Goal: Transaction & Acquisition: Purchase product/service

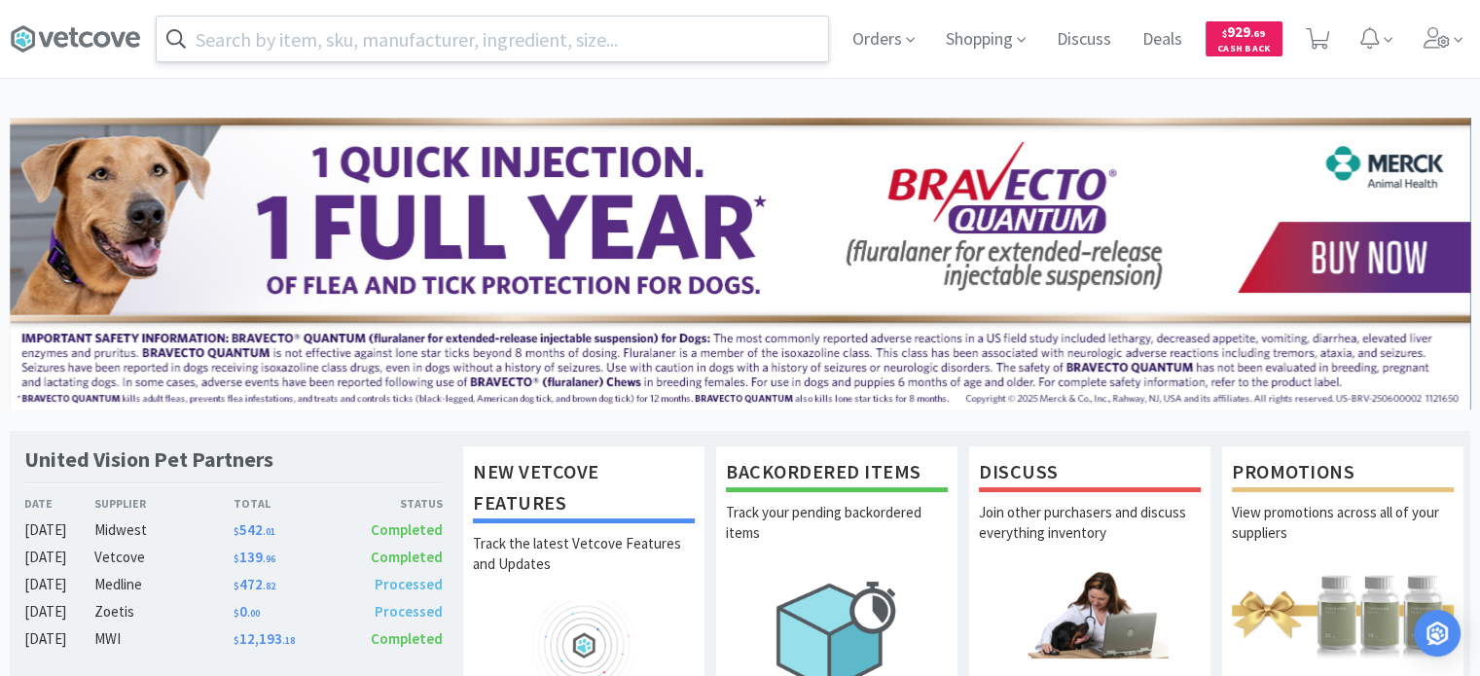
click at [511, 25] on input "text" at bounding box center [493, 39] width 672 height 45
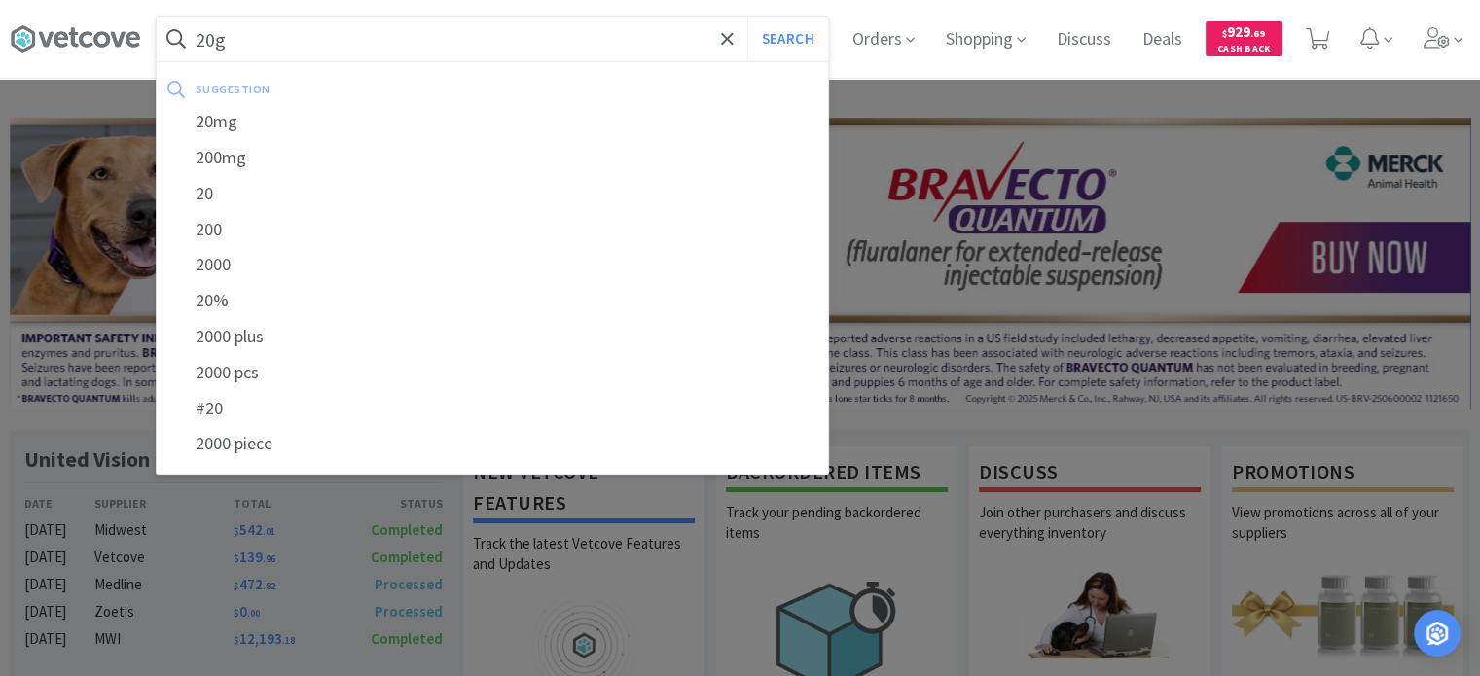
type input "20g"
click at [748, 17] on button "Search" at bounding box center [788, 39] width 81 height 45
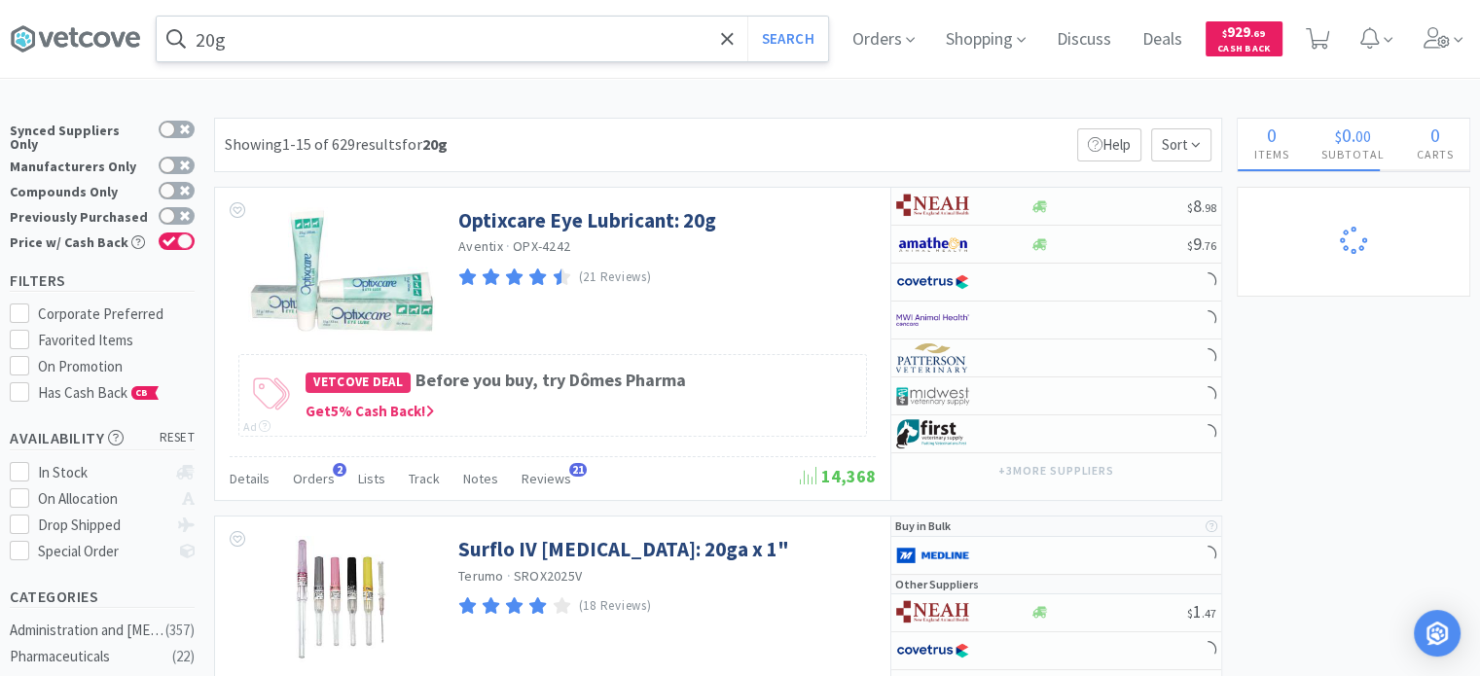
select select "2"
select select "10"
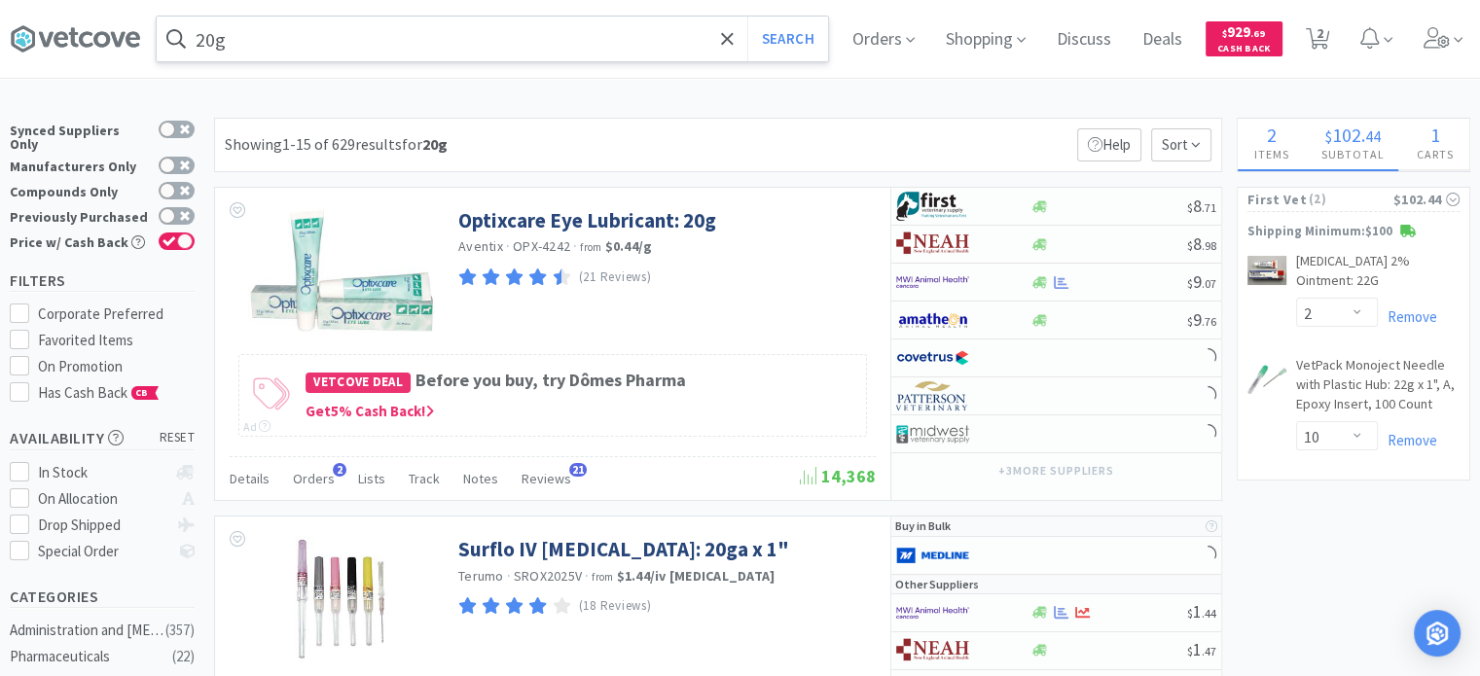
select select "1"
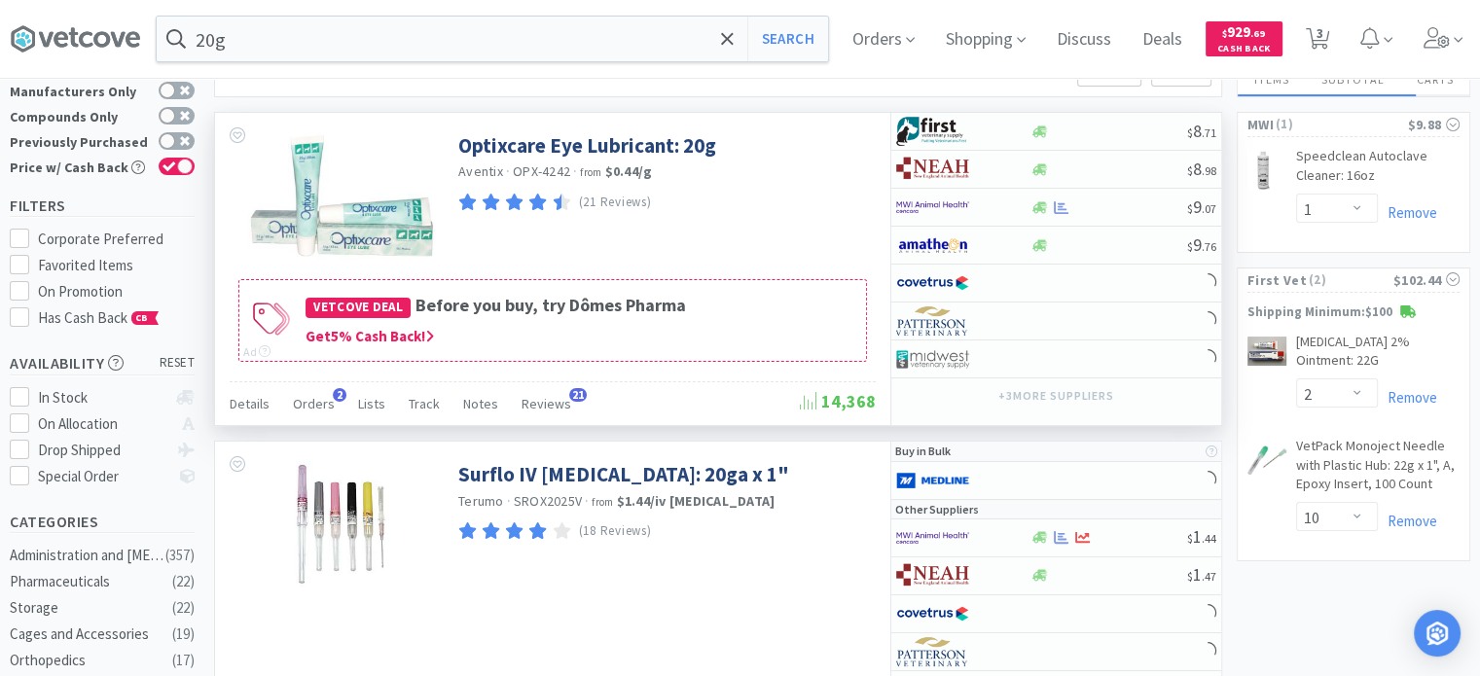
scroll to position [195, 0]
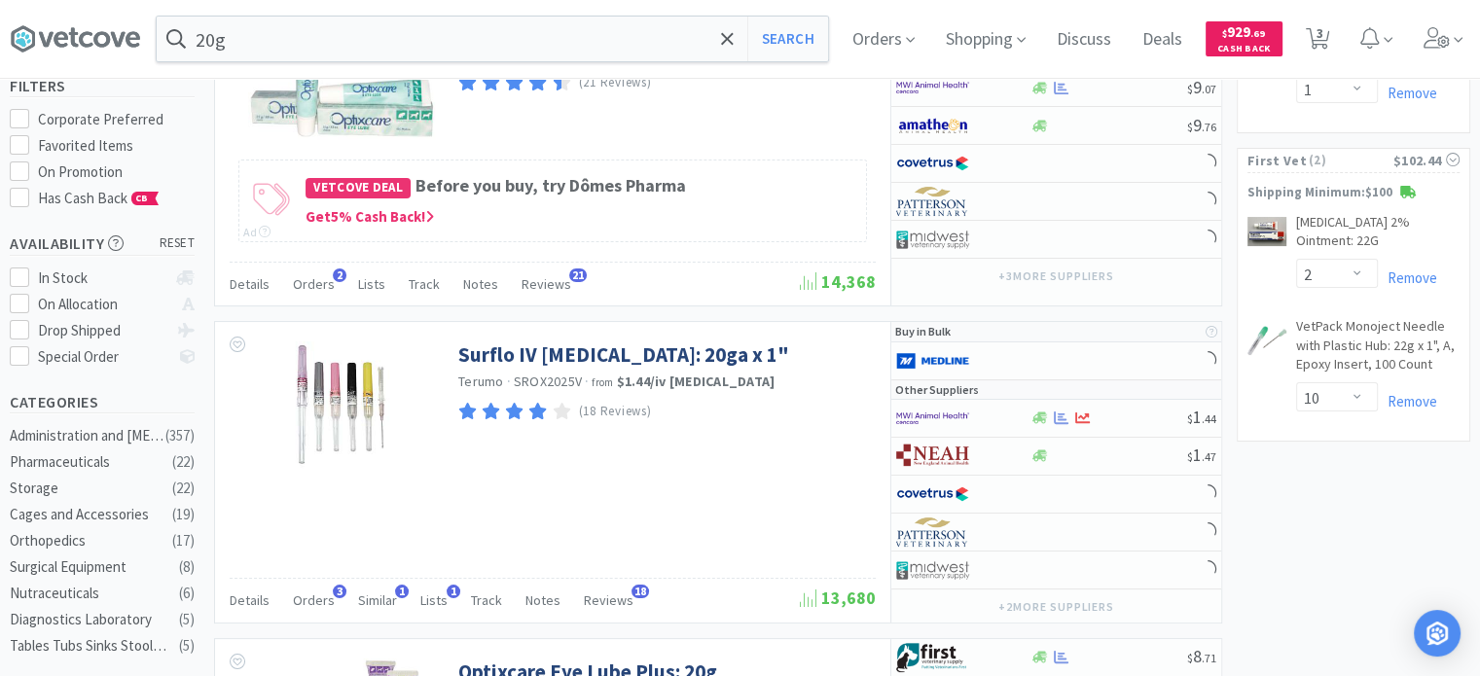
select select "1"
select select "6"
select select "1"
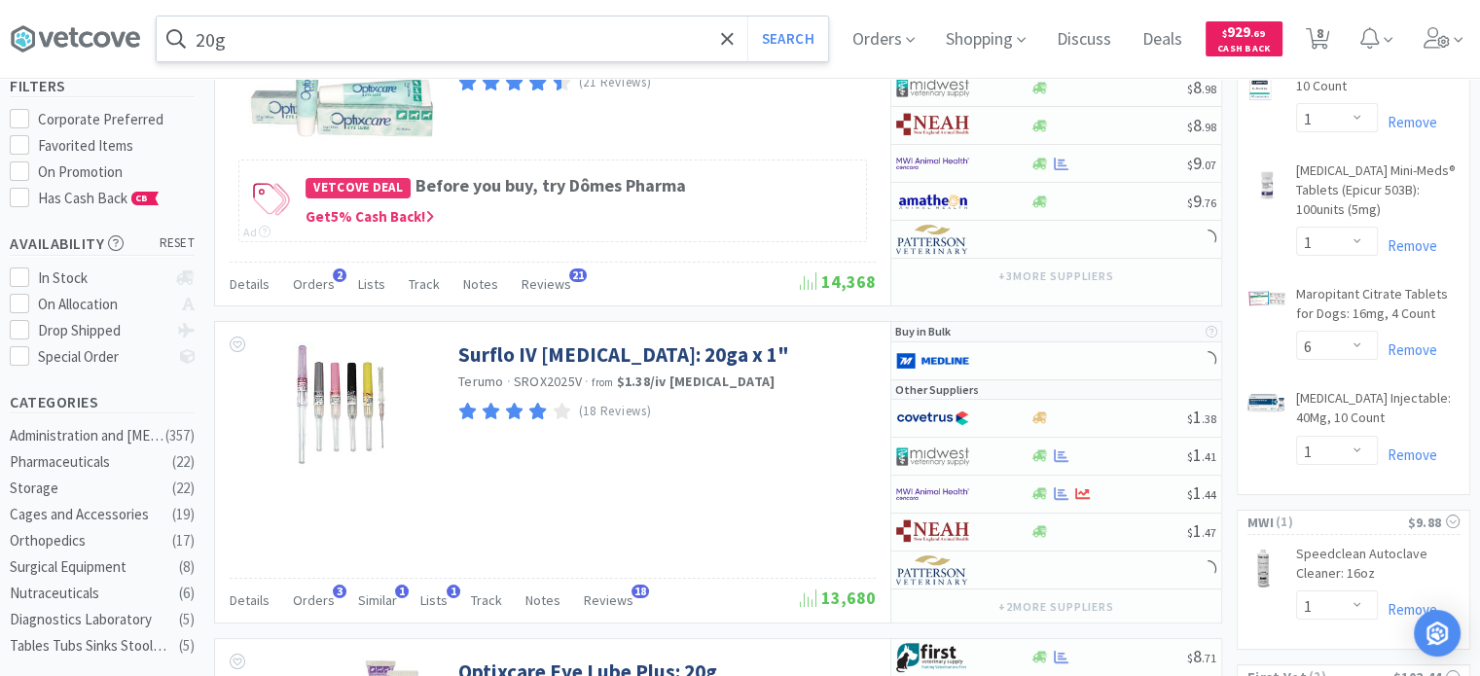
click at [361, 46] on input "20g" at bounding box center [493, 39] width 672 height 45
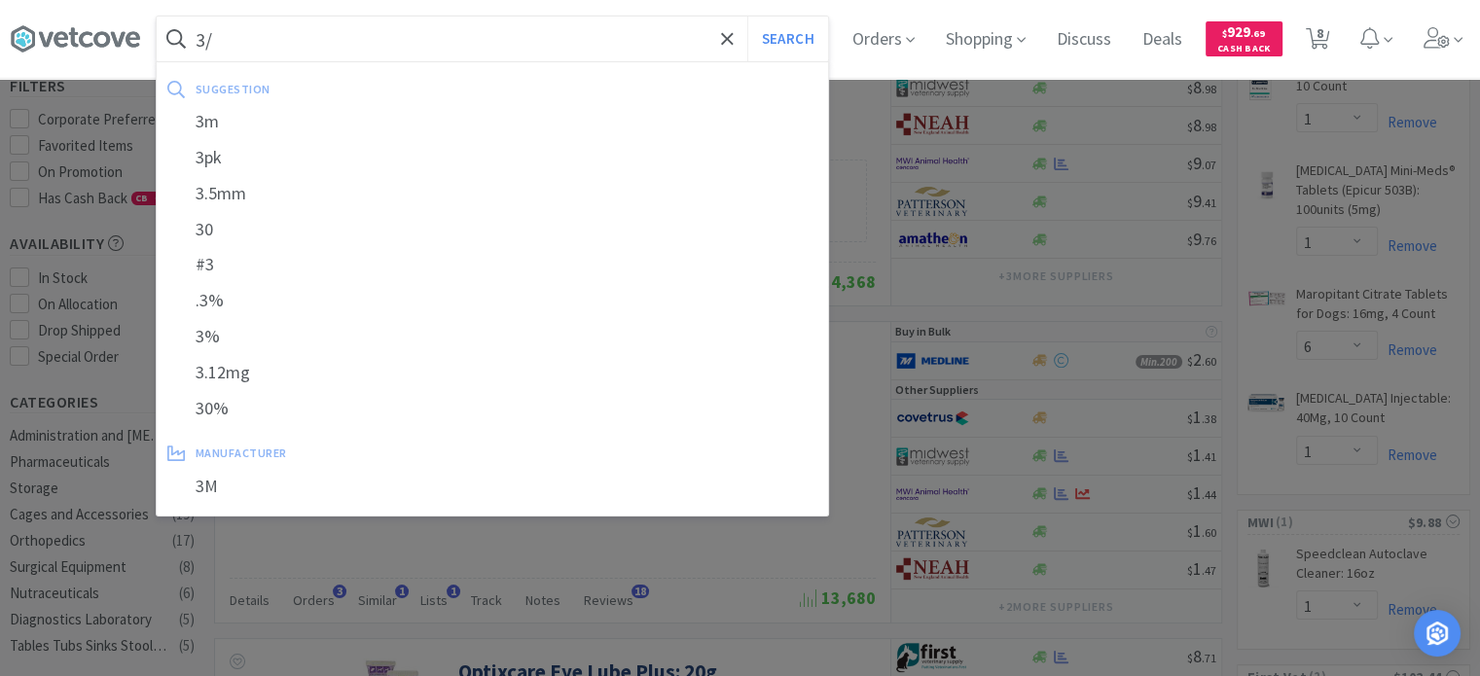
drag, startPoint x: 999, startPoint y: 412, endPoint x: 976, endPoint y: 392, distance: 29.7
click at [999, 412] on div at bounding box center [740, 338] width 1480 height 676
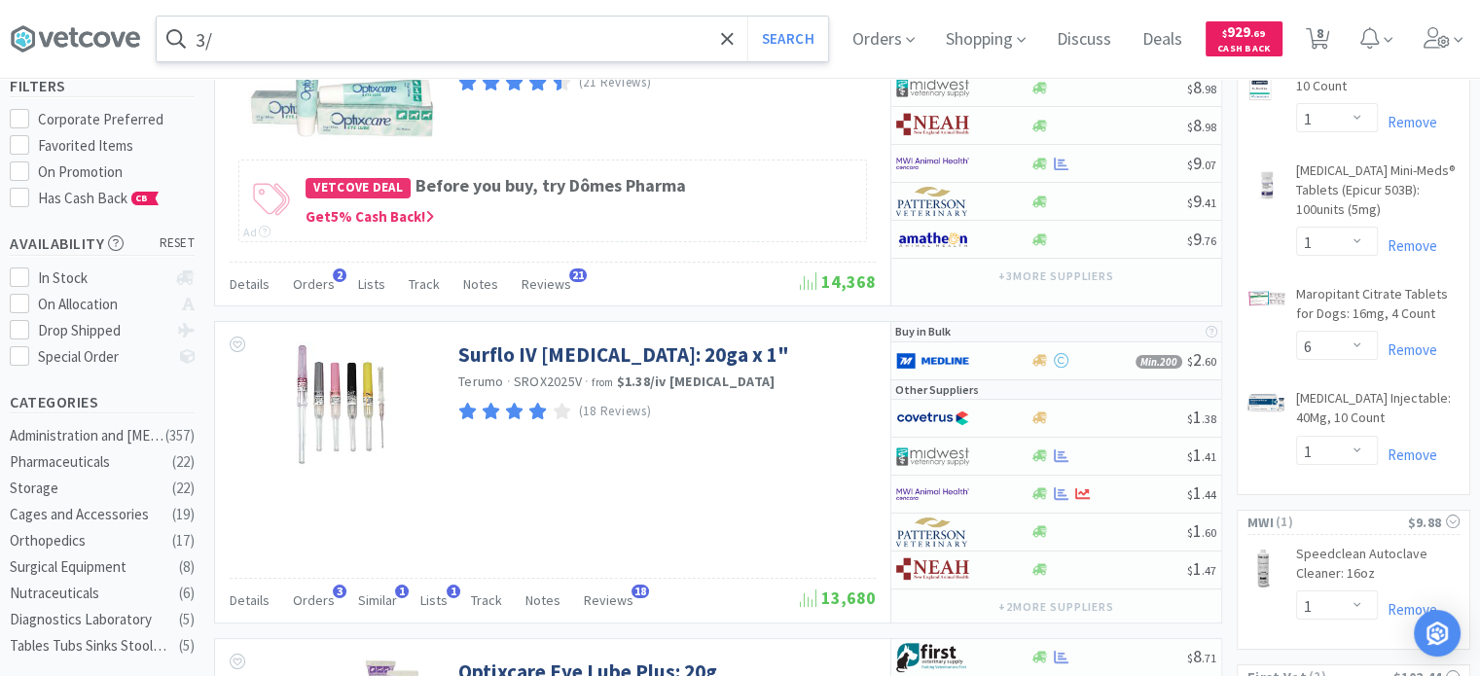
click at [212, 62] on div "3/ Search Orders Shopping Discuss Discuss Deals Deals $ 929 . 69 Cash Back 8 8" at bounding box center [740, 39] width 1461 height 78
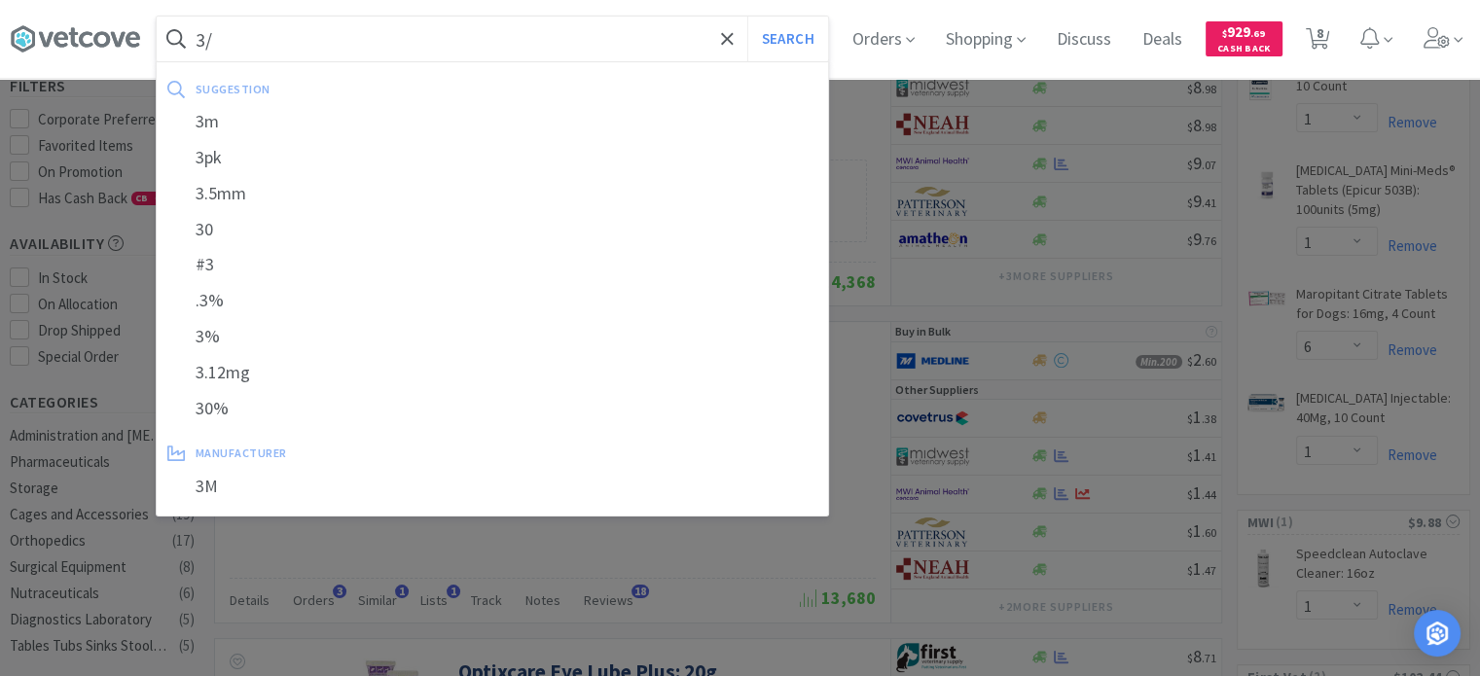
paste input "01147"
click at [748, 17] on button "Search" at bounding box center [788, 39] width 81 height 45
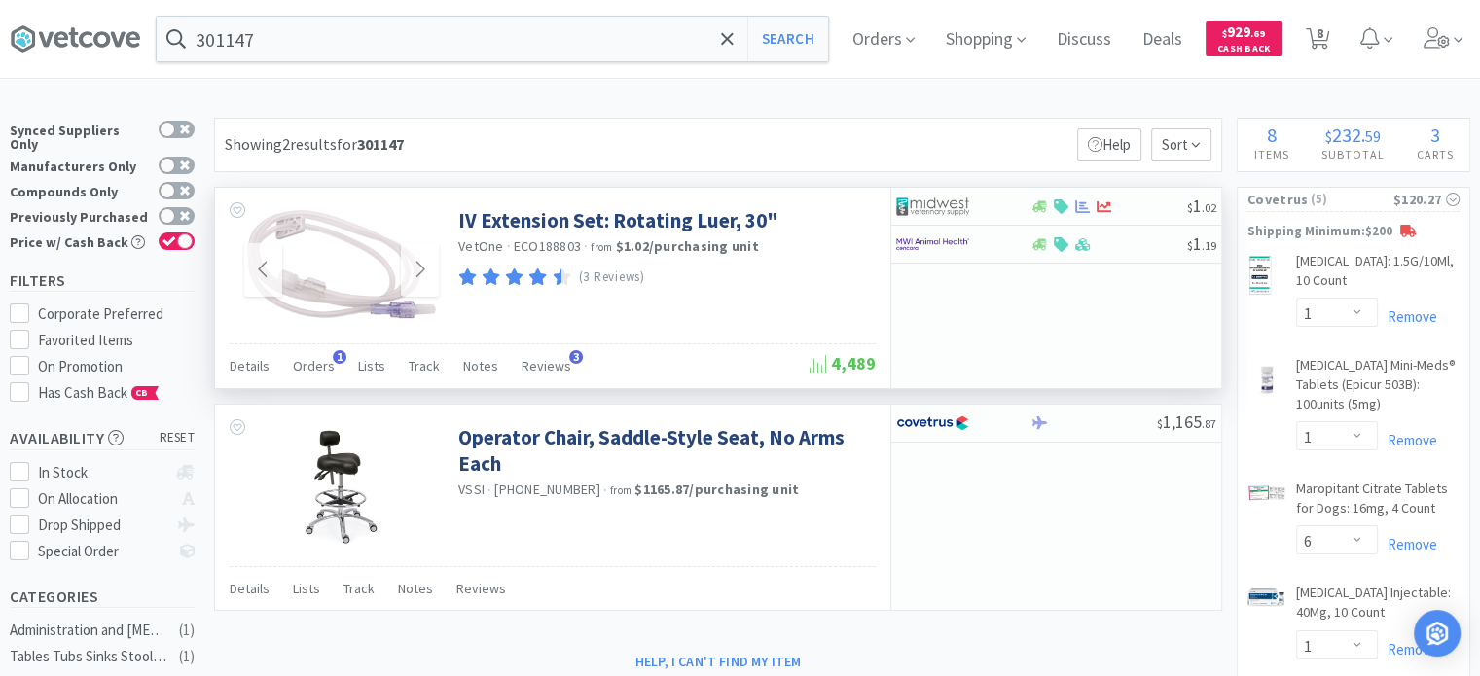
click at [298, 256] on img at bounding box center [341, 264] width 195 height 114
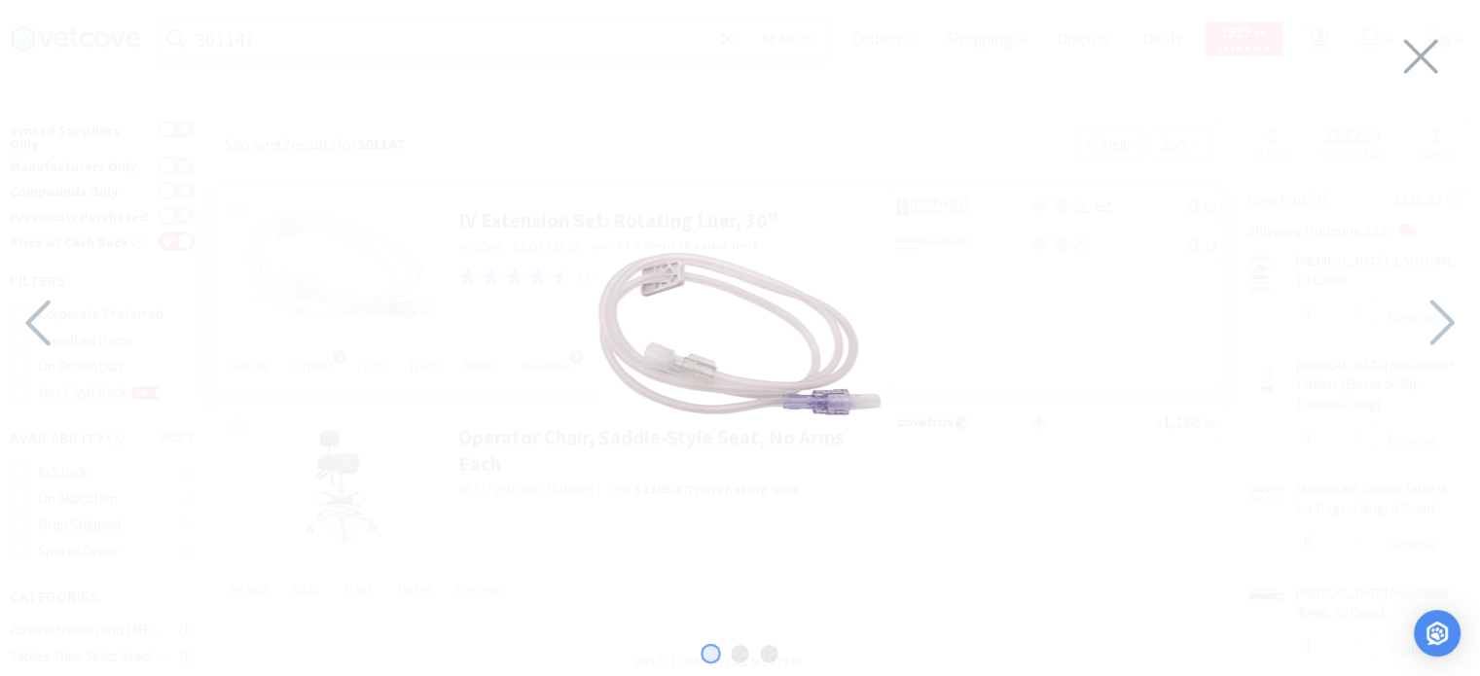
click at [922, 252] on div at bounding box center [740, 333] width 1480 height 628
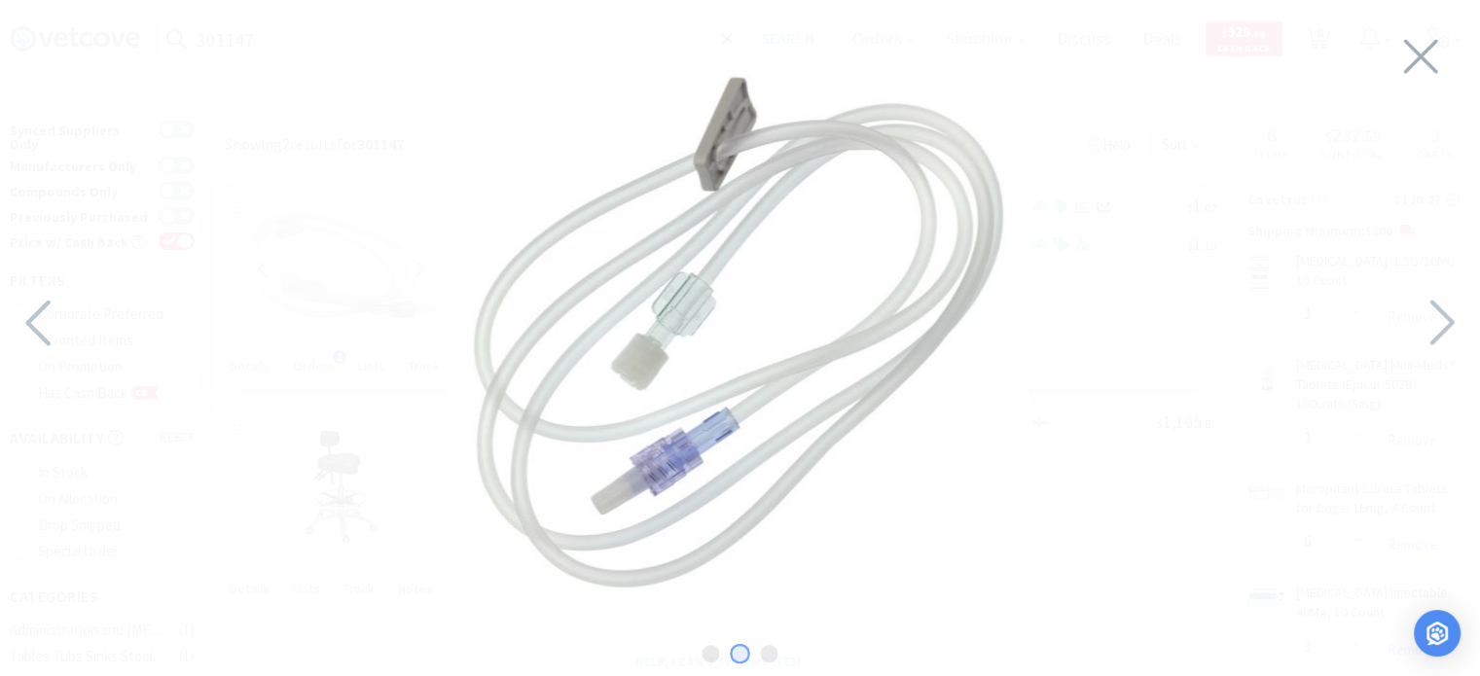
click at [662, 349] on img at bounding box center [740, 333] width 579 height 579
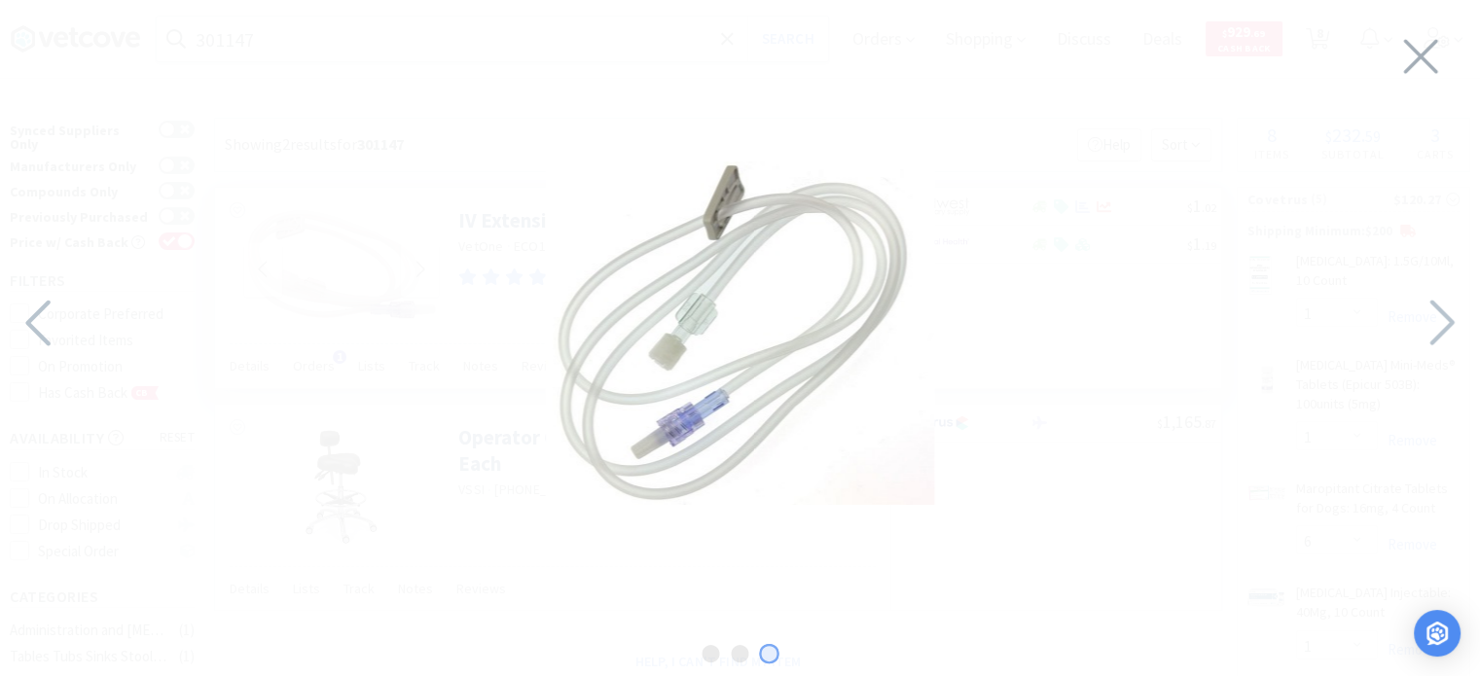
click at [1086, 463] on div at bounding box center [740, 333] width 1480 height 628
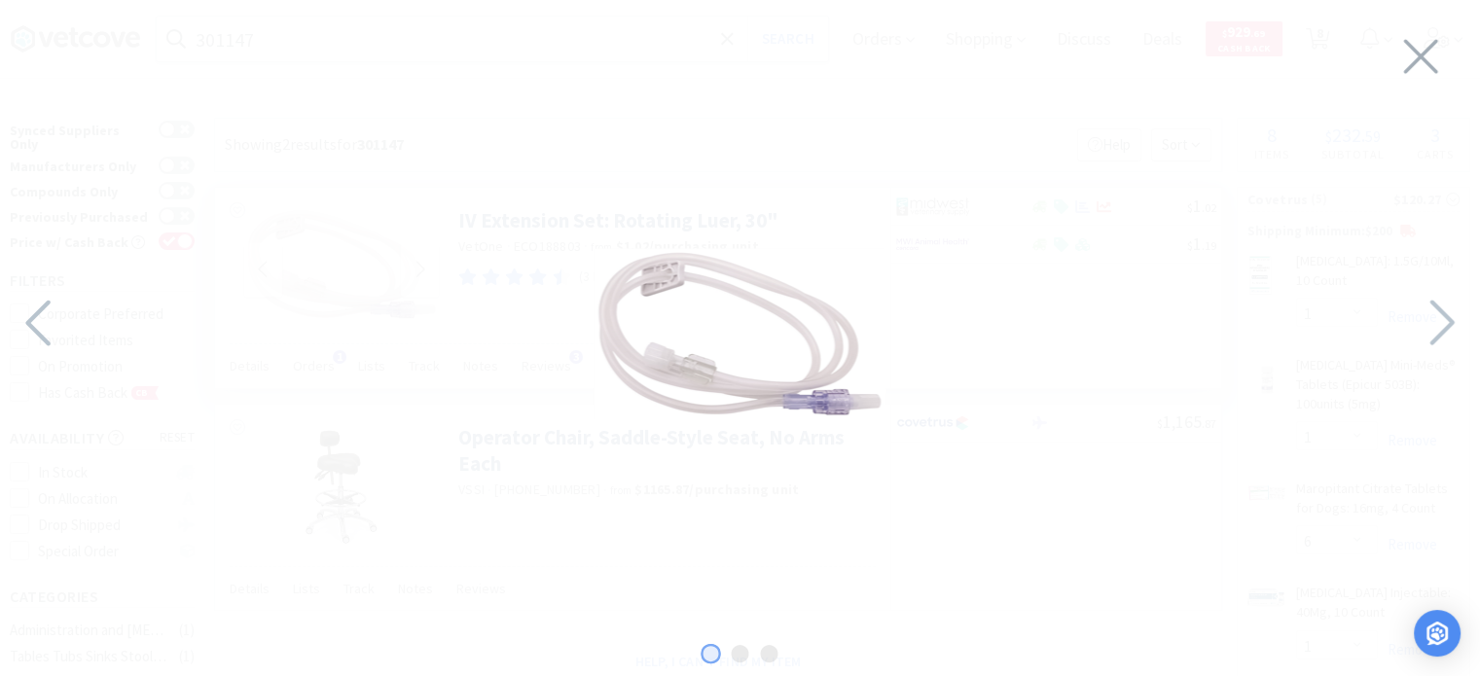
click at [1449, 52] on div at bounding box center [740, 333] width 1480 height 628
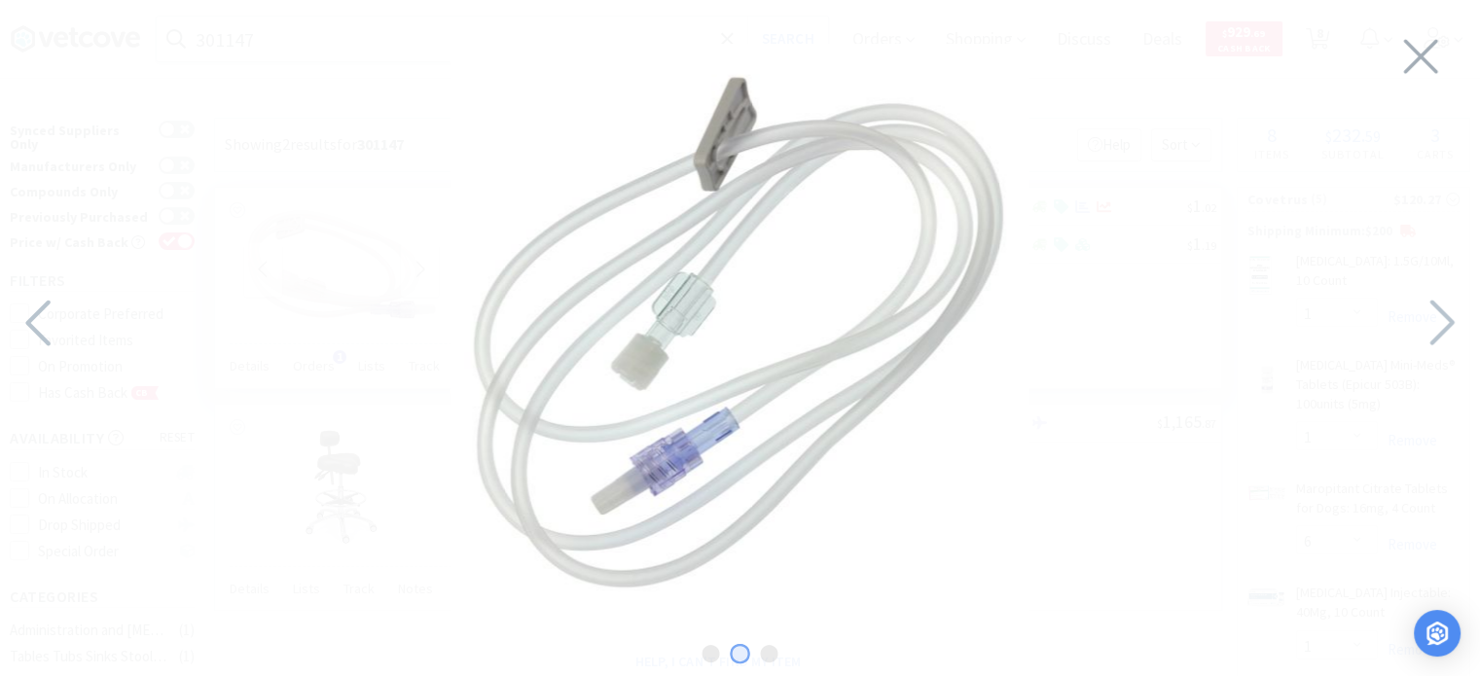
click at [1389, 57] on div at bounding box center [740, 333] width 1480 height 628
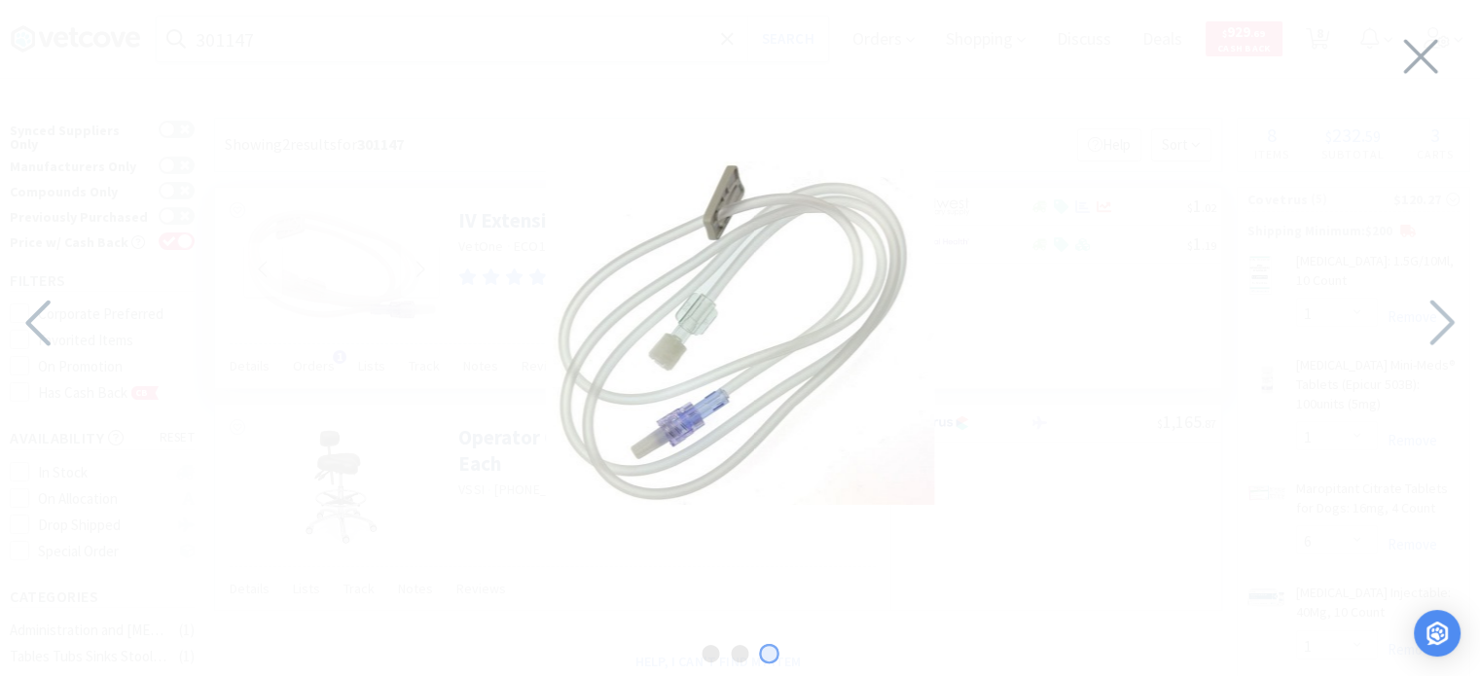
click at [1393, 55] on div at bounding box center [740, 333] width 1480 height 628
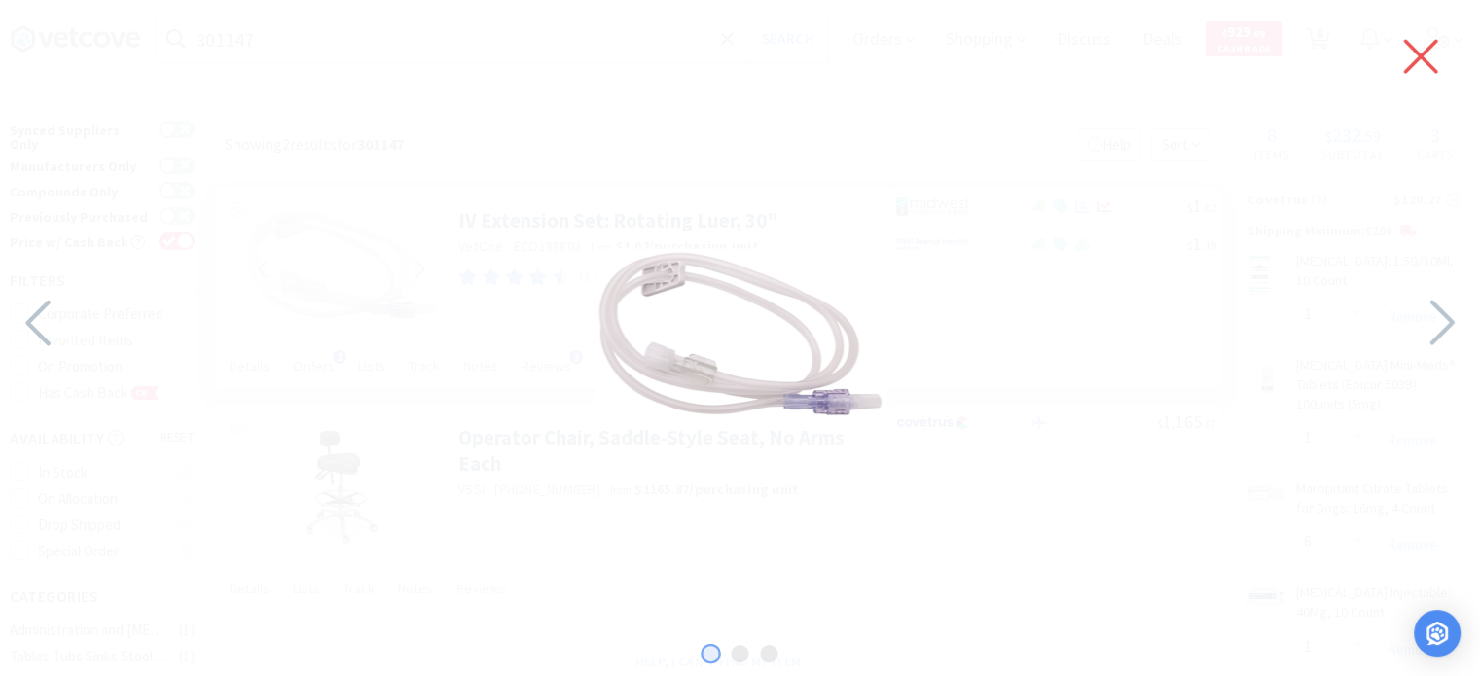
click at [1438, 56] on icon at bounding box center [1421, 56] width 41 height 55
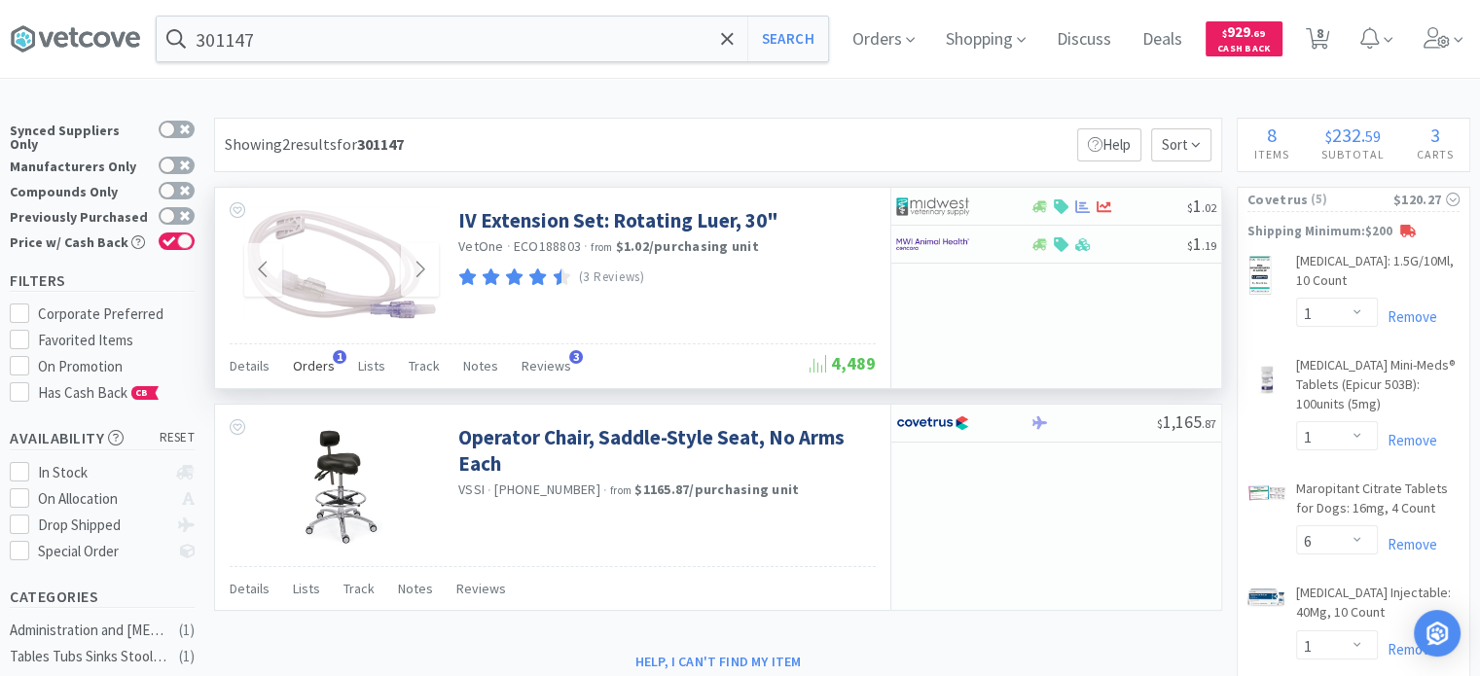
click at [318, 355] on div "Orders 1" at bounding box center [314, 368] width 42 height 37
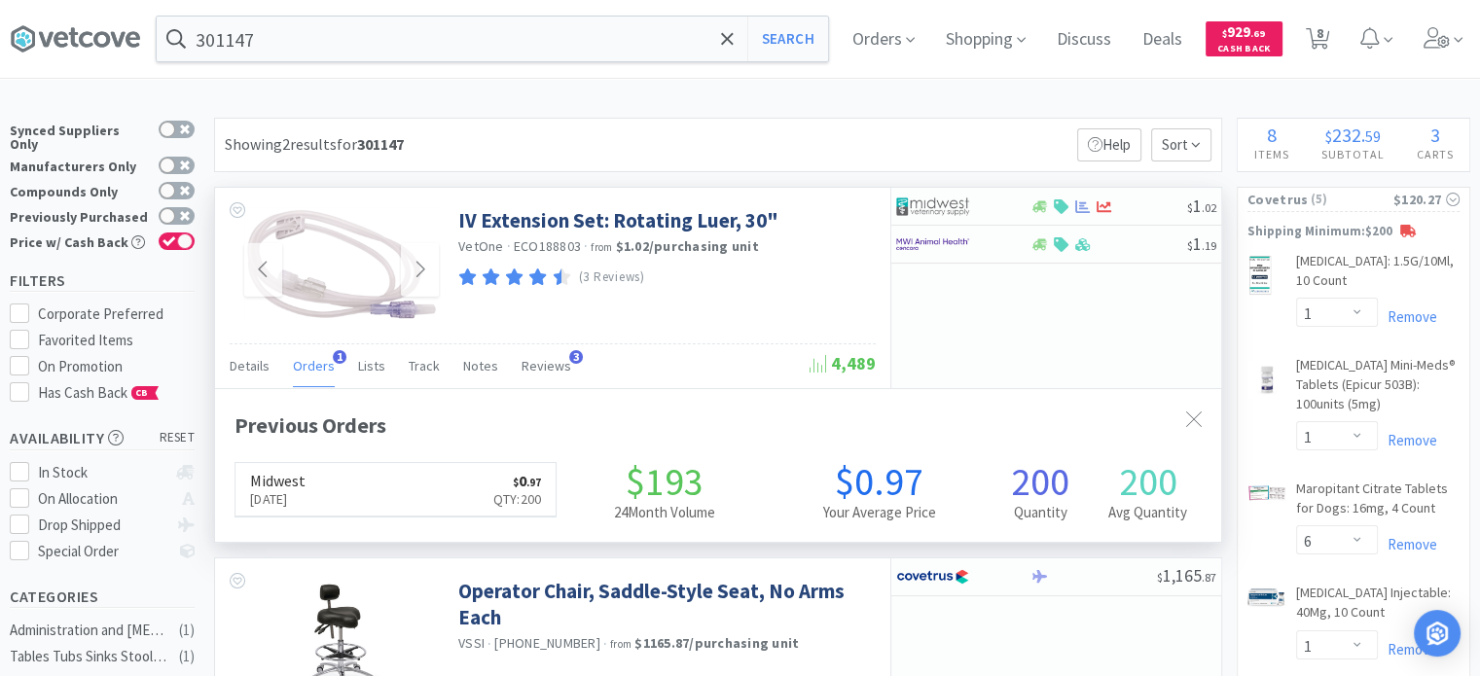
scroll to position [498, 1006]
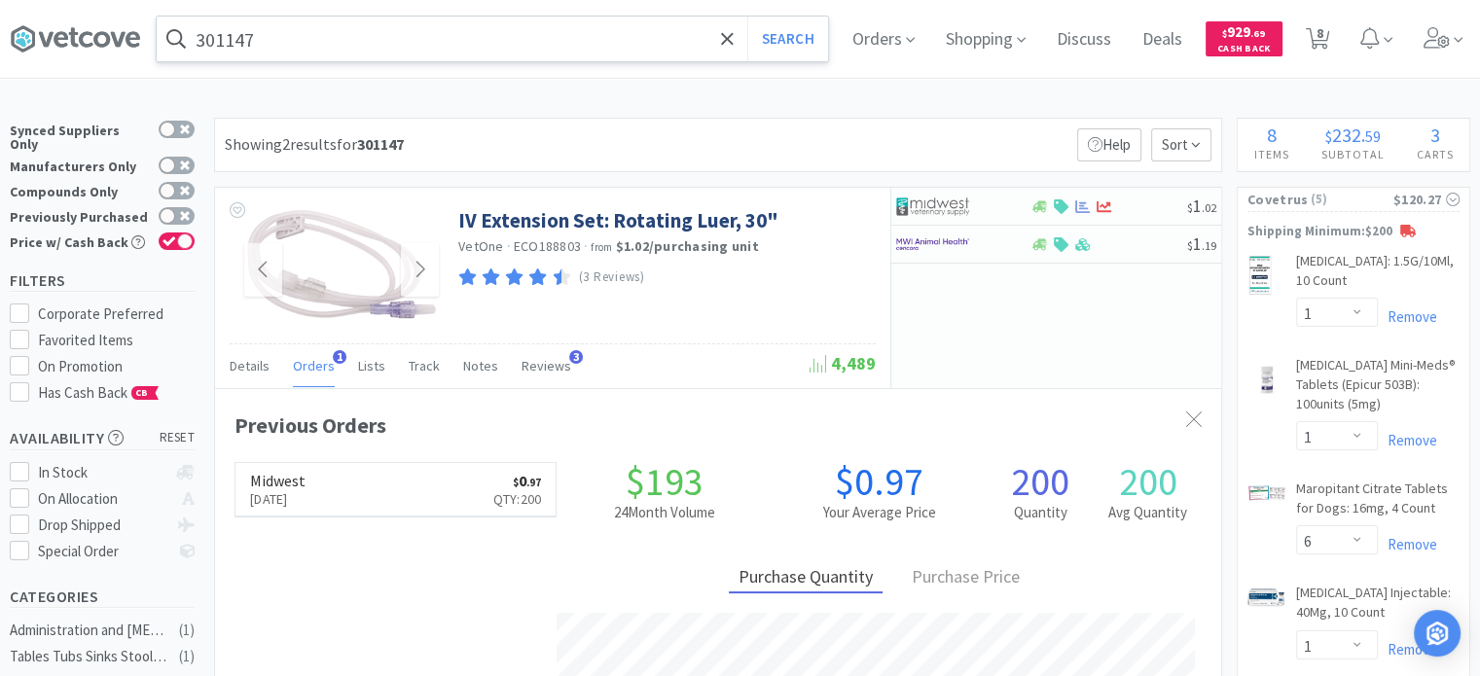
drag, startPoint x: 241, startPoint y: 56, endPoint x: 269, endPoint y: 56, distance: 27.3
click at [241, 56] on input "301147" at bounding box center [493, 39] width 672 height 45
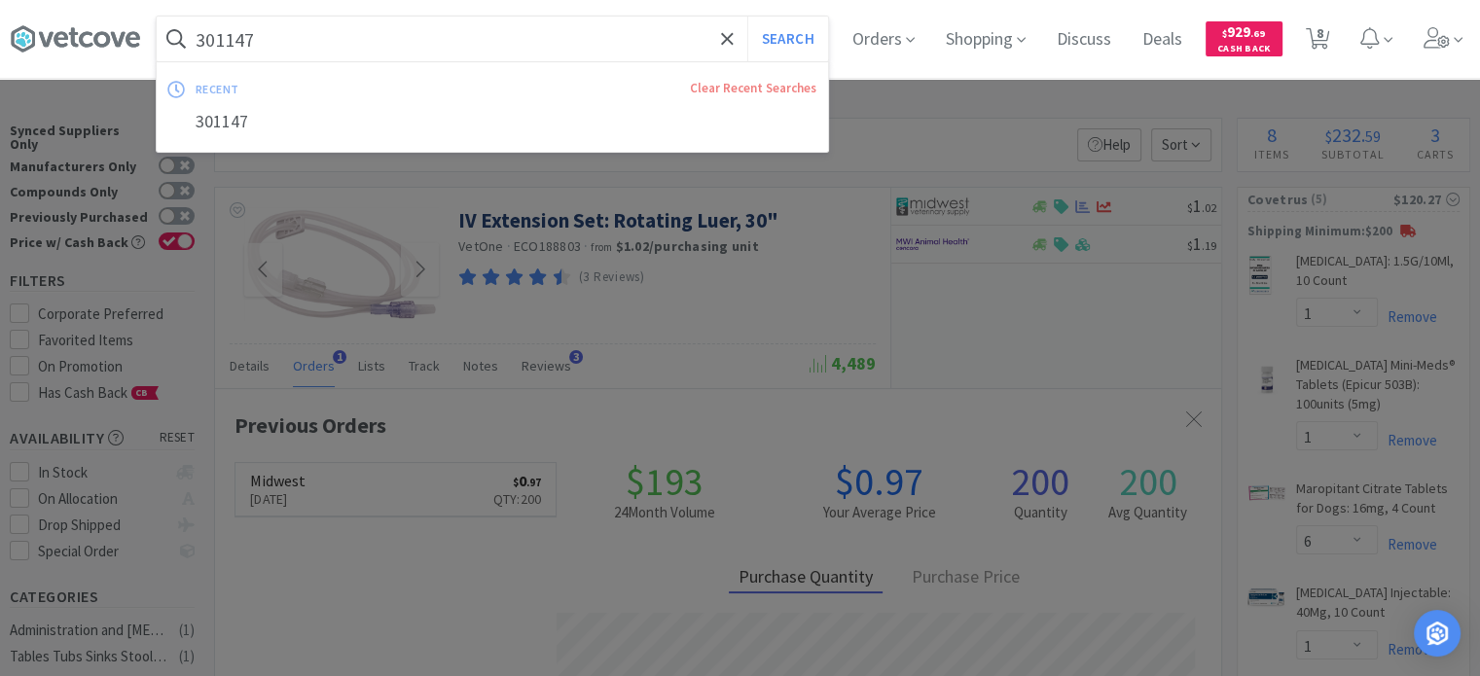
paste input "96644"
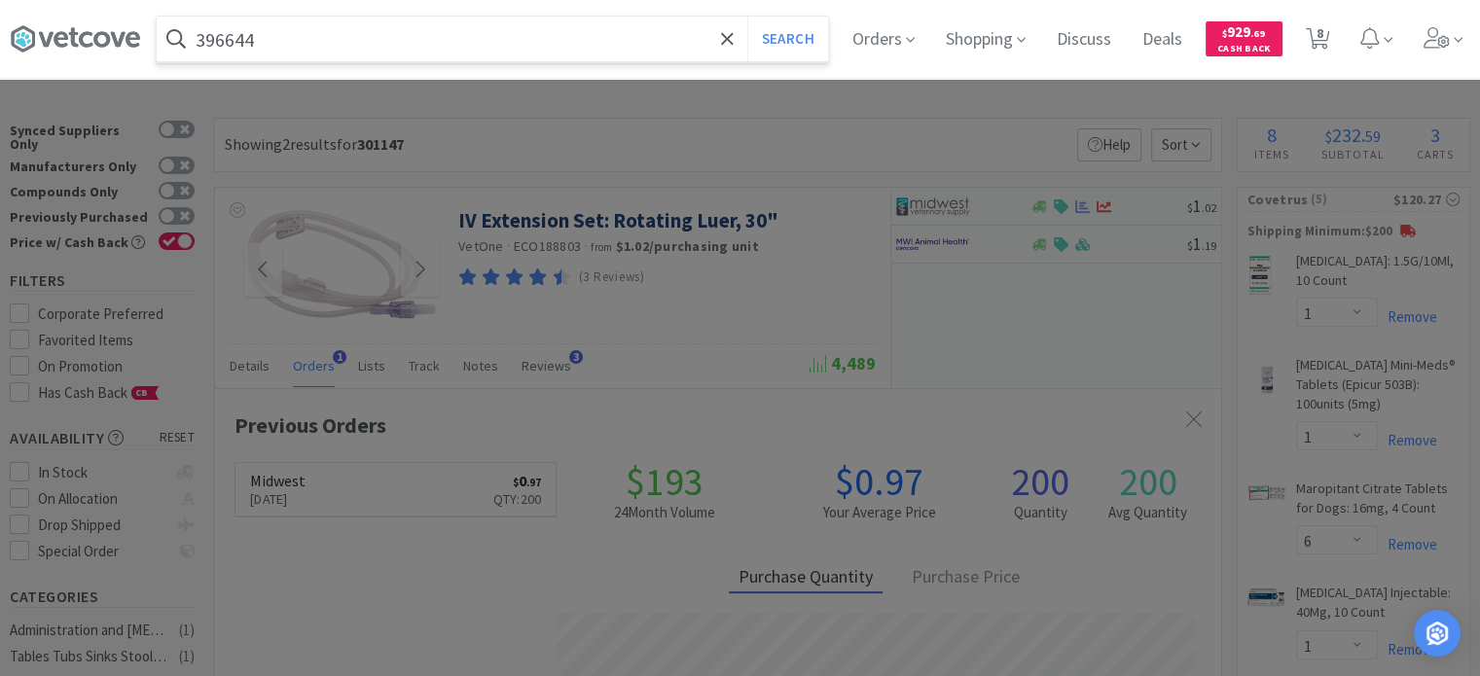
click at [748, 17] on button "Search" at bounding box center [788, 39] width 81 height 45
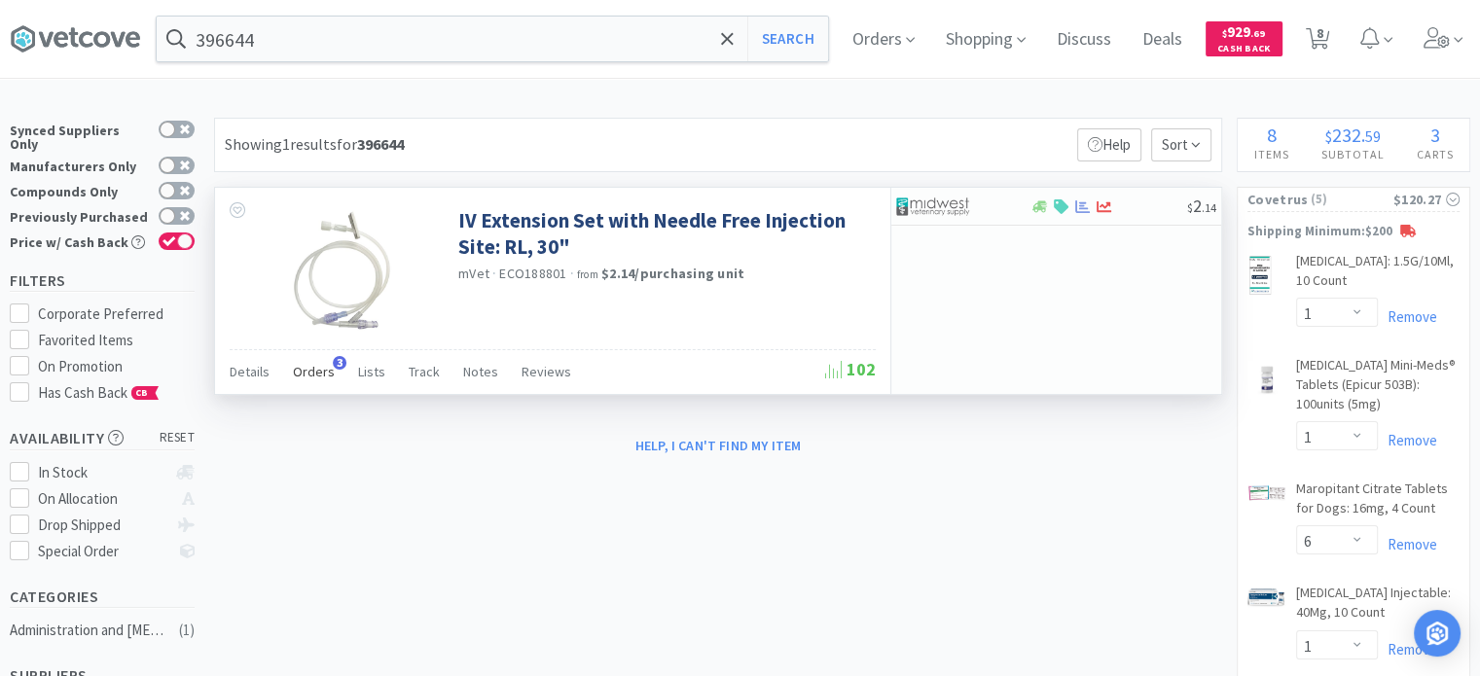
click at [313, 361] on div "Orders 3" at bounding box center [314, 374] width 42 height 37
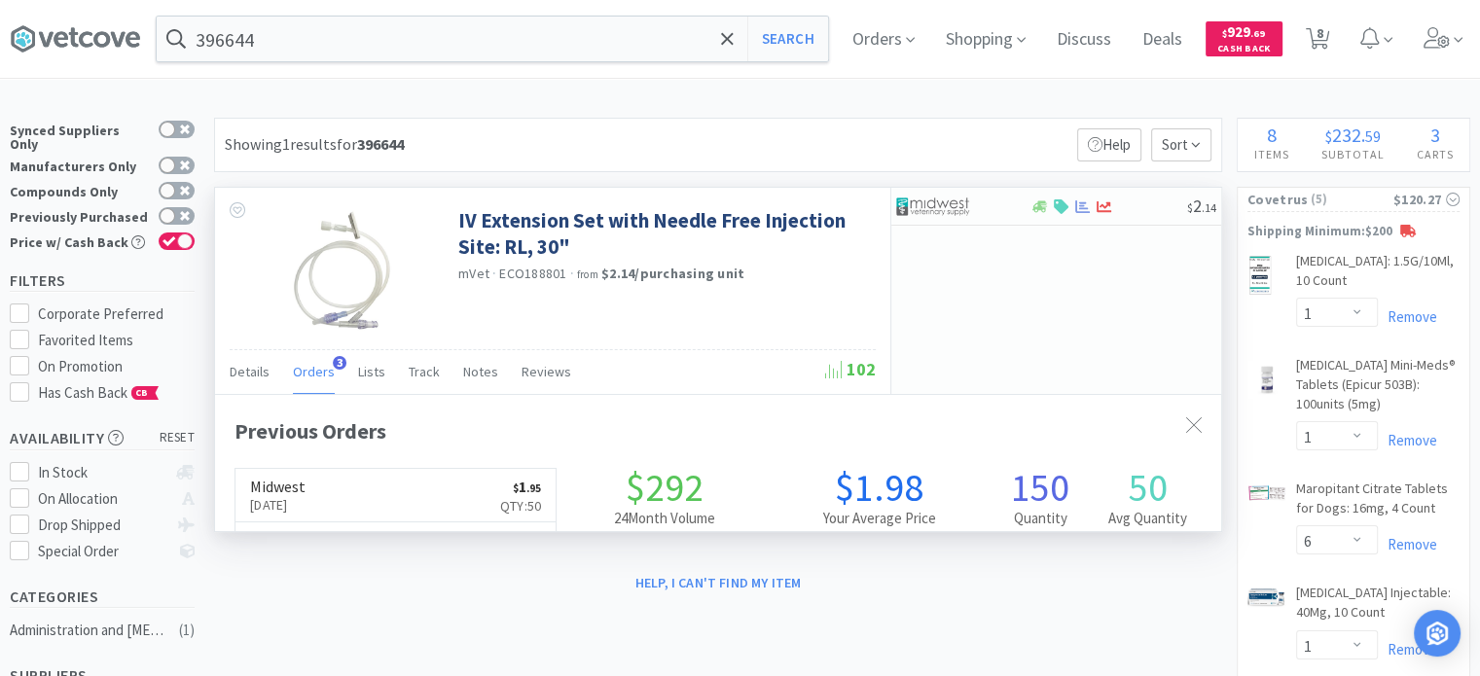
scroll to position [498, 1006]
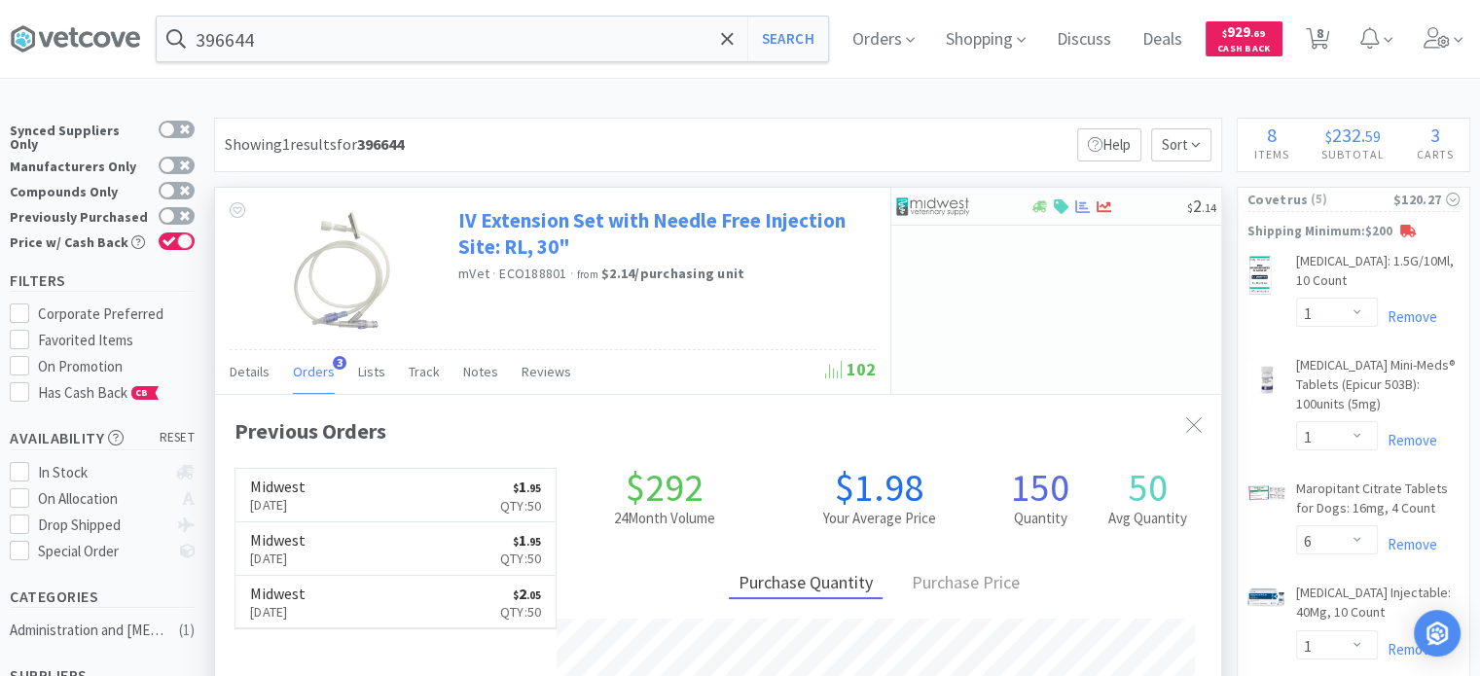
click at [504, 248] on link "IV Extension Set with Needle Free Injection Site: RL, 30"" at bounding box center [664, 234] width 413 height 54
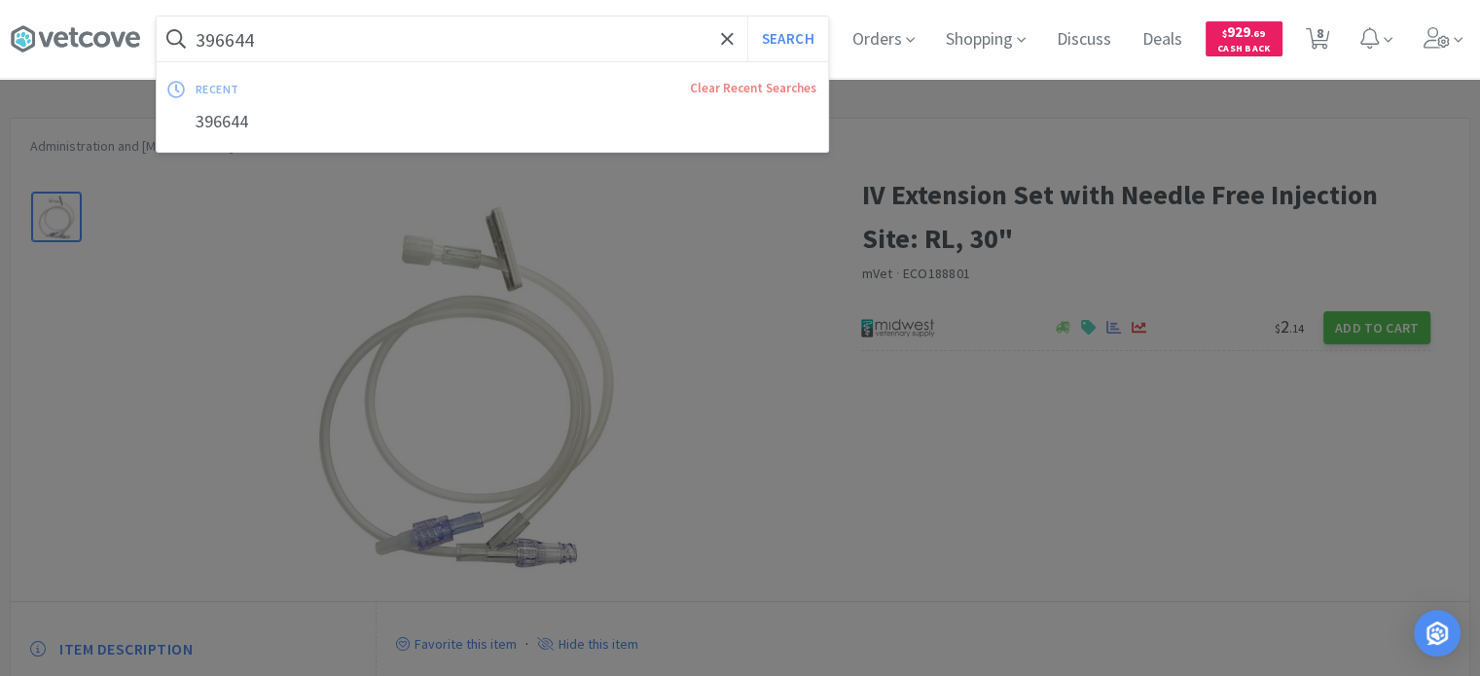
paste input "0109"
type input "301094"
click at [748, 17] on button "Search" at bounding box center [788, 39] width 81 height 45
select select "1"
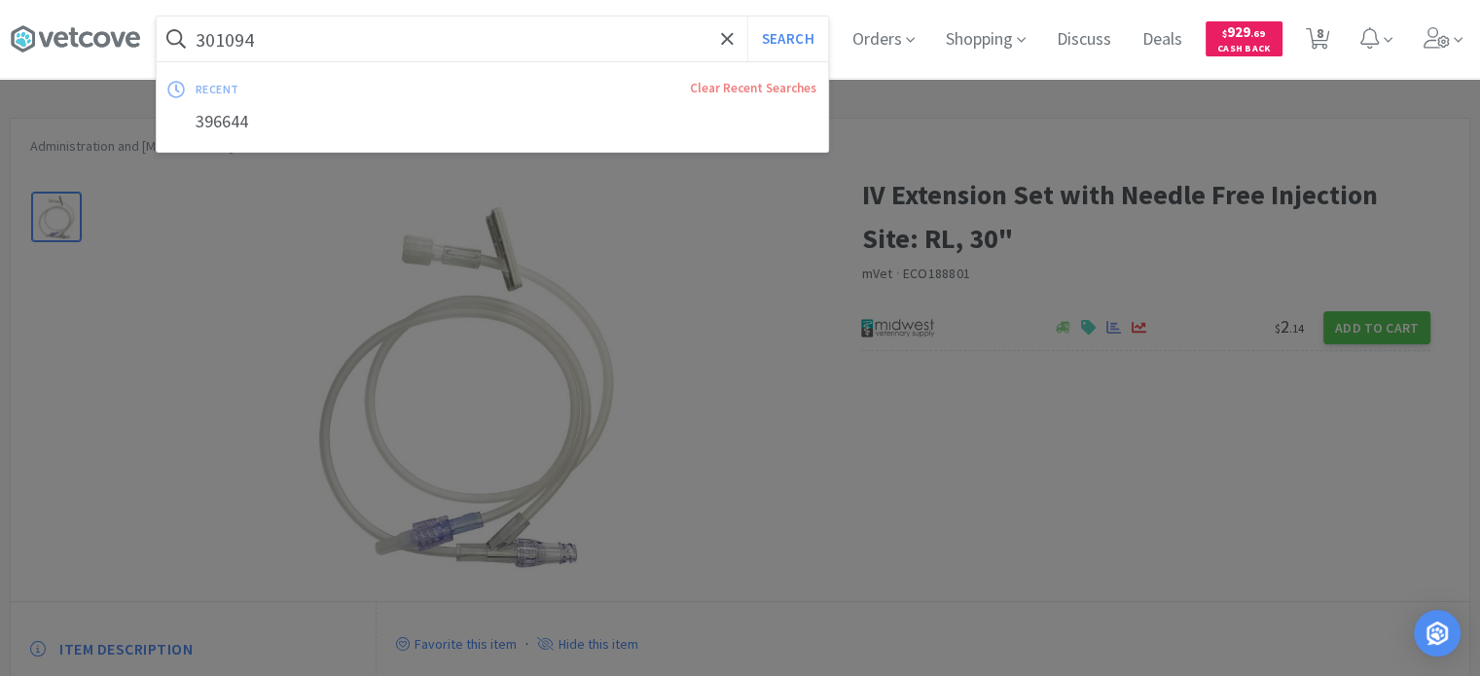
select select "6"
select select "1"
select select "2"
select select "10"
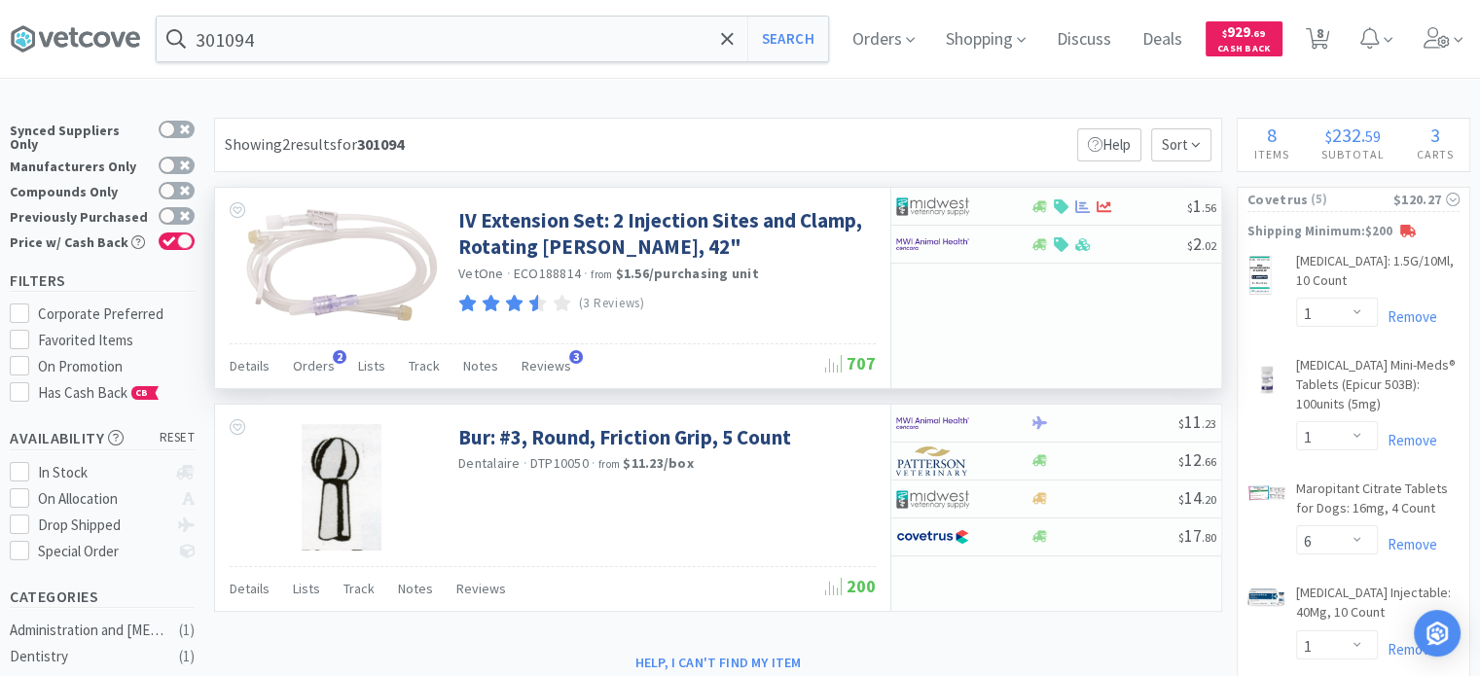
click at [991, 313] on div "$ 1 . 56 $ 2 . 02" at bounding box center [1056, 288] width 331 height 201
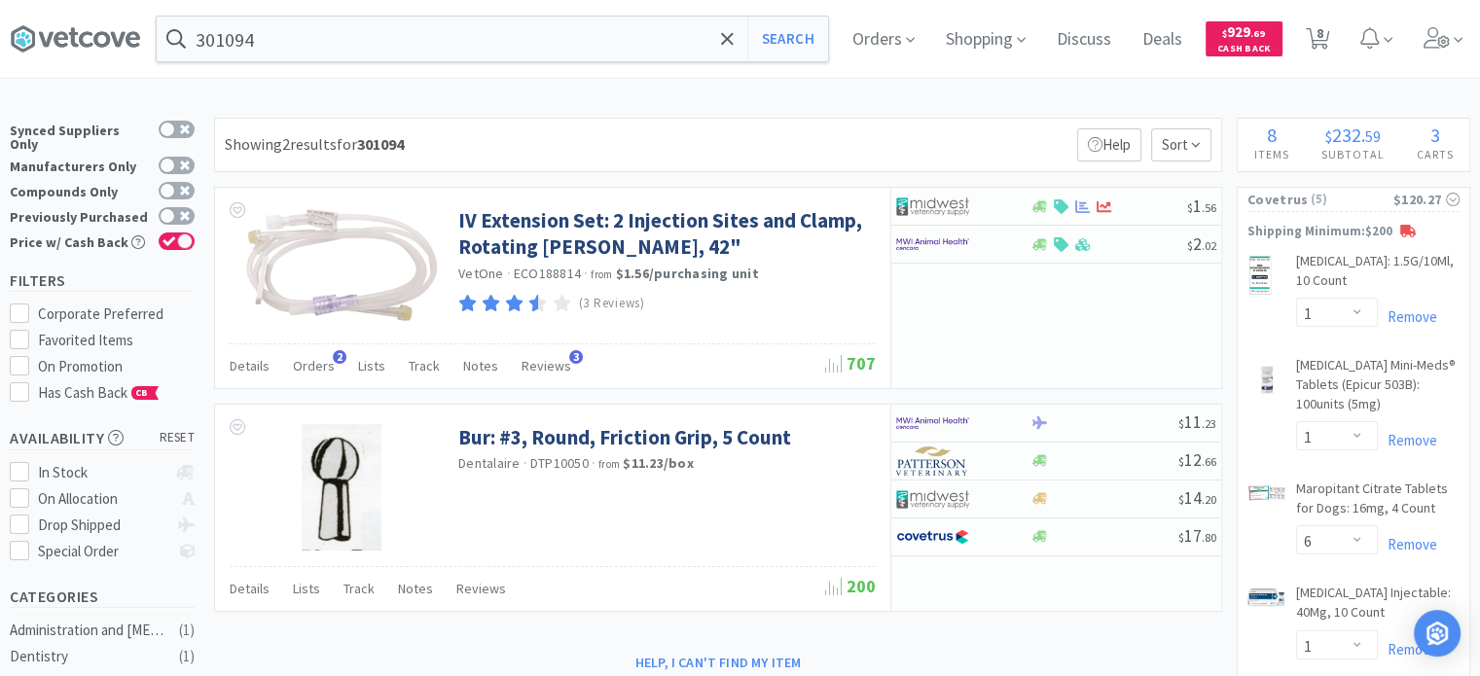
click at [273, 65] on div "301094 Search Orders Shopping Discuss Discuss Deals Deals $ 929 . 69 Cash Back …" at bounding box center [740, 39] width 1461 height 78
click at [274, 65] on div "301094 Search Orders Shopping Discuss Discuss Deals Deals $ 929 . 69 Cash Back …" at bounding box center [740, 39] width 1461 height 78
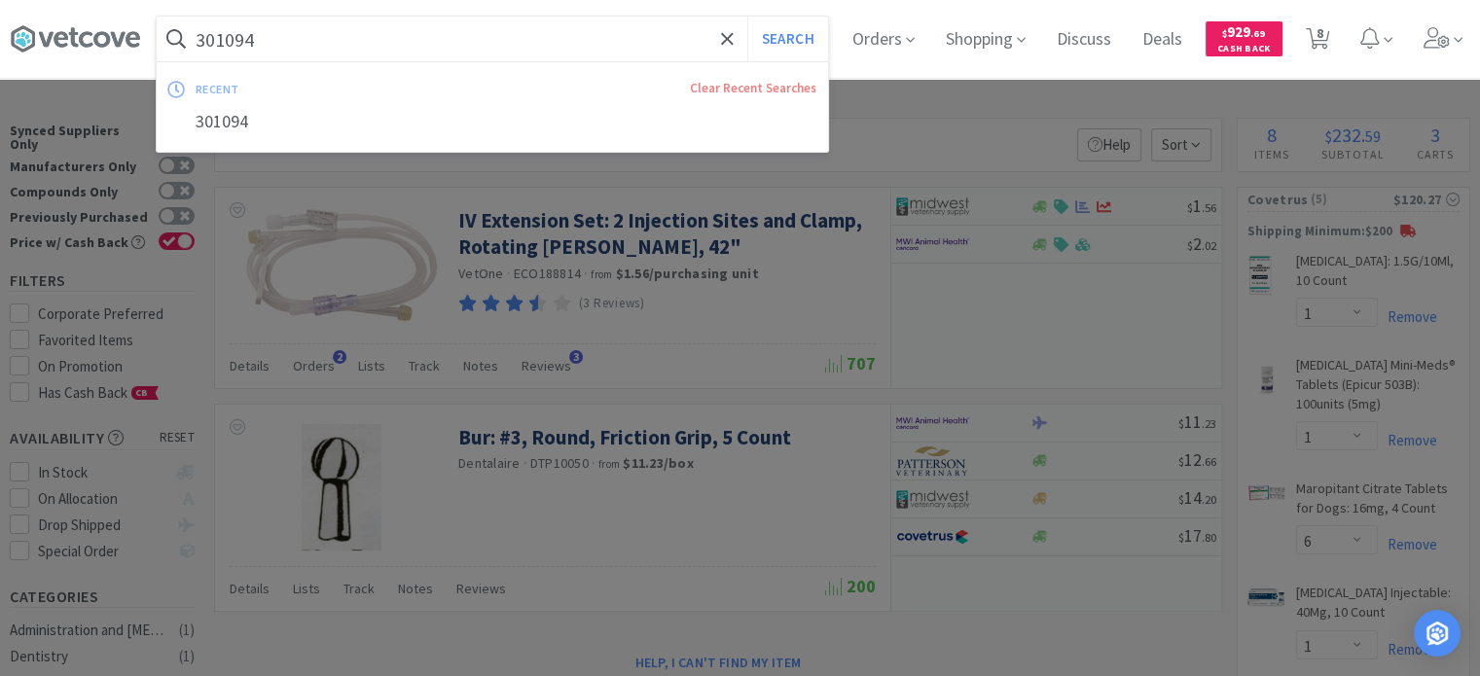
click at [319, 45] on input "301094" at bounding box center [493, 39] width 672 height 45
paste input "103"
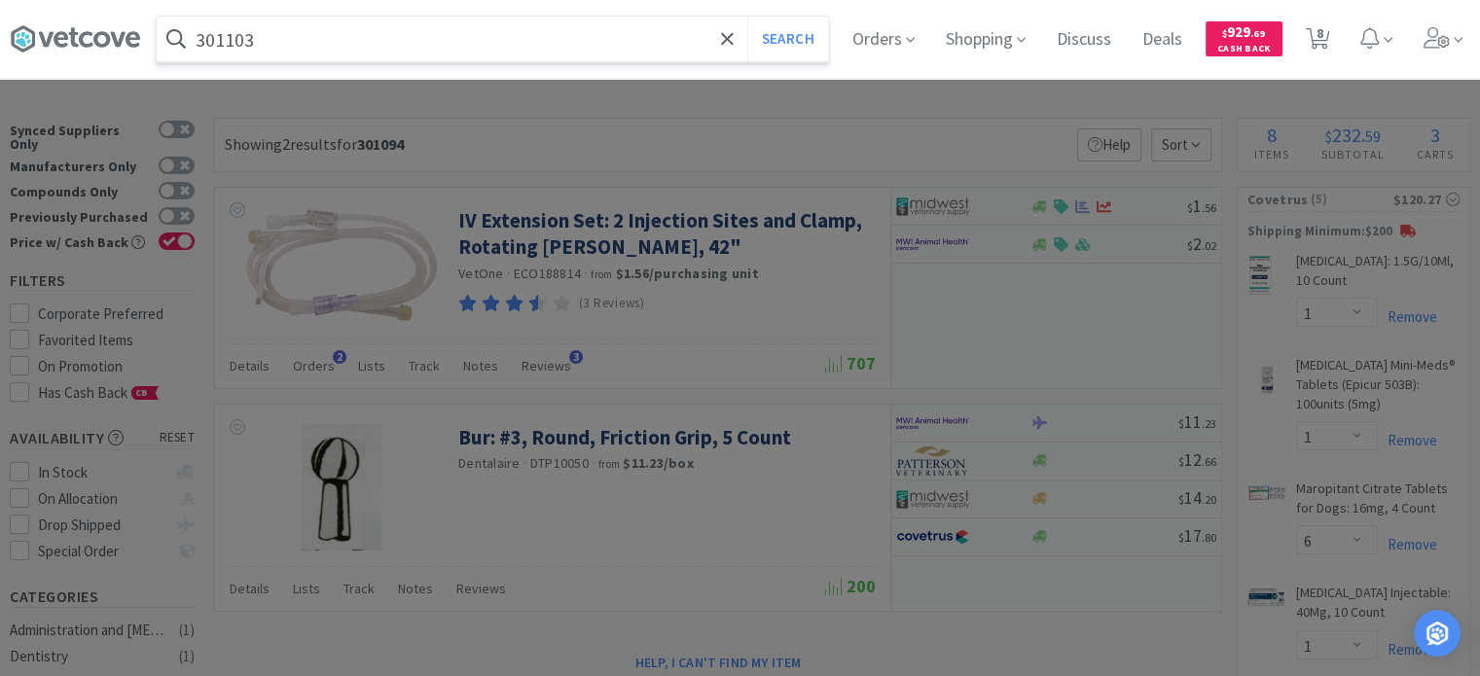
click at [748, 17] on button "Search" at bounding box center [788, 39] width 81 height 45
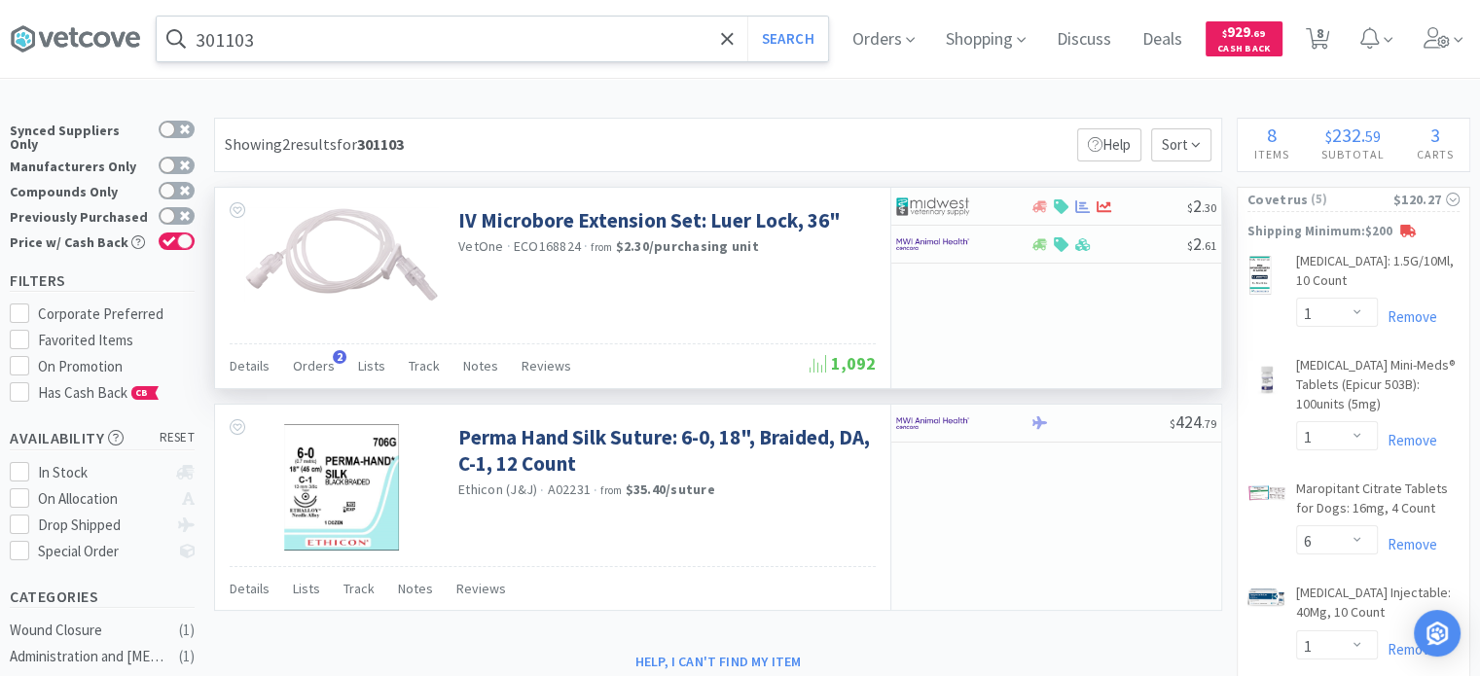
click at [310, 345] on div "Details Orders 2 Lists Track Notes Reviews 1,092" at bounding box center [553, 366] width 646 height 45
click at [310, 357] on span "Orders" at bounding box center [314, 366] width 42 height 18
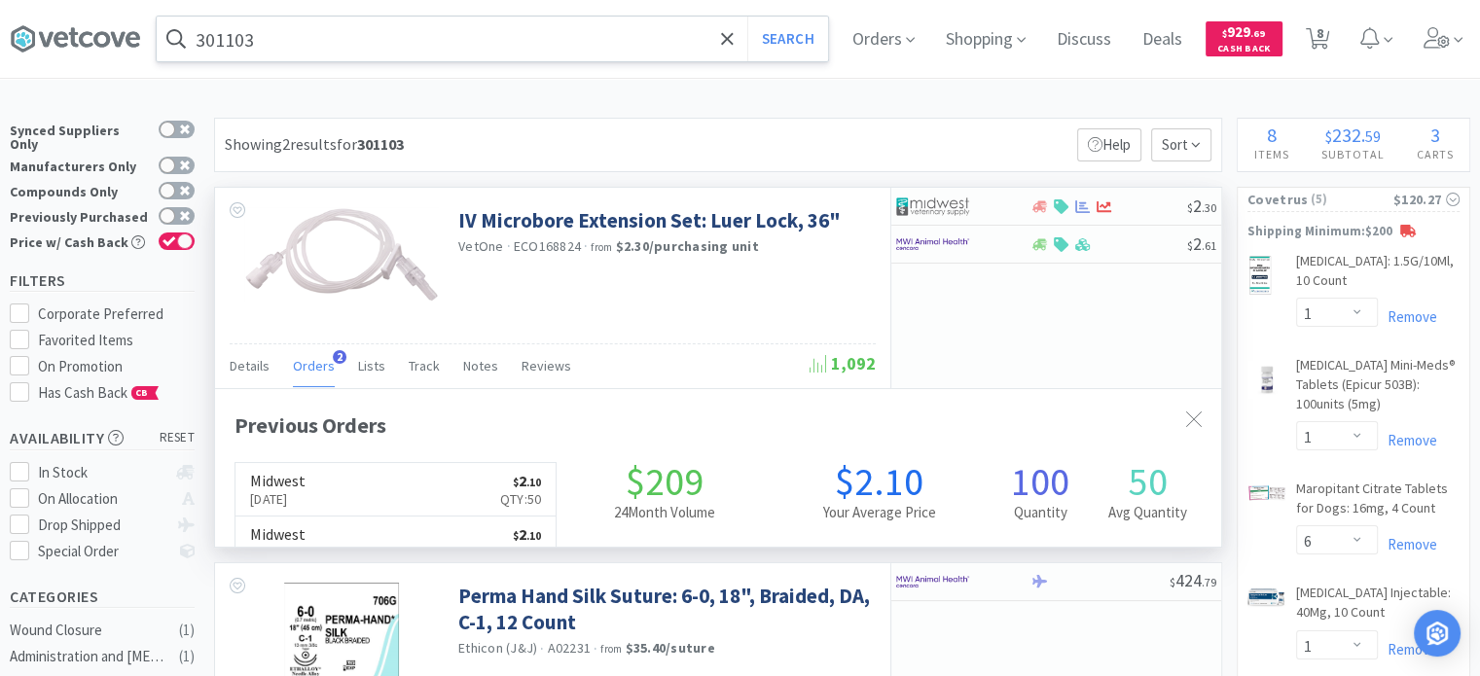
scroll to position [498, 1006]
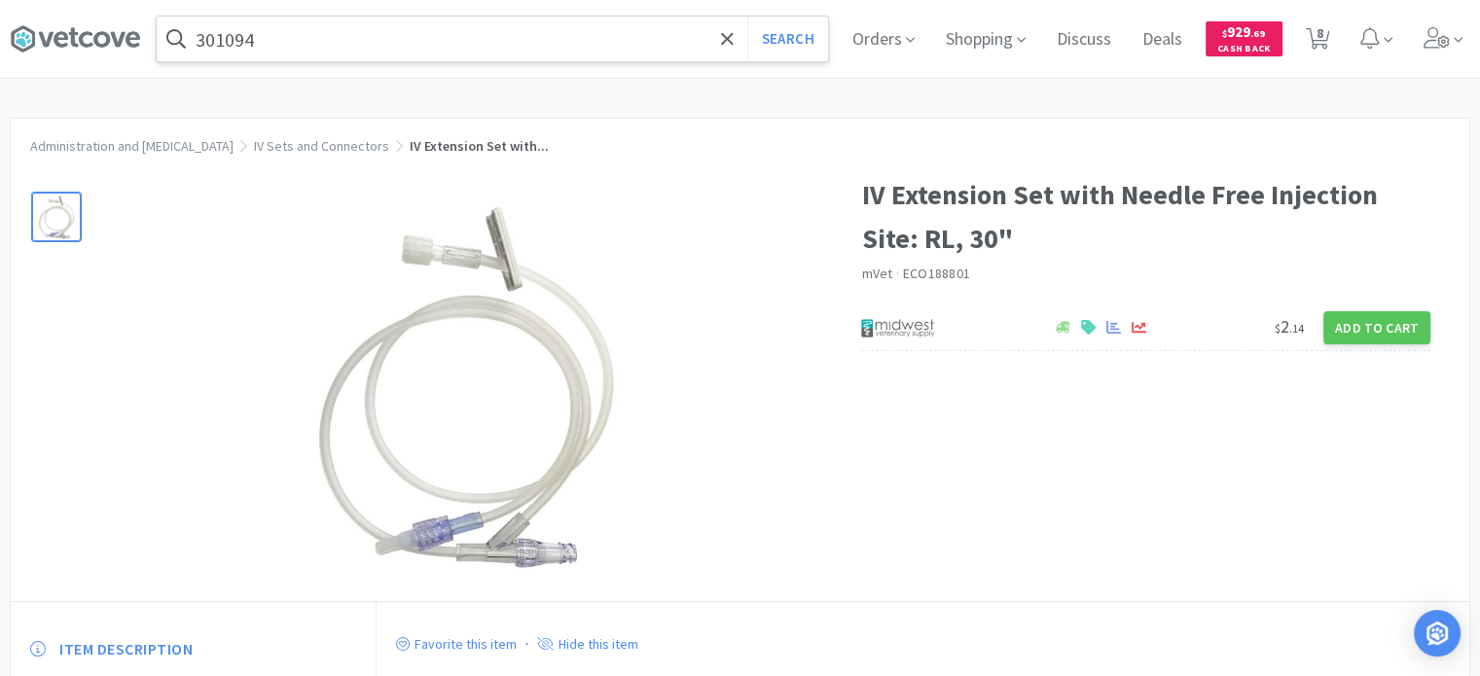
type input "396644"
select select "1"
select select "6"
select select "1"
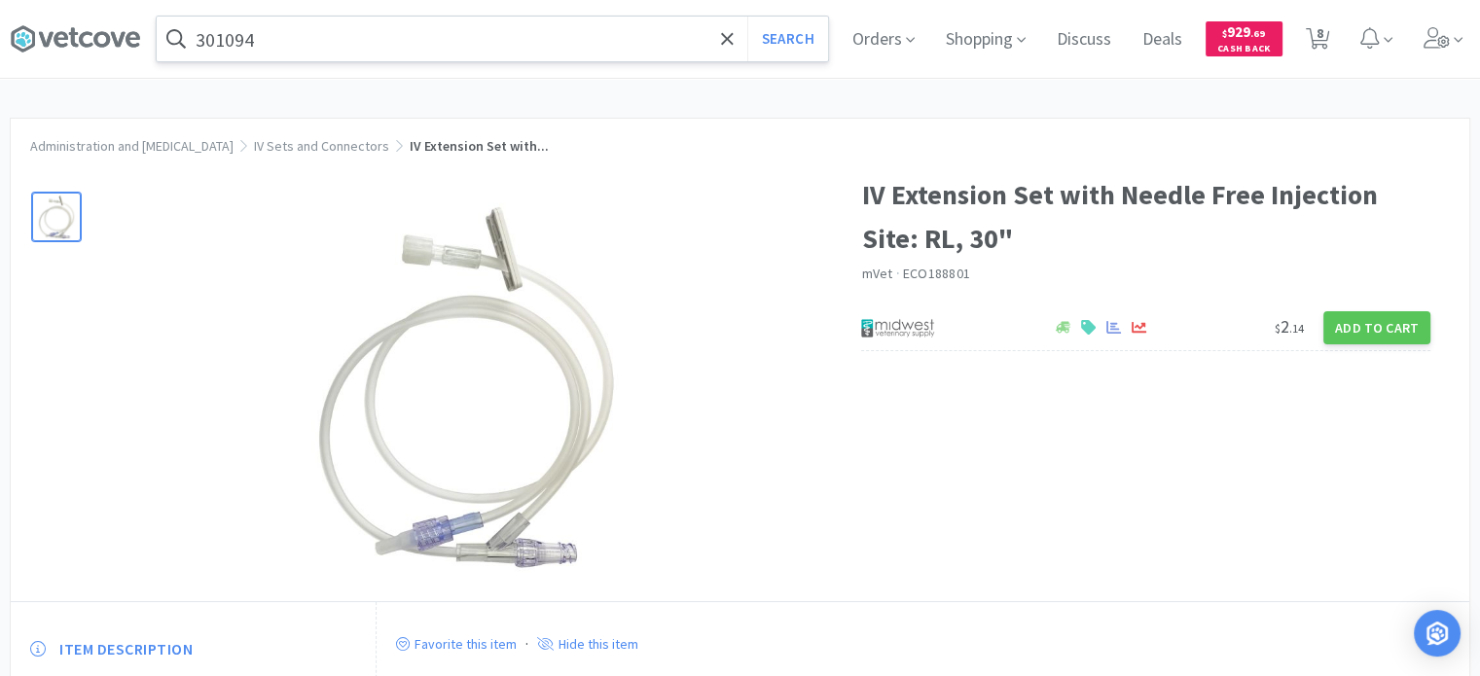
select select "1"
select select "2"
select select "10"
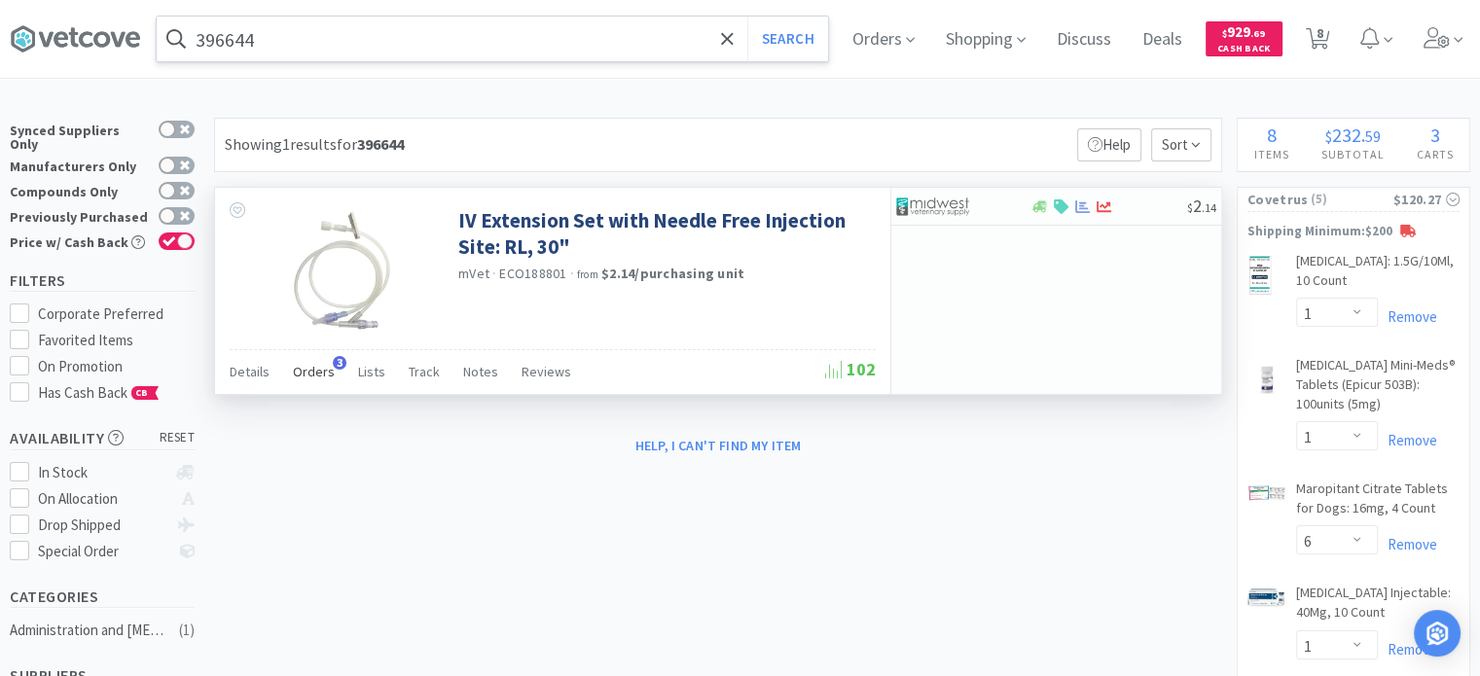
click at [336, 364] on span "3" at bounding box center [340, 363] width 14 height 14
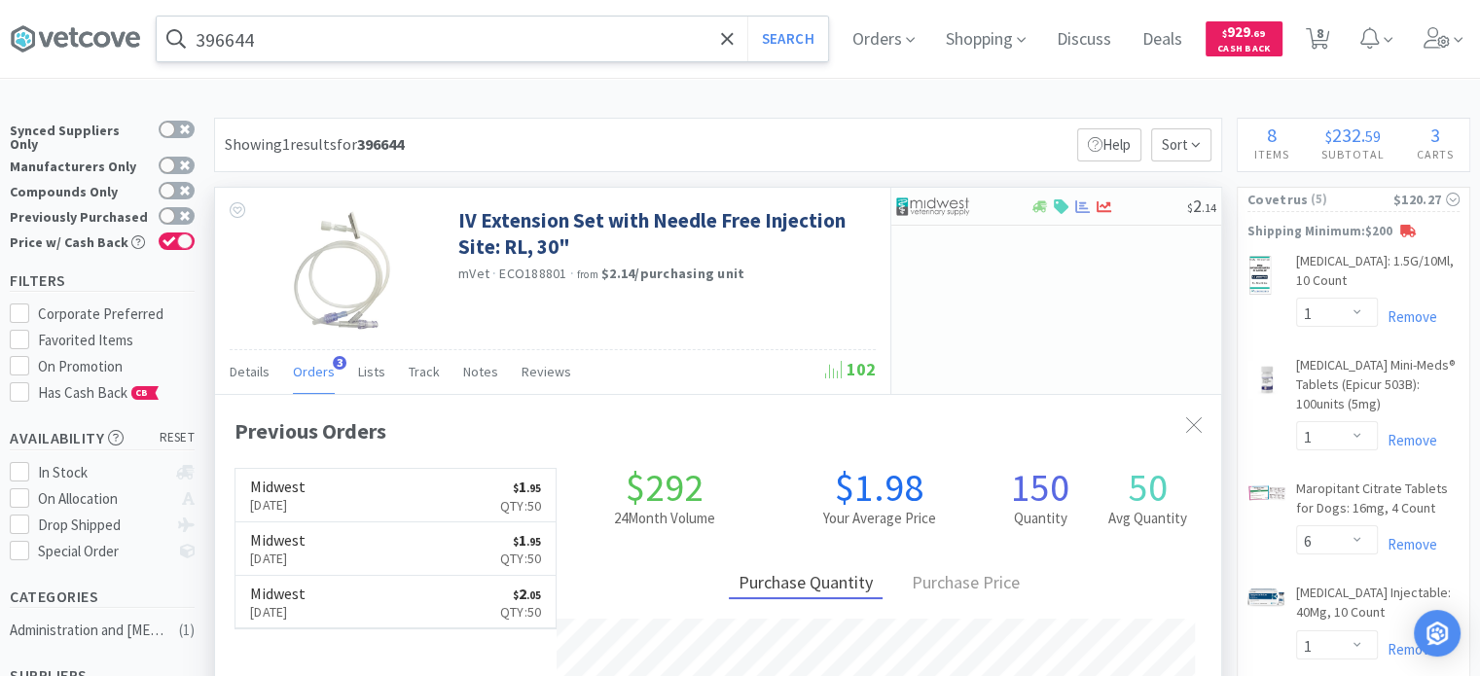
scroll to position [498, 1006]
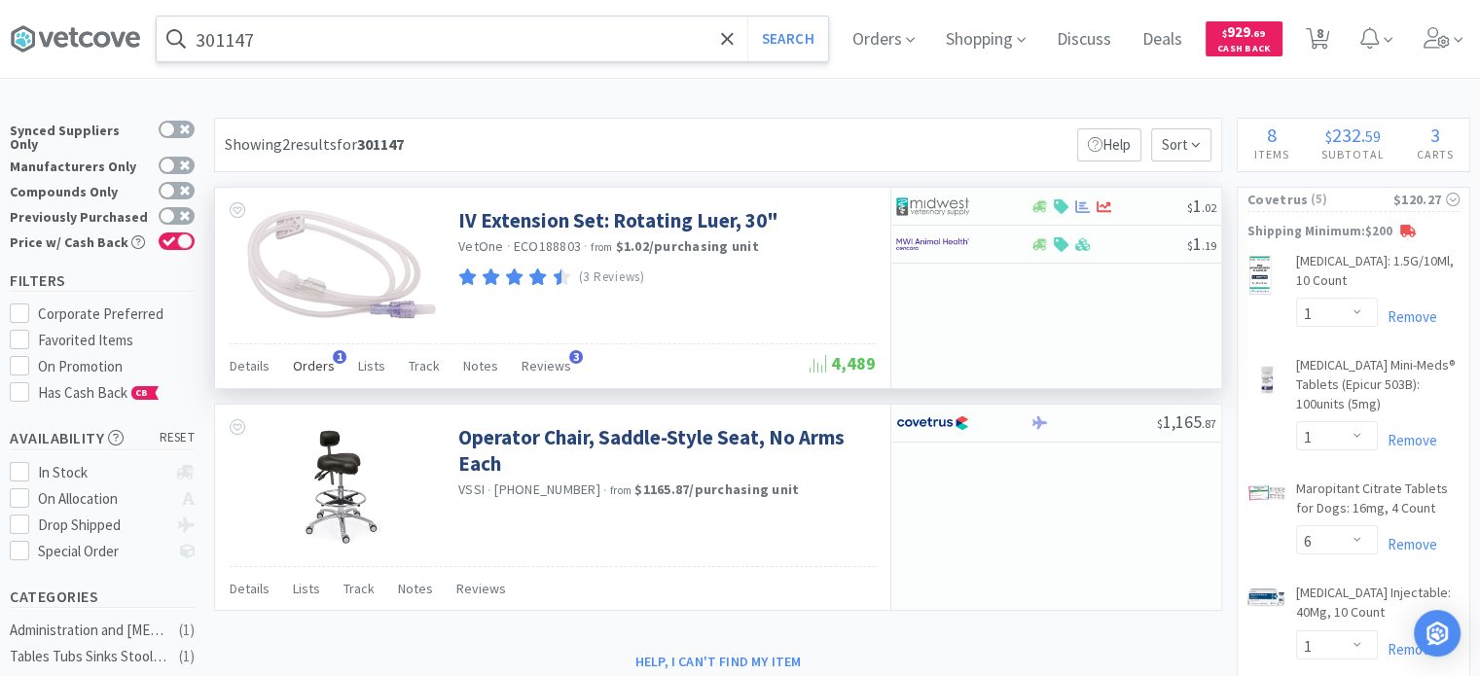
click at [300, 376] on div "Orders 1" at bounding box center [314, 368] width 42 height 37
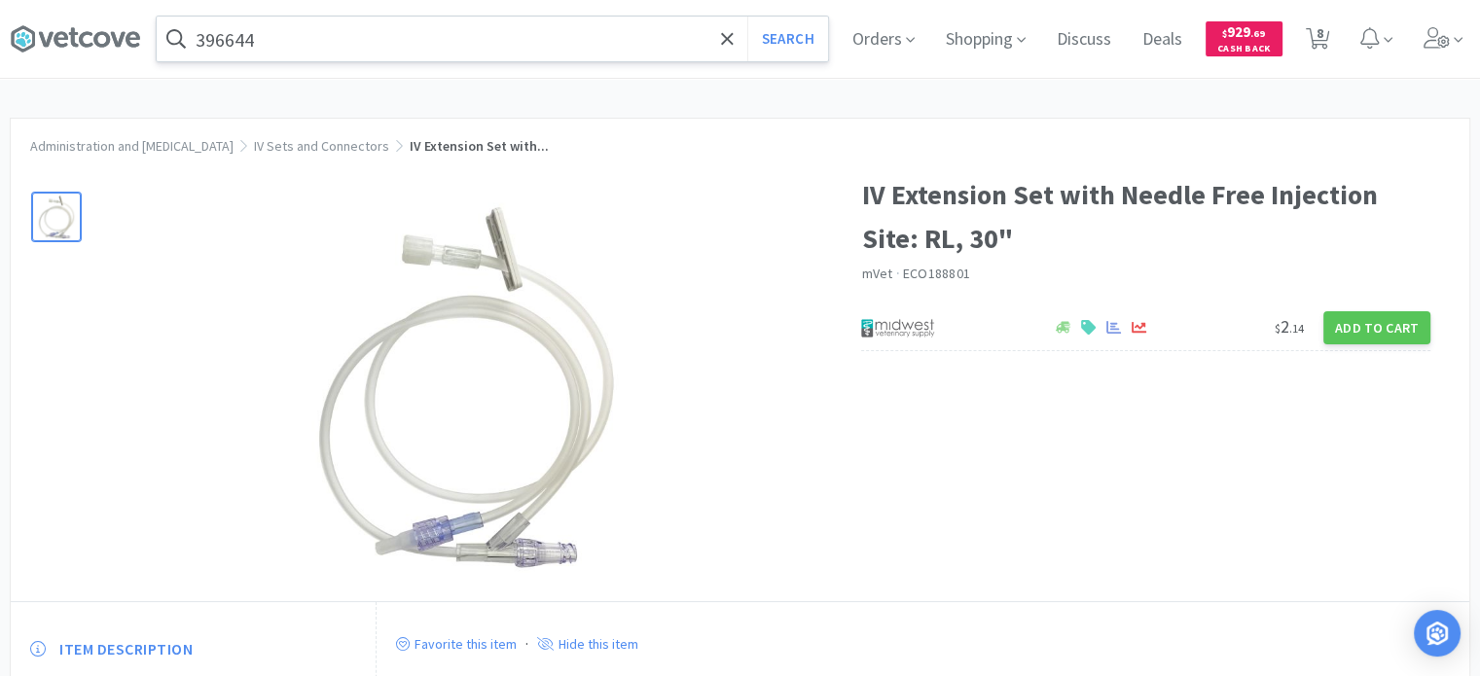
type input "301094"
select select "1"
select select "6"
select select "1"
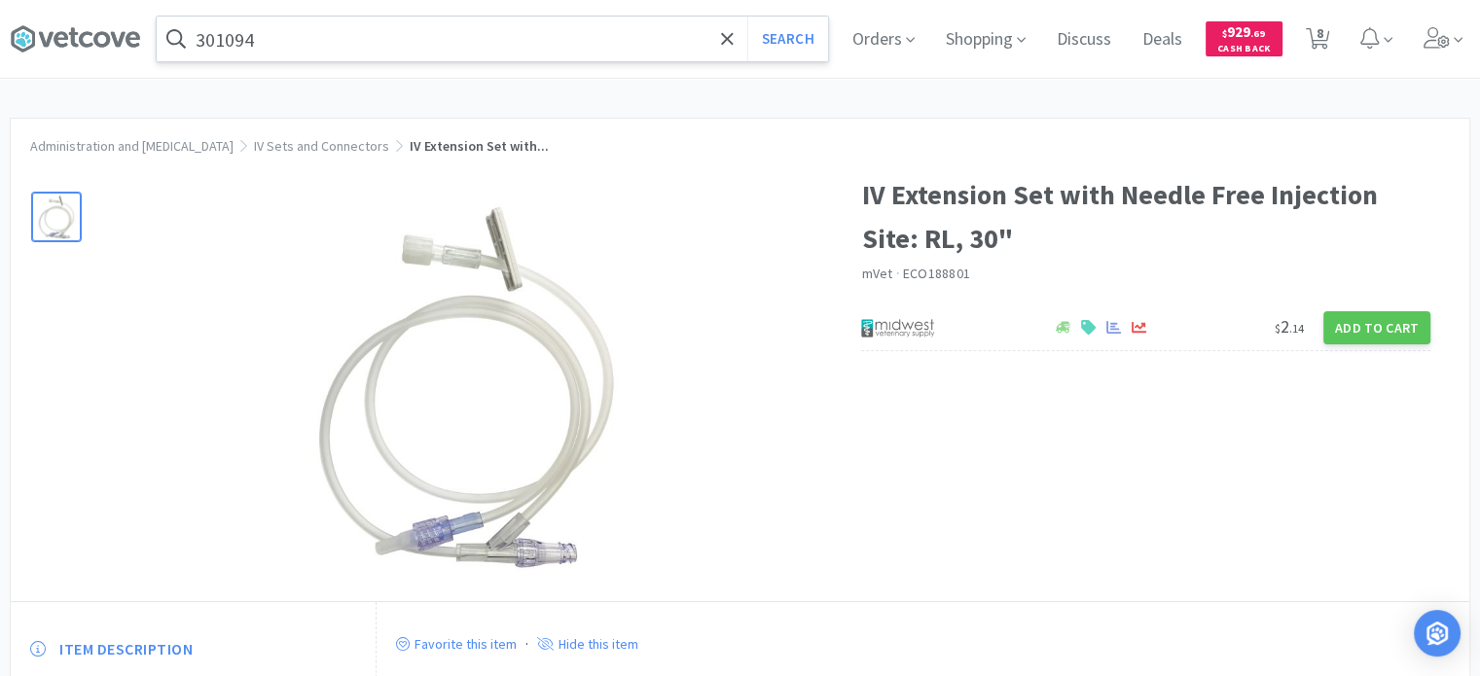
select select "1"
select select "2"
select select "10"
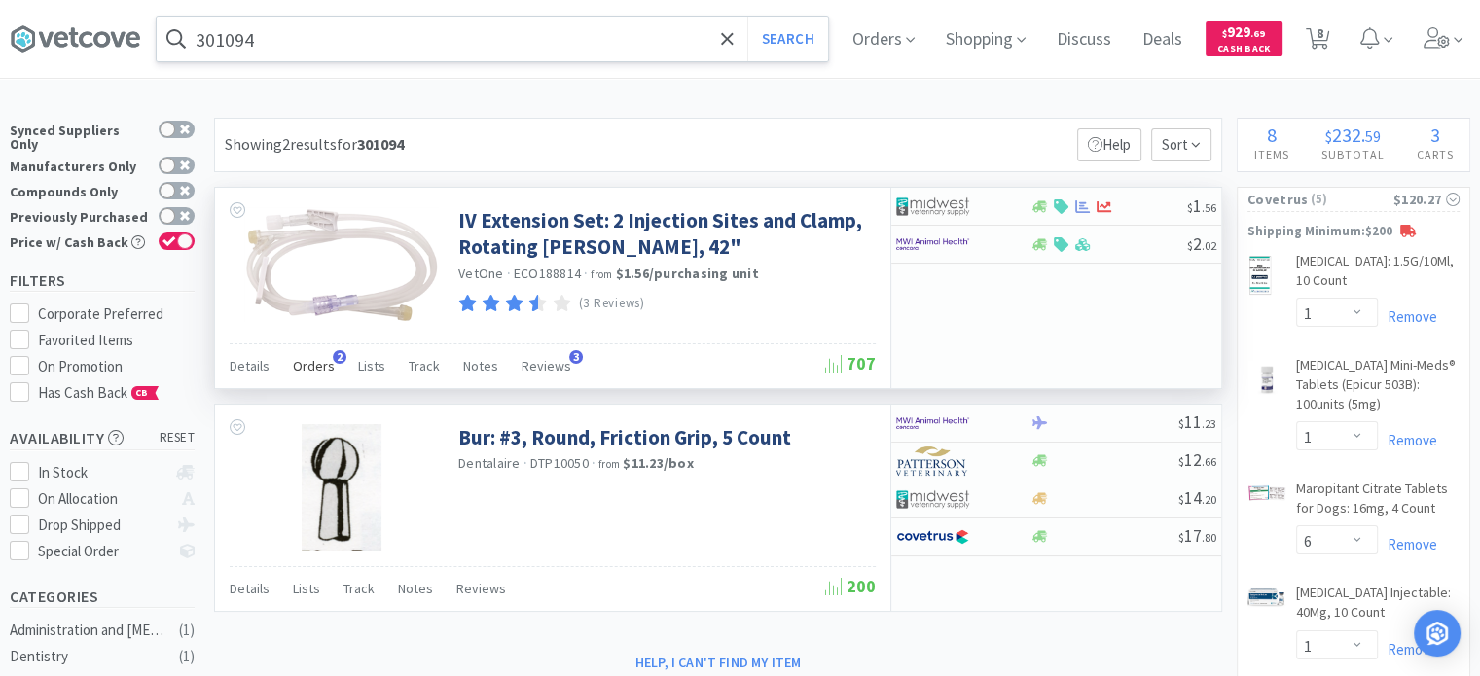
click at [300, 363] on span "Orders" at bounding box center [314, 366] width 42 height 18
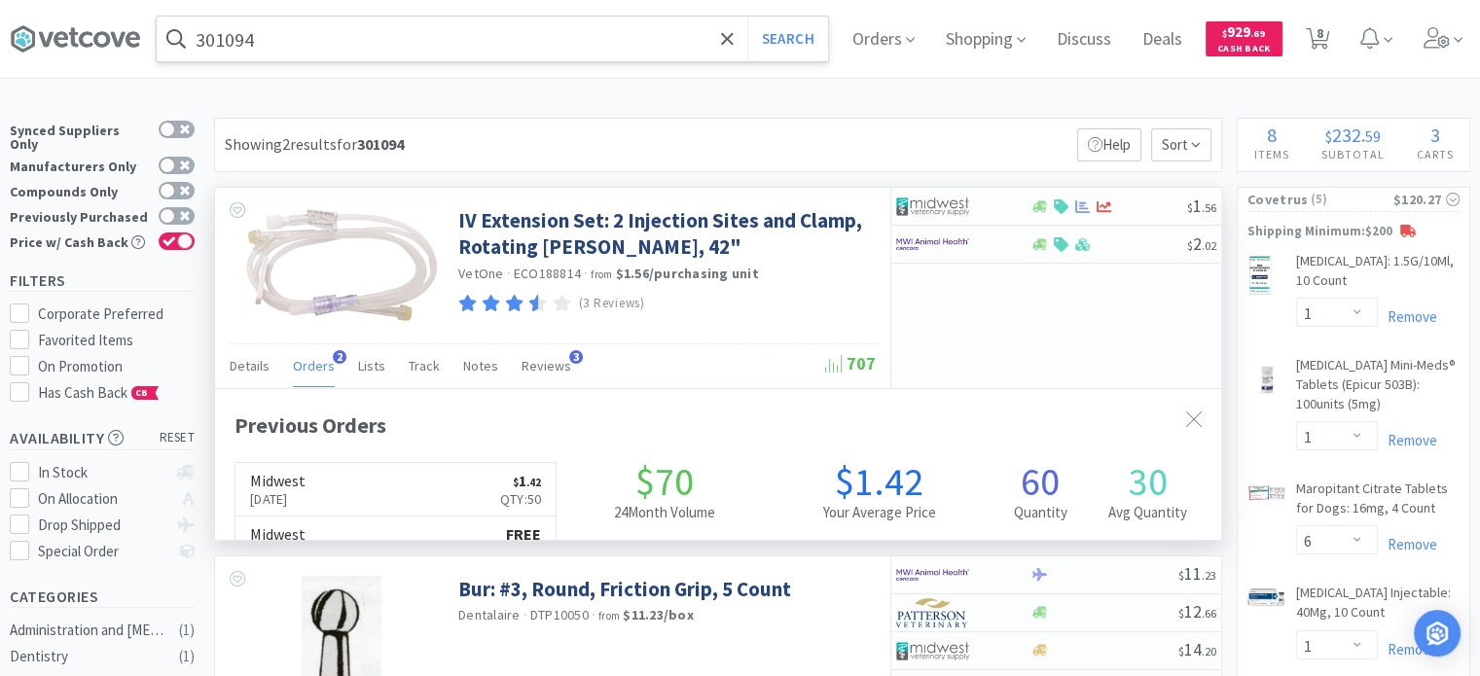
scroll to position [498, 1006]
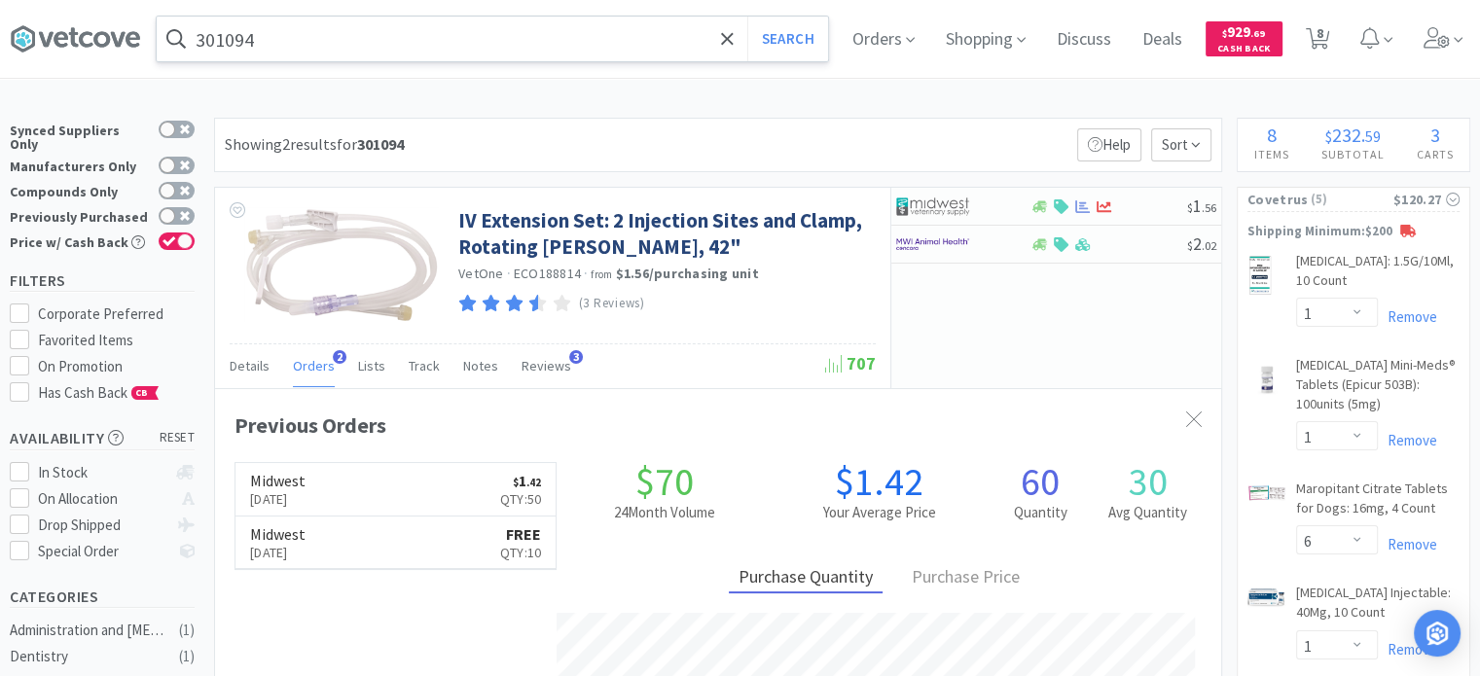
click at [333, 34] on input "301094" at bounding box center [493, 39] width 672 height 45
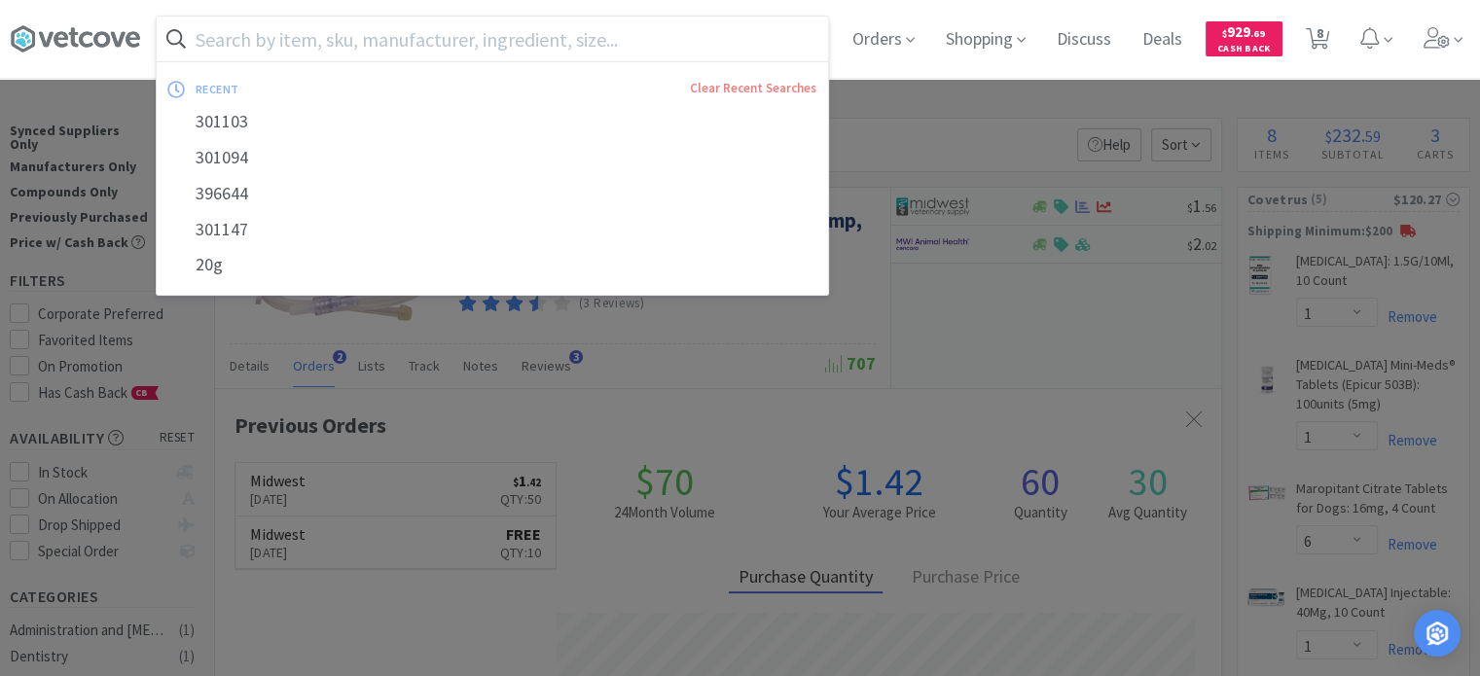
click at [323, 29] on input "text" at bounding box center [493, 39] width 672 height 45
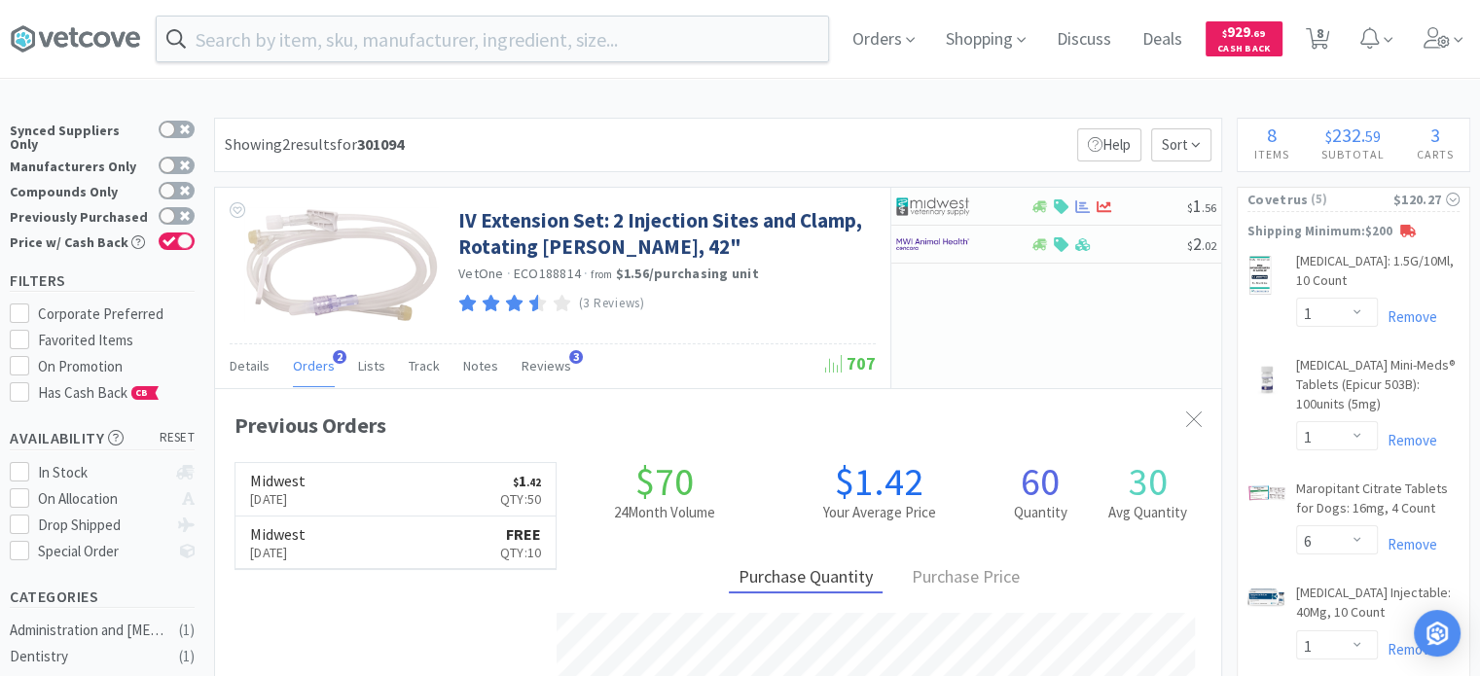
click at [995, 151] on div at bounding box center [740, 338] width 1480 height 676
click at [386, 155] on div "Showing 2 results for 301094" at bounding box center [314, 144] width 179 height 25
click at [512, 156] on div "Showing 2 results for 301094 Filters Help Sort" at bounding box center [718, 145] width 1008 height 55
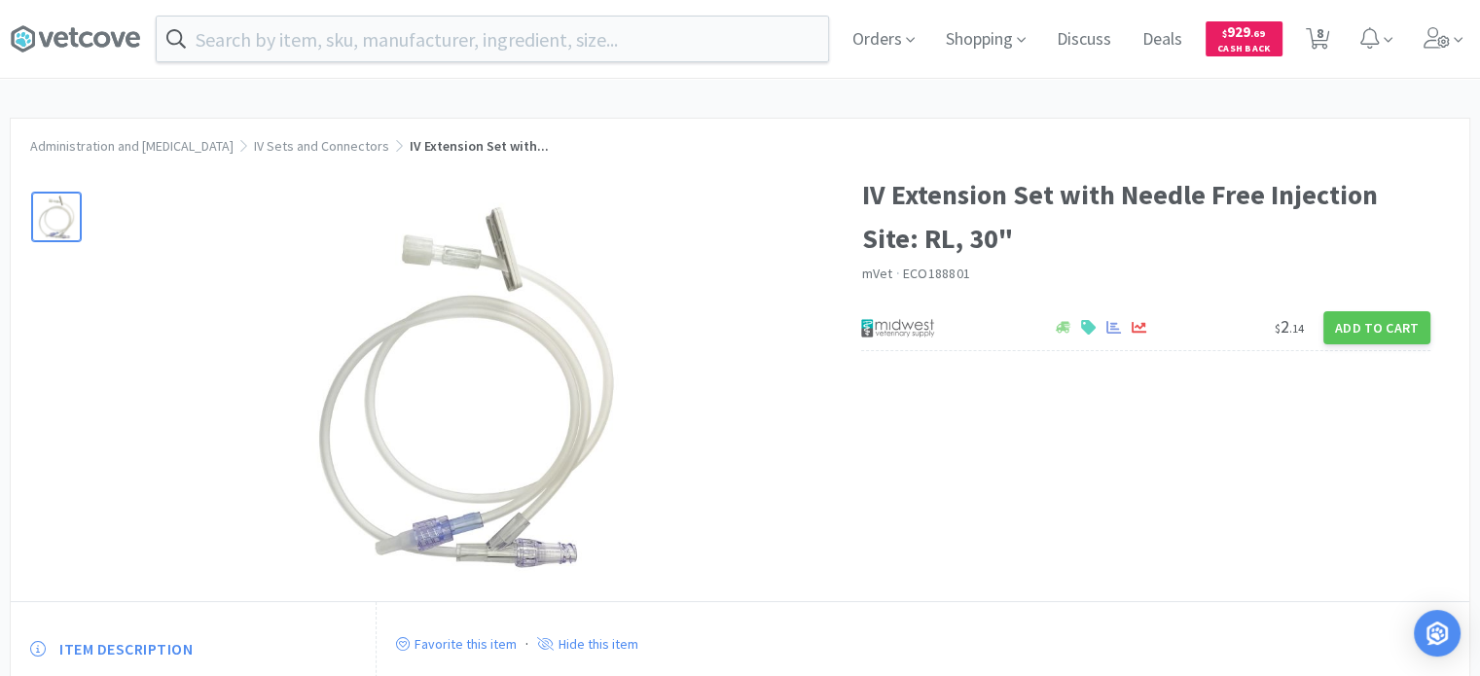
type input "396644"
select select "1"
select select "6"
select select "1"
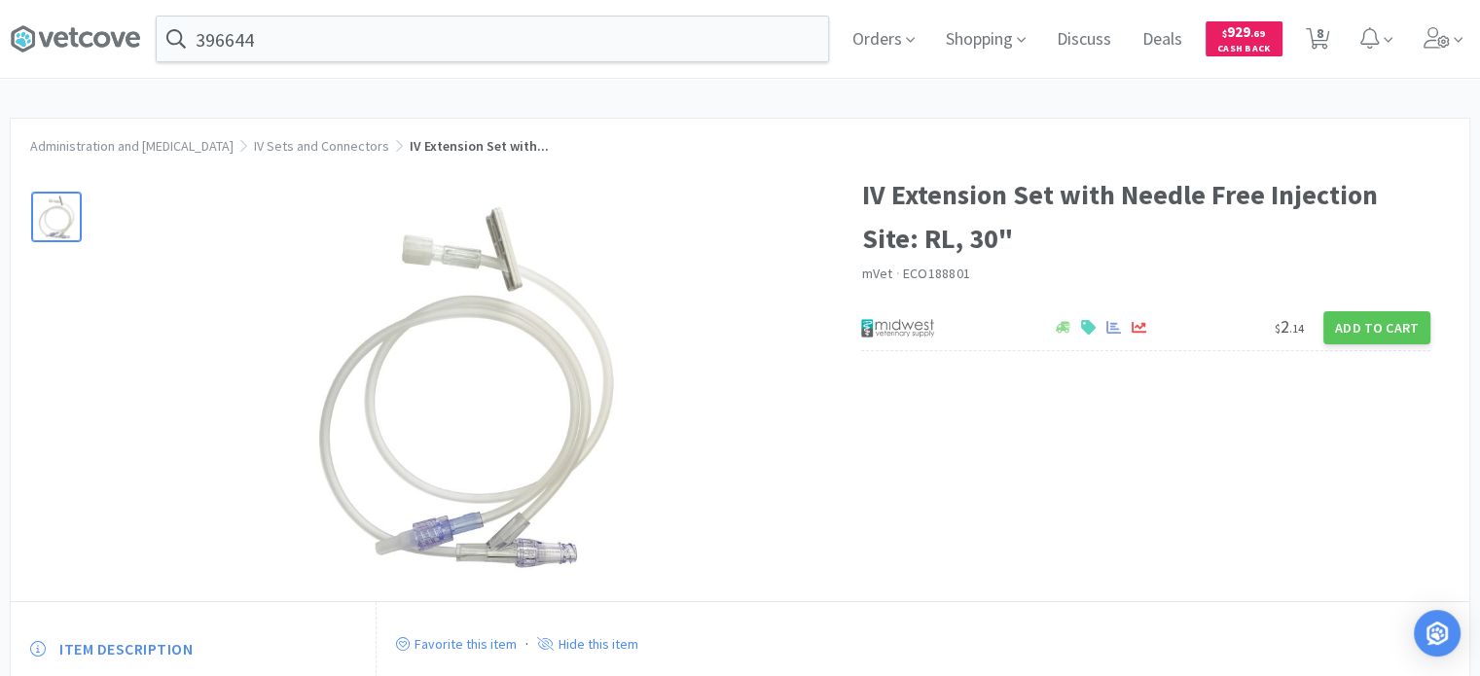
select select "1"
select select "2"
select select "10"
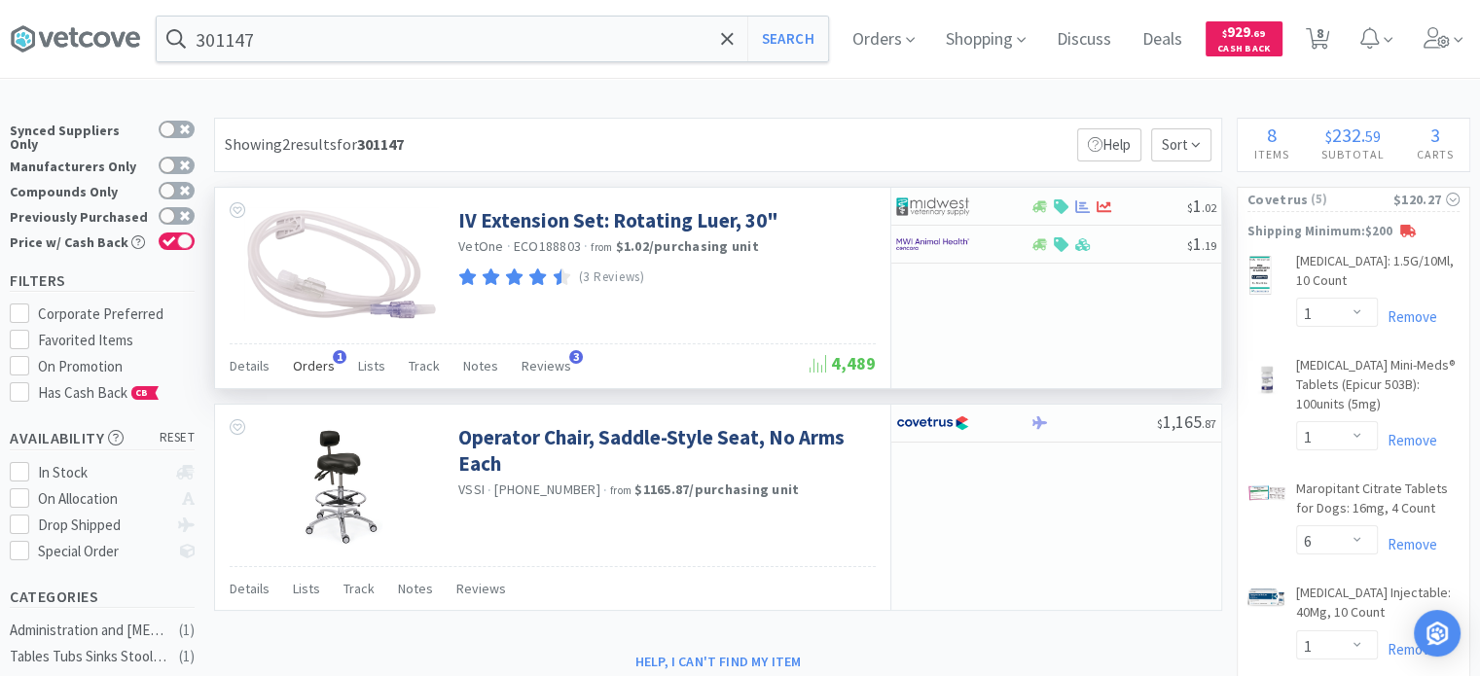
click at [300, 364] on span "Orders" at bounding box center [314, 366] width 42 height 18
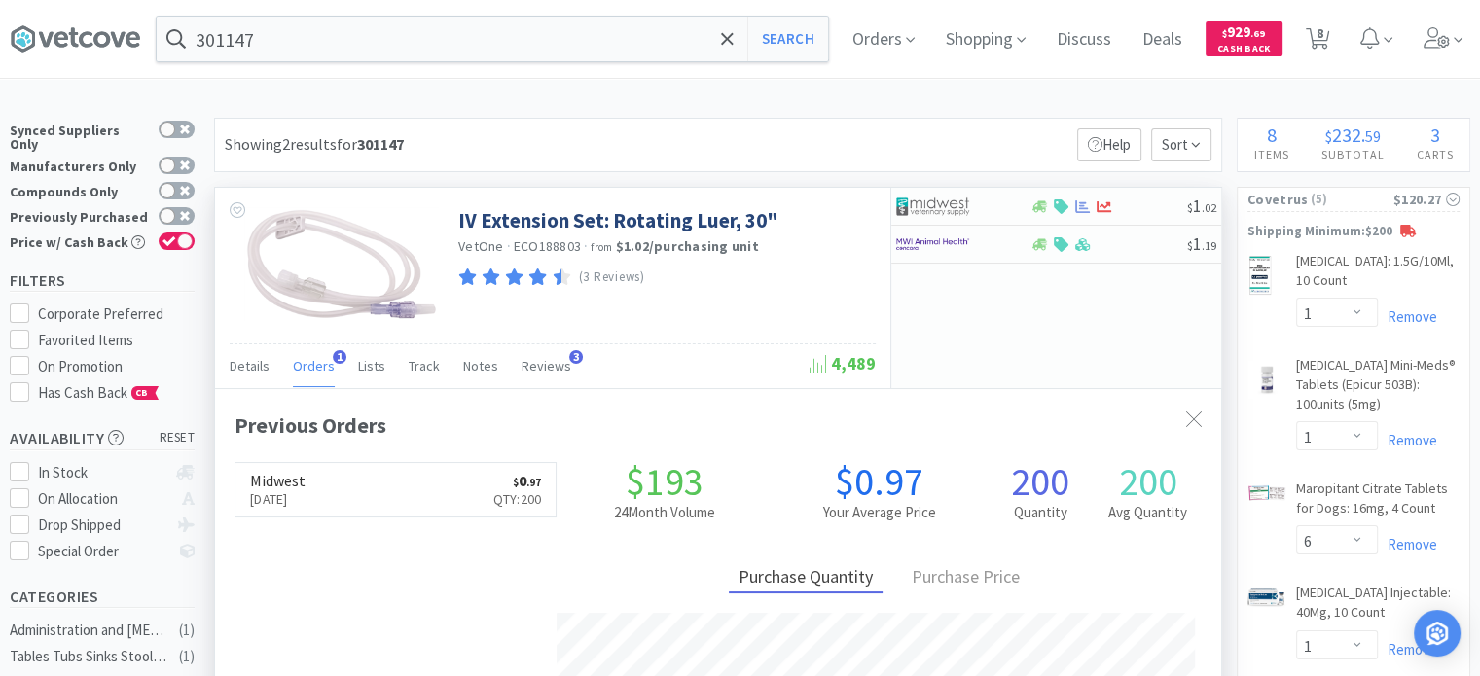
scroll to position [498, 1006]
click at [308, 54] on input "301147" at bounding box center [493, 39] width 672 height 45
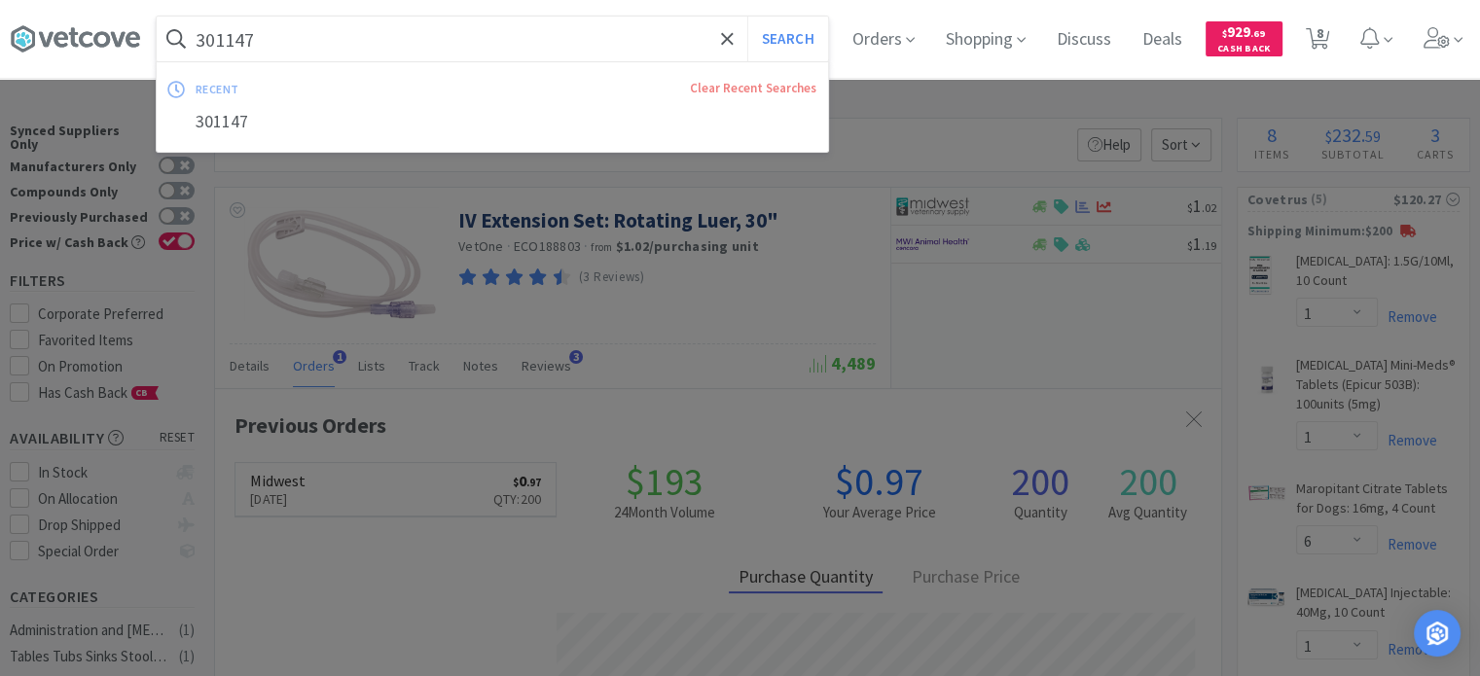
click at [694, 326] on div at bounding box center [740, 338] width 1480 height 676
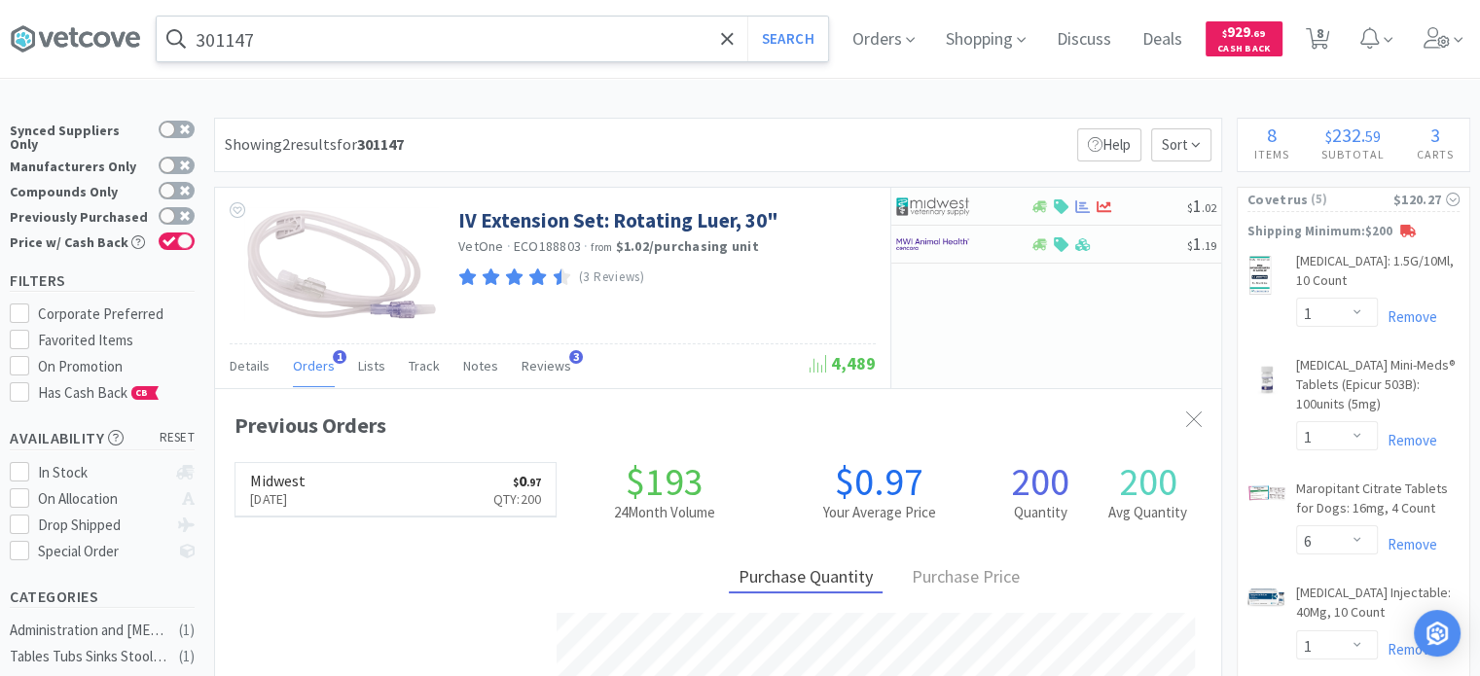
click at [421, 50] on input "301147" at bounding box center [493, 39] width 672 height 45
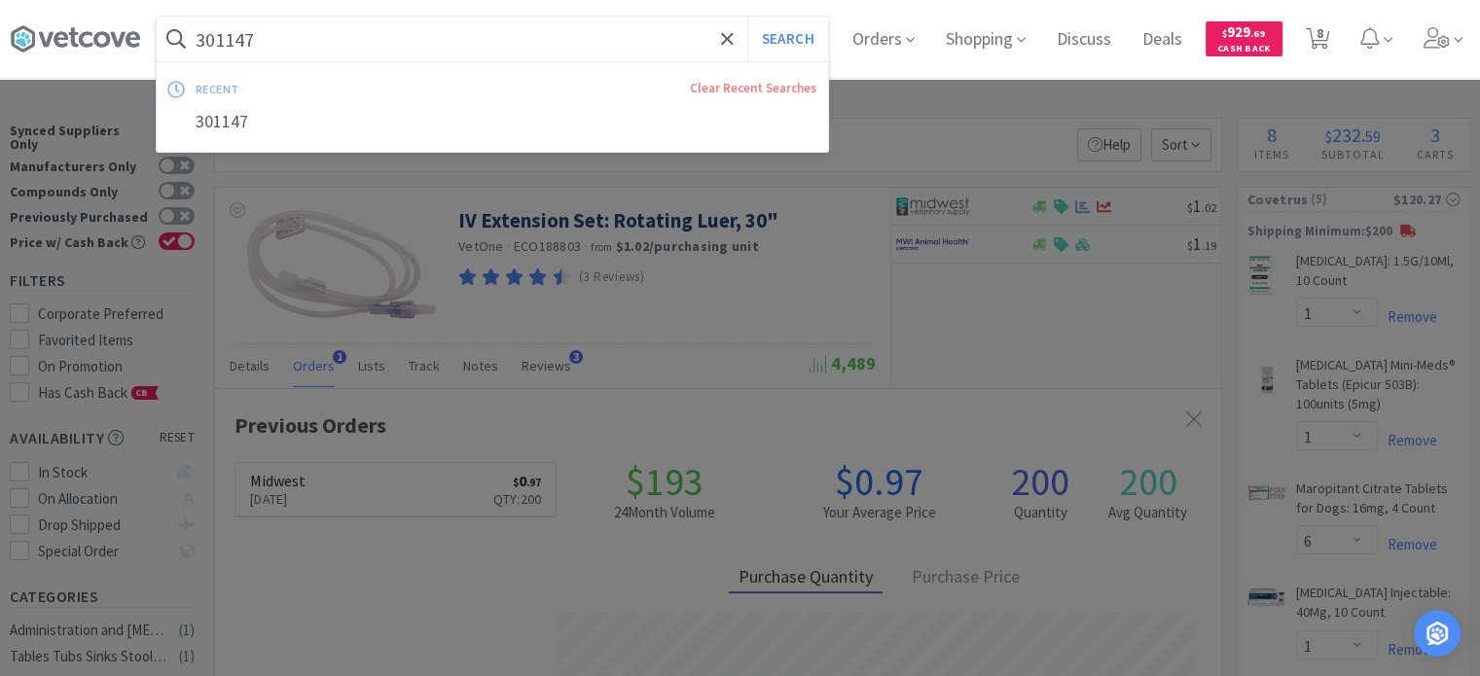
click at [370, 46] on input "301147" at bounding box center [493, 39] width 672 height 45
drag, startPoint x: 370, startPoint y: 46, endPoint x: 225, endPoint y: 56, distance: 145.4
click at [230, 55] on input "301147" at bounding box center [493, 39] width 672 height 45
type input "3"
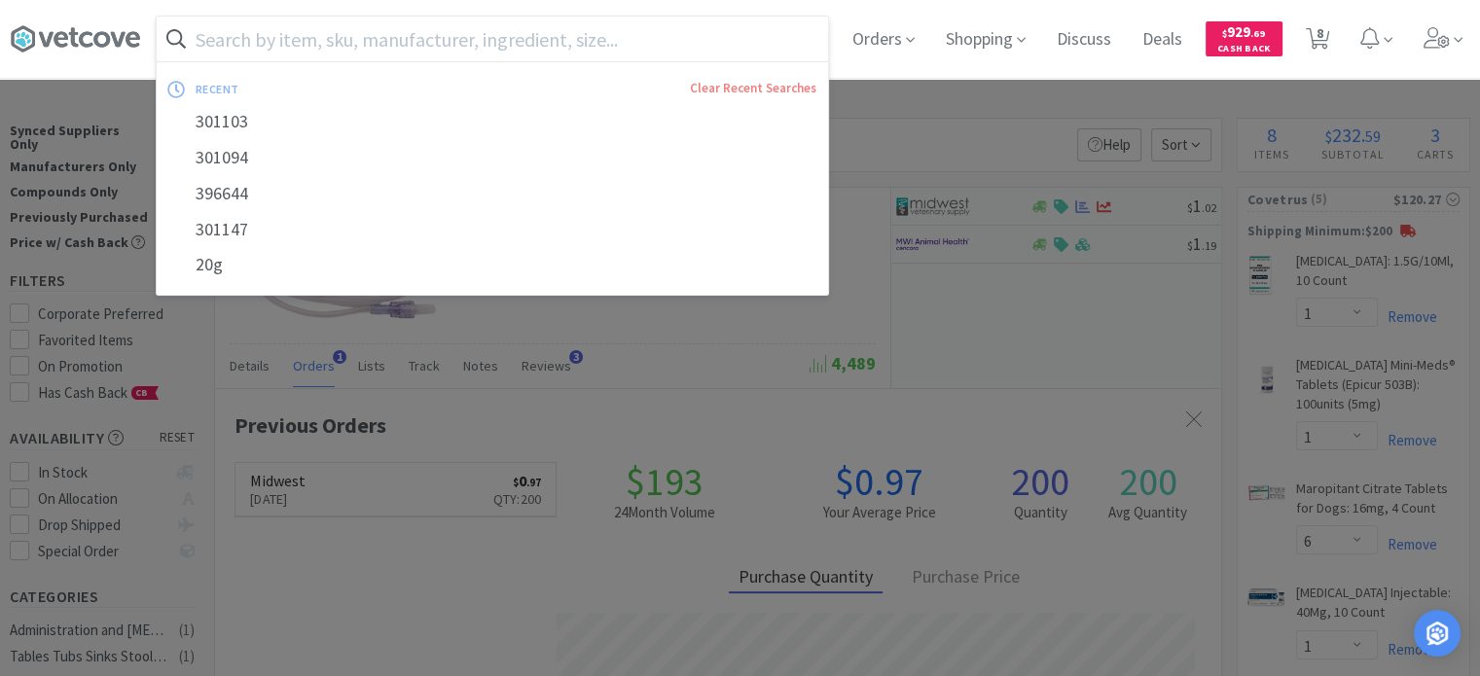
paste input "396644"
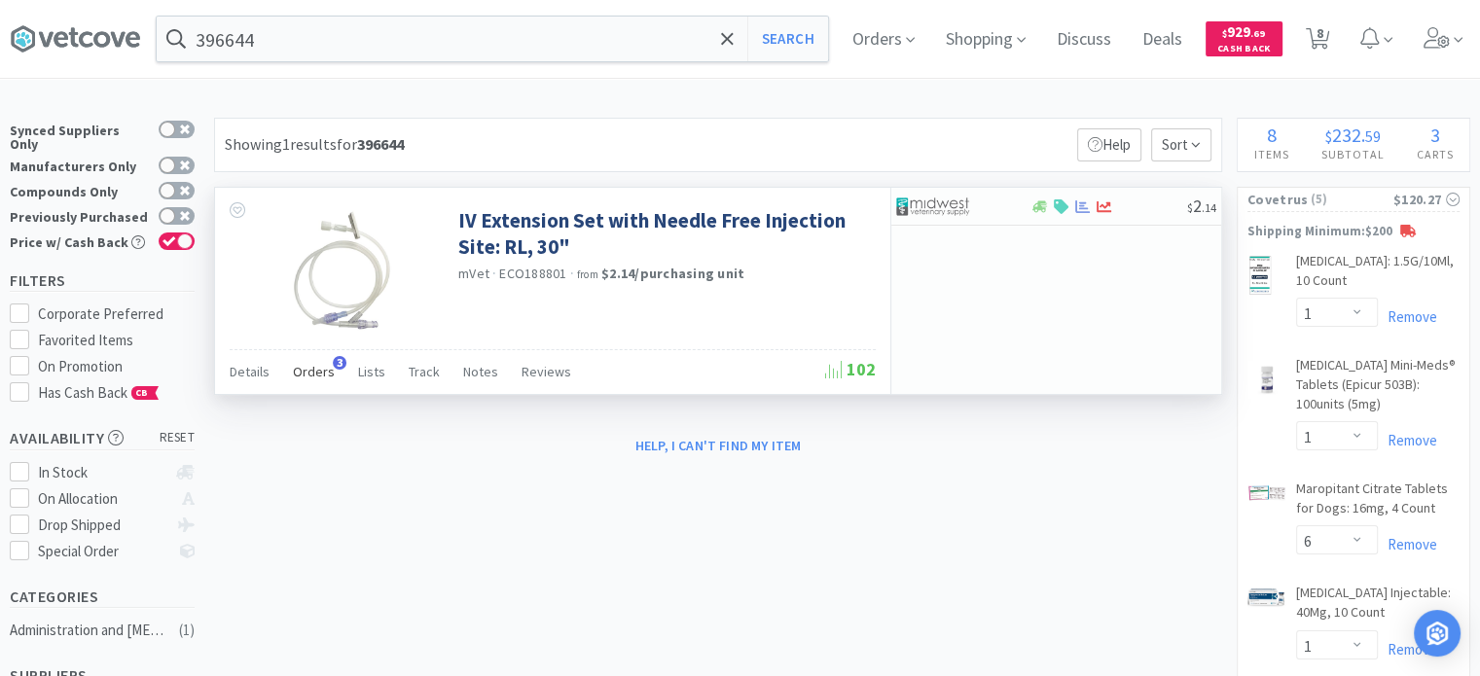
click at [311, 377] on span "Orders" at bounding box center [314, 372] width 42 height 18
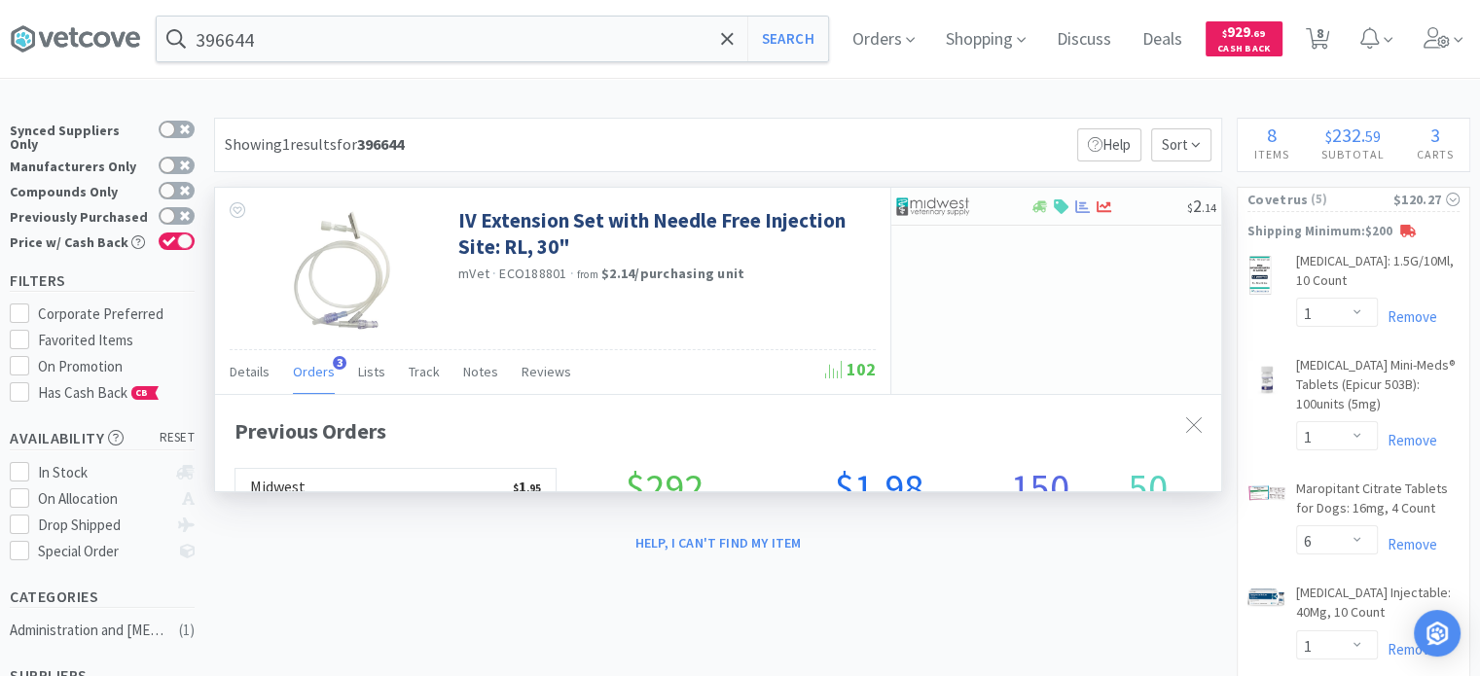
scroll to position [498, 1006]
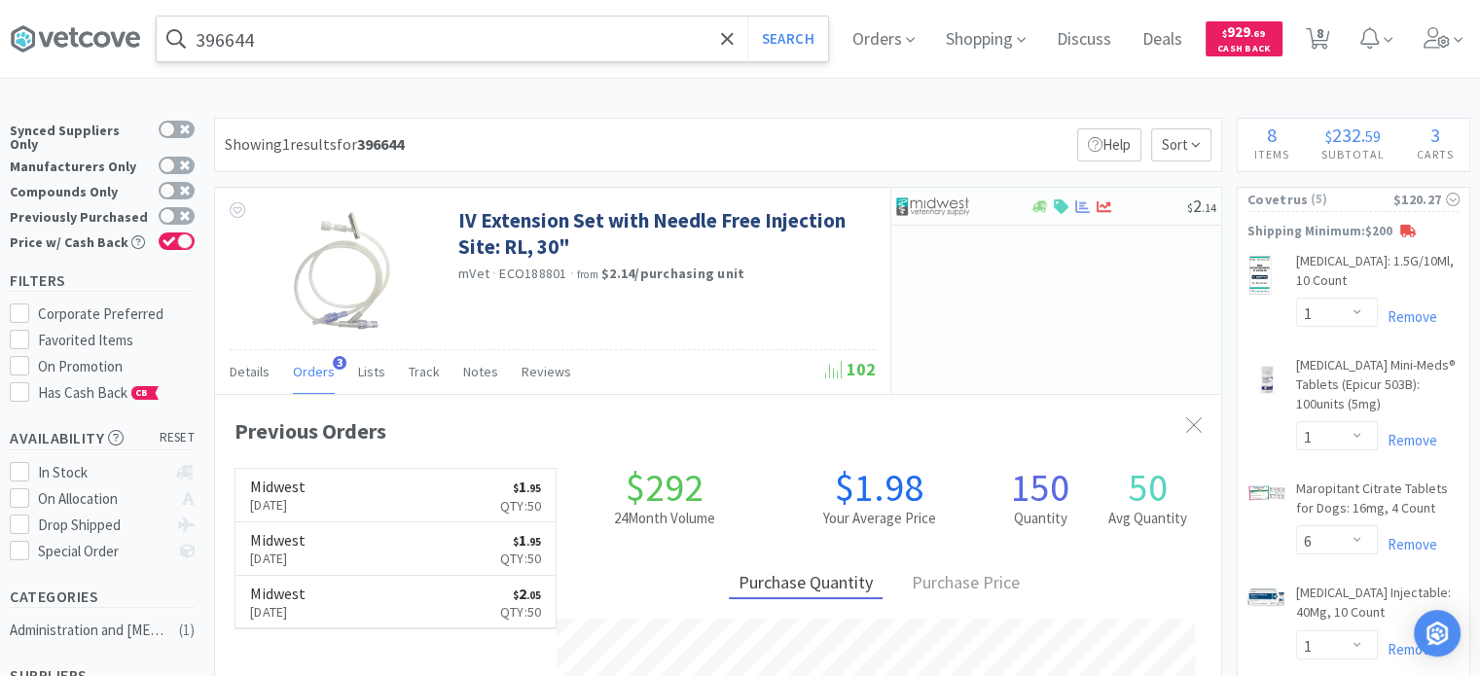
drag, startPoint x: 239, startPoint y: 73, endPoint x: 288, endPoint y: 60, distance: 50.3
click at [239, 73] on div "396644 Search Orders Shopping Discuss Discuss Deals Deals $ 929 . 69 Cash Back …" at bounding box center [740, 39] width 1461 height 78
click at [288, 60] on input "396644" at bounding box center [493, 39] width 672 height 45
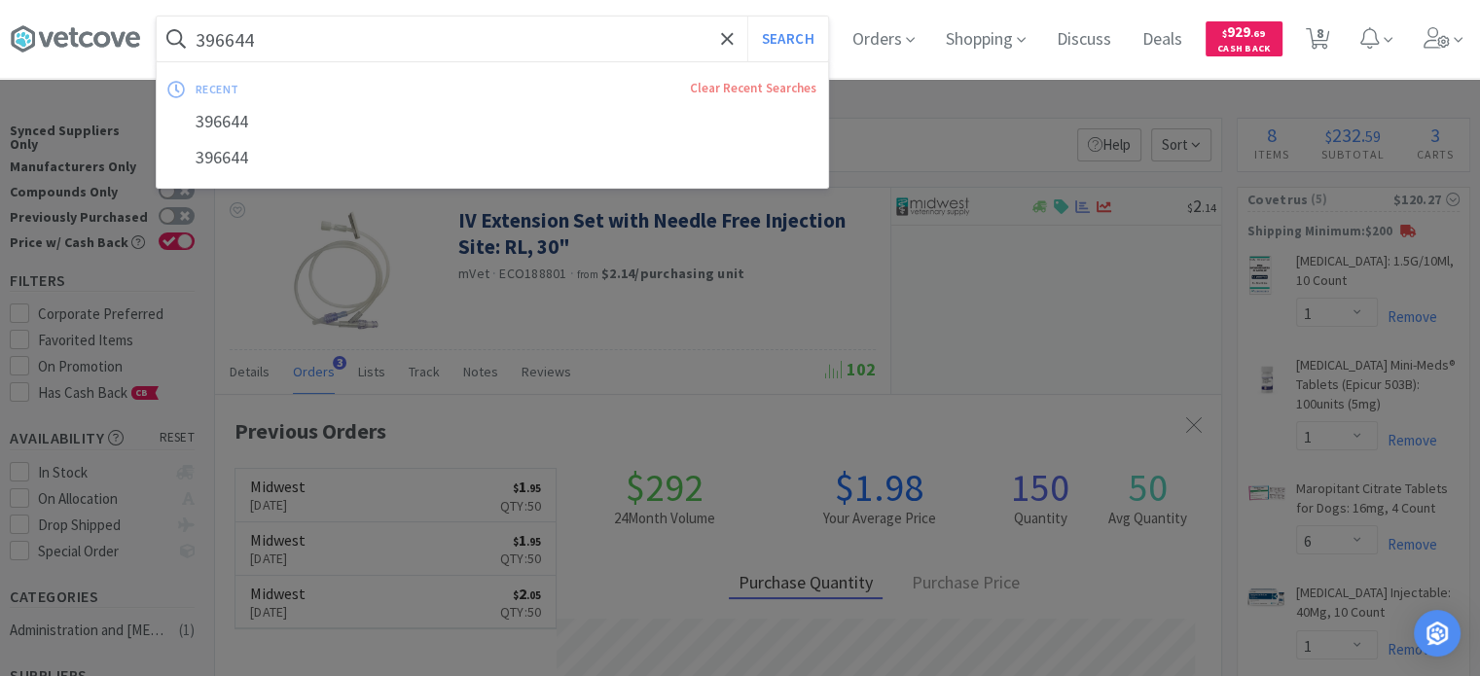
type input "t"
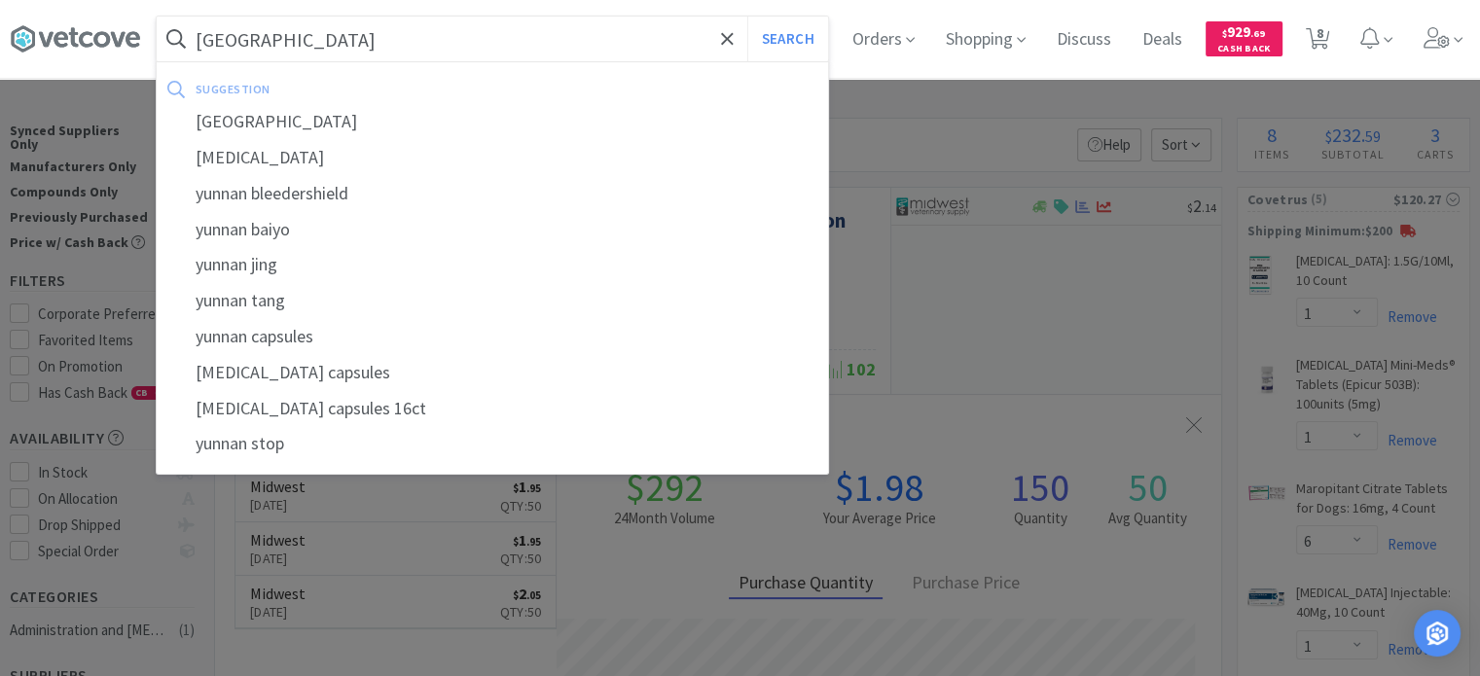
click at [748, 17] on button "Search" at bounding box center [788, 39] width 81 height 45
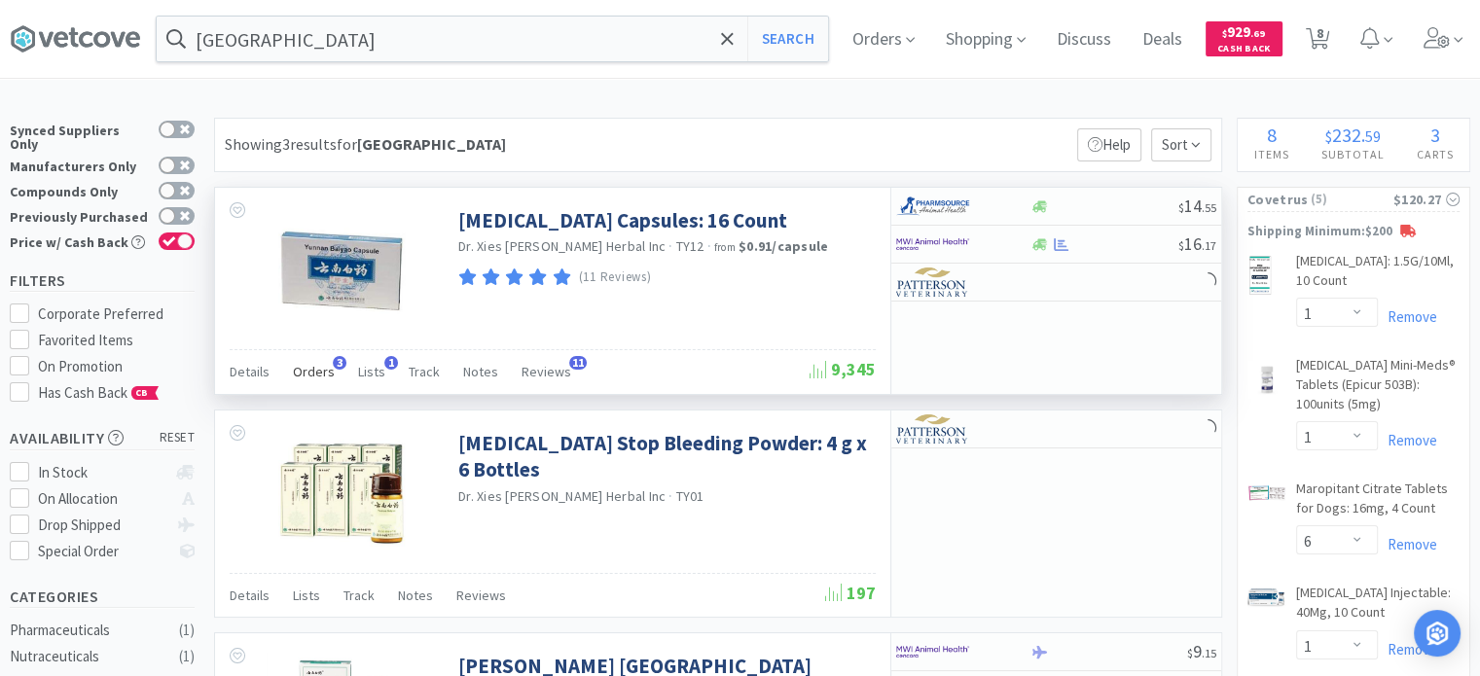
click at [323, 369] on span "Orders" at bounding box center [314, 372] width 42 height 18
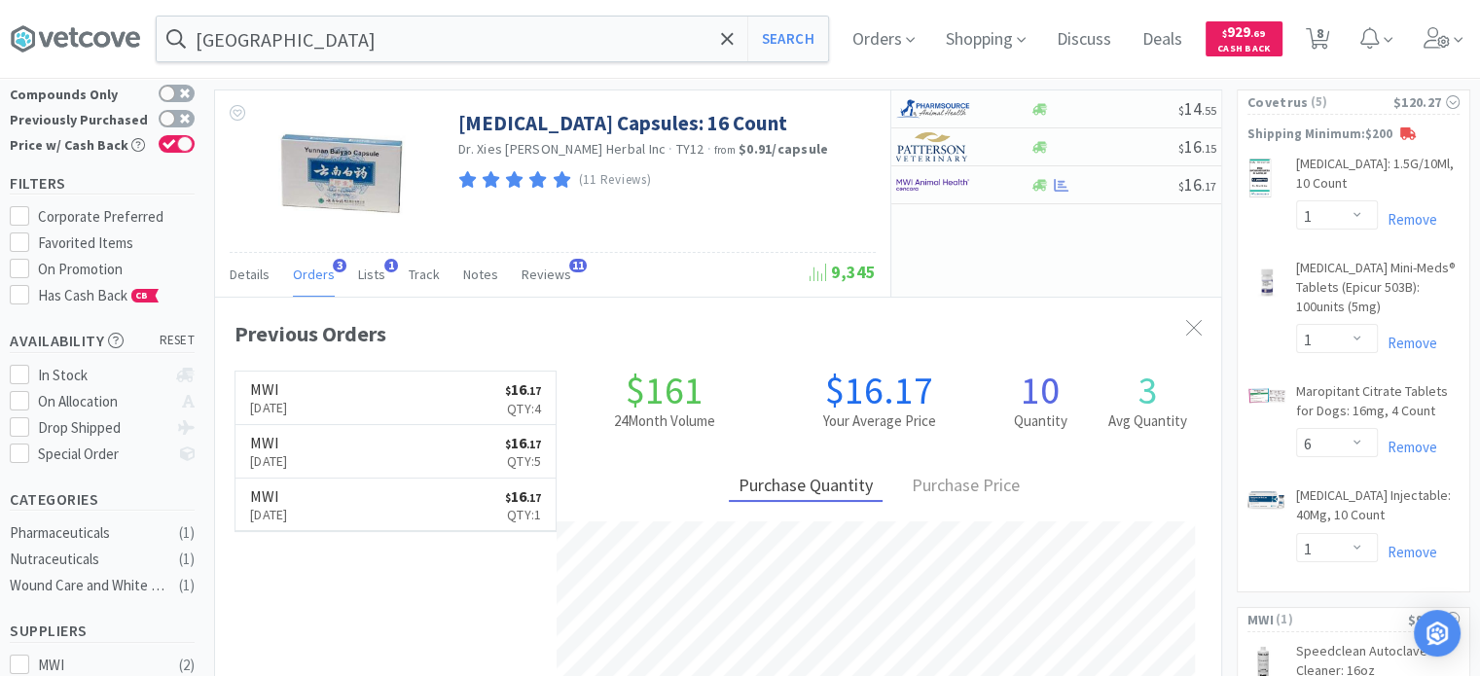
scroll to position [498, 1006]
click at [313, 30] on input "[GEOGRAPHIC_DATA]" at bounding box center [493, 39] width 672 height 45
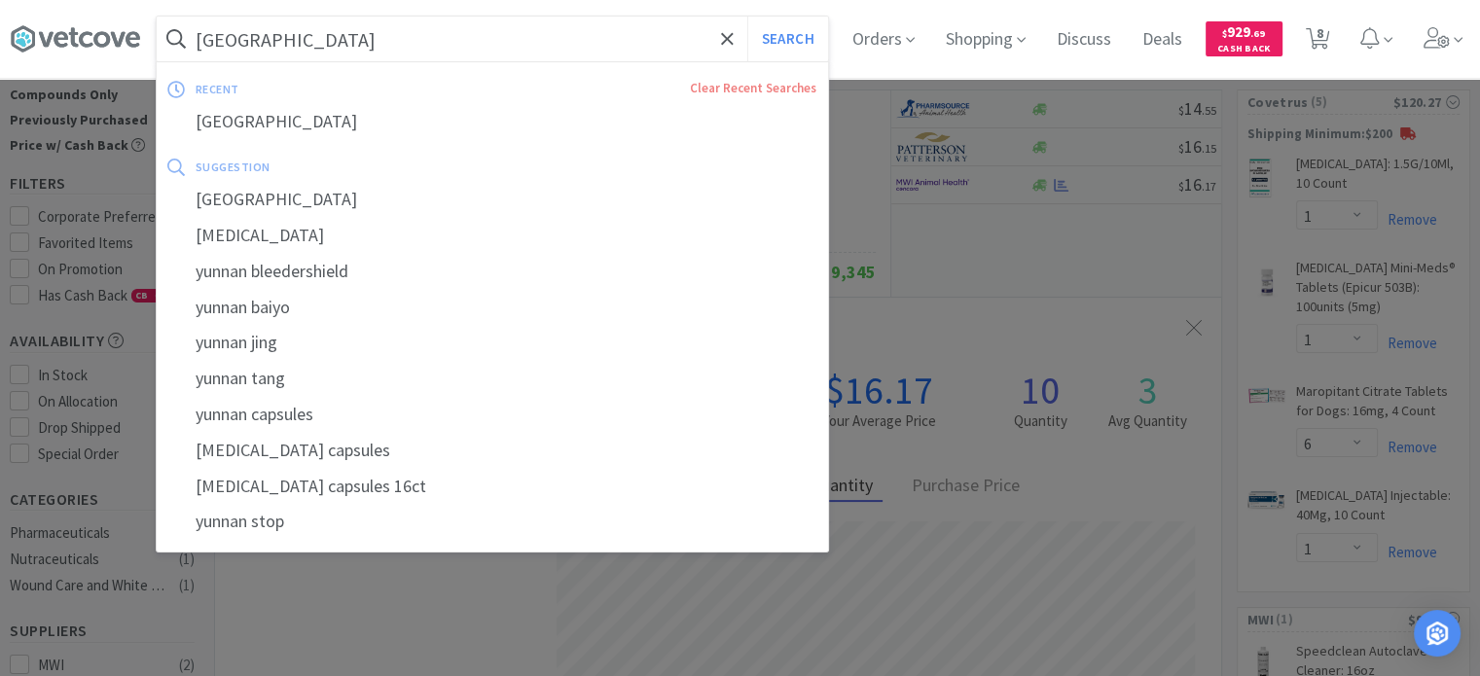
paste input "134304"
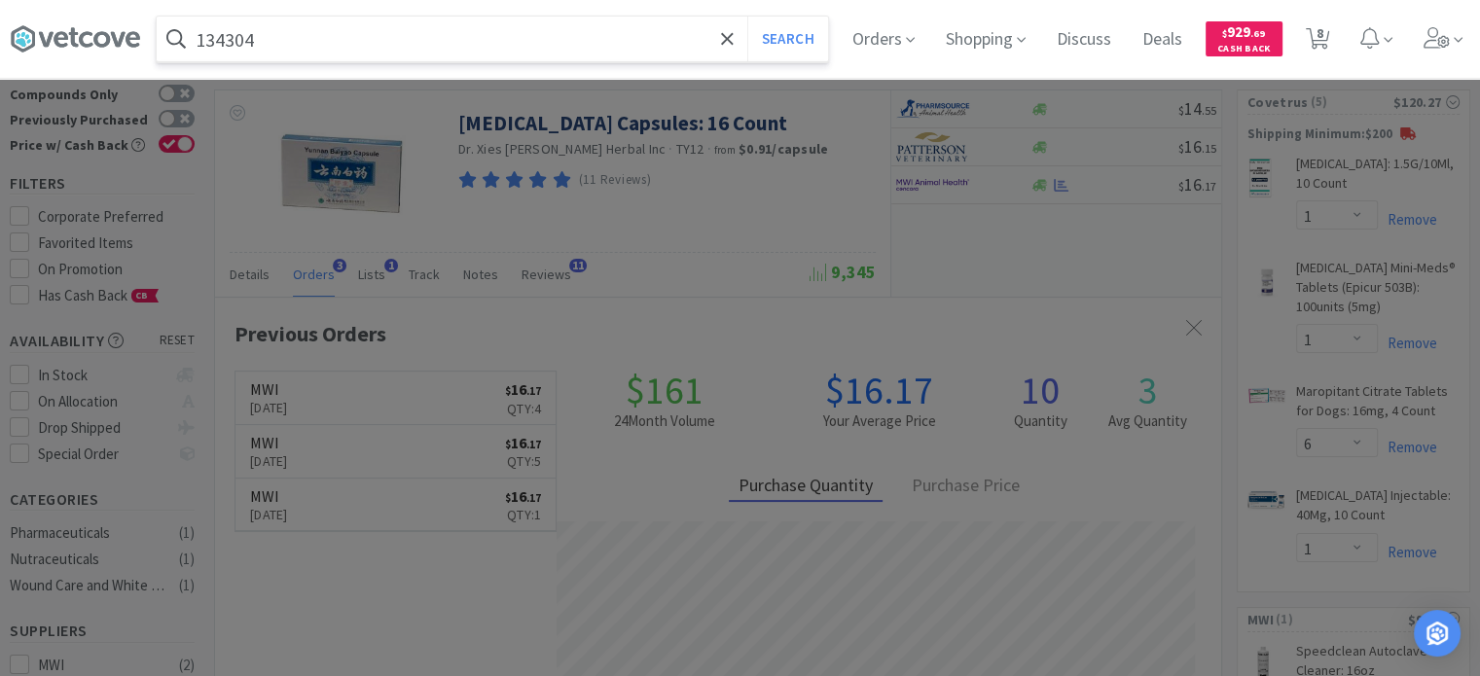
click at [748, 17] on button "Search" at bounding box center [788, 39] width 81 height 45
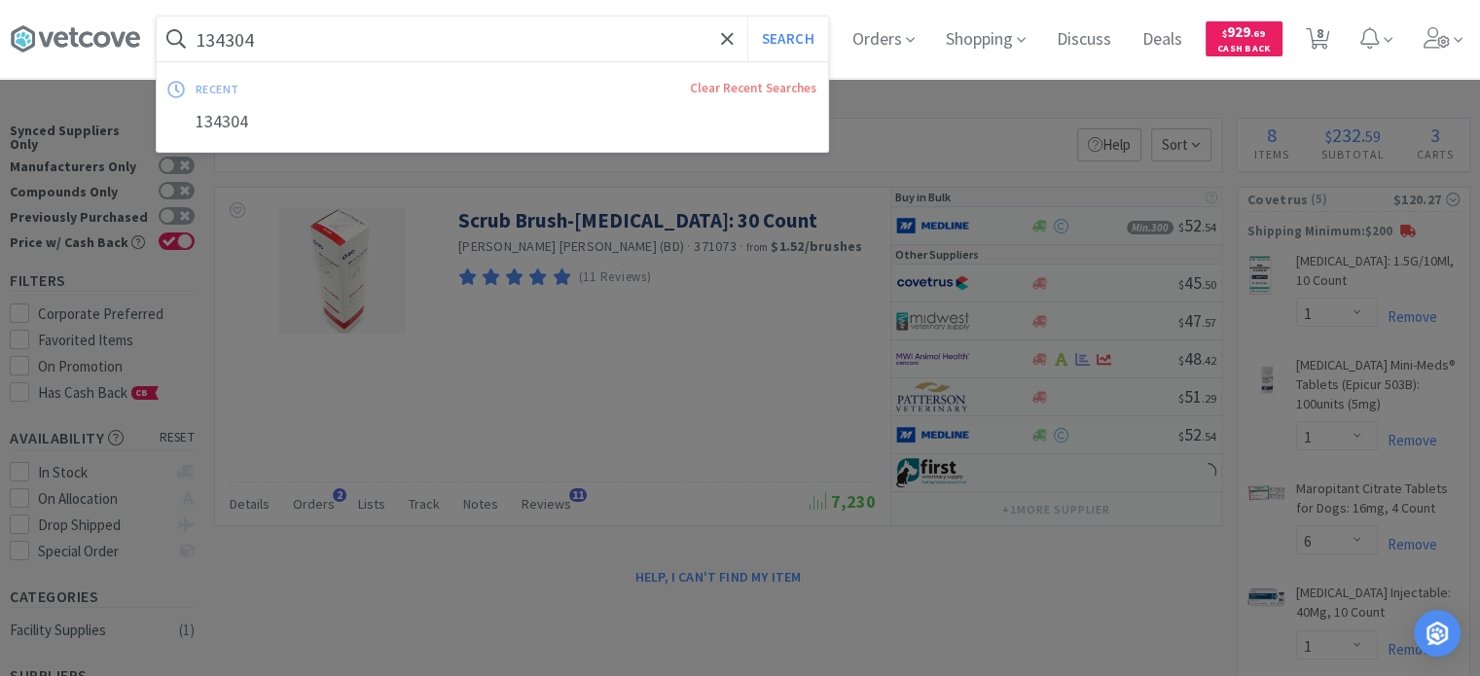
click at [320, 33] on input "134304" at bounding box center [493, 39] width 672 height 45
paste input "66980"
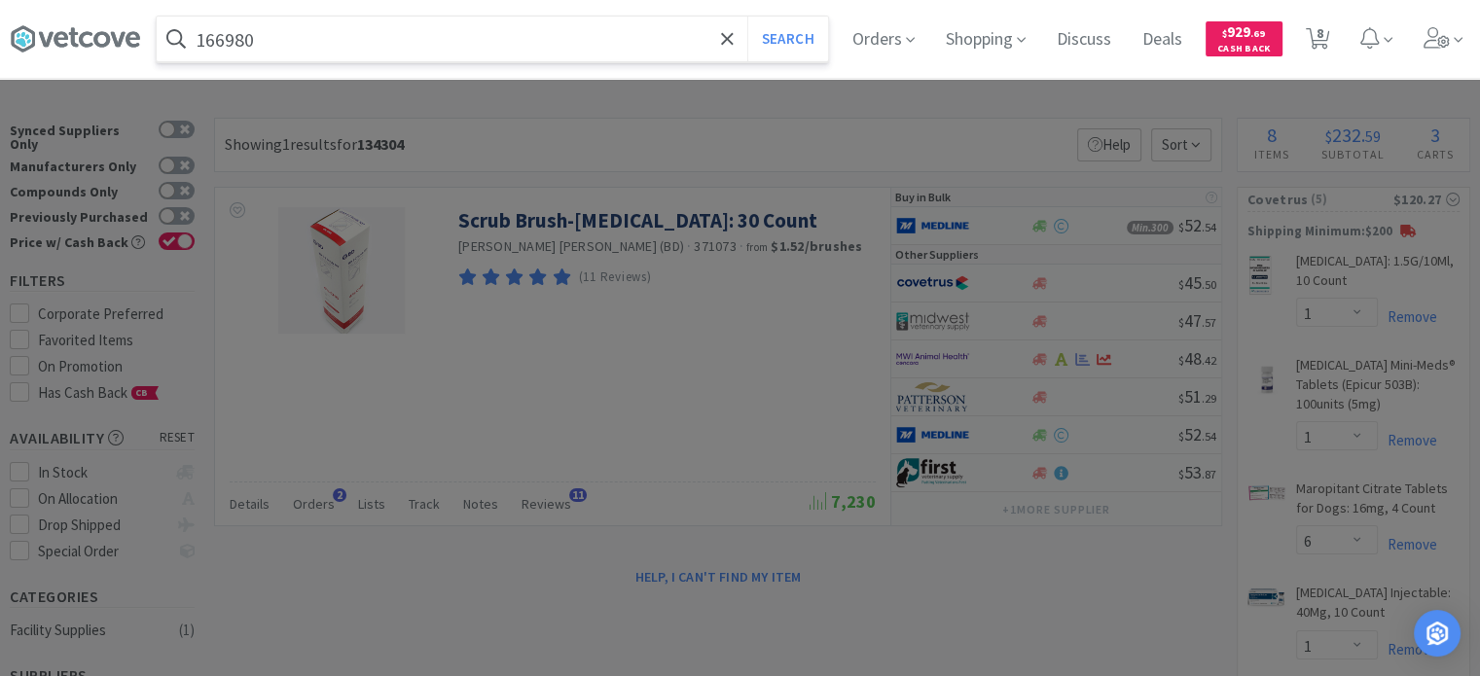
click at [748, 17] on button "Search" at bounding box center [788, 39] width 81 height 45
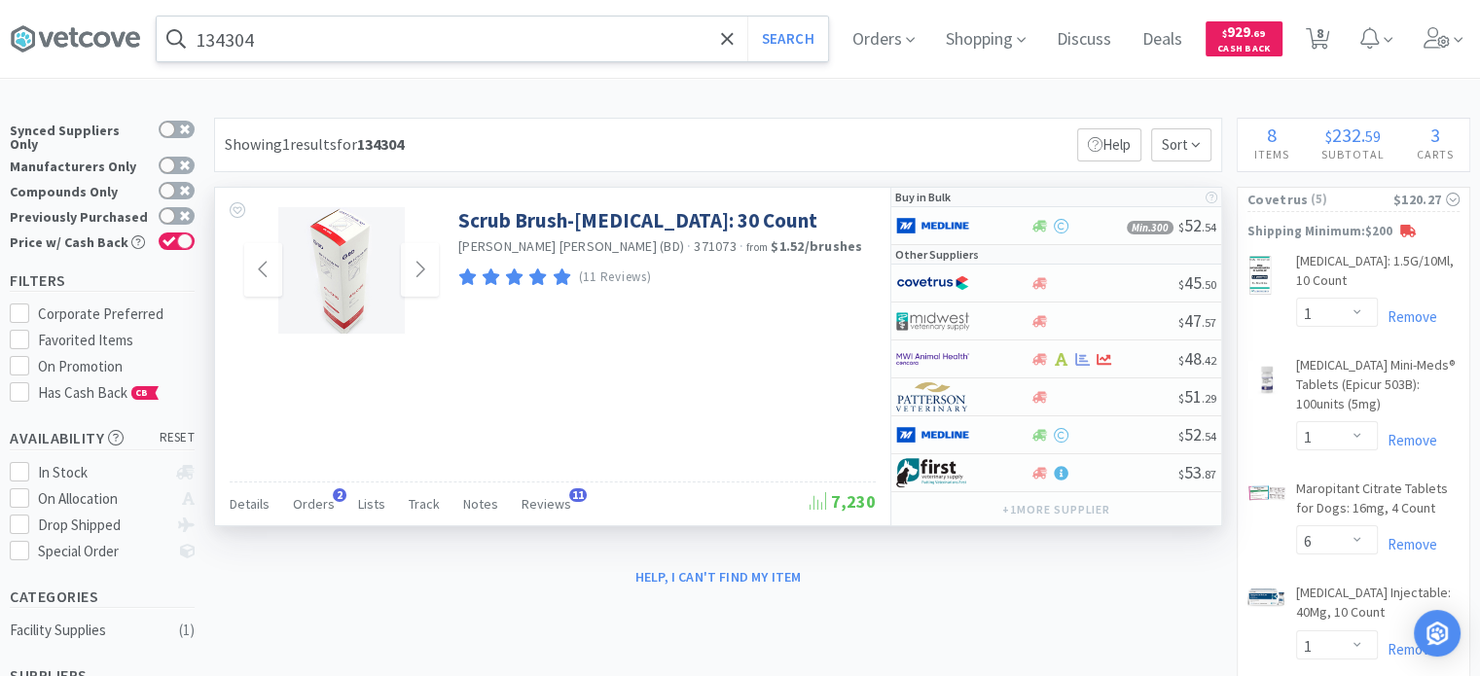
click at [321, 238] on img at bounding box center [341, 270] width 127 height 127
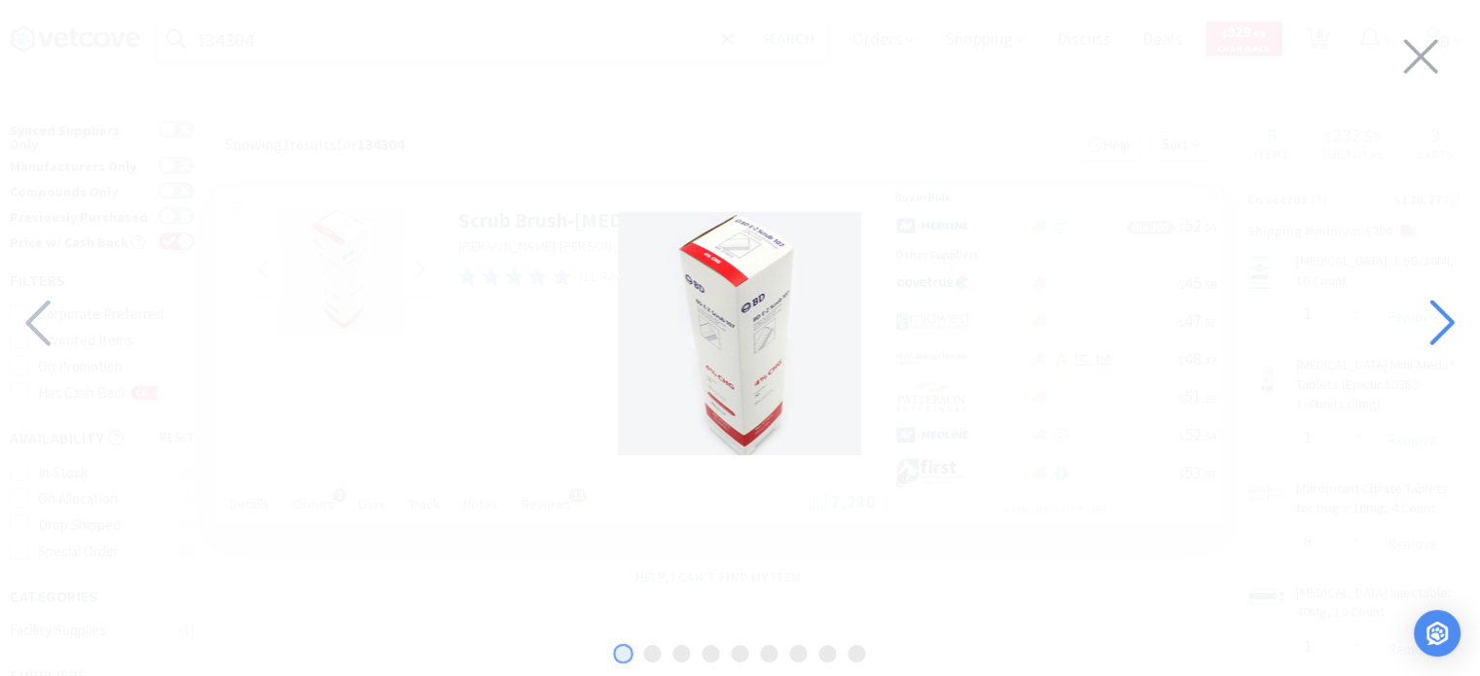
click at [1437, 304] on icon at bounding box center [1442, 323] width 24 height 46
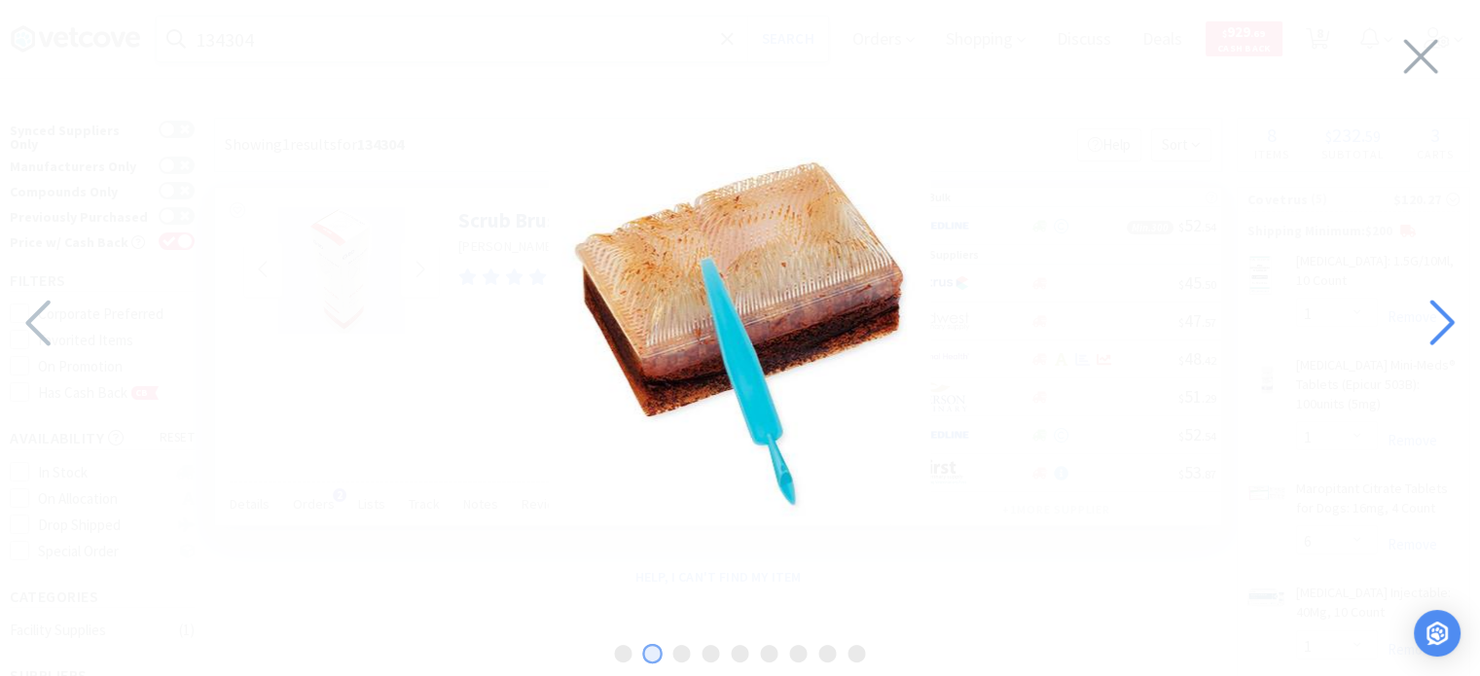
click at [1437, 304] on icon at bounding box center [1442, 323] width 24 height 46
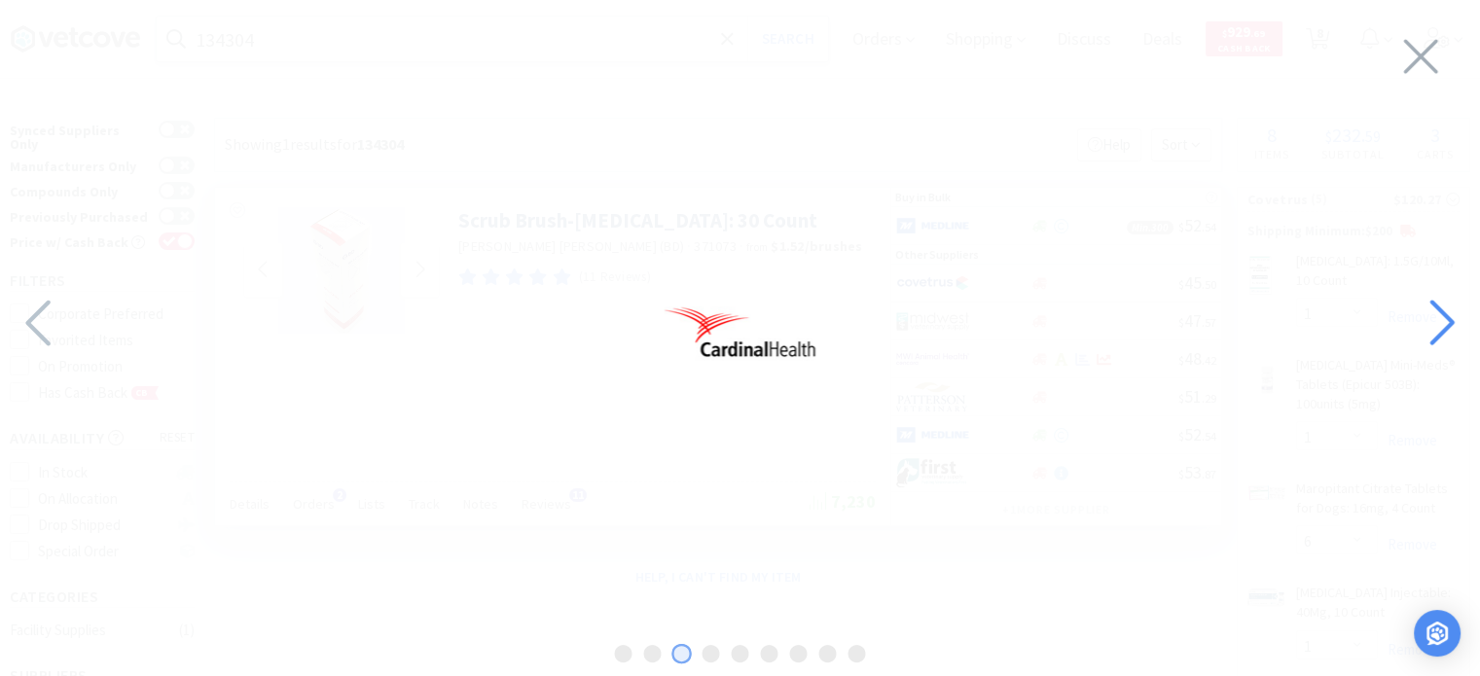
click at [1437, 304] on icon at bounding box center [1442, 323] width 24 height 46
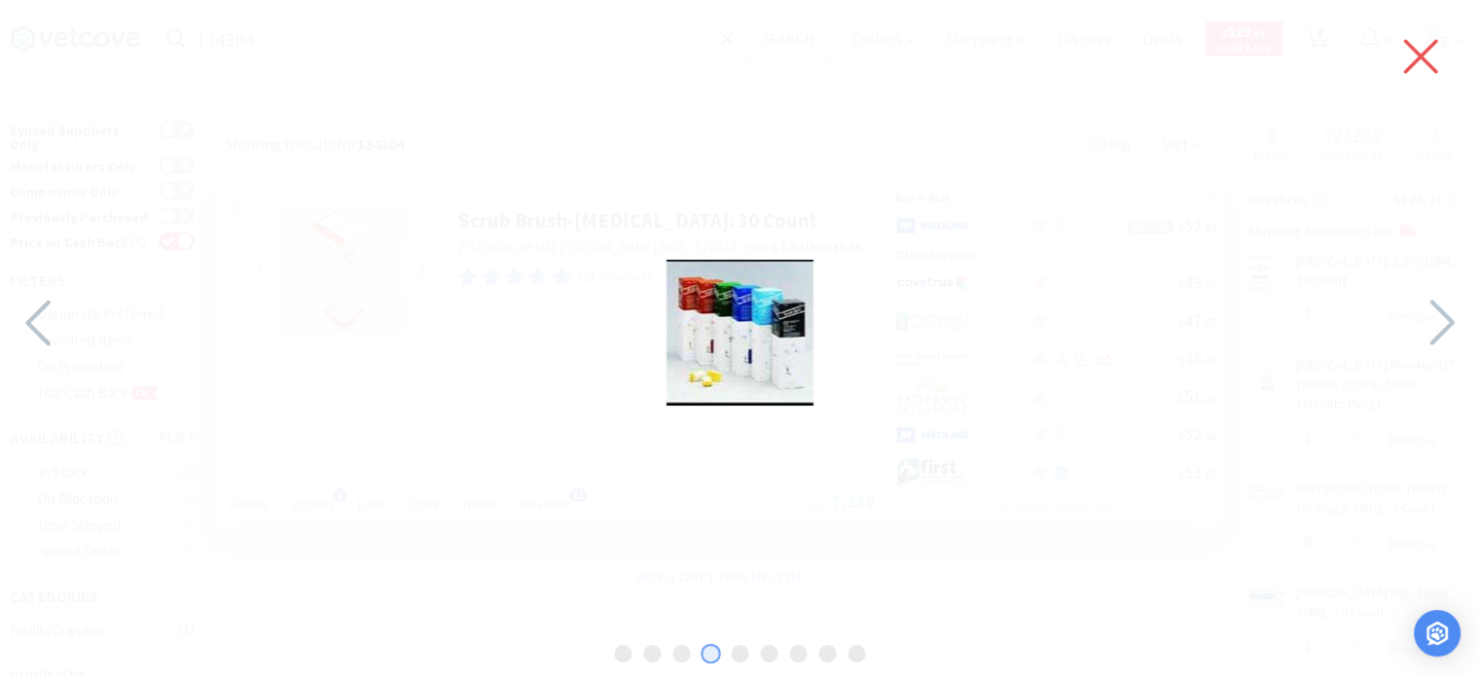
click at [1421, 54] on icon at bounding box center [1422, 57] width 34 height 34
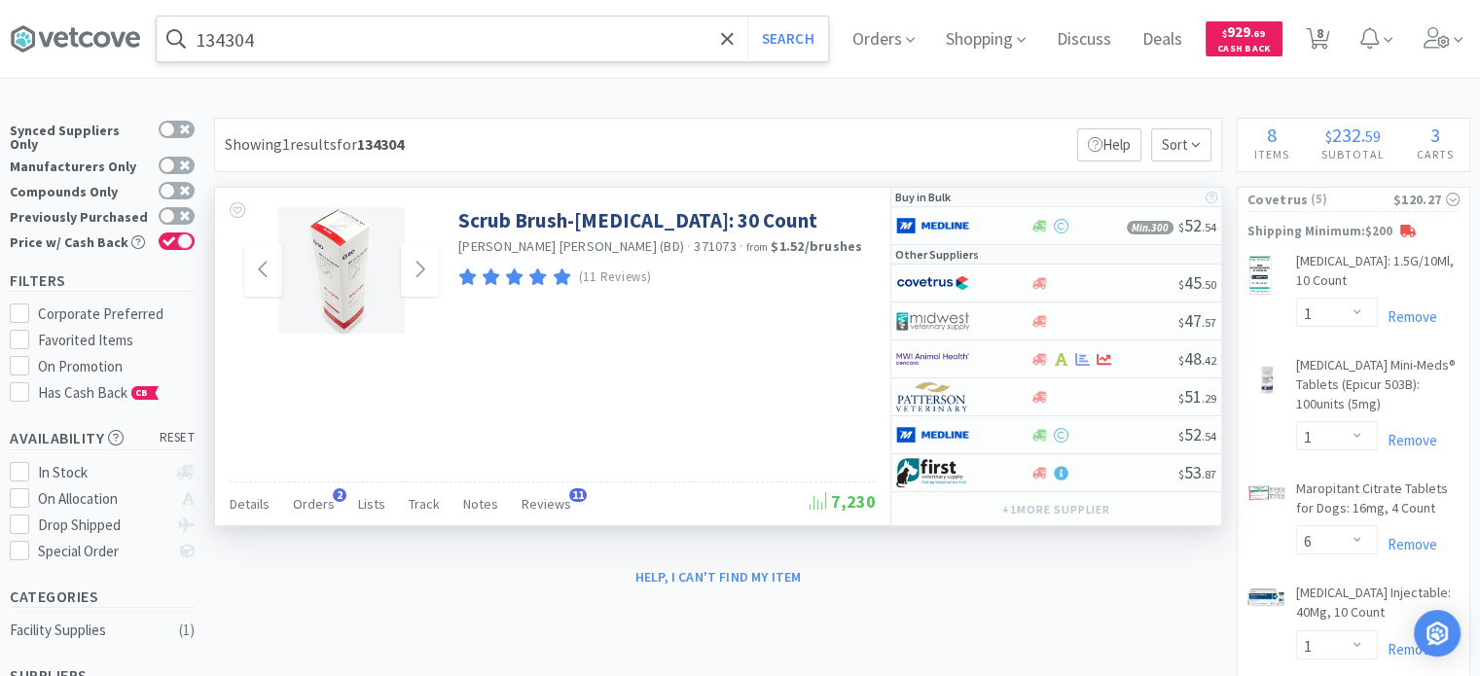
click at [796, 349] on div "Scrub Brush-[MEDICAL_DATA]: 30 Count [PERSON_NAME] [PERSON_NAME] (BD) · 371073 …" at bounding box center [553, 357] width 676 height 338
click at [346, 497] on div "Details Orders 2 Lists Track Notes Reviews 11" at bounding box center [520, 507] width 580 height 37
click at [333, 497] on span "2" at bounding box center [340, 496] width 14 height 14
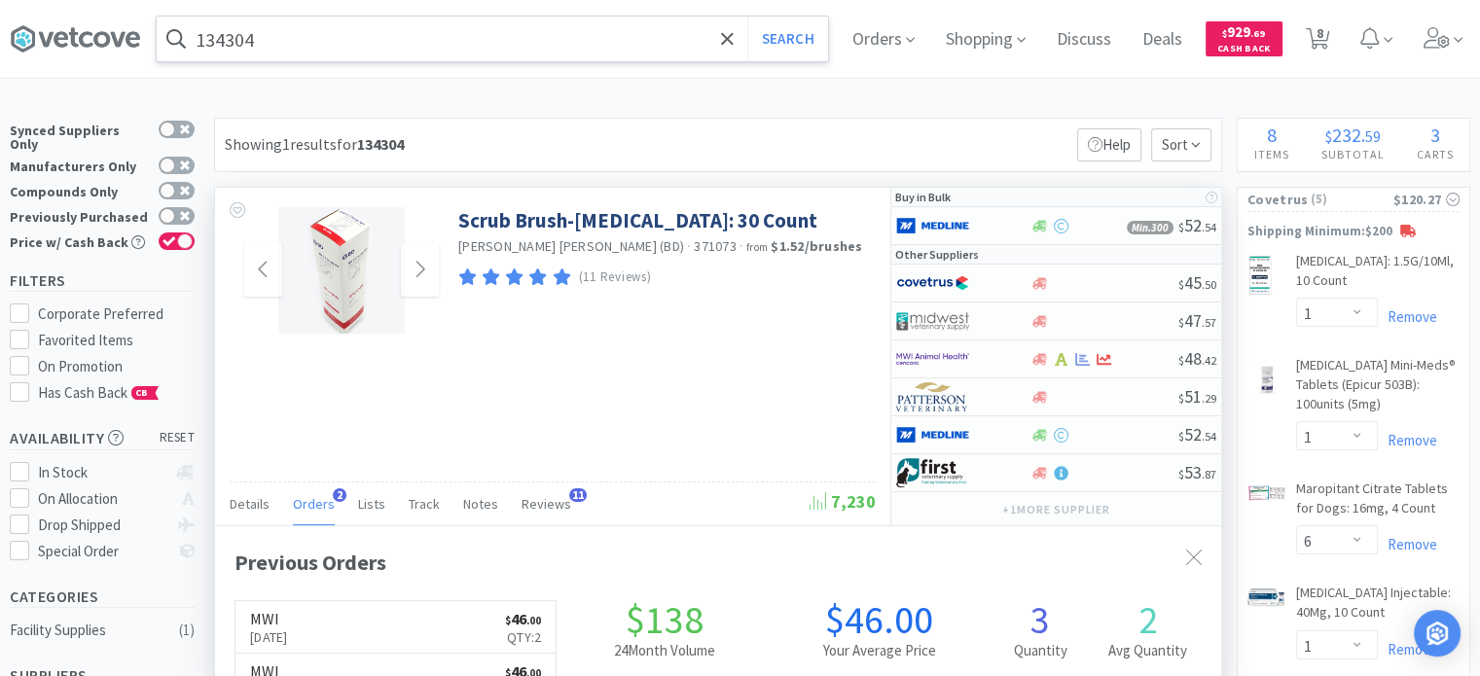
scroll to position [498, 1006]
click at [214, 38] on input "134304" at bounding box center [493, 39] width 672 height 45
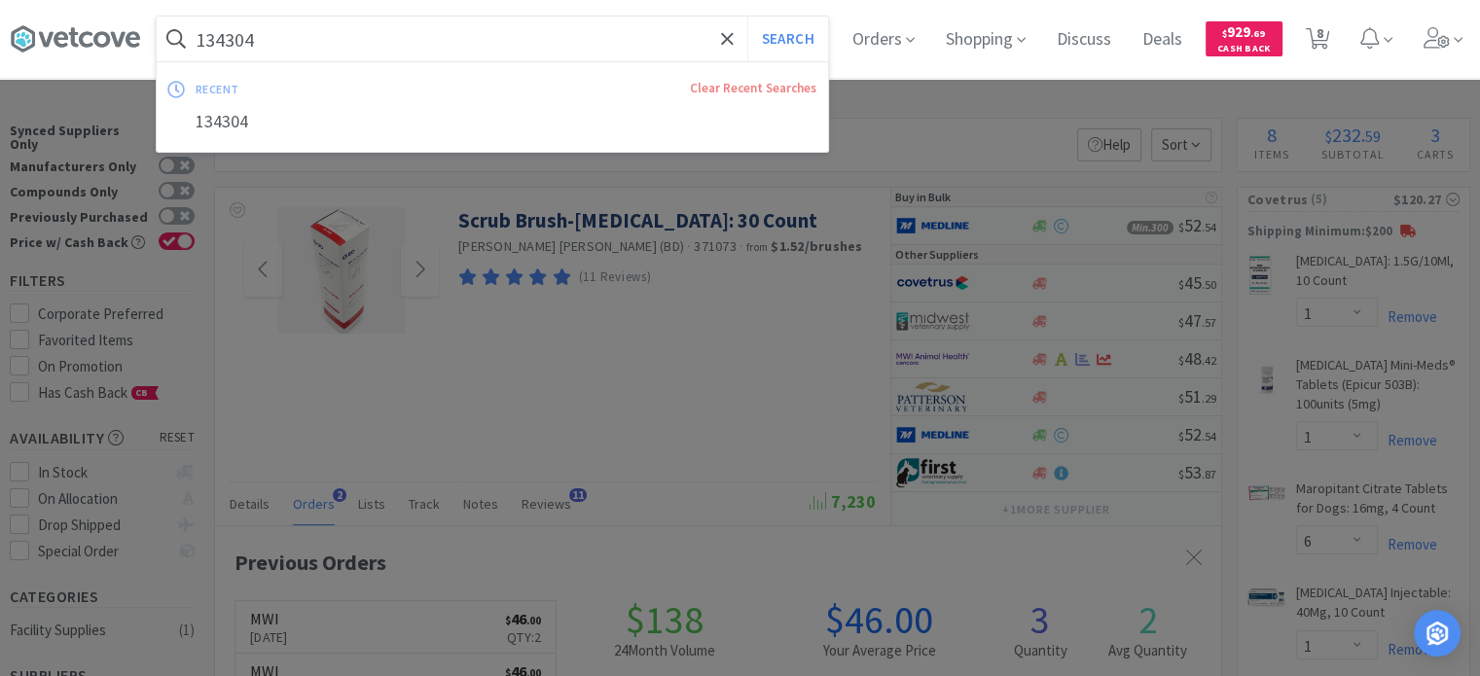
click at [235, 38] on input "134304" at bounding box center [493, 39] width 672 height 45
drag, startPoint x: 253, startPoint y: 46, endPoint x: 0, endPoint y: 11, distance: 255.5
click at [0, 11] on div "134304 Search recent Clear Recent Searches 134304 Orders Shopping Discuss Discu…" at bounding box center [740, 39] width 1480 height 78
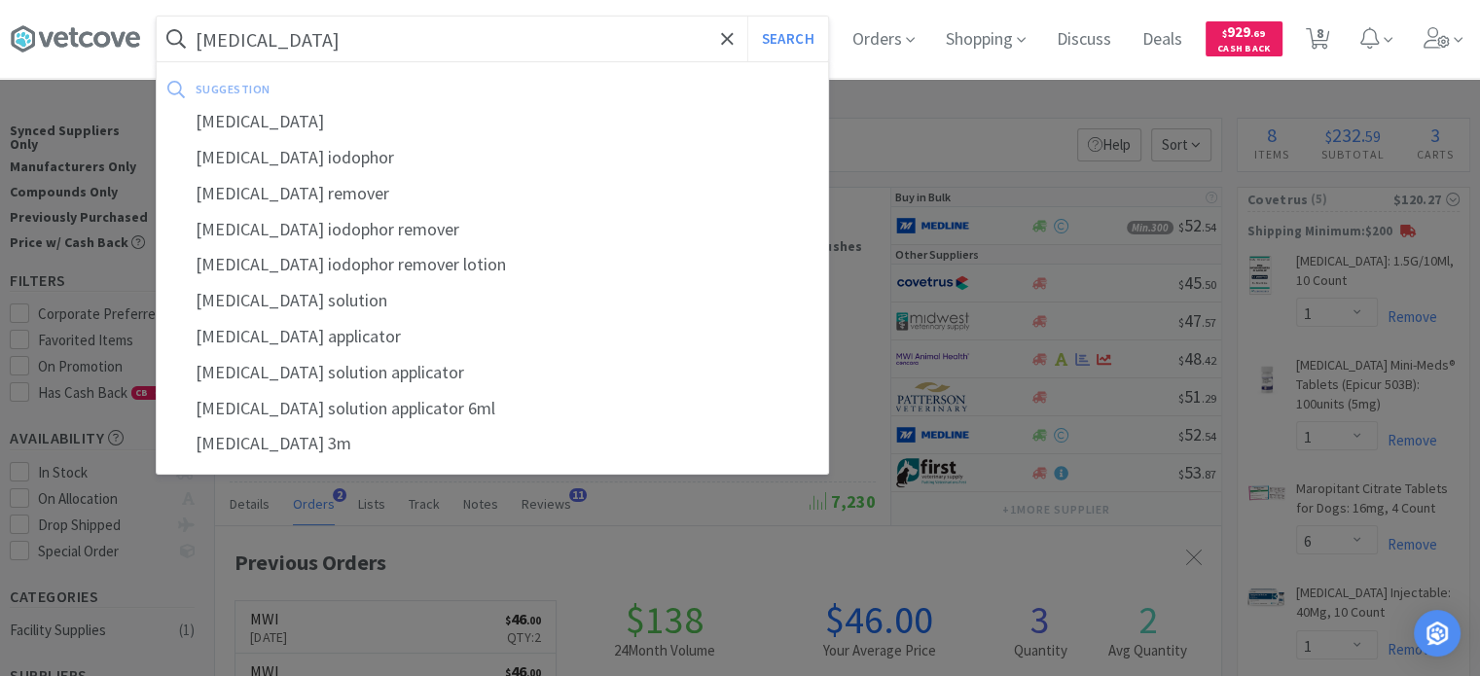
click at [748, 17] on button "Search" at bounding box center [788, 39] width 81 height 45
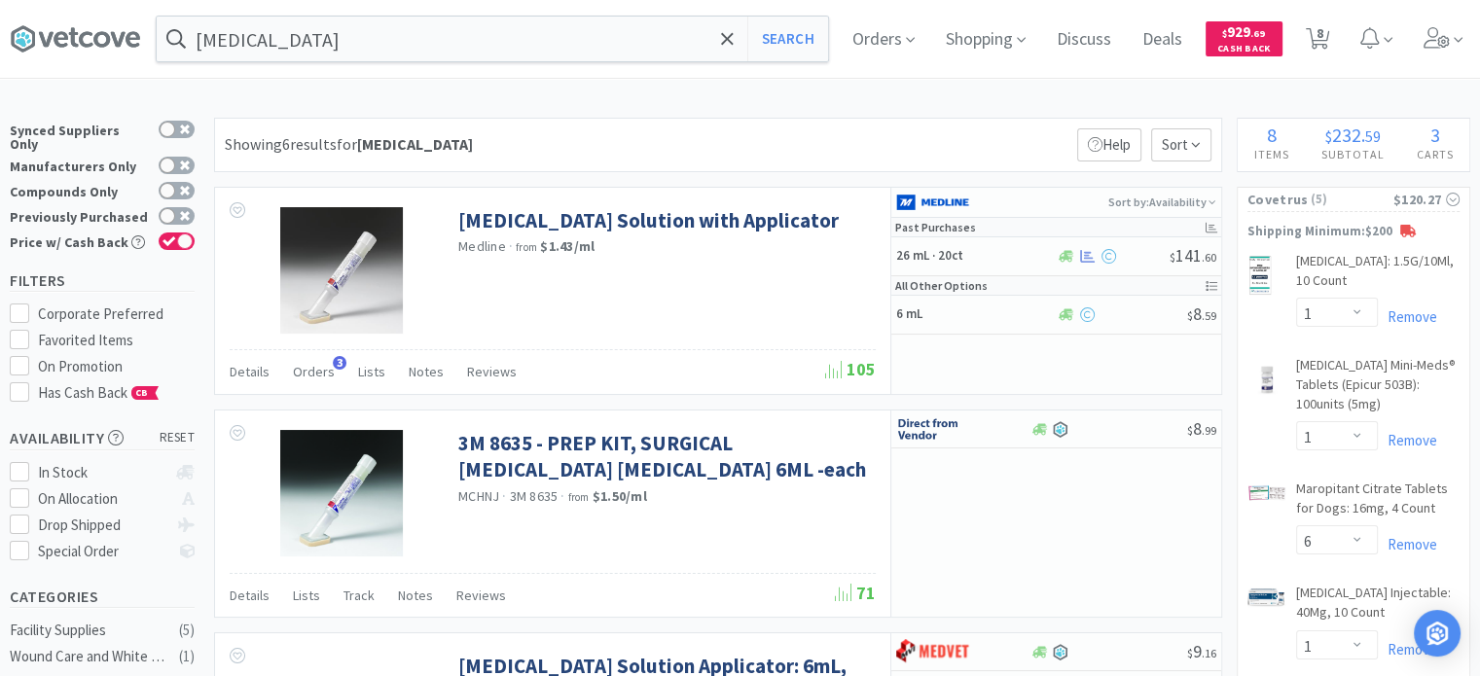
click at [554, 4] on div "[MEDICAL_DATA] Search Orders Shopping Discuss Discuss Deals Deals $ 929 . 69 Ca…" at bounding box center [740, 39] width 1461 height 78
click at [539, 23] on input "[MEDICAL_DATA]" at bounding box center [493, 39] width 672 height 45
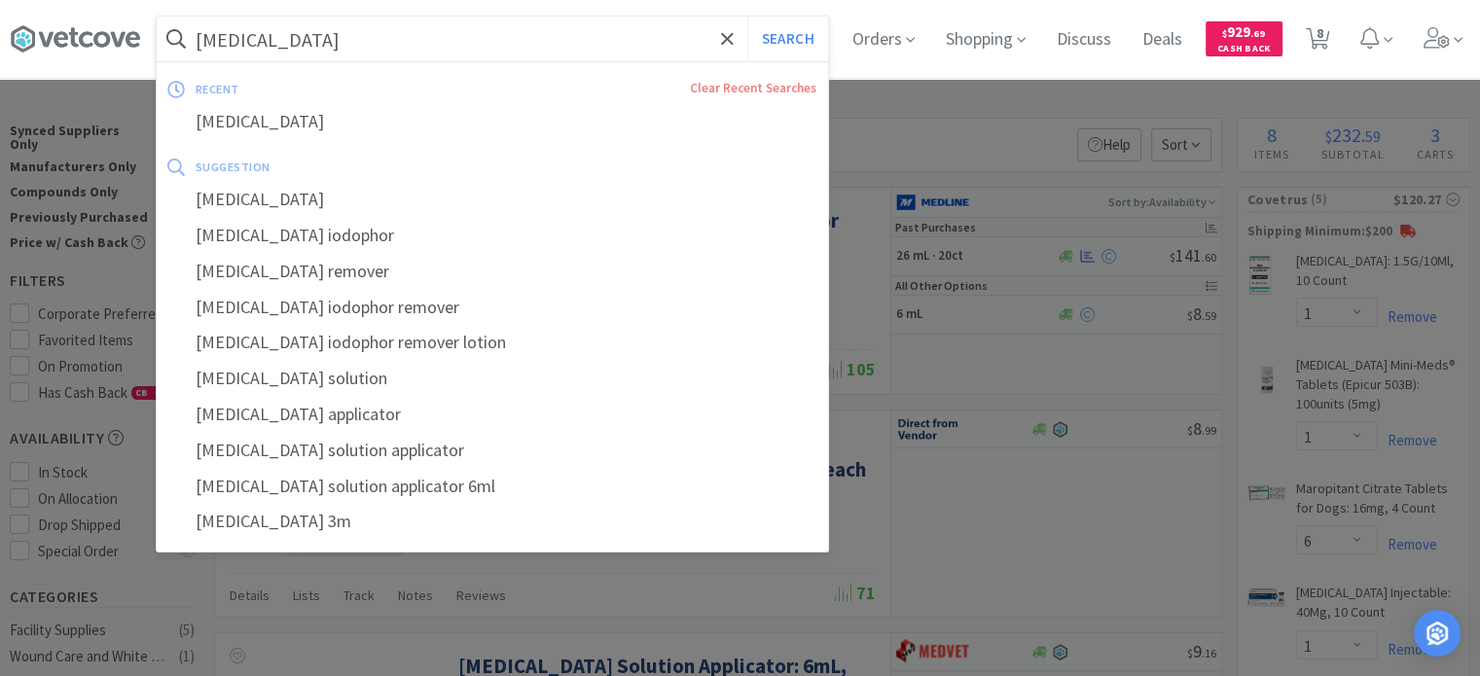
paste input "635535"
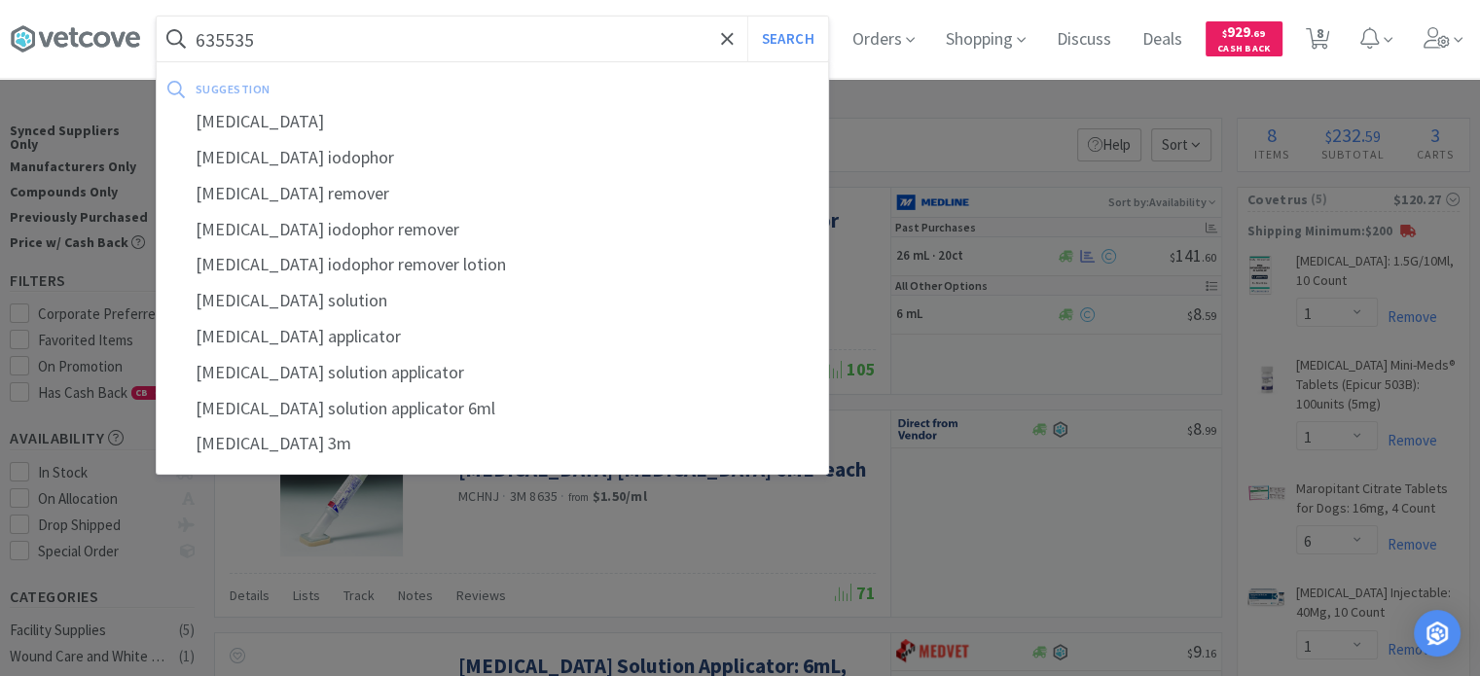
type input "635535"
click at [748, 17] on button "Search" at bounding box center [788, 39] width 81 height 45
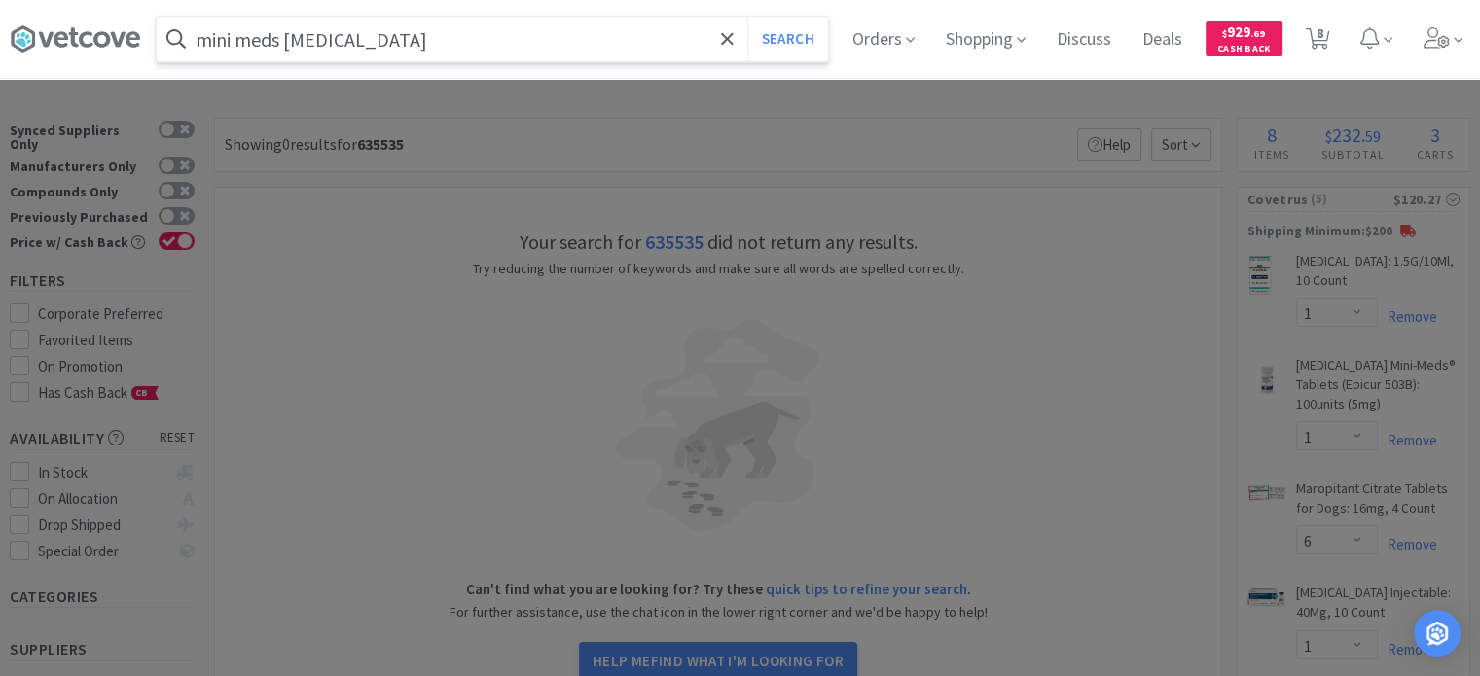
click at [748, 17] on button "Search" at bounding box center [788, 39] width 81 height 45
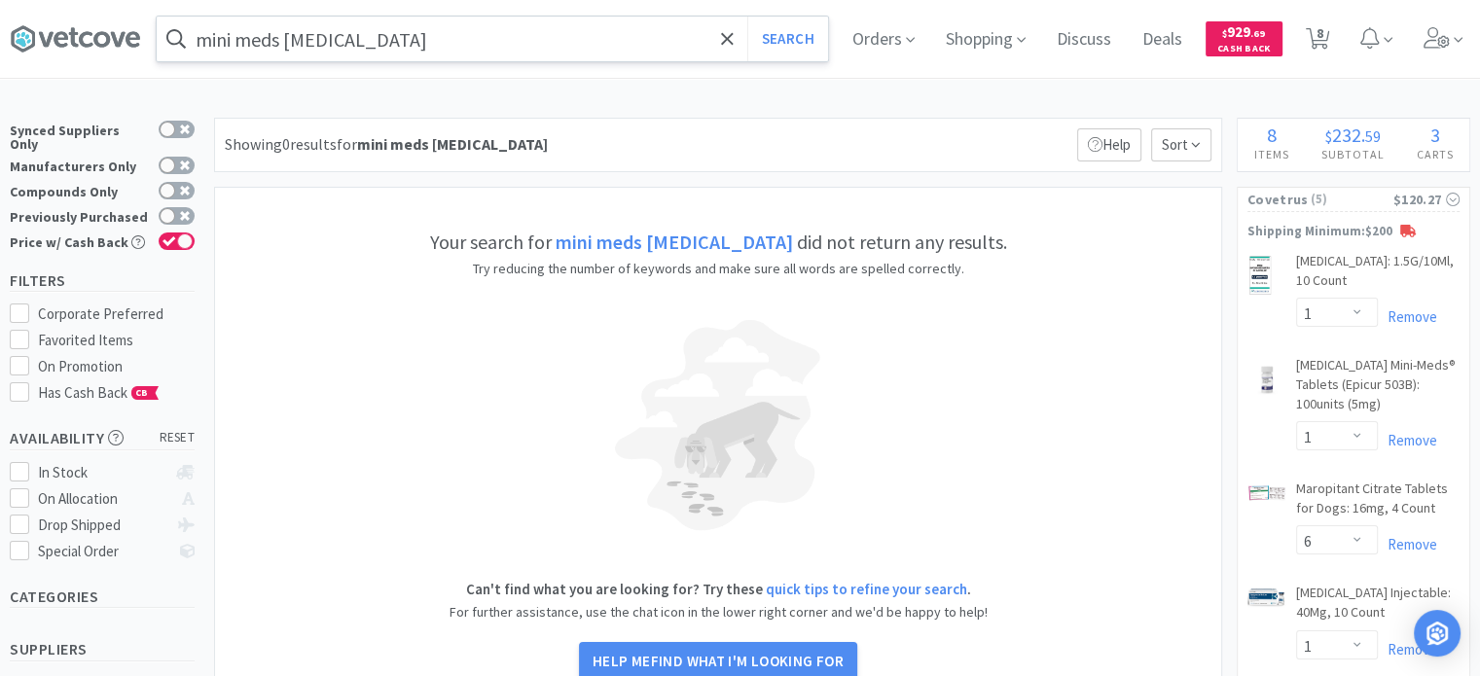
click at [322, 52] on input "mini meds [MEDICAL_DATA]" at bounding box center [493, 39] width 672 height 45
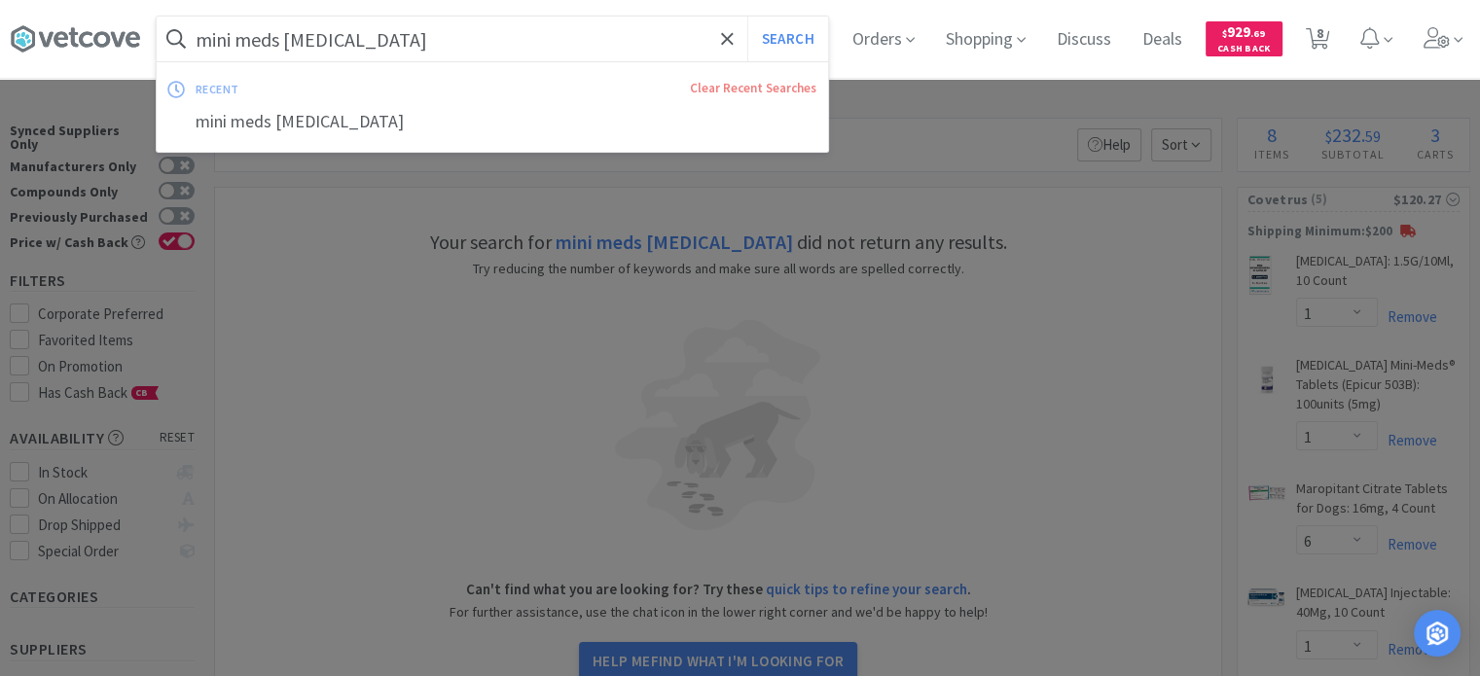
click at [292, 46] on input "mini meds [MEDICAL_DATA]" at bounding box center [493, 39] width 672 height 45
drag, startPoint x: 288, startPoint y: 46, endPoint x: 158, endPoint y: 46, distance: 130.4
click at [166, 40] on form "mini meds [MEDICAL_DATA] Search" at bounding box center [493, 39] width 672 height 45
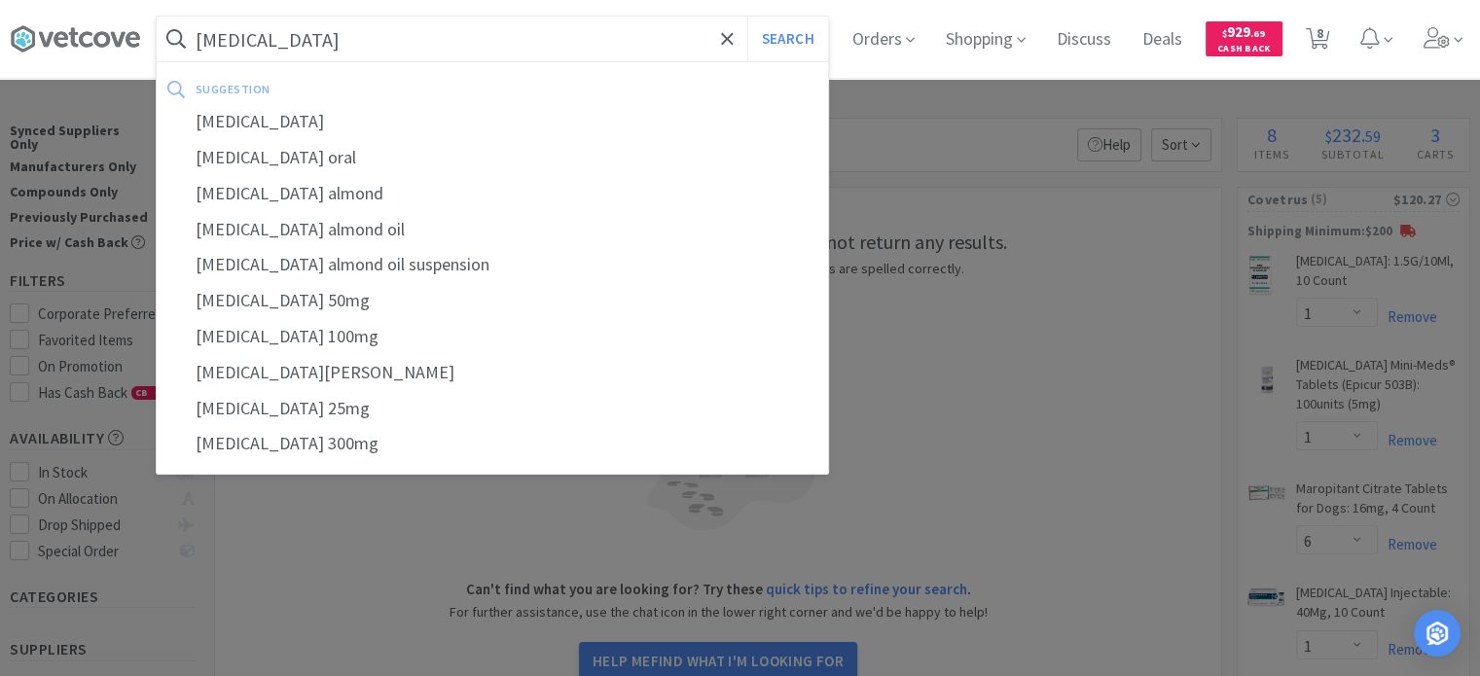
click at [748, 17] on button "Search" at bounding box center [788, 39] width 81 height 45
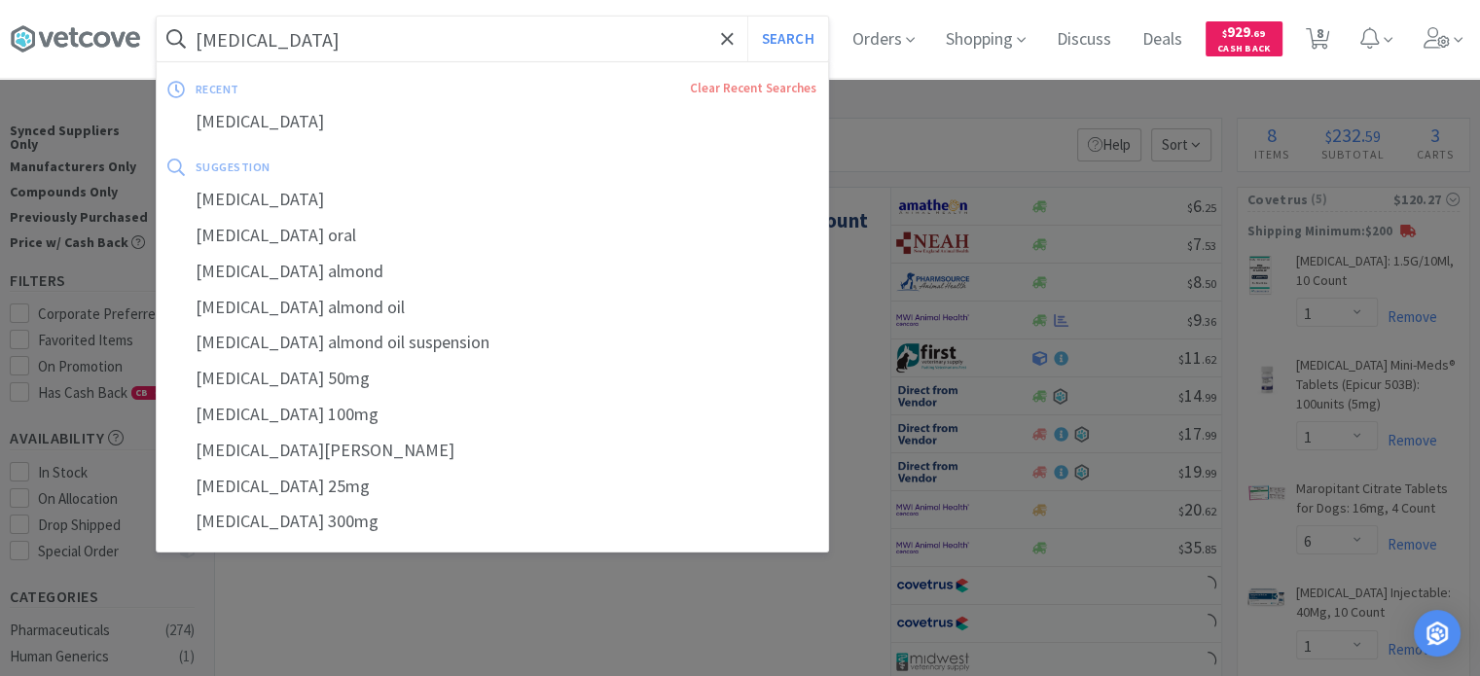
paste input "[MEDICAL_DATA] (MINI-MEDS) 50 mg / ea Tablets, 100 ea"
type input "[MEDICAL_DATA] (MINI-MEDS) 50 mg / ea Tablets, 100 ea"
click at [748, 17] on button "Search" at bounding box center [788, 39] width 81 height 45
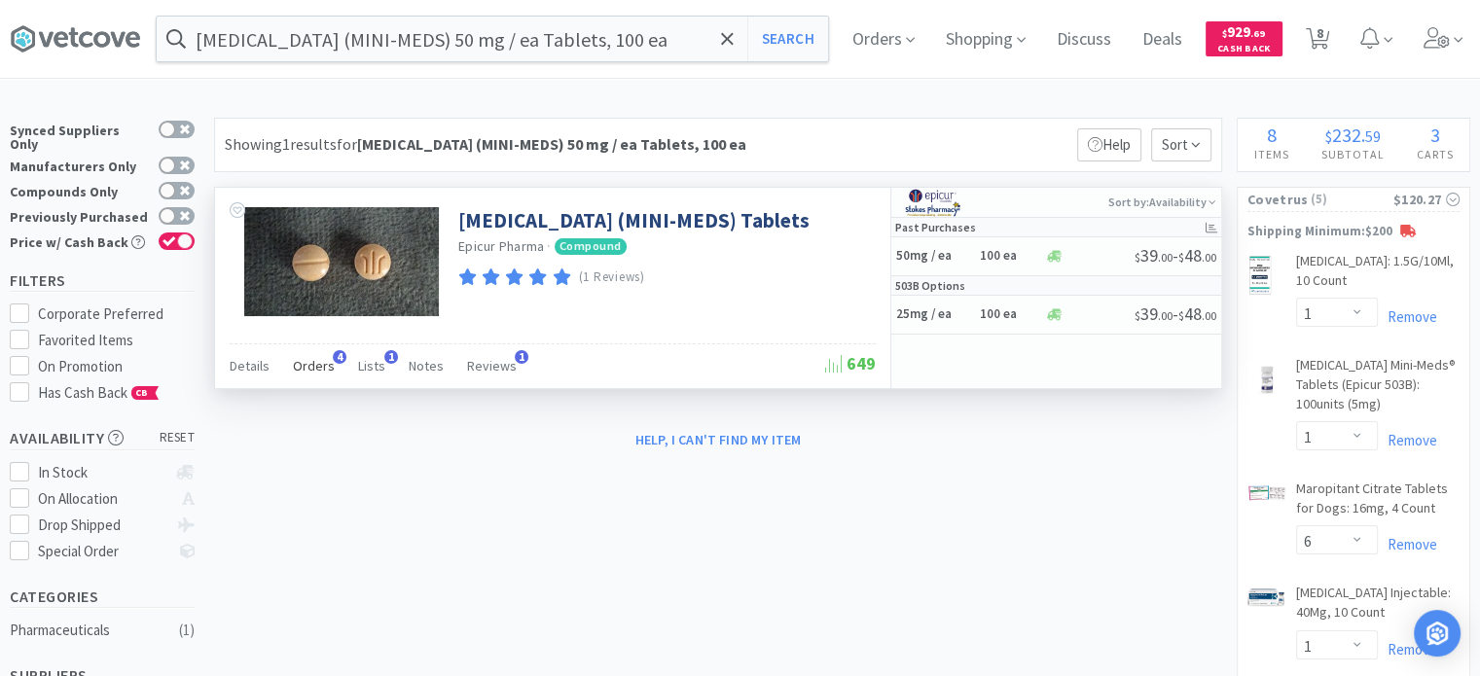
click at [315, 360] on span "Orders" at bounding box center [314, 366] width 42 height 18
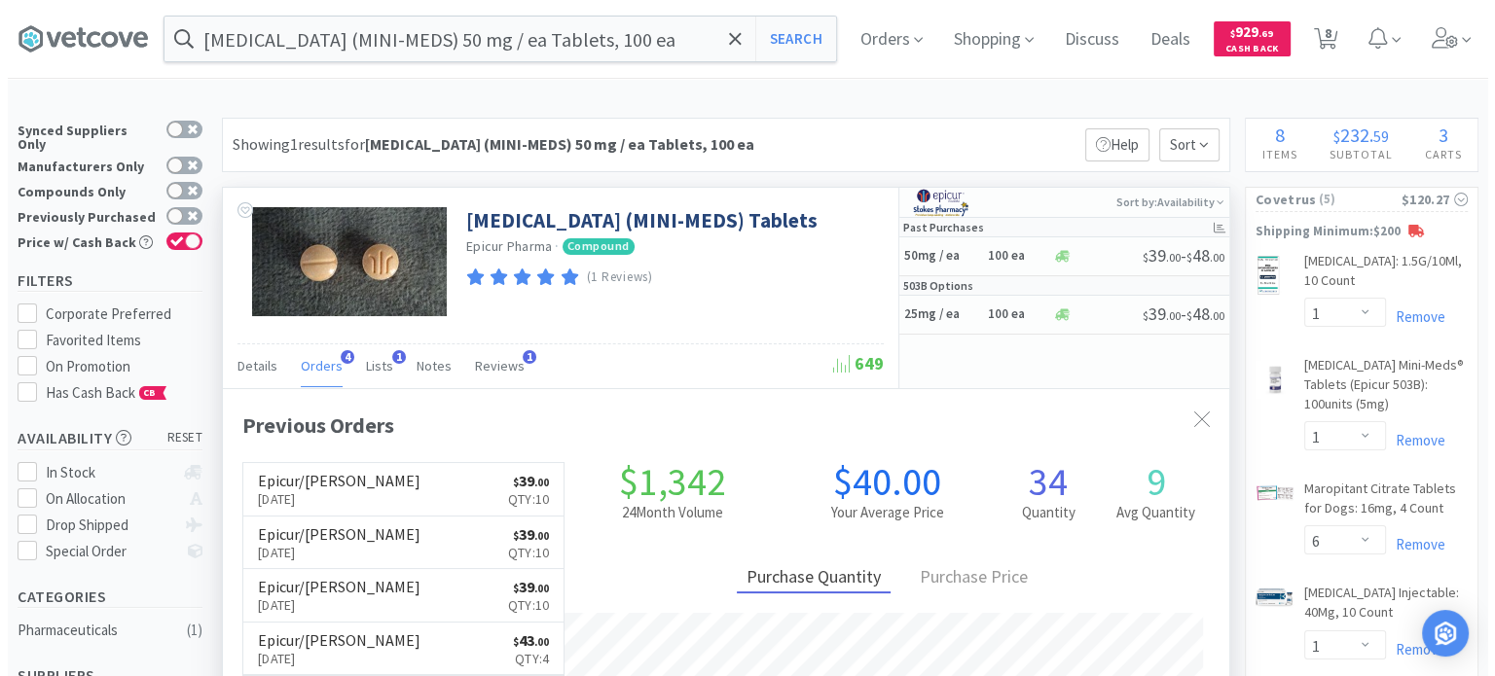
scroll to position [498, 1006]
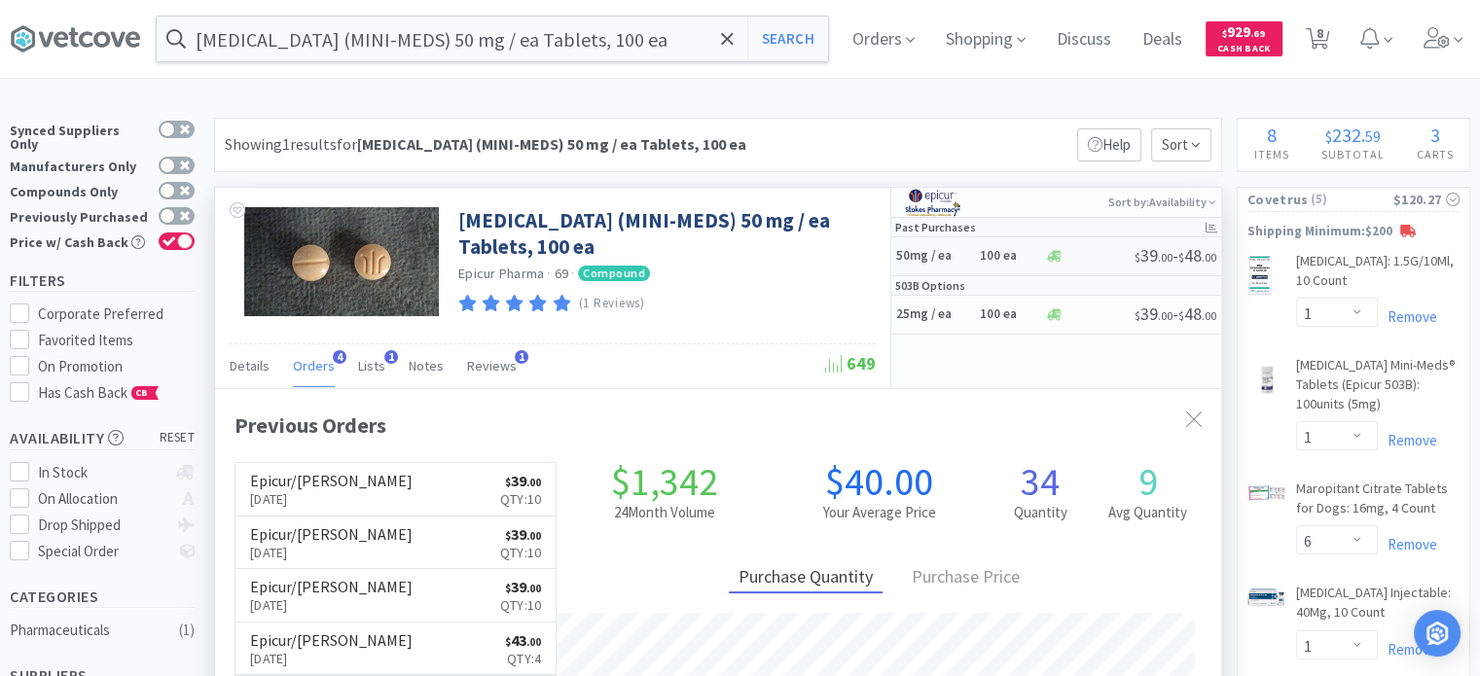
click at [934, 265] on div "50mg / ea 100 ea" at bounding box center [970, 256] width 148 height 34
select select "1"
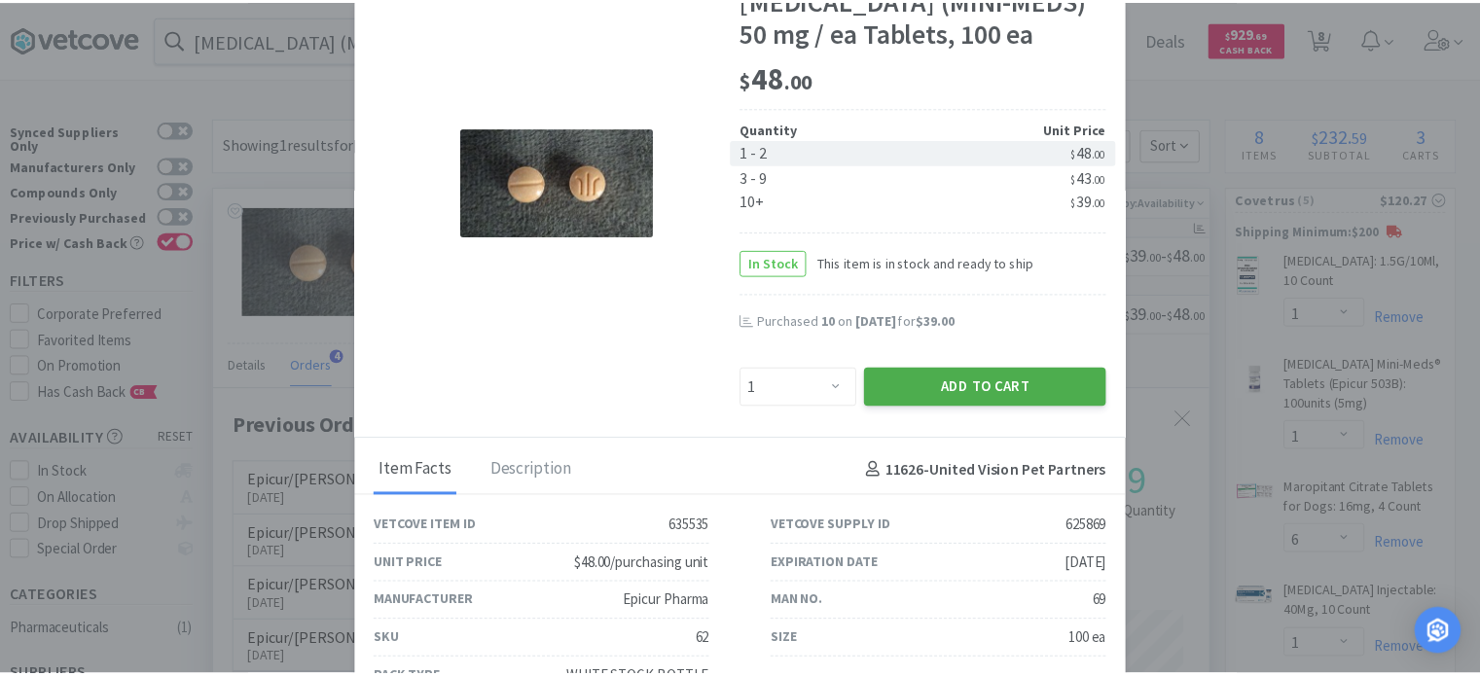
scroll to position [93, 0]
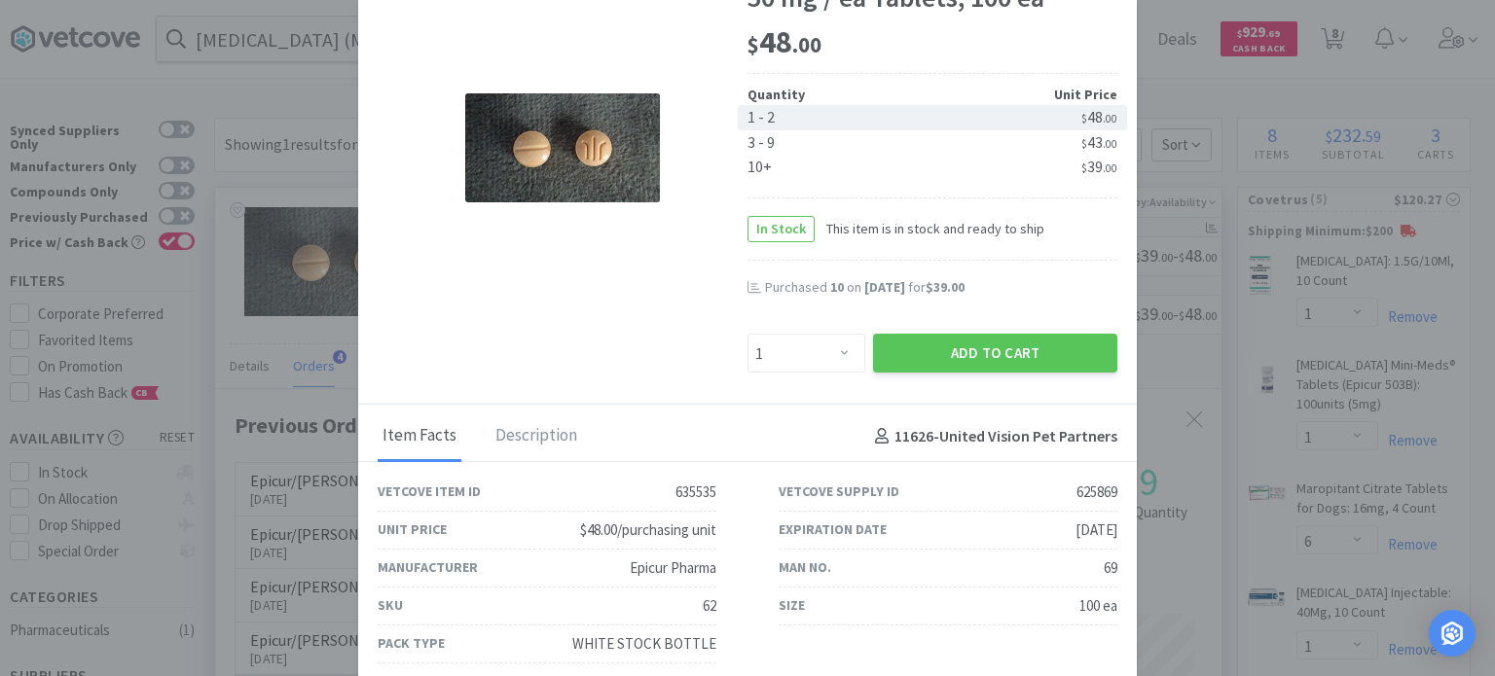
click at [1068, 556] on div "Man No. 69" at bounding box center [948, 569] width 339 height 38
click at [1071, 571] on div "Man No. 69" at bounding box center [948, 569] width 339 height 38
drag, startPoint x: 1068, startPoint y: 562, endPoint x: 1110, endPoint y: 574, distance: 43.7
click at [1110, 574] on div "Man No. 69" at bounding box center [948, 569] width 401 height 38
copy div "69"
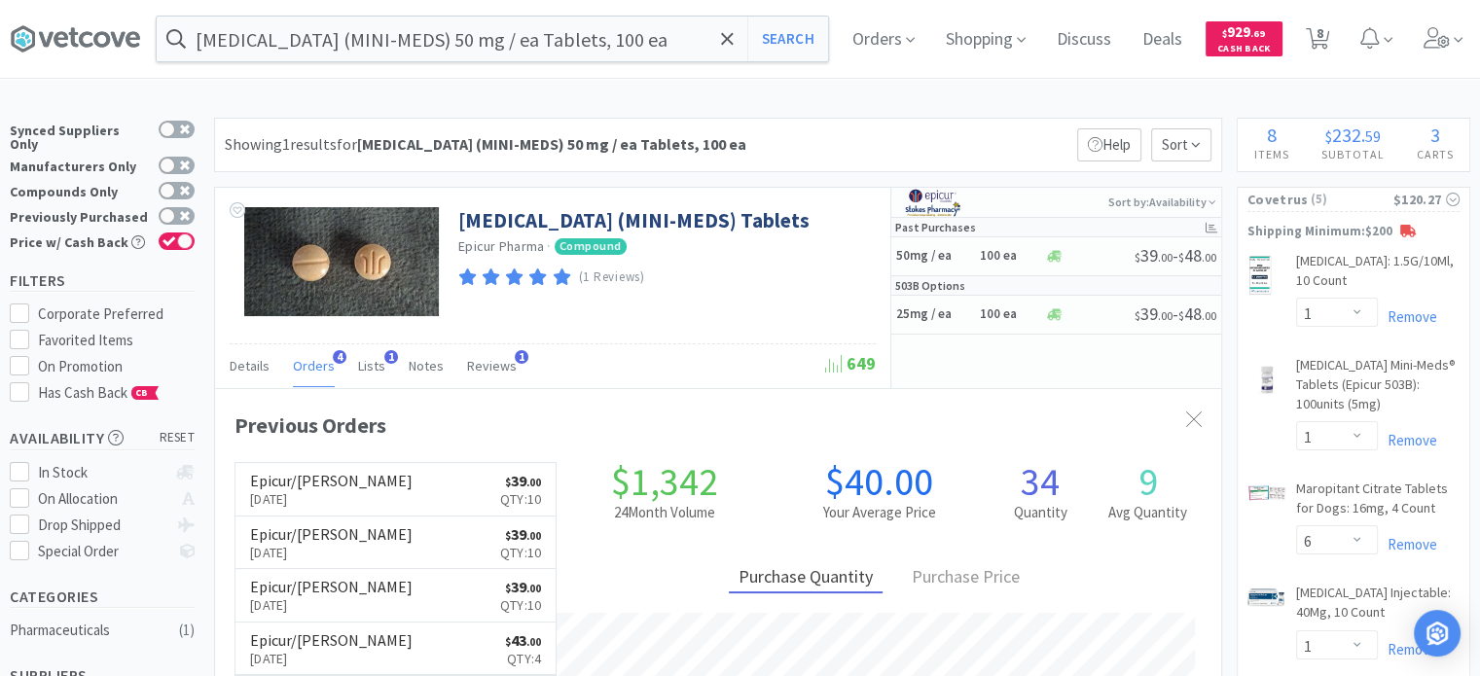
scroll to position [972873, 972365]
click at [230, 50] on input "[MEDICAL_DATA] (MINI-MEDS) 50 mg / ea Tablets, 100 ea" at bounding box center [493, 39] width 672 height 45
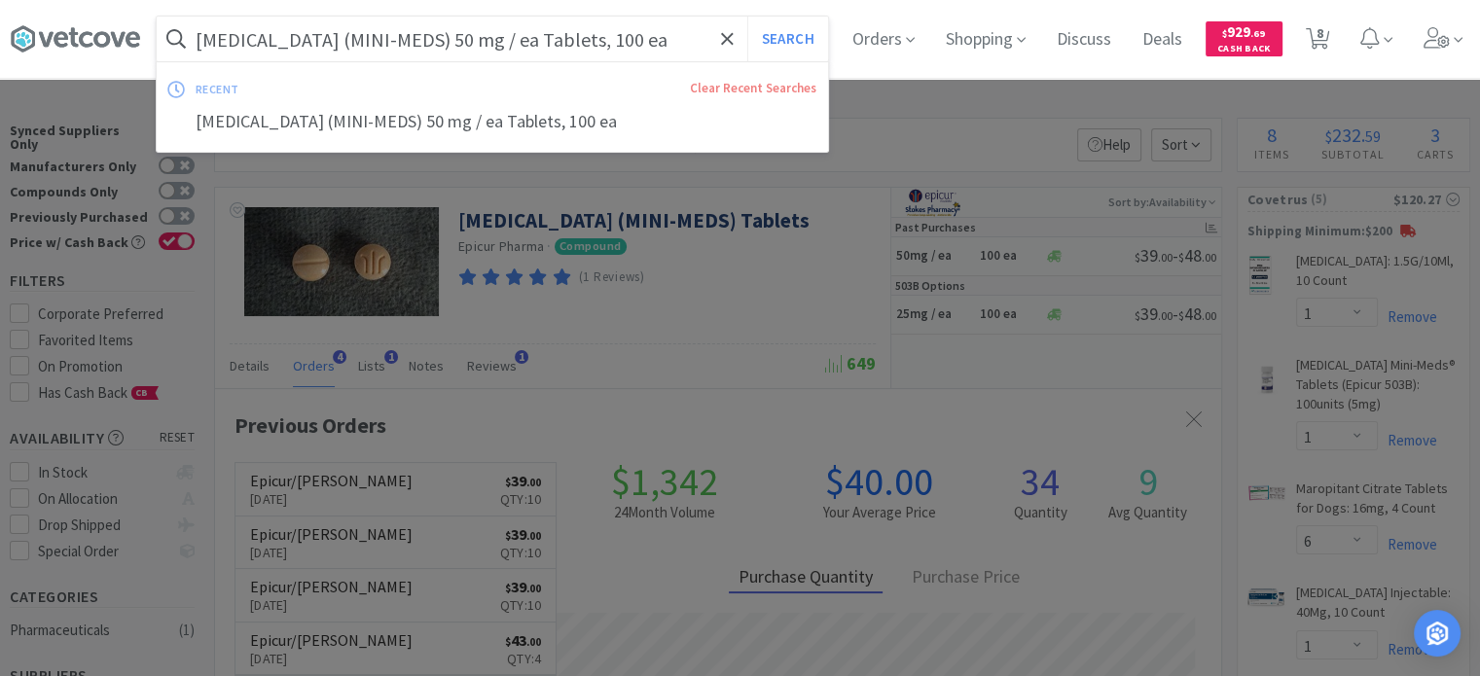
paste input "Oral Oil Suspension: 100 mg/ml, 400 ml"
type input "[MEDICAL_DATA] Oral Oil Suspension: 100 mg/ml, 400 ml"
click at [748, 17] on button "Search" at bounding box center [788, 39] width 81 height 45
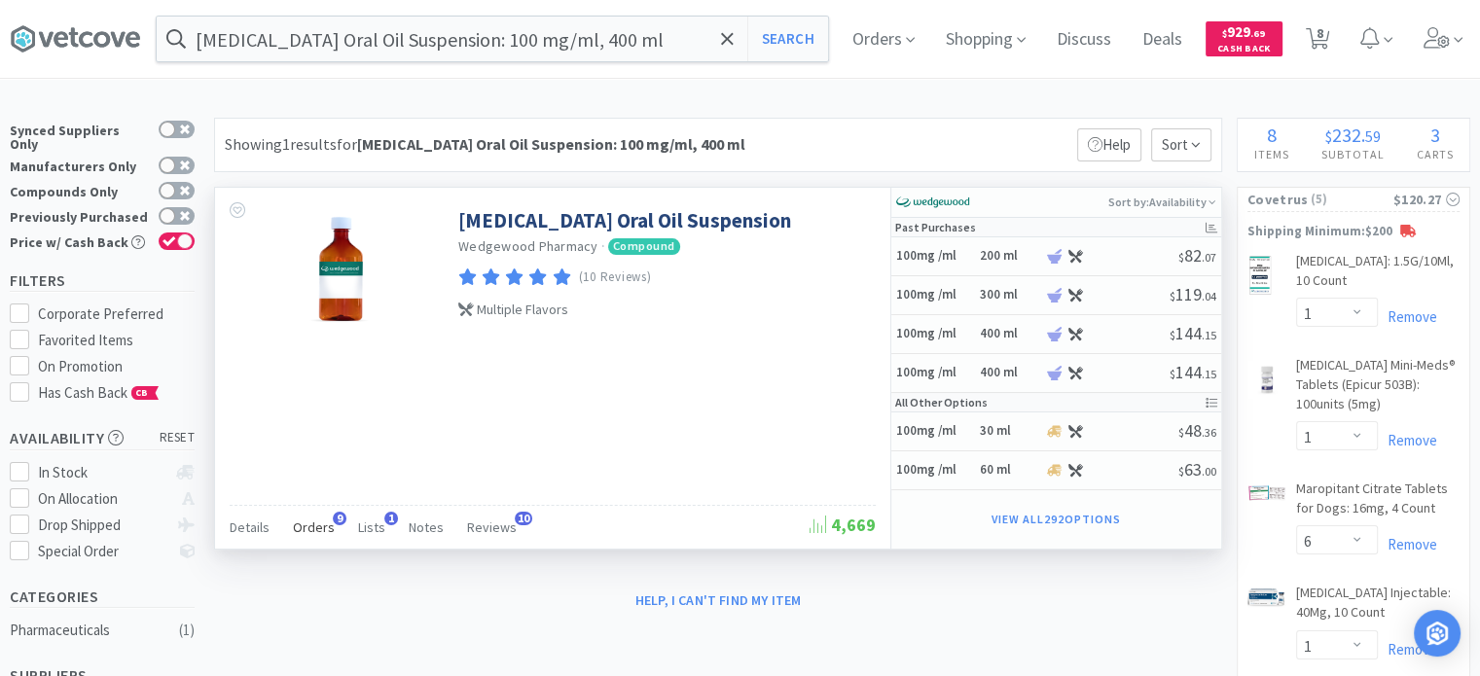
click at [296, 519] on span "Orders" at bounding box center [314, 528] width 42 height 18
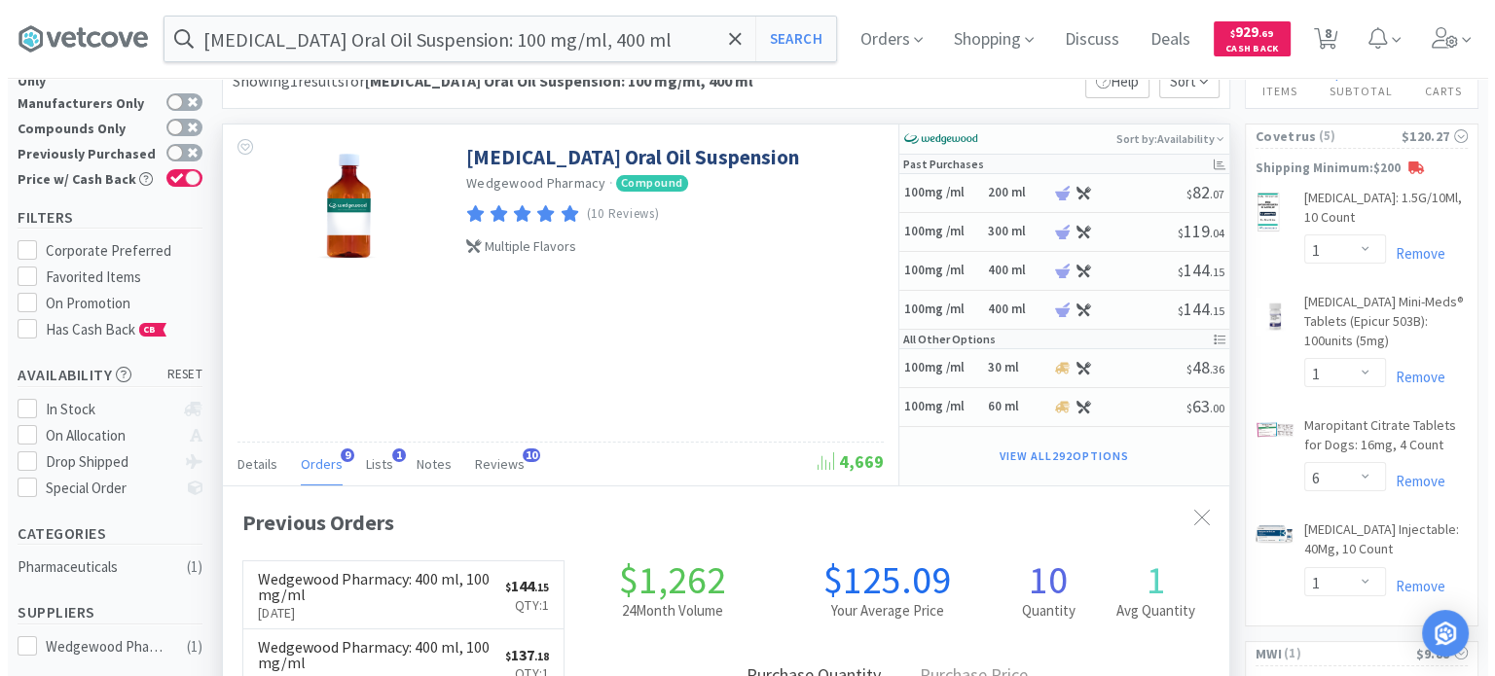
scroll to position [97, 0]
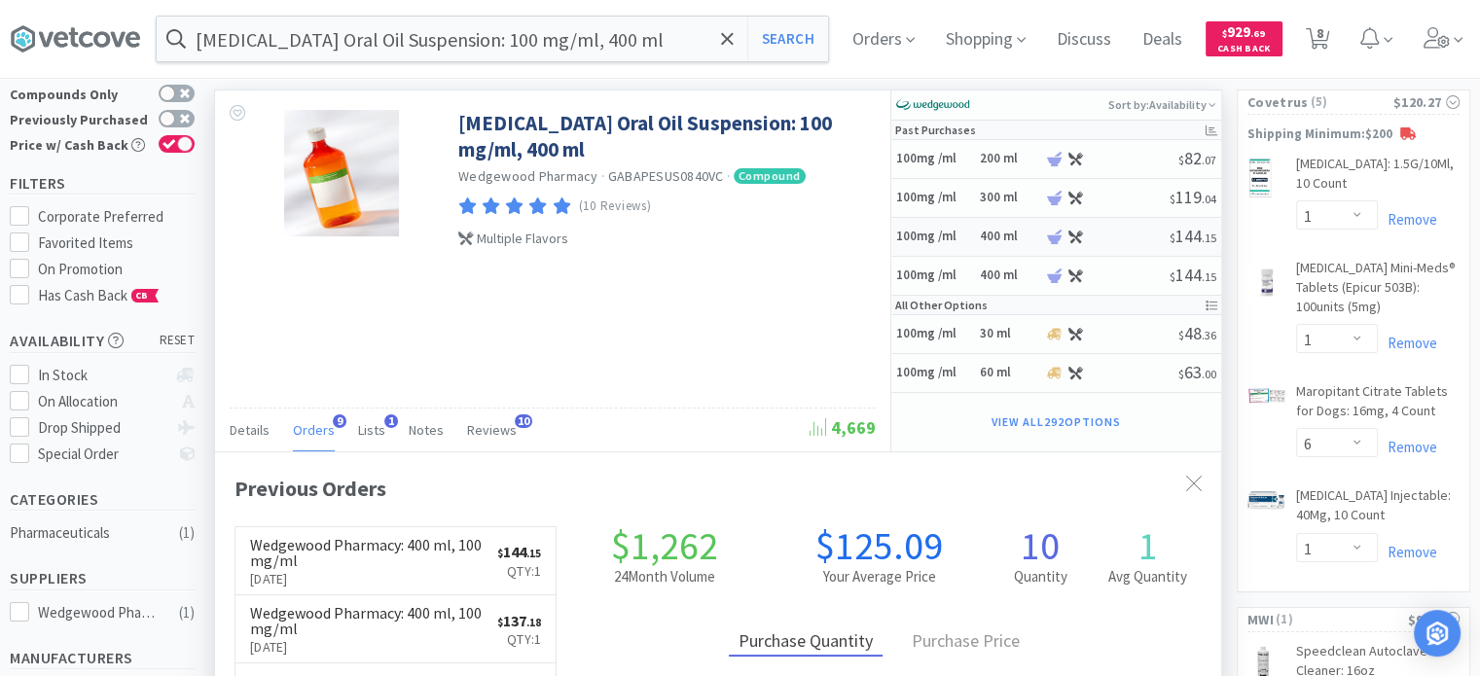
click at [950, 234] on h5 "100mg /ml" at bounding box center [935, 237] width 78 height 17
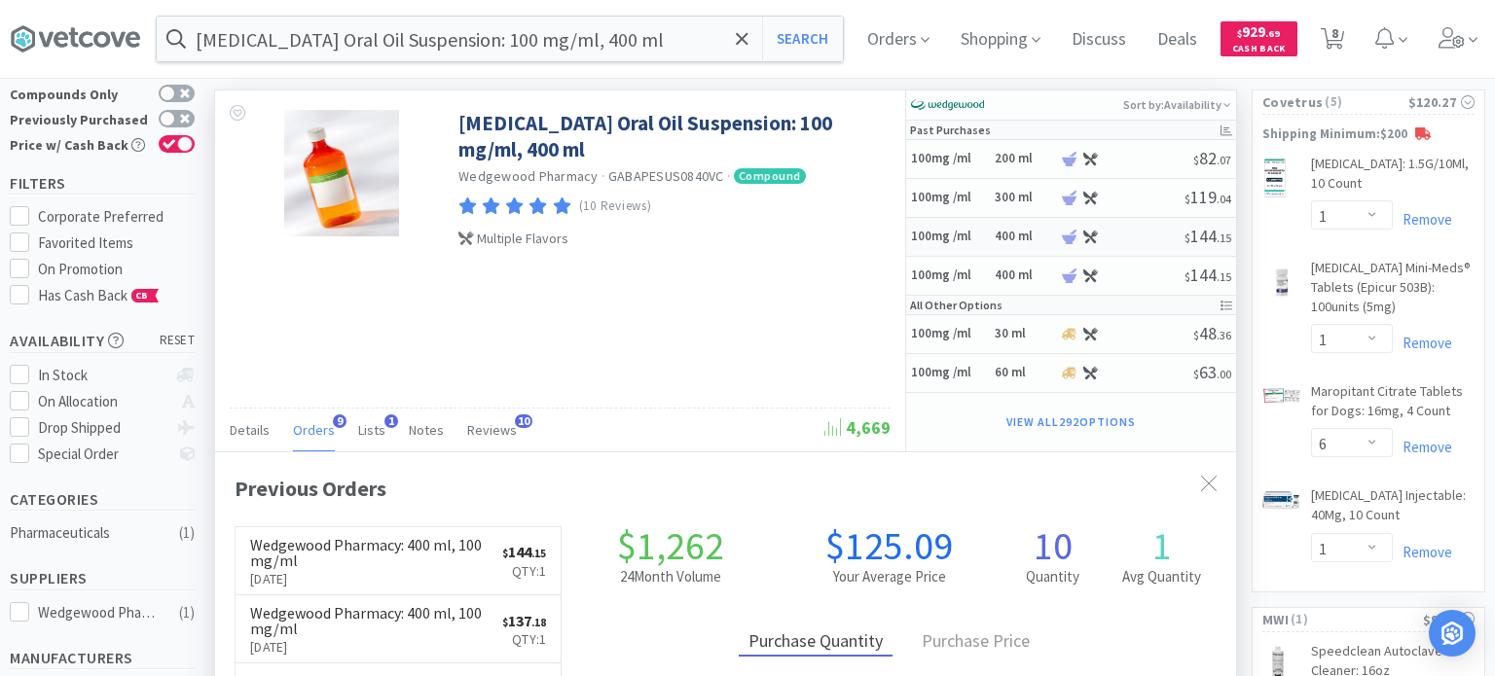
select select "45"
select select "1"
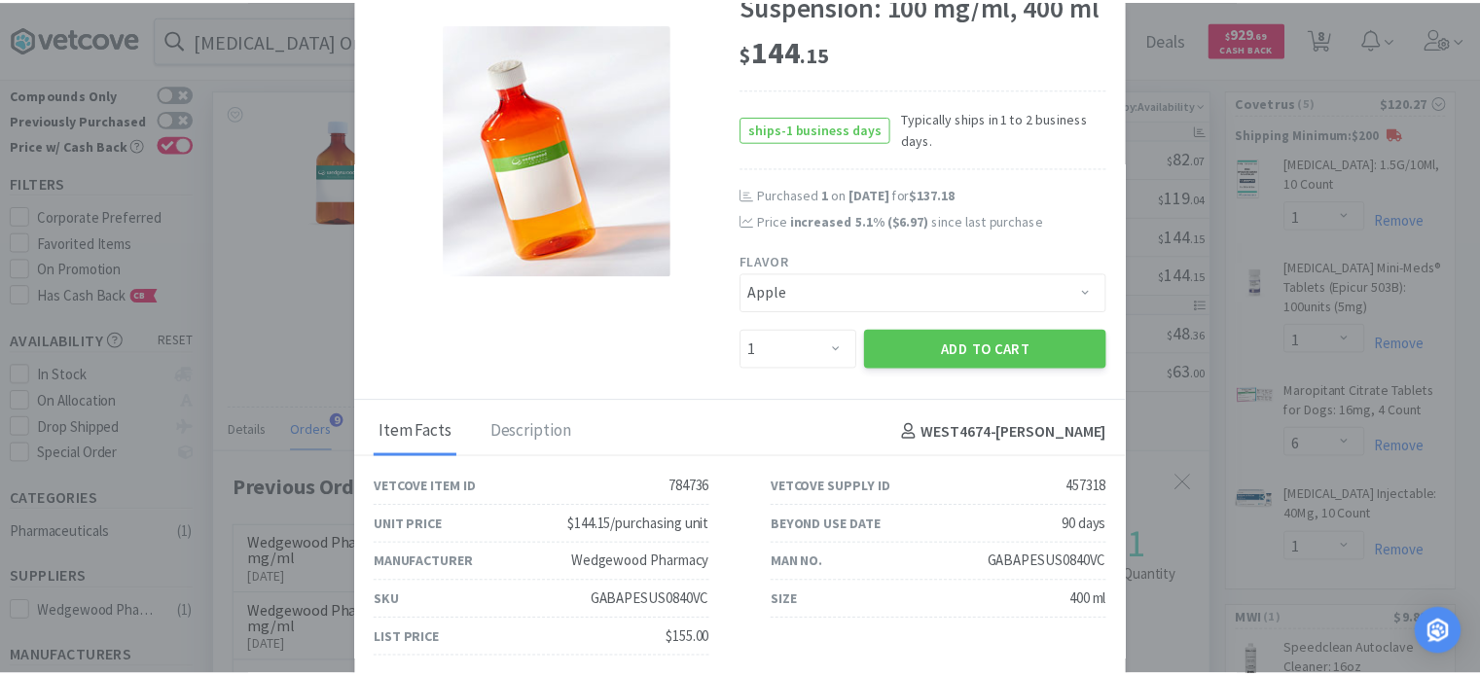
scroll to position [115, 0]
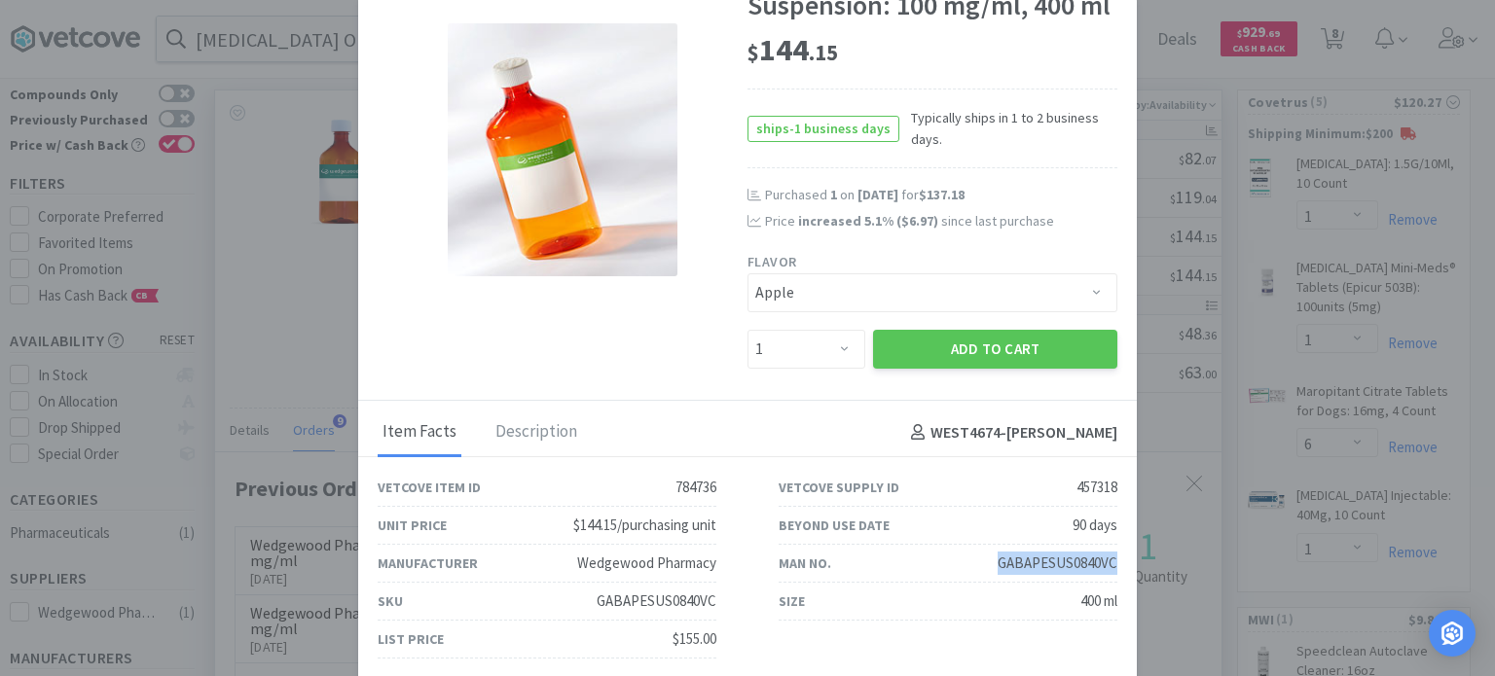
drag, startPoint x: 981, startPoint y: 564, endPoint x: 1102, endPoint y: 554, distance: 121.1
click at [1102, 554] on div "Man No. GABAPESUS0840VC" at bounding box center [948, 564] width 339 height 38
copy div "GABAPESUS0840VC"
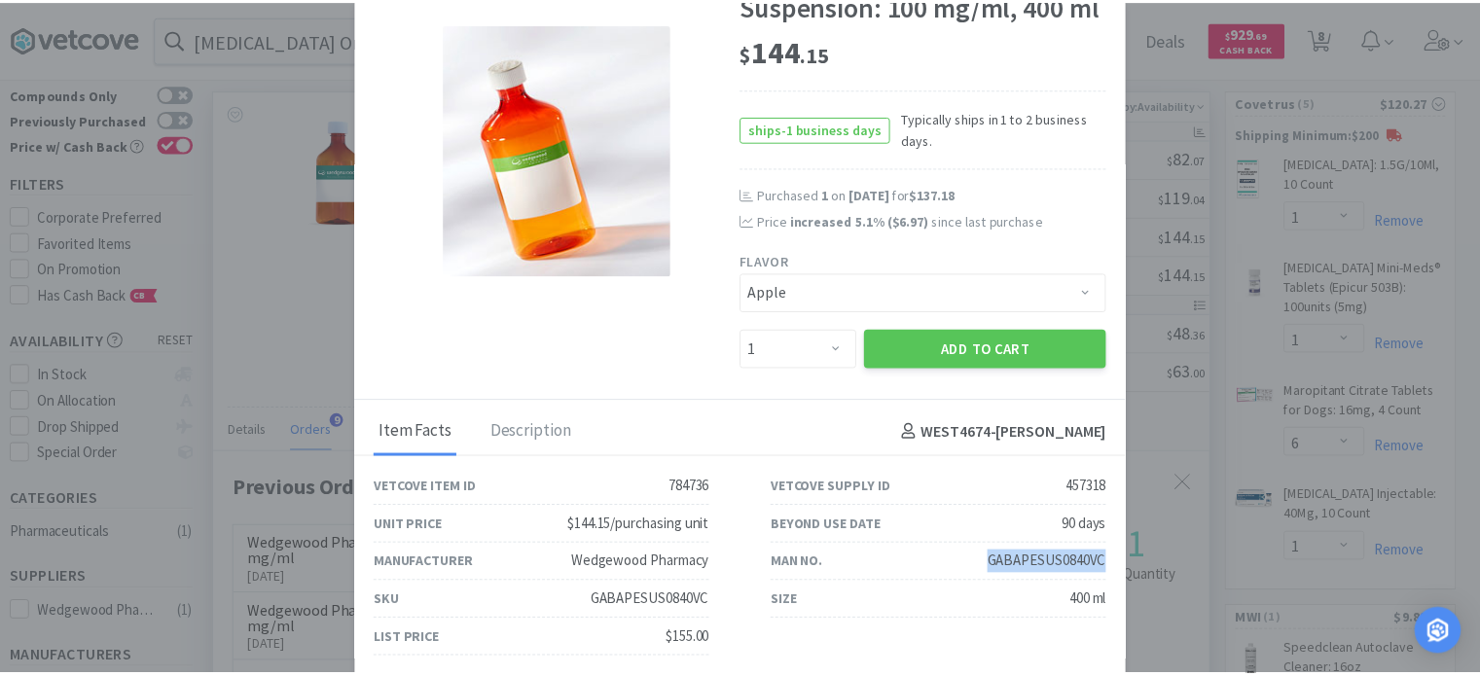
scroll to position [972851, 972365]
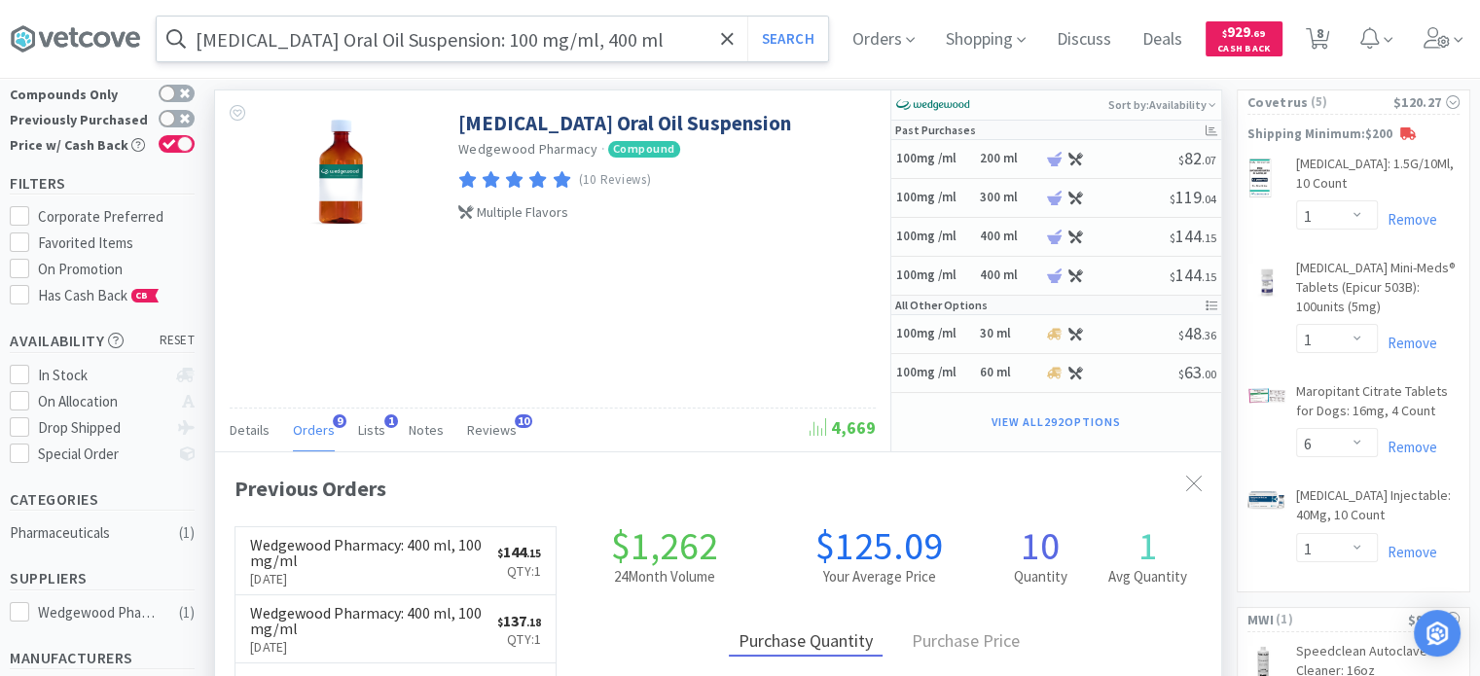
click at [574, 50] on input "[MEDICAL_DATA] Oral Oil Suspension: 100 mg/ml, 400 ml" at bounding box center [493, 39] width 672 height 45
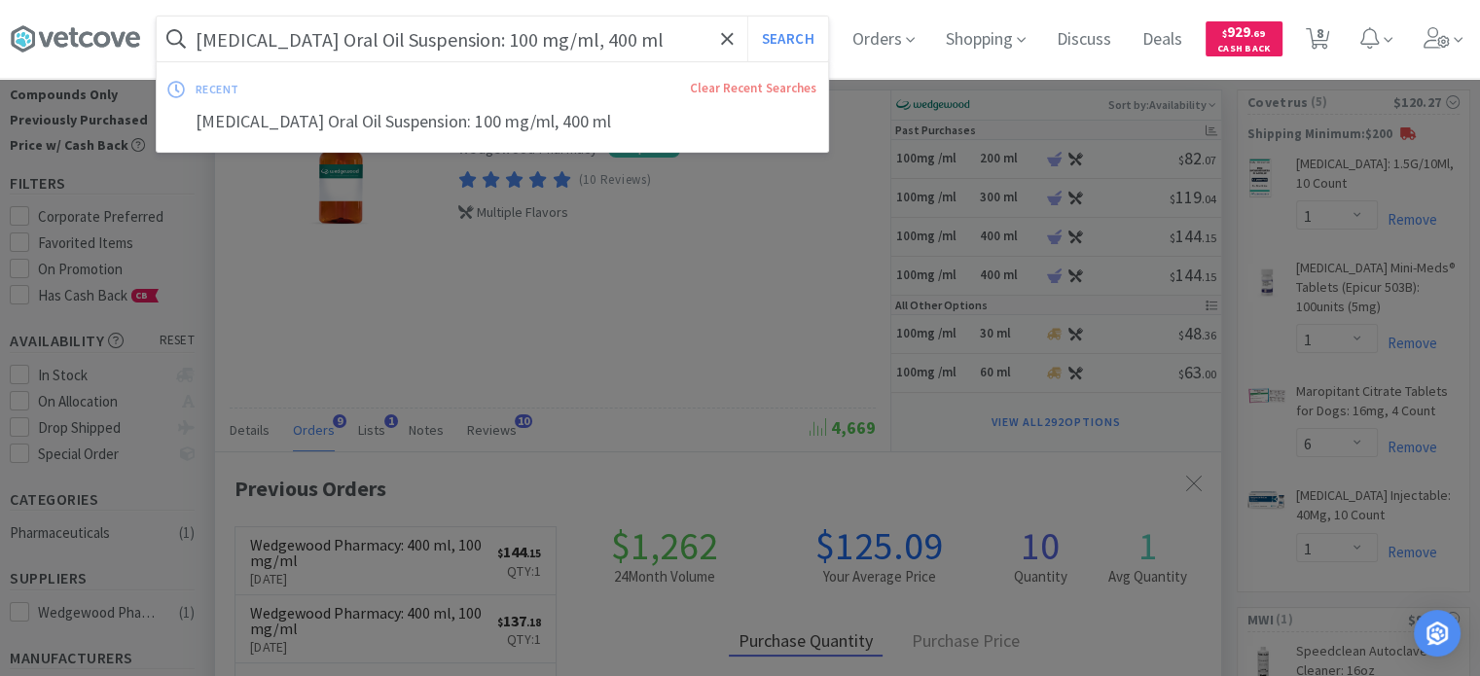
click at [574, 50] on input "[MEDICAL_DATA] Oral Oil Suspension: 100 mg/ml, 400 ml" at bounding box center [493, 39] width 672 height 45
paste input "Latex Cohesive Bandage Roll: Assorted Solids (Colors May Vary), 4" x 5yrds, 18 …"
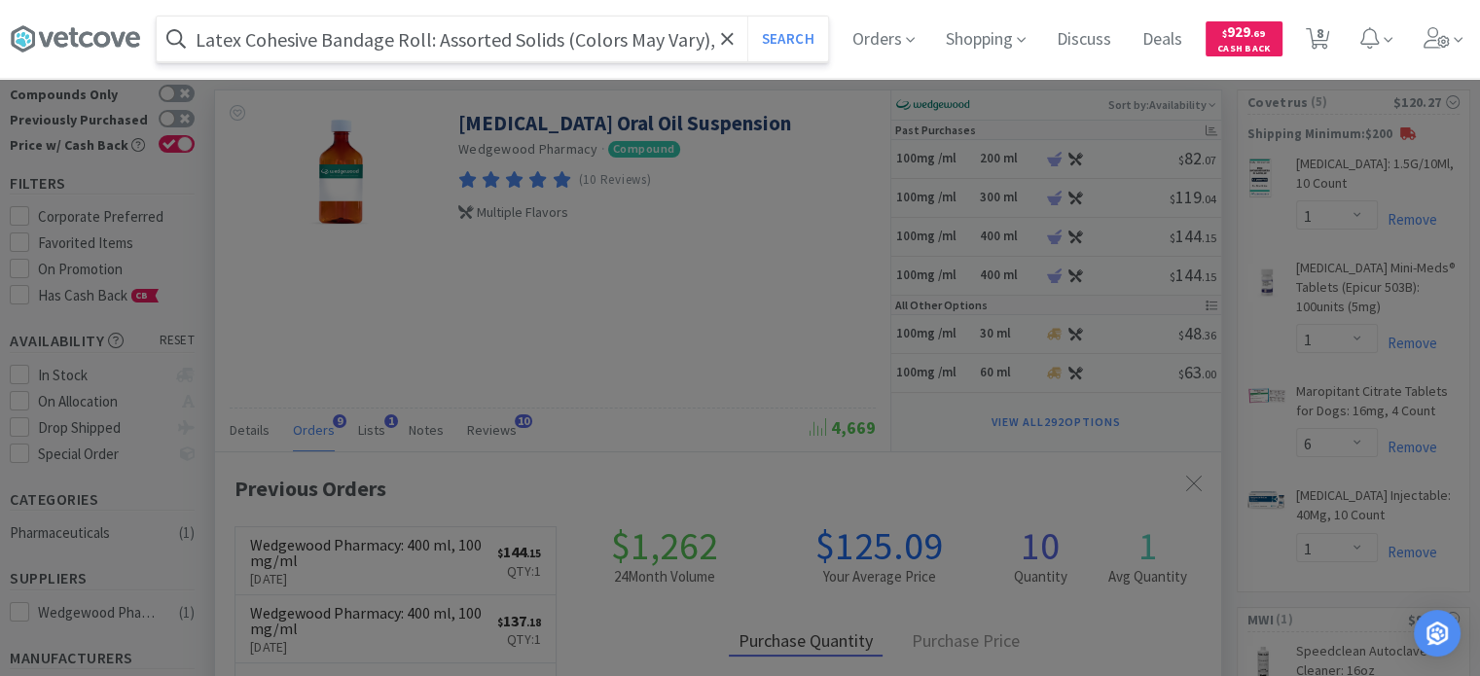
scroll to position [0, 145]
type input "Latex Cohesive Bandage Roll: Assorted Solids (Colors May Vary), 4" x 5yrds, 18 …"
click at [748, 17] on button "Search" at bounding box center [788, 39] width 81 height 45
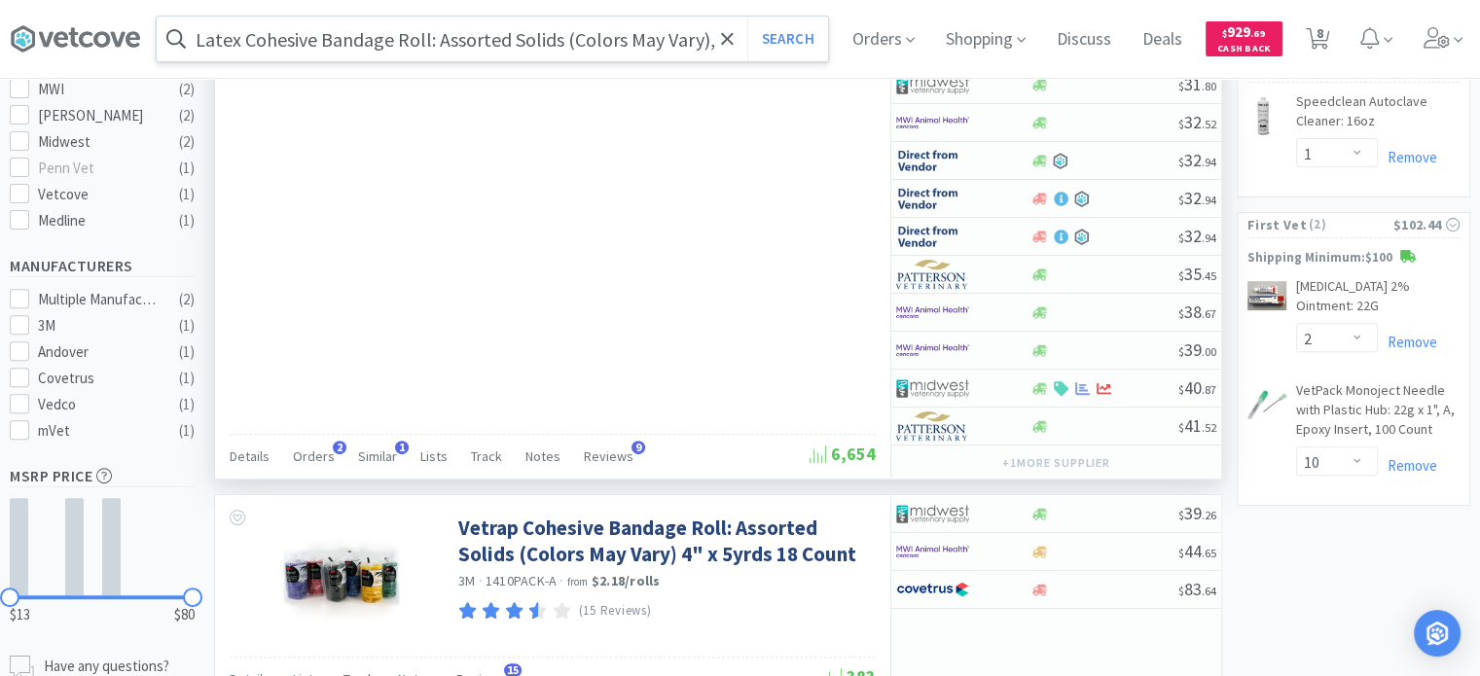
scroll to position [681, 0]
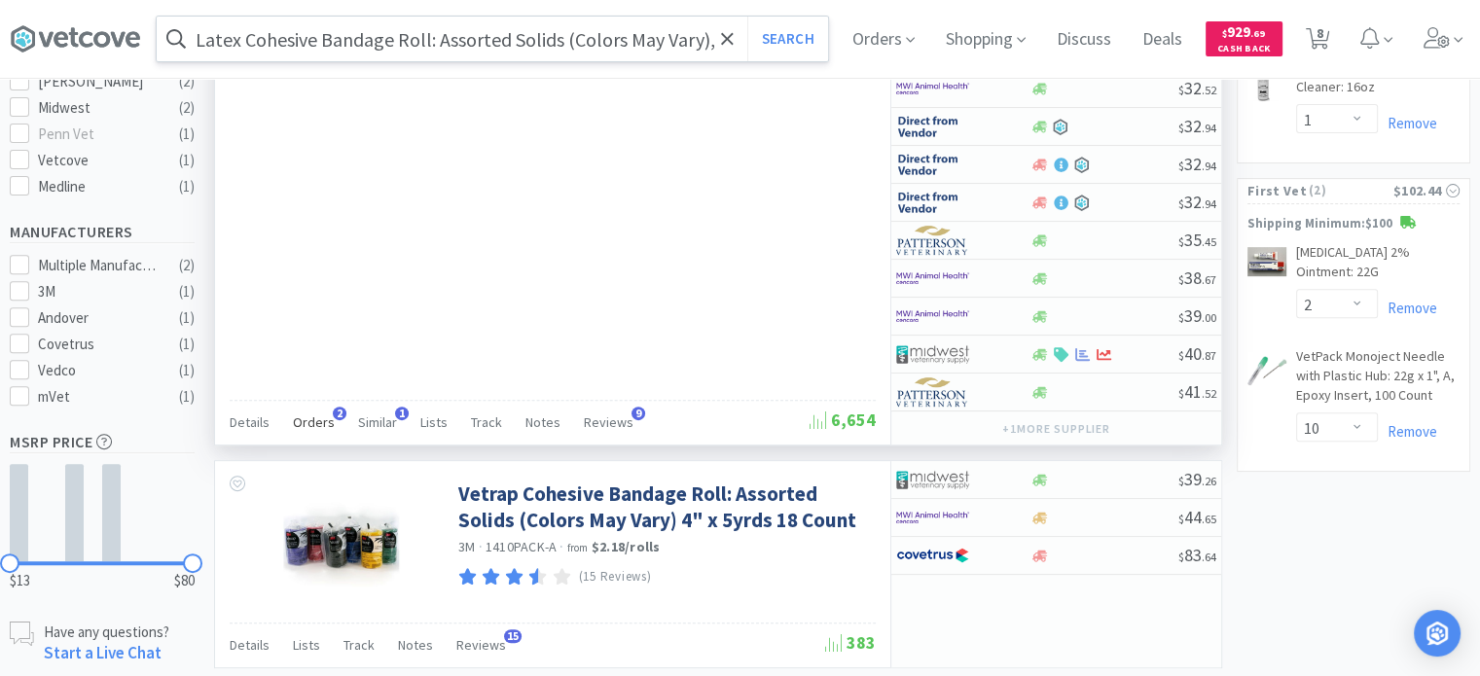
click at [311, 414] on span "Orders" at bounding box center [314, 423] width 42 height 18
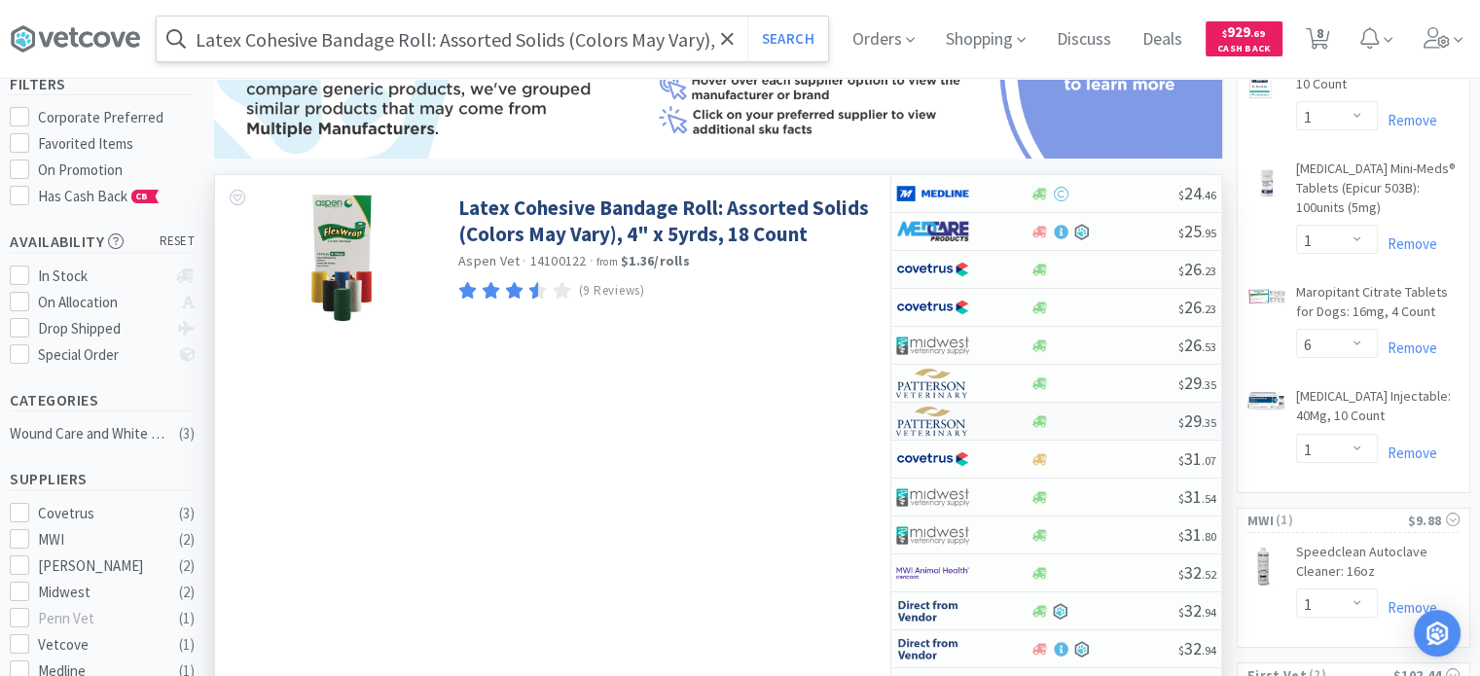
scroll to position [195, 0]
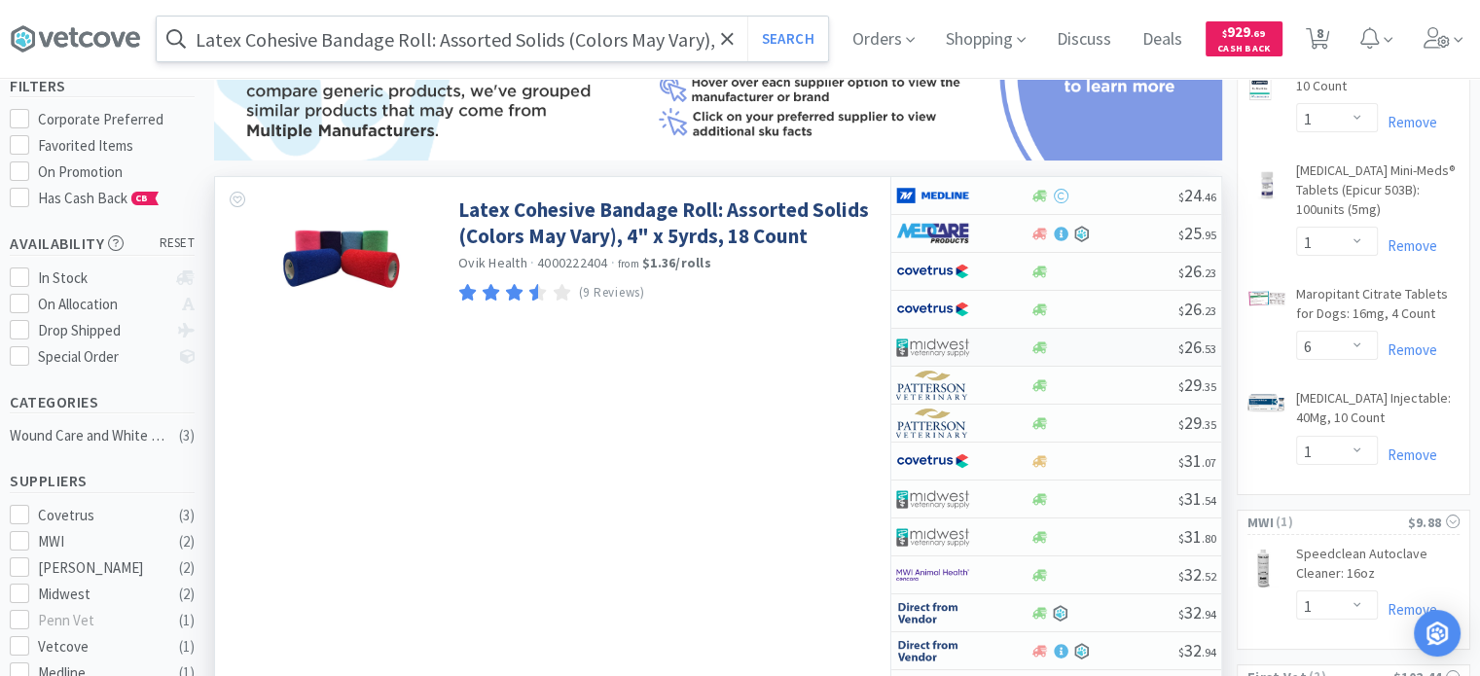
click at [978, 342] on div at bounding box center [949, 347] width 107 height 33
select select "1"
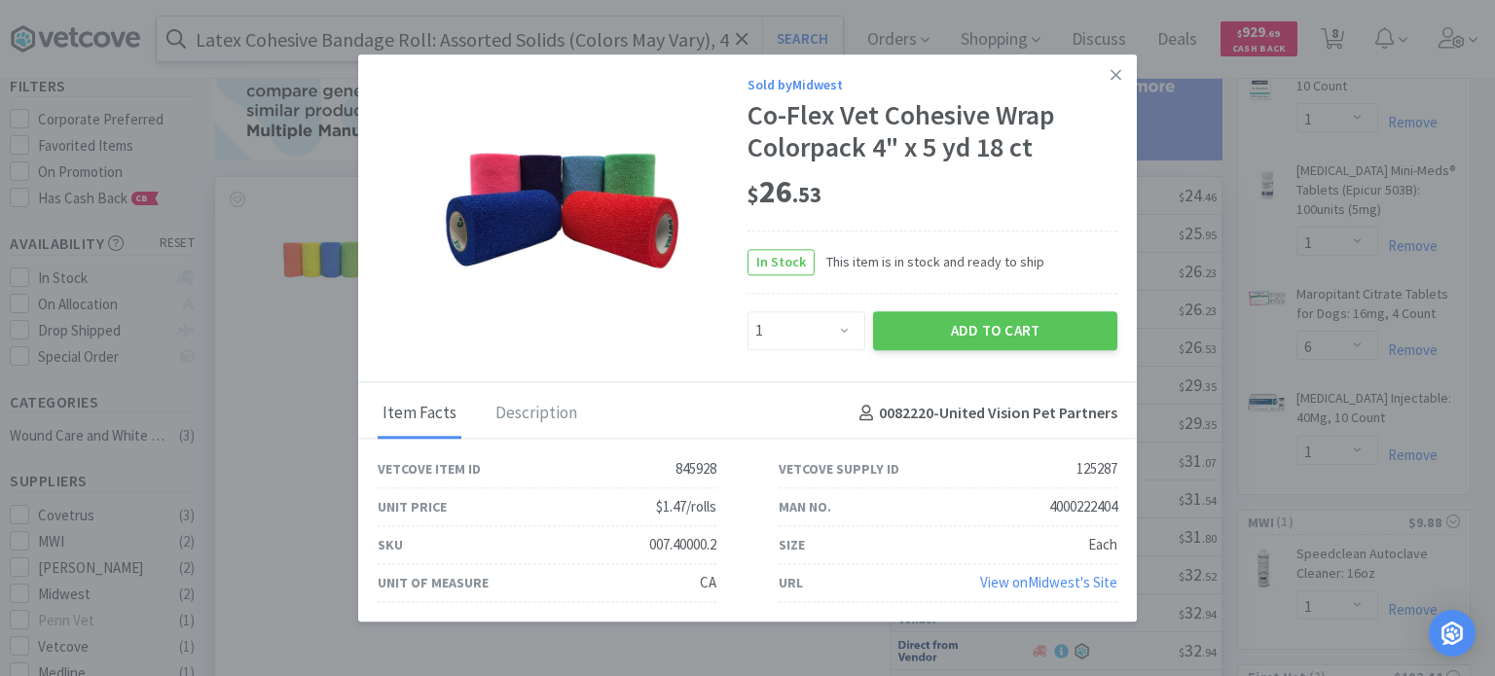
click at [1063, 510] on div "4000222404" at bounding box center [1083, 506] width 68 height 23
drag, startPoint x: 1046, startPoint y: 505, endPoint x: 1126, endPoint y: 508, distance: 79.9
click at [1126, 508] on div "Man No. 4000222404" at bounding box center [948, 508] width 401 height 38
copy div "4000222404"
click at [1126, 74] on link at bounding box center [1116, 76] width 34 height 42
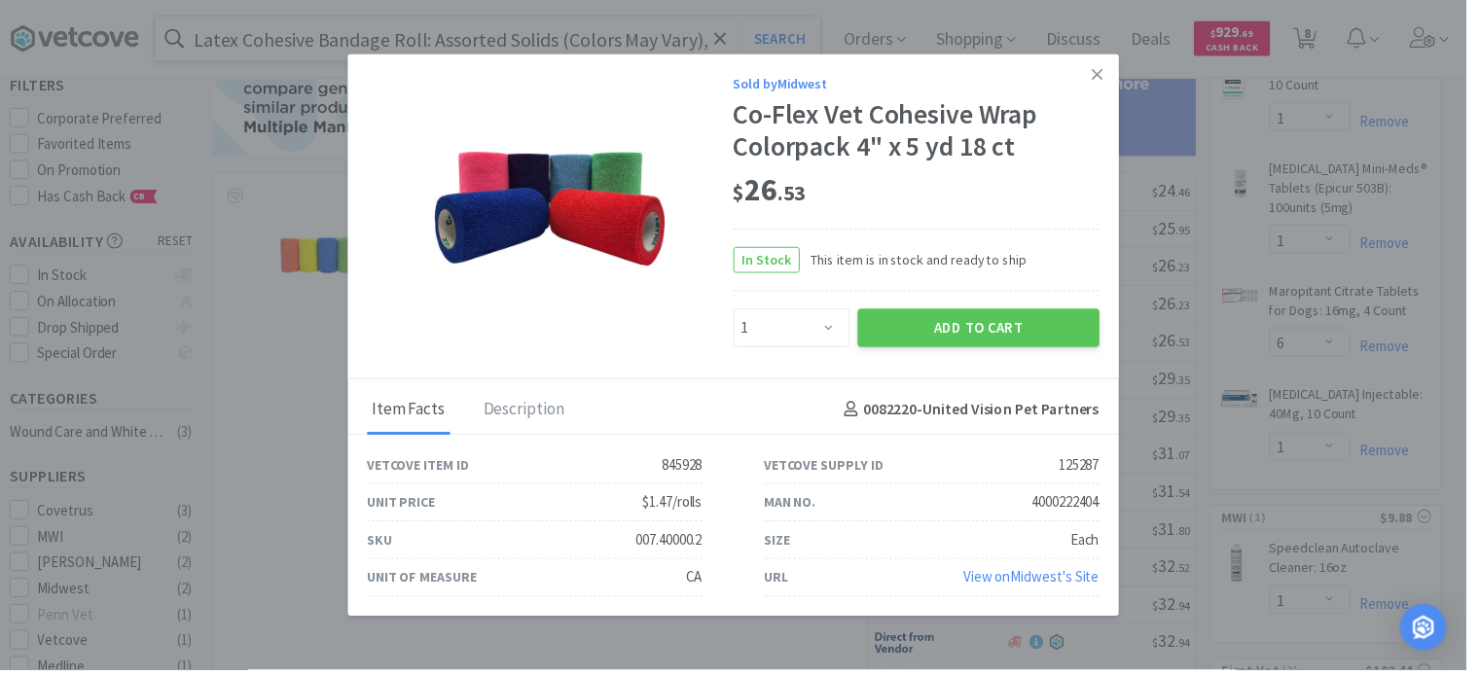
scroll to position [972873, 972365]
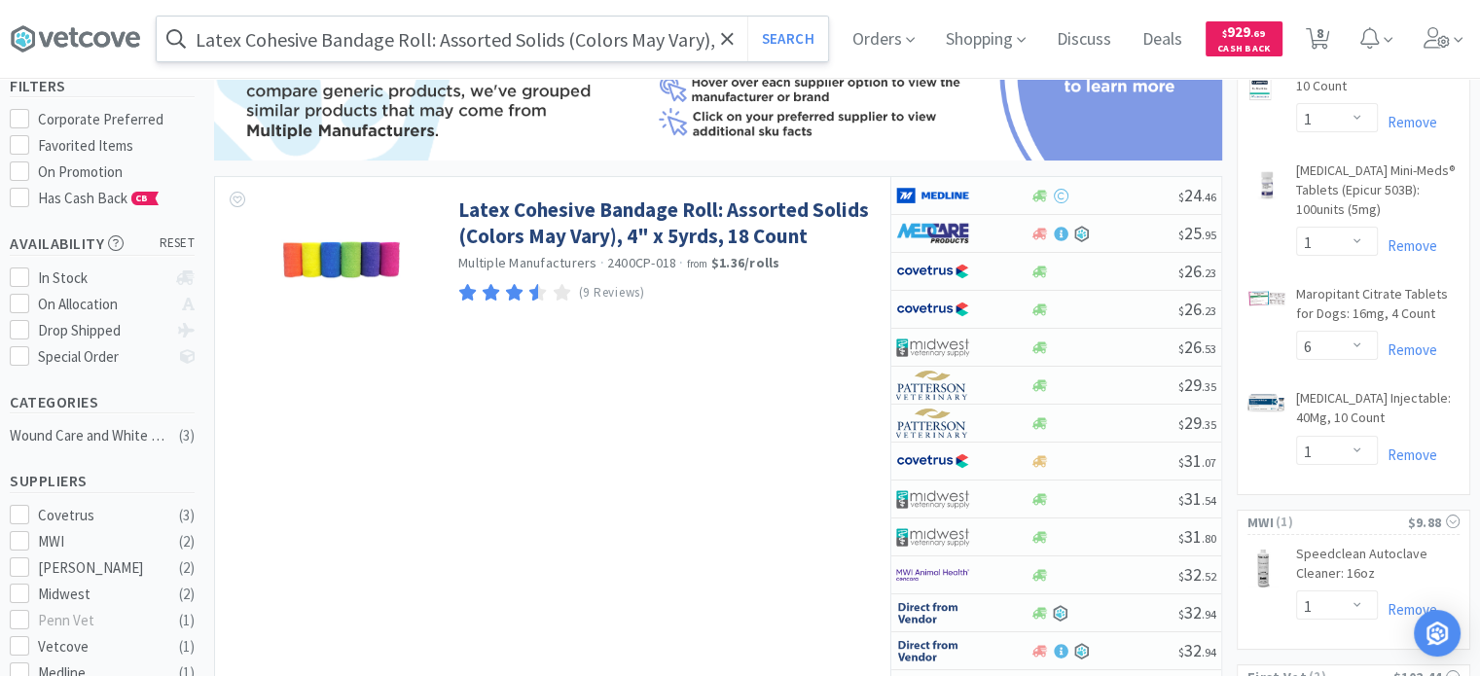
click at [600, 45] on input "Latex Cohesive Bandage Roll: Assorted Solids (Colors May Vary), 4" x 5yrds, 18 …" at bounding box center [493, 39] width 672 height 45
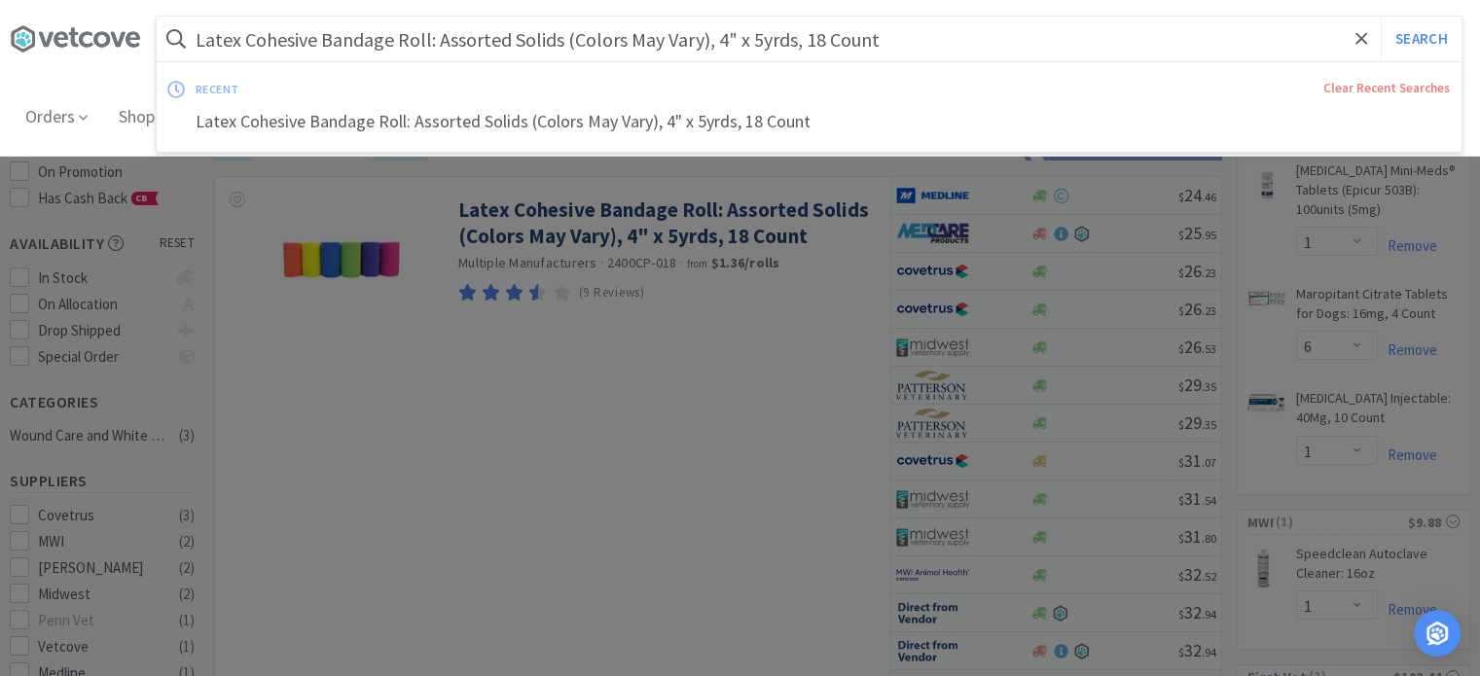
paste input "Clavacillin® ([MEDICAL_DATA] For Oral Suspension), Usp Drops: 15Ml Bottle"
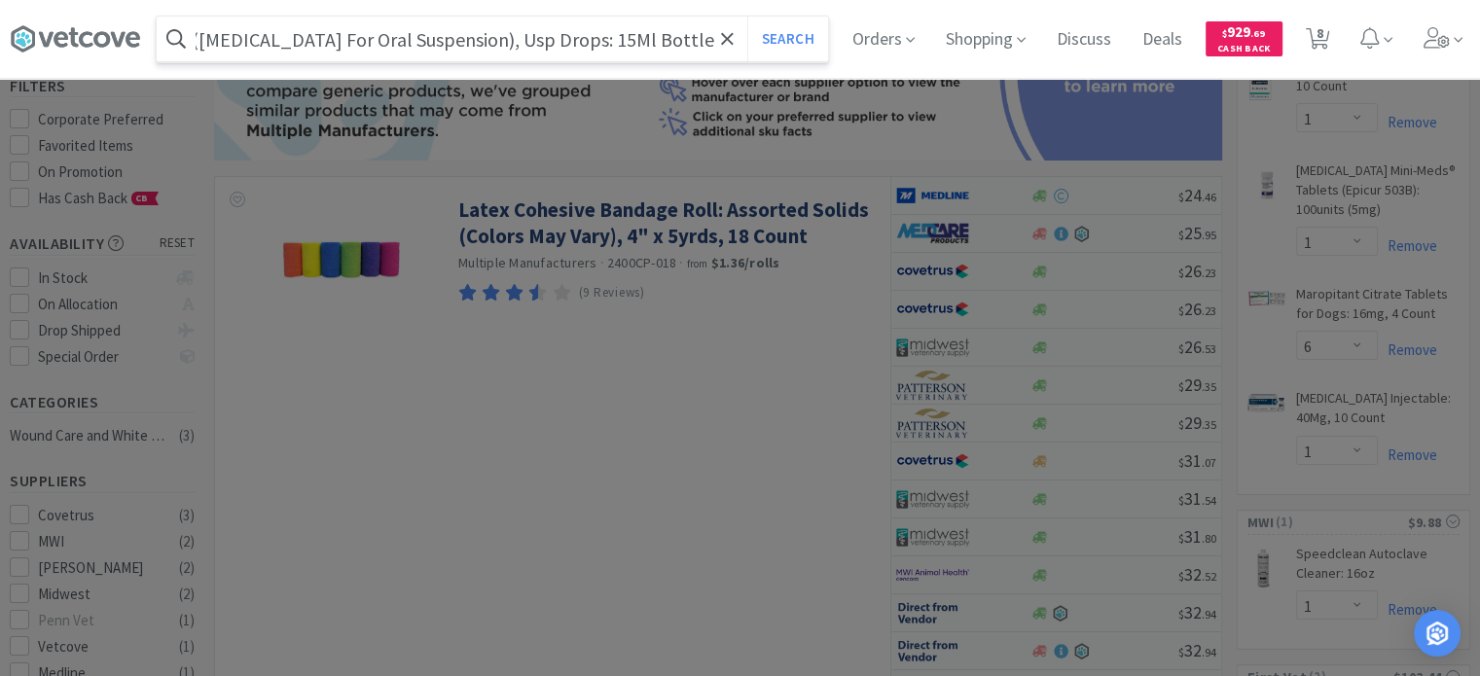
type input "Clavacillin® ([MEDICAL_DATA] For Oral Suspension), Usp Drops: 15Ml Bottle"
click at [748, 17] on button "Search" at bounding box center [788, 39] width 81 height 45
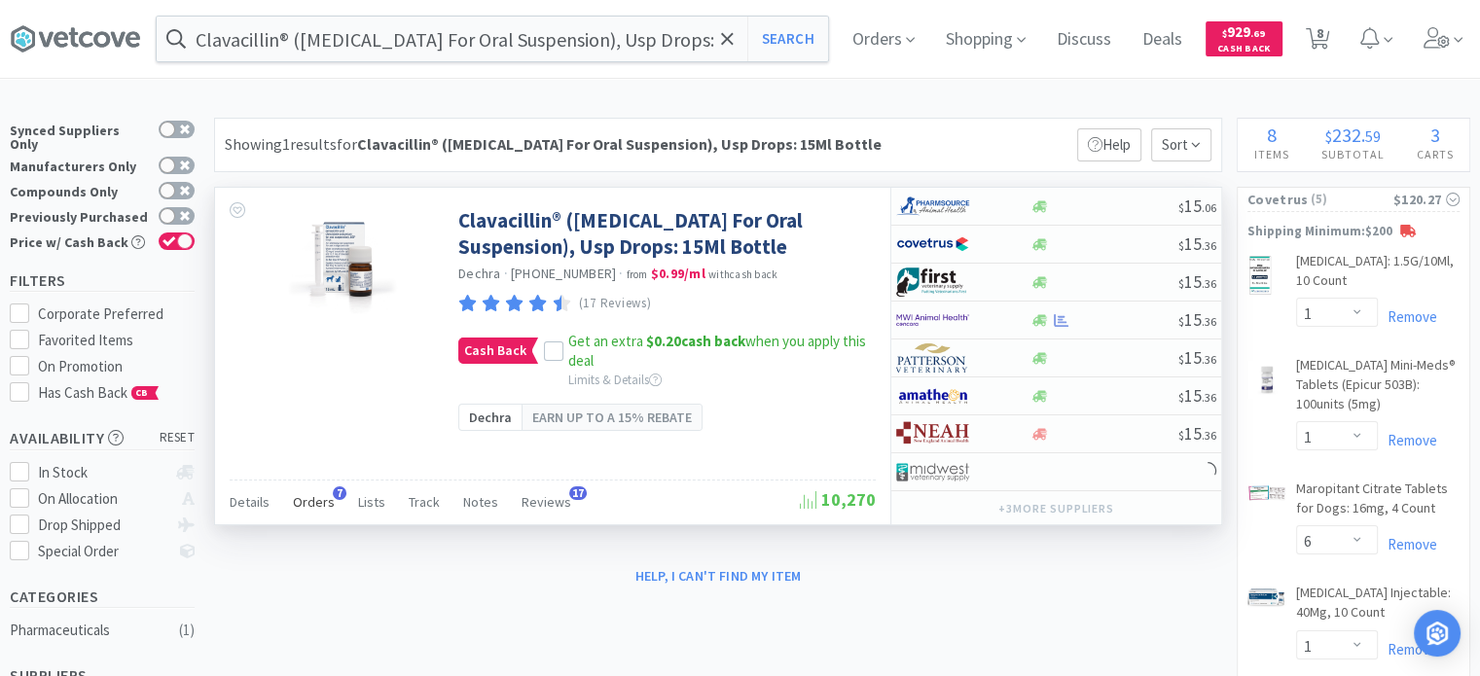
click at [316, 505] on span "Orders" at bounding box center [314, 502] width 42 height 18
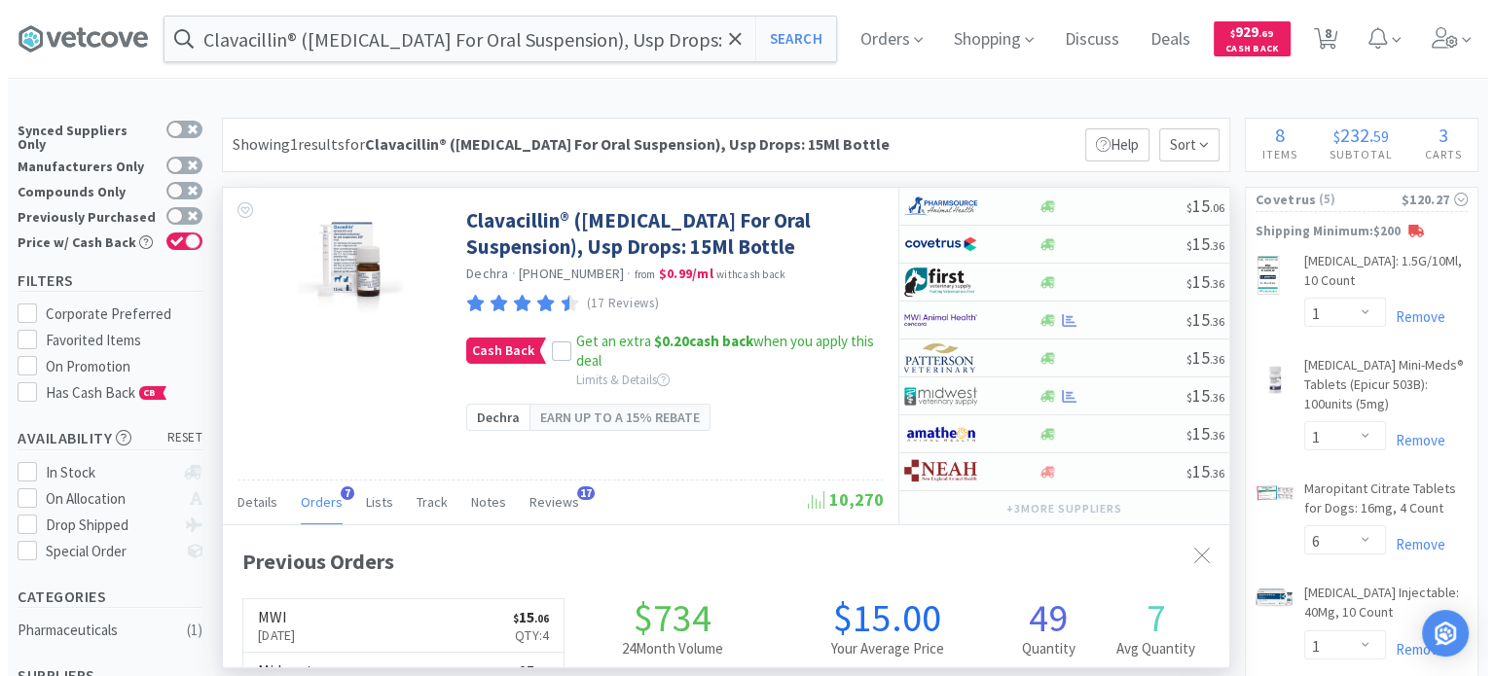
scroll to position [498, 1006]
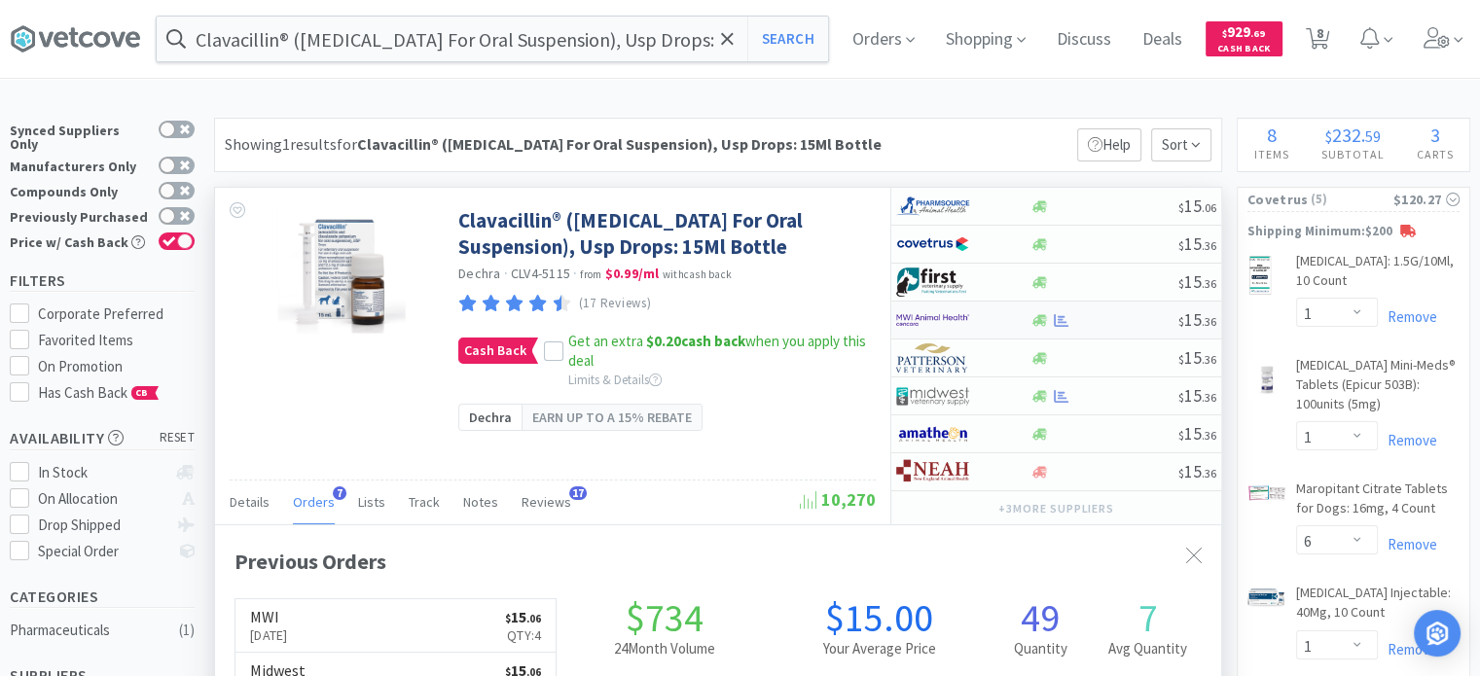
click at [947, 315] on img at bounding box center [932, 320] width 73 height 29
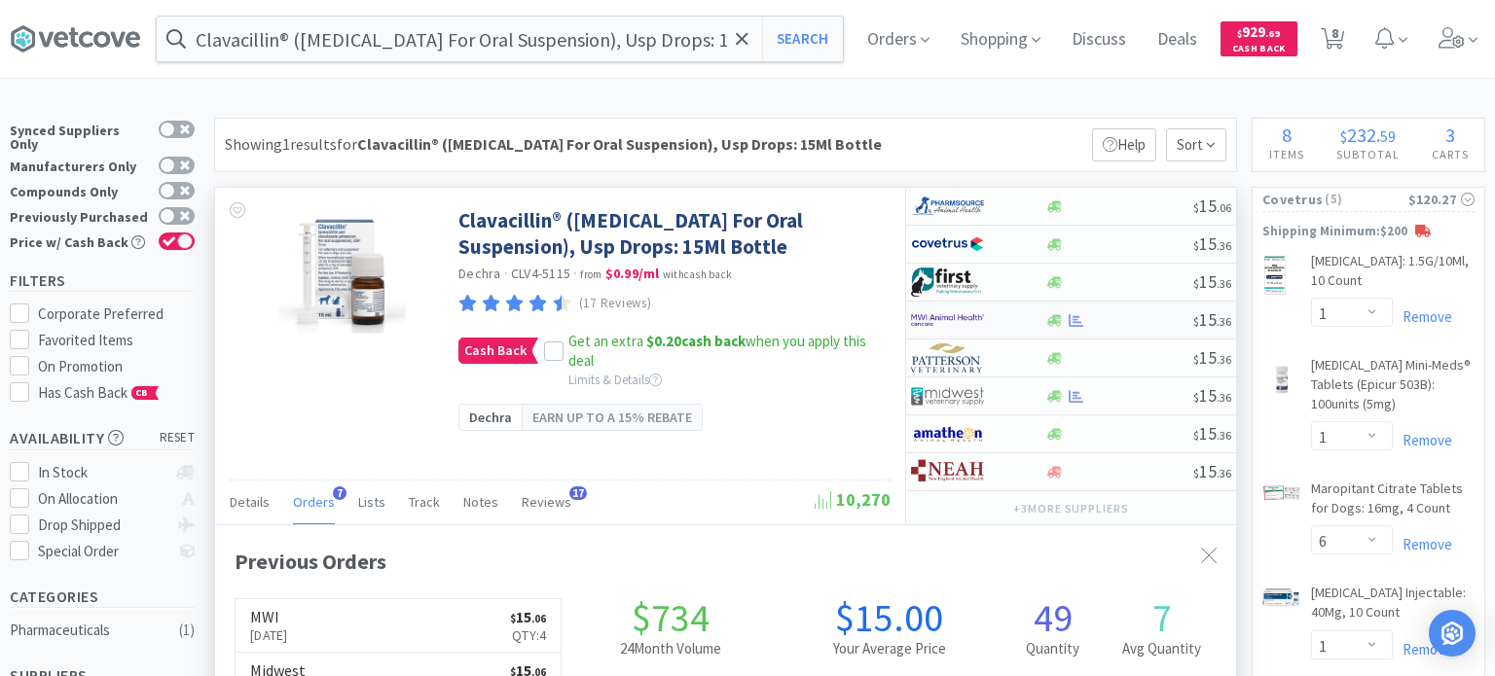
select select "1"
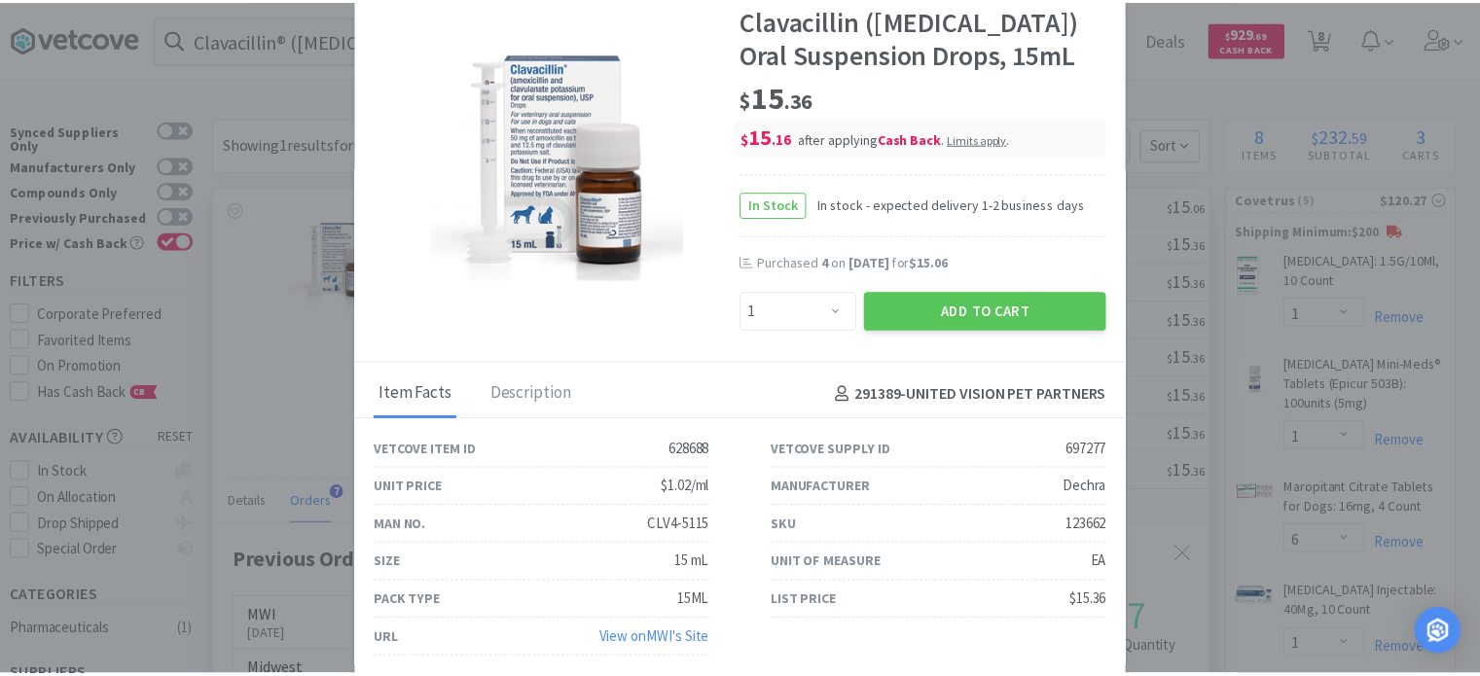
scroll to position [109, 0]
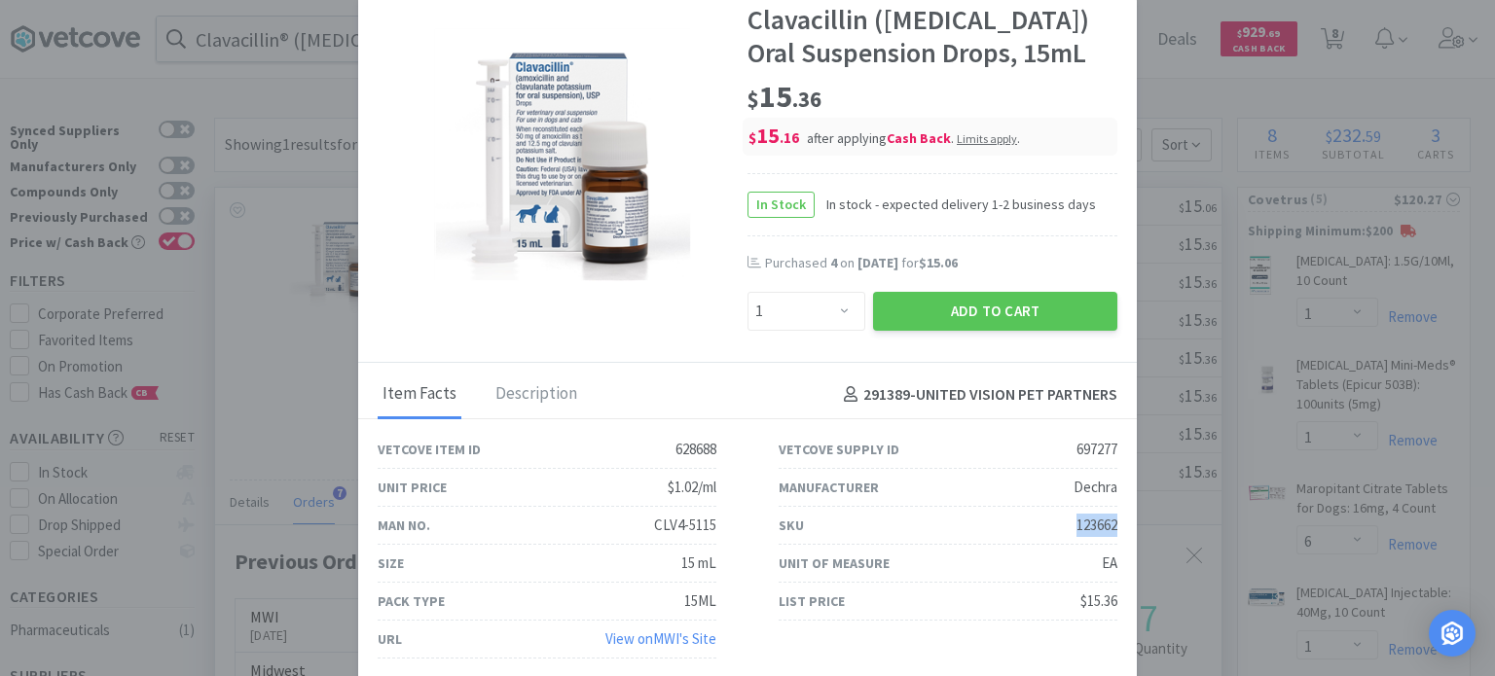
drag, startPoint x: 1028, startPoint y: 530, endPoint x: 1114, endPoint y: 532, distance: 85.7
click at [1114, 532] on div "SKU 123662" at bounding box center [948, 526] width 401 height 38
copy div "123662"
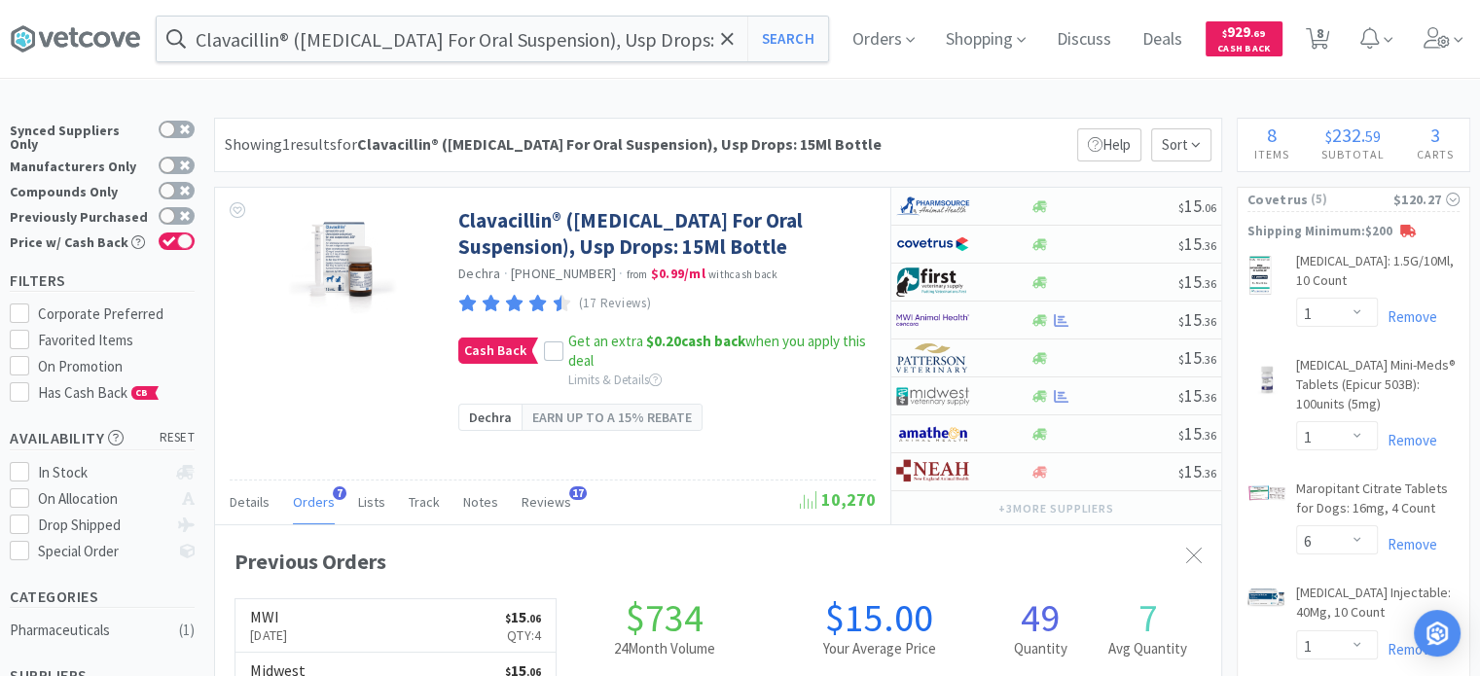
scroll to position [972873, 972365]
drag, startPoint x: 596, startPoint y: 70, endPoint x: 589, endPoint y: 53, distance: 18.8
click at [596, 69] on div "Clavacillin® ([MEDICAL_DATA] For Oral Suspension), Usp Drops: 15Ml Bottle Searc…" at bounding box center [740, 39] width 1461 height 78
click at [589, 53] on input "Clavacillin® ([MEDICAL_DATA] For Oral Suspension), Usp Drops: 15Ml Bottle" at bounding box center [493, 39] width 672 height 45
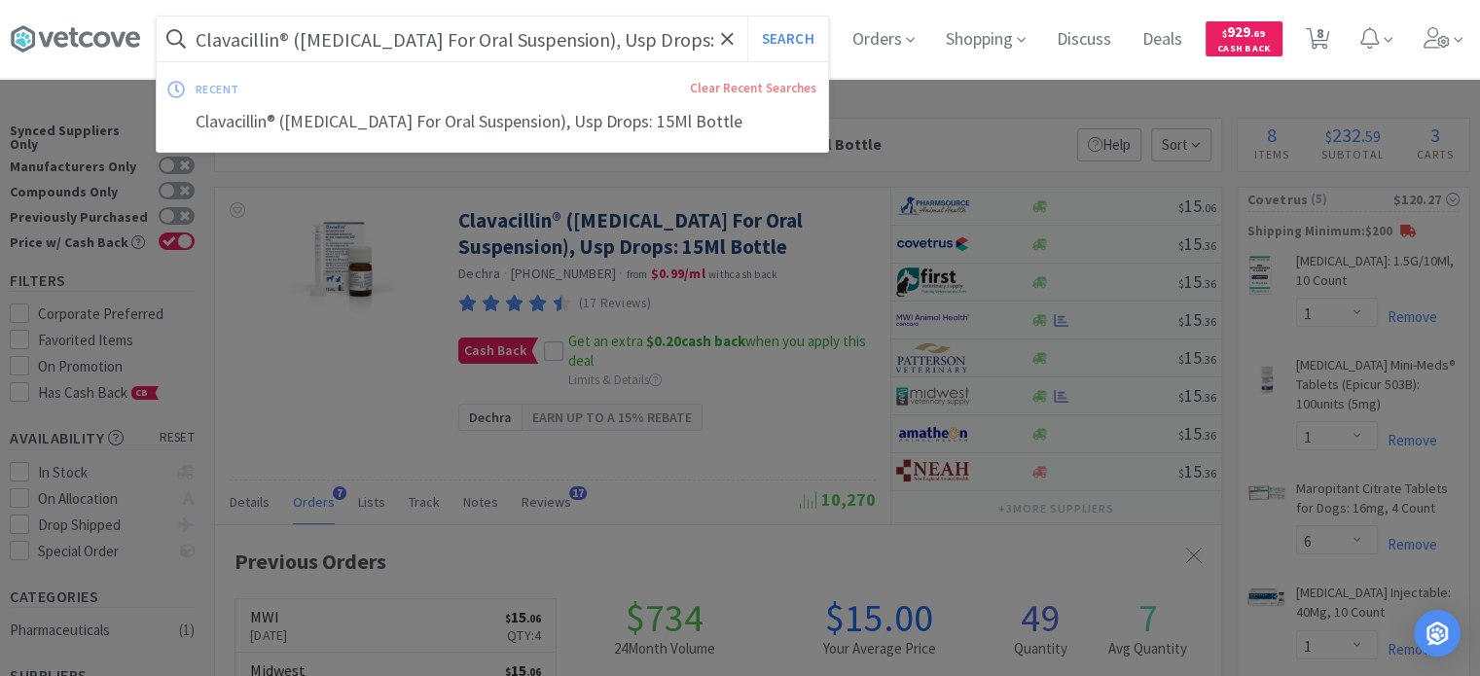
click at [589, 53] on input "Clavacillin® ([MEDICAL_DATA] For Oral Suspension), Usp Drops: 15Ml Bottle" at bounding box center [493, 39] width 672 height 45
paste input "Entyce Oral Solution: 15 mL Bottle x 1 Count"
type input "Entyce Oral Solution: 15 mL Bottle x 1 Count"
click at [748, 17] on button "Search" at bounding box center [788, 39] width 81 height 45
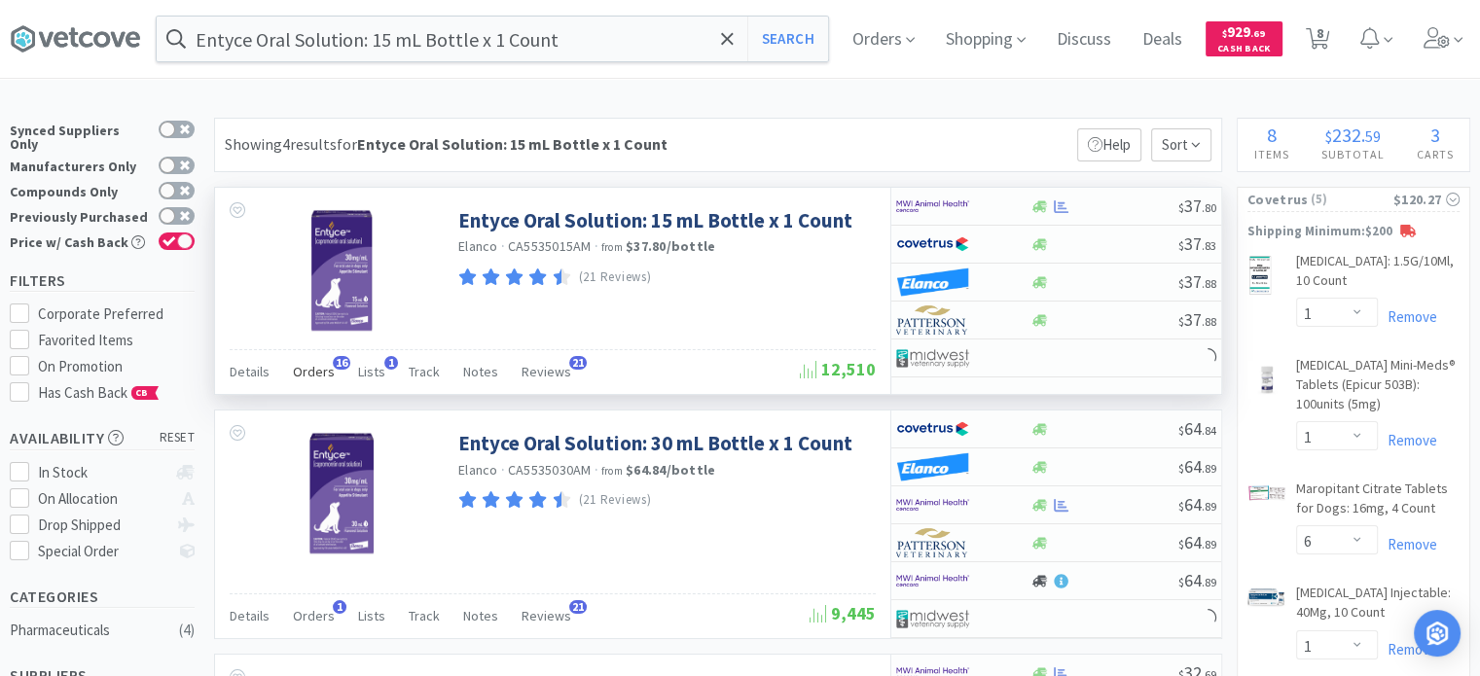
click at [314, 363] on span "Orders" at bounding box center [314, 372] width 42 height 18
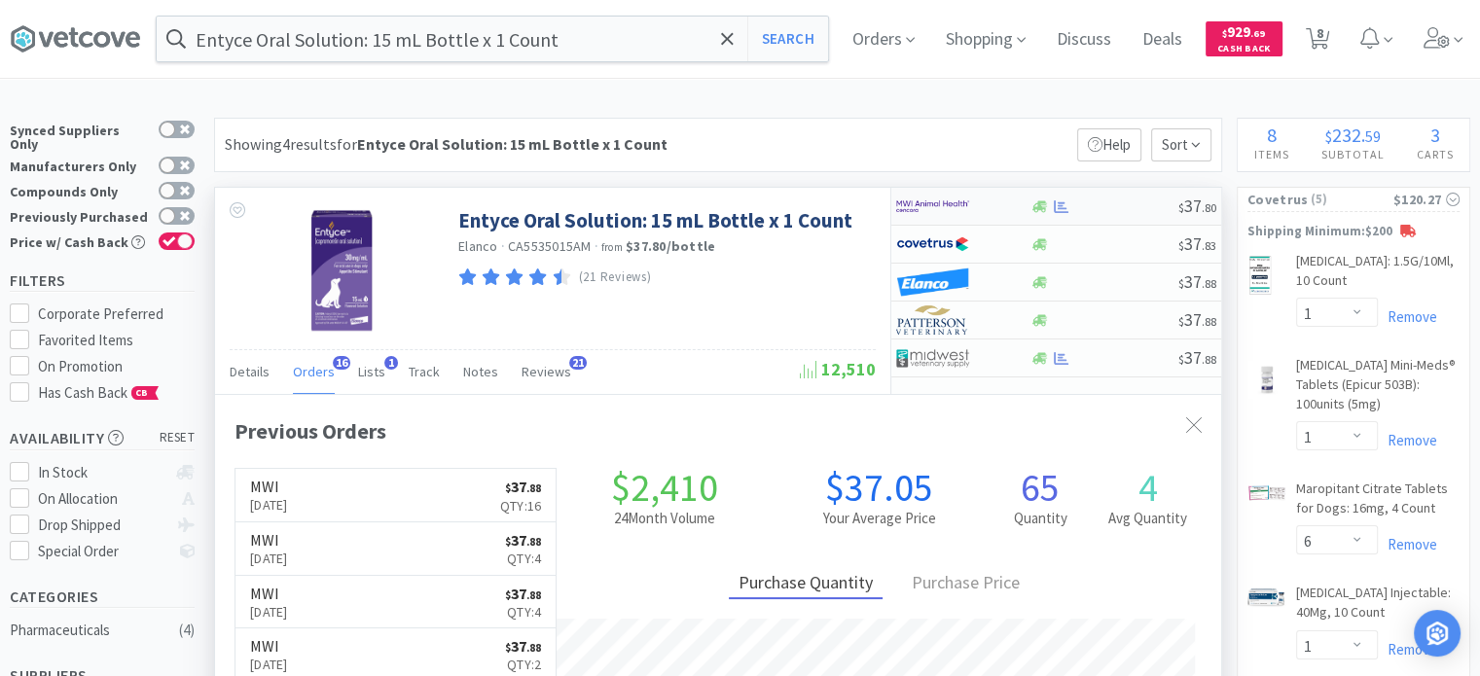
click at [970, 202] on div at bounding box center [949, 206] width 107 height 33
select select "1"
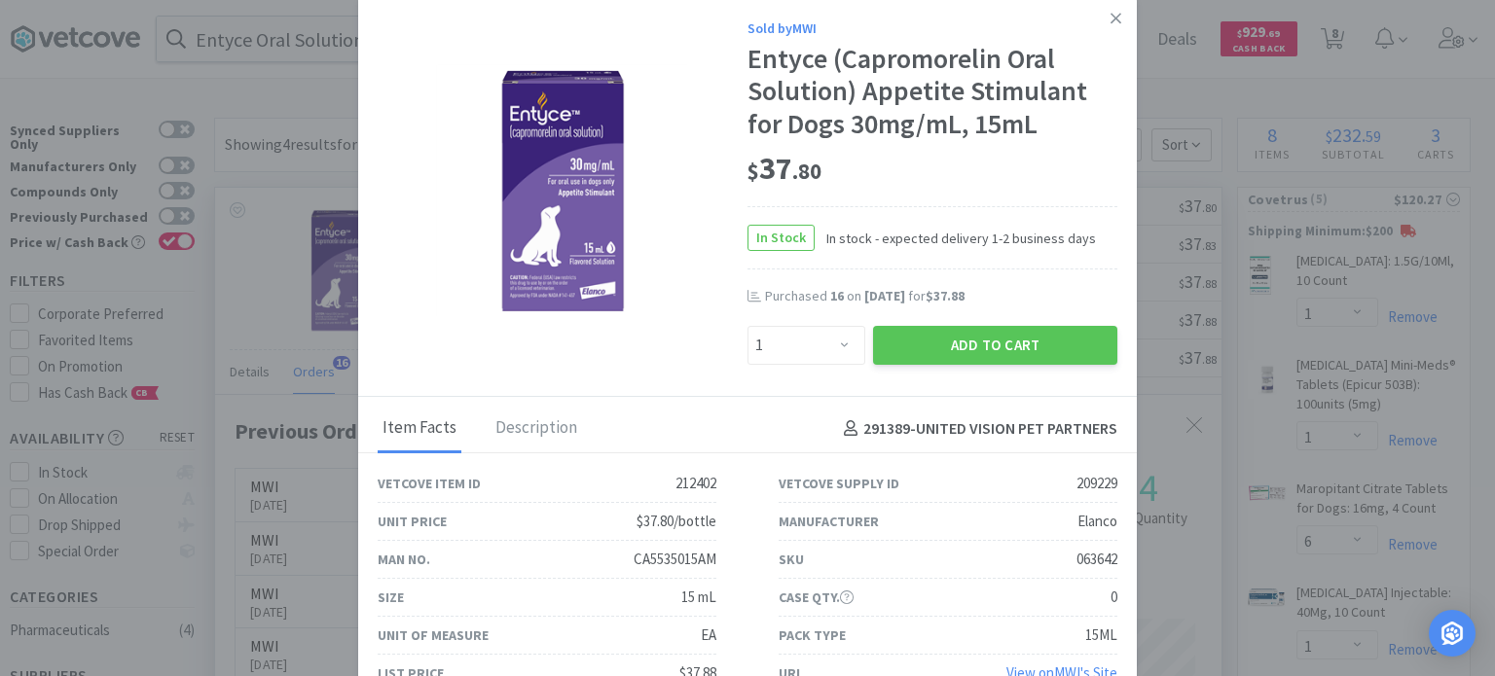
scroll to position [30, 0]
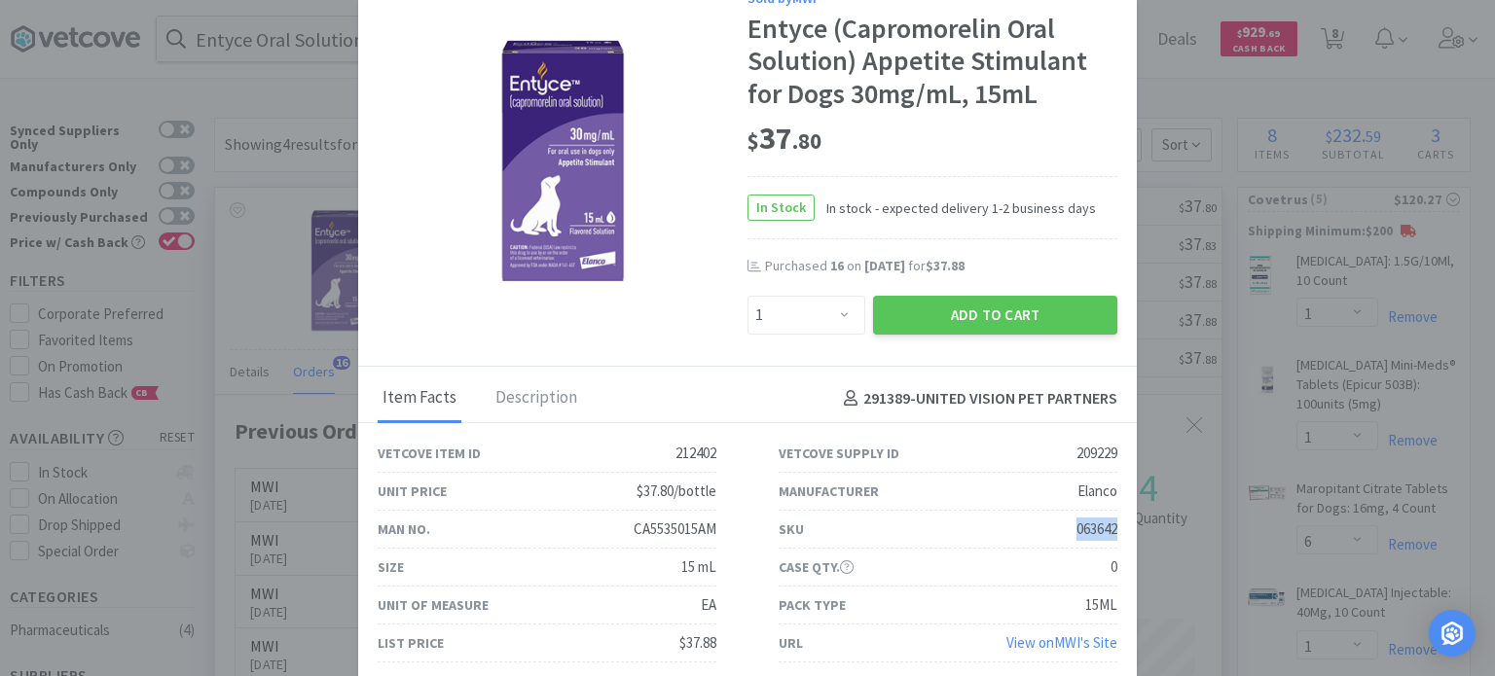
drag, startPoint x: 1060, startPoint y: 529, endPoint x: 1114, endPoint y: 538, distance: 54.4
click at [1114, 538] on div "SKU 063642" at bounding box center [948, 530] width 401 height 38
copy div "063642"
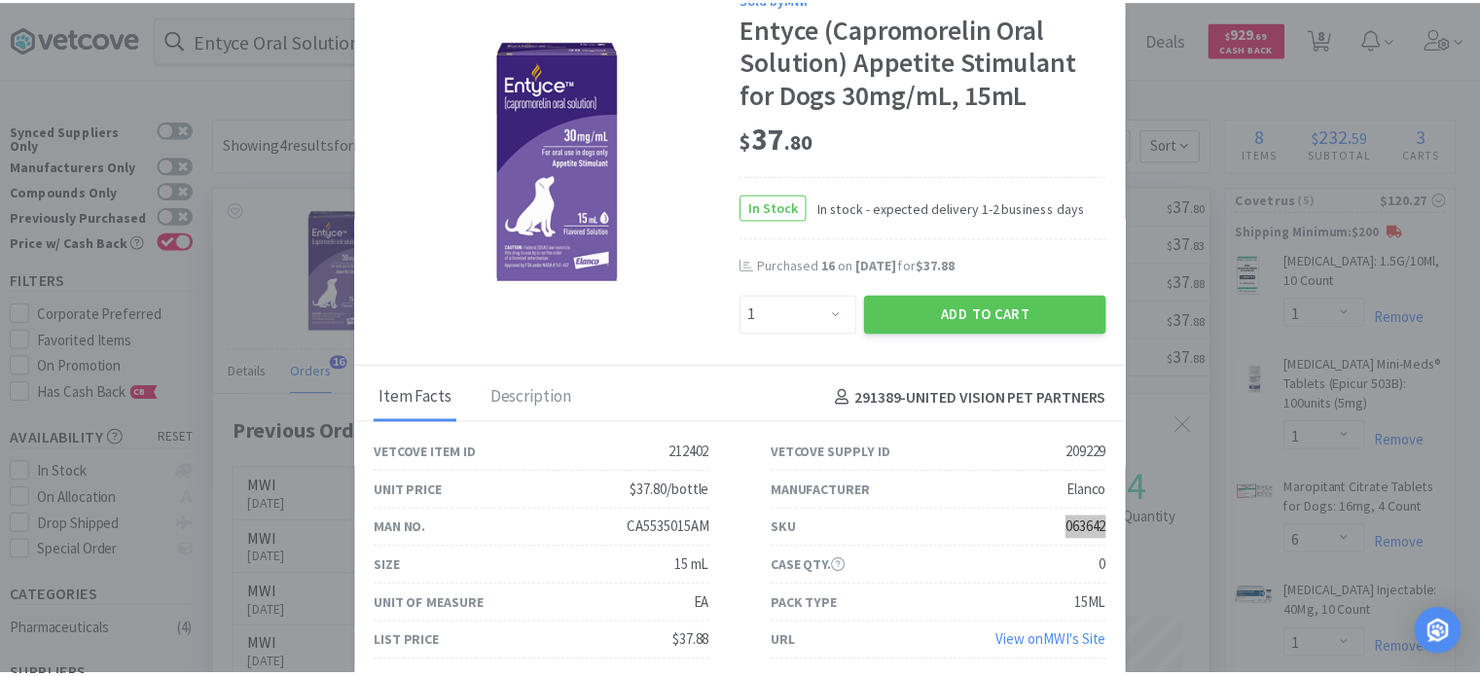
scroll to position [0, 0]
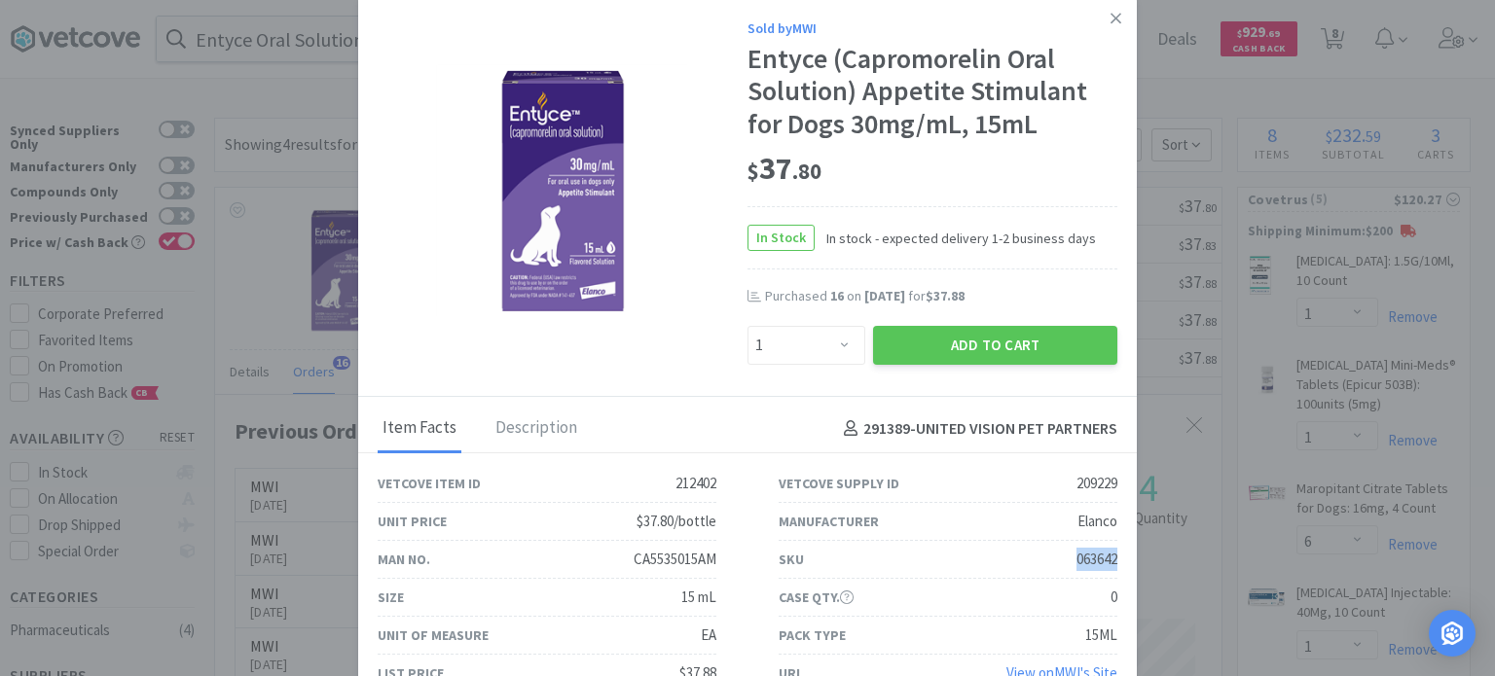
click at [1099, 27] on link at bounding box center [1116, 19] width 34 height 42
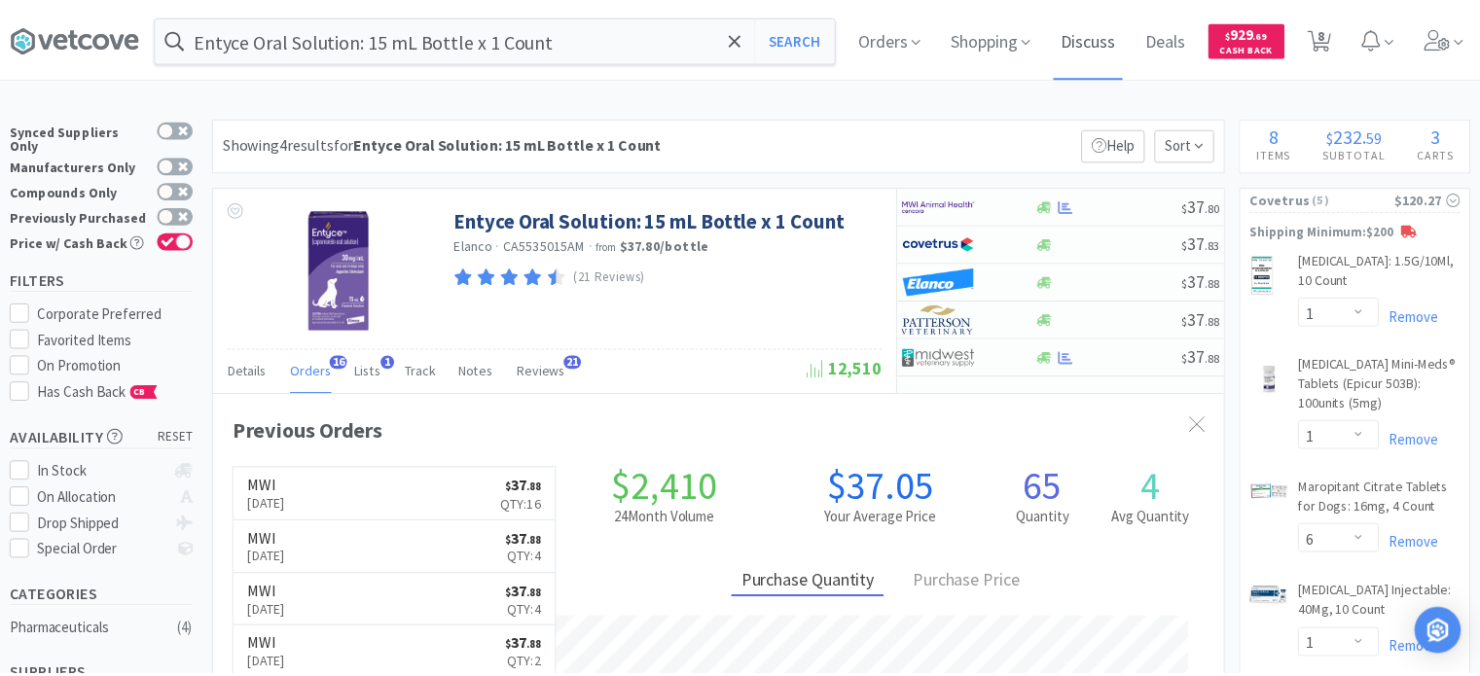
scroll to position [972851, 972365]
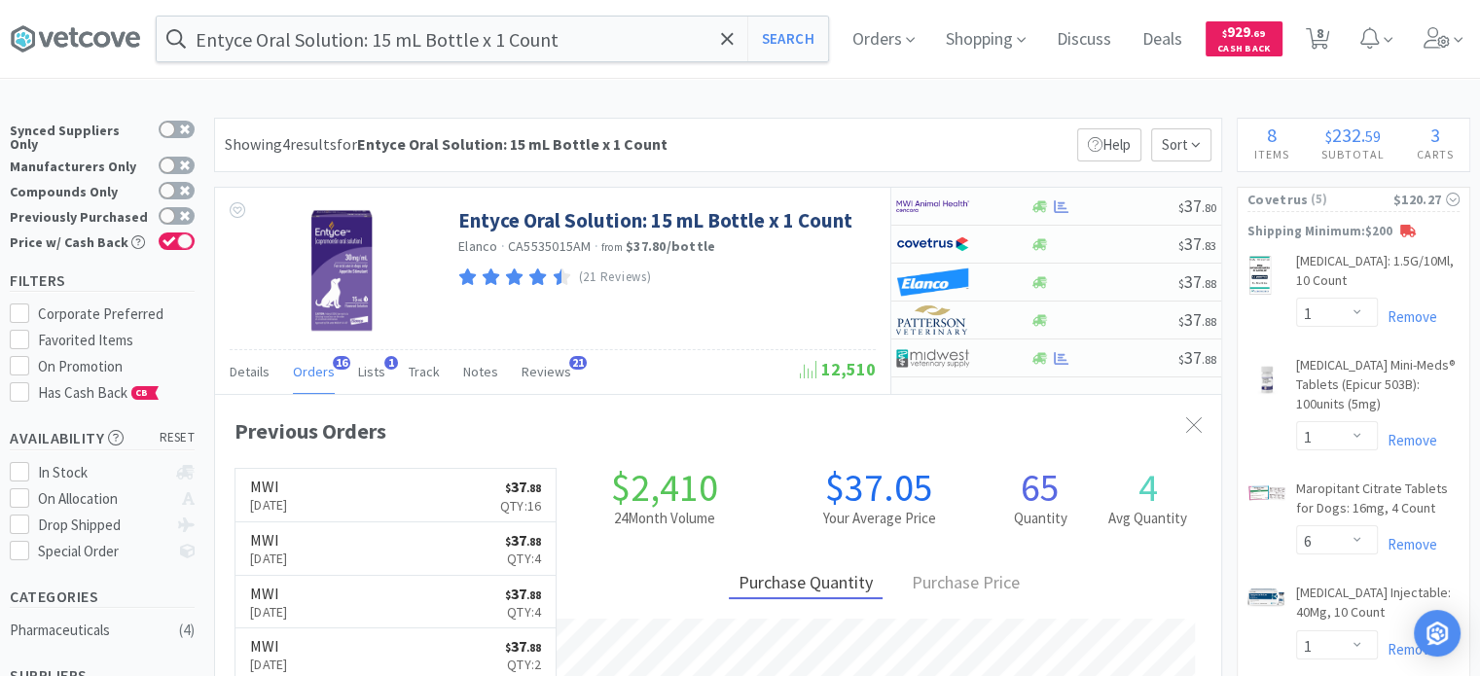
click at [422, 65] on div "Entyce Oral Solution: 15 mL Bottle x 1 Count Search Orders Shopping Discuss Dis…" at bounding box center [740, 39] width 1461 height 78
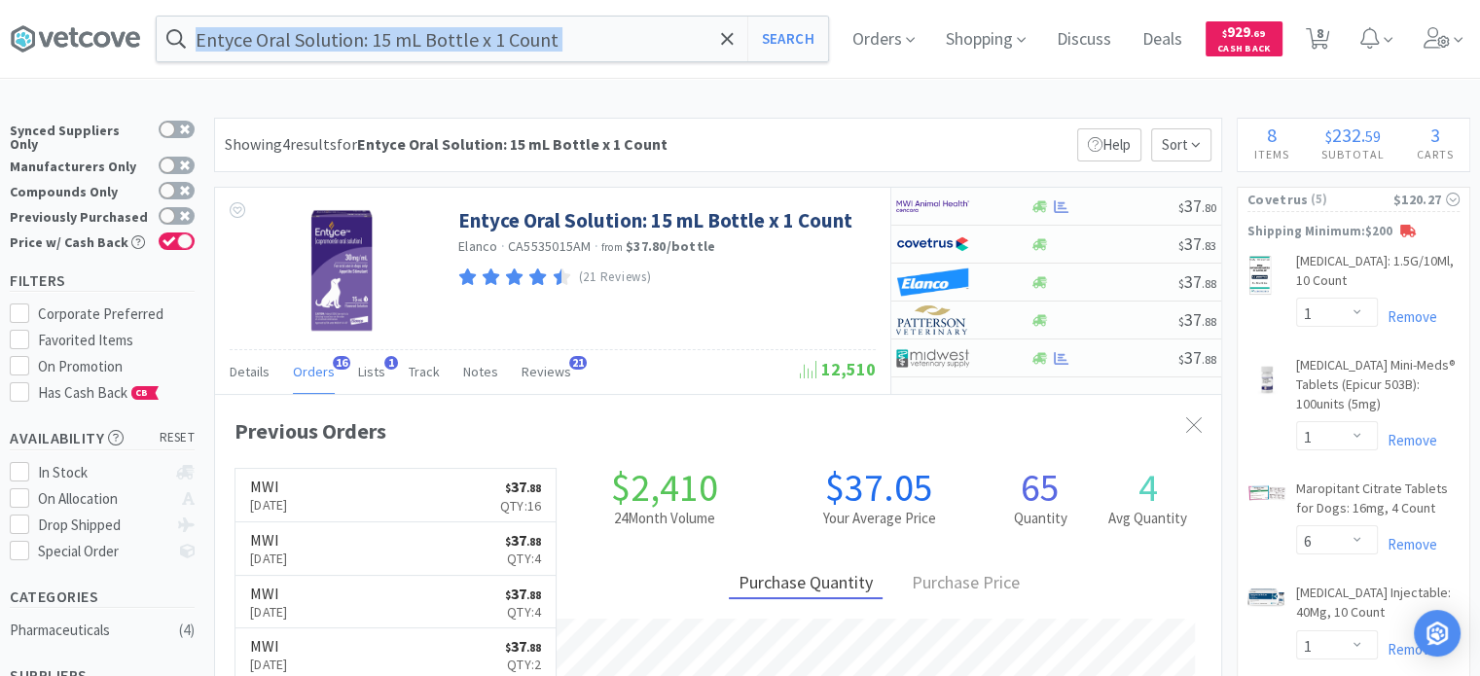
click at [422, 64] on div "Entyce Oral Solution: 15 mL Bottle x 1 Count Search Orders Shopping Discuss Dis…" at bounding box center [740, 39] width 1461 height 78
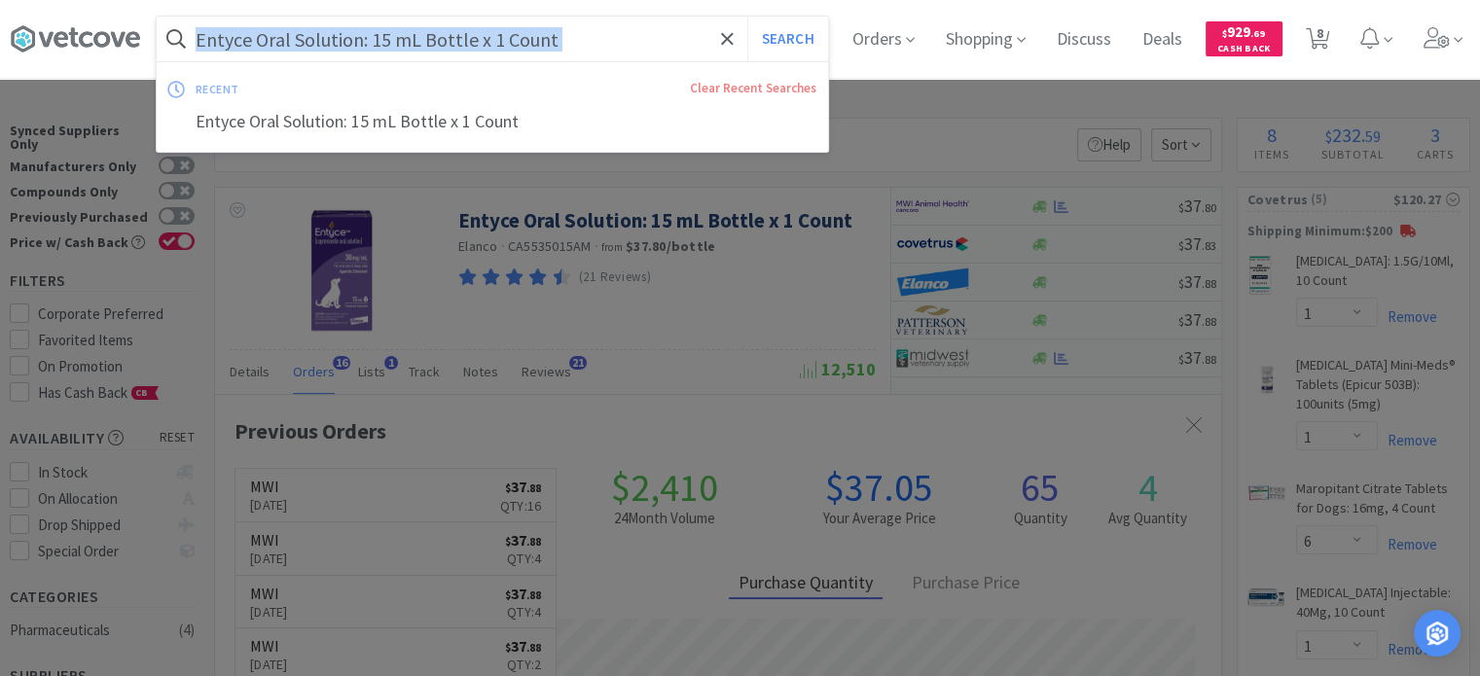
click at [643, 28] on input "Entyce Oral Solution: 15 mL Bottle x 1 Count" at bounding box center [493, 39] width 672 height 45
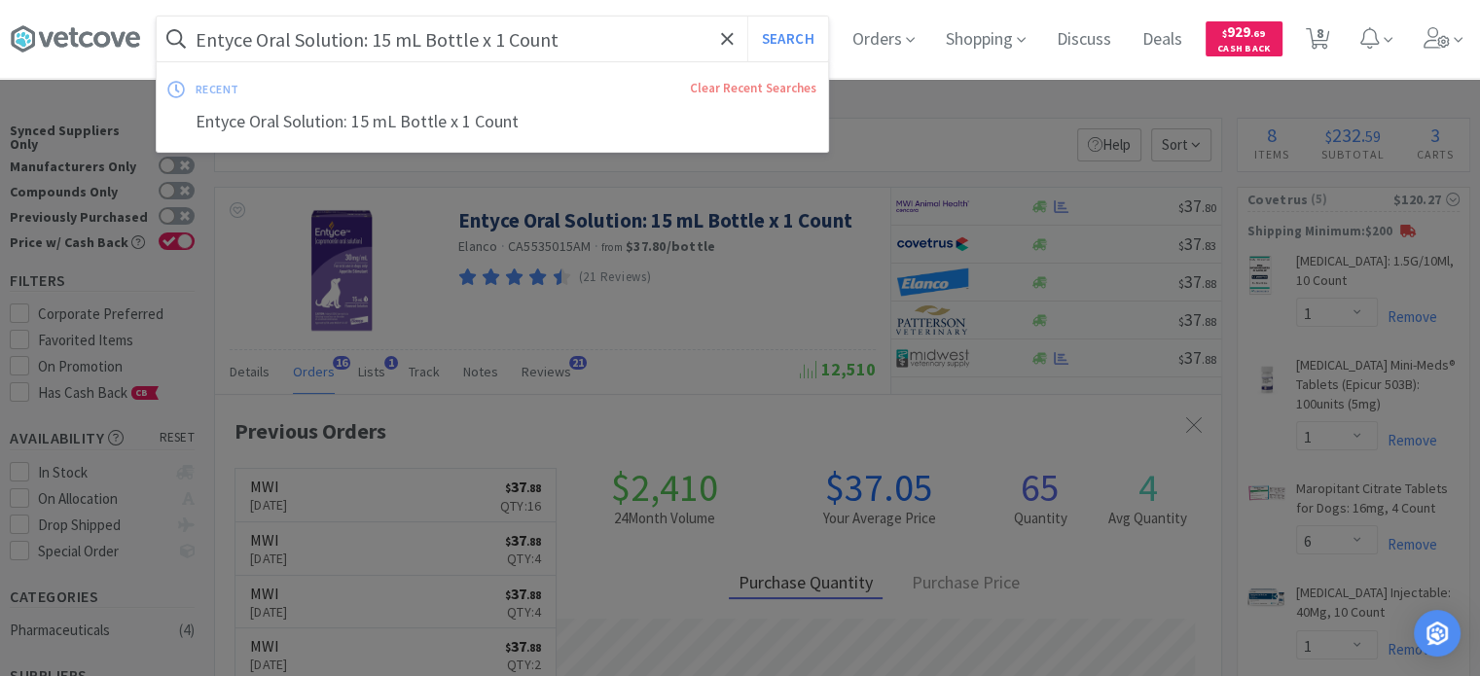
paste input "Micro Clave Multi-Dose Vial Adapter"
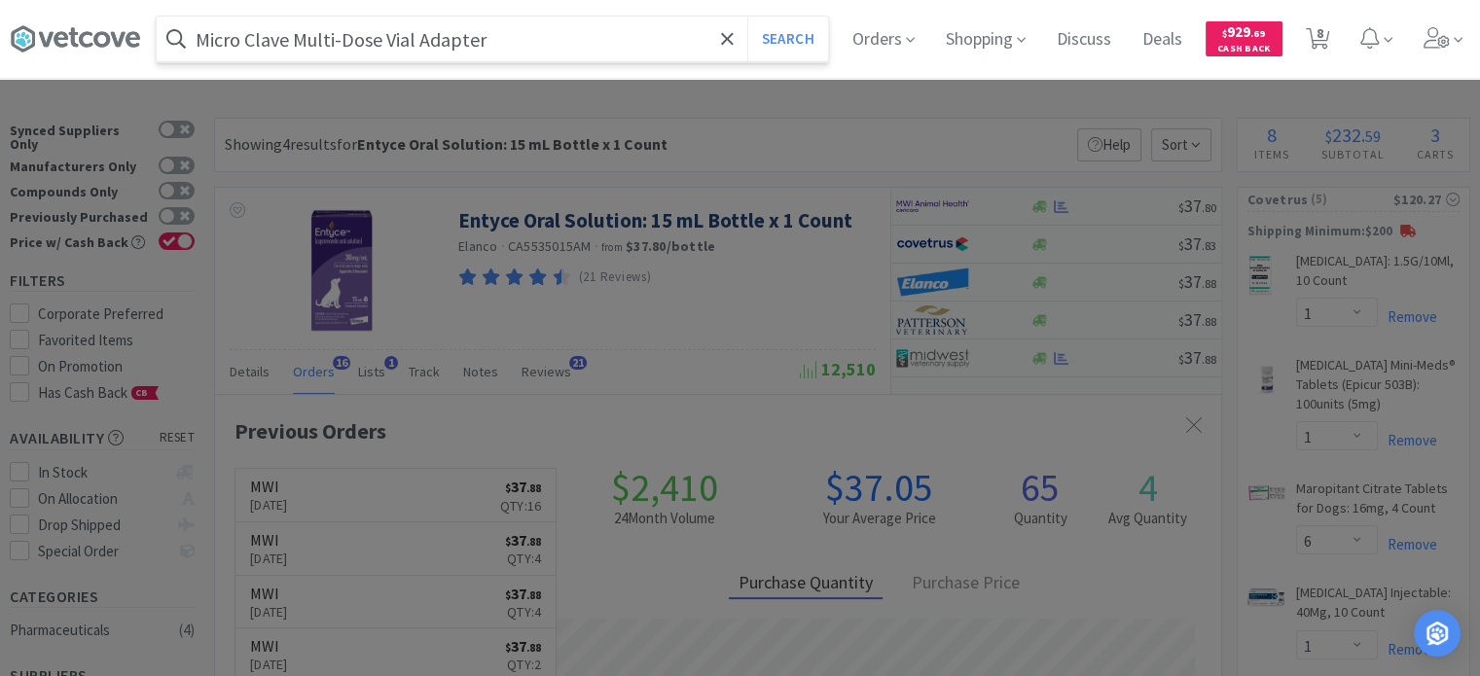
type input "Micro Clave Multi-Dose Vial Adapter"
click at [748, 17] on button "Search" at bounding box center [788, 39] width 81 height 45
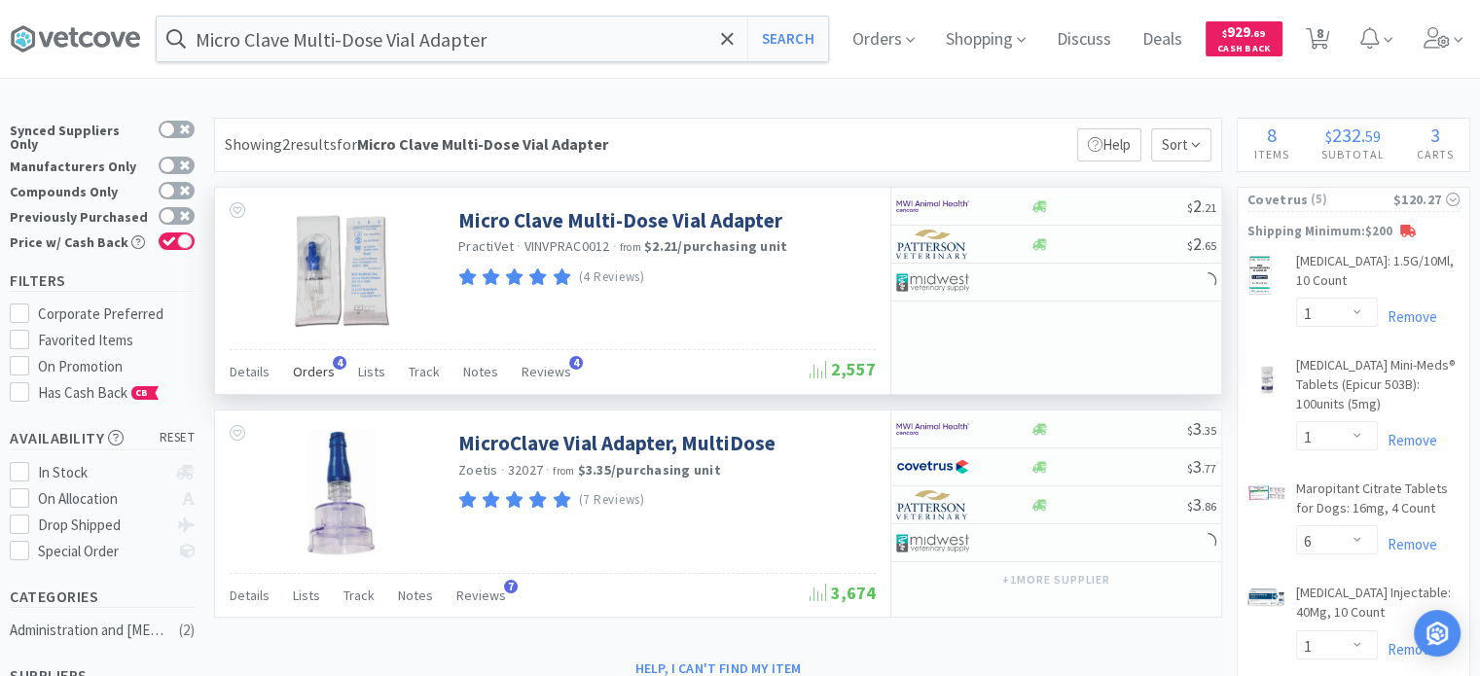
click at [298, 369] on span "Orders" at bounding box center [314, 372] width 42 height 18
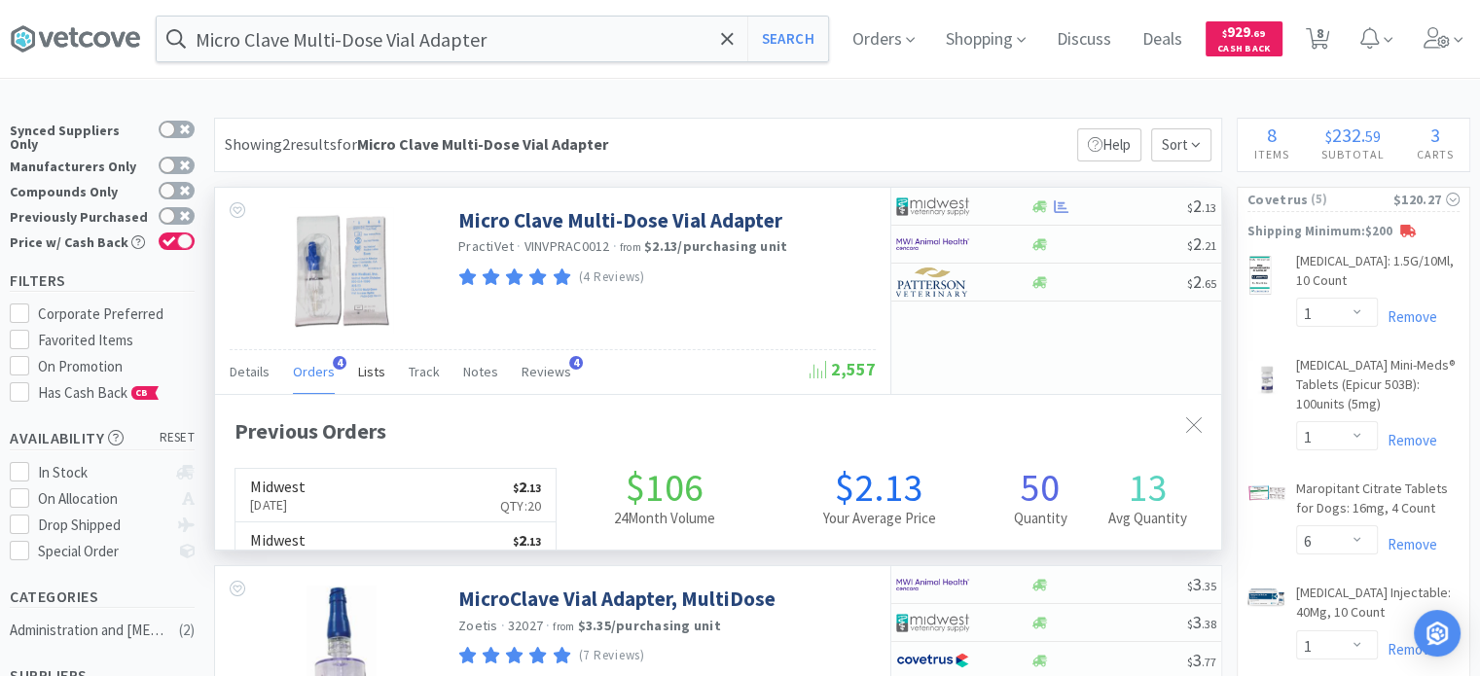
scroll to position [498, 1006]
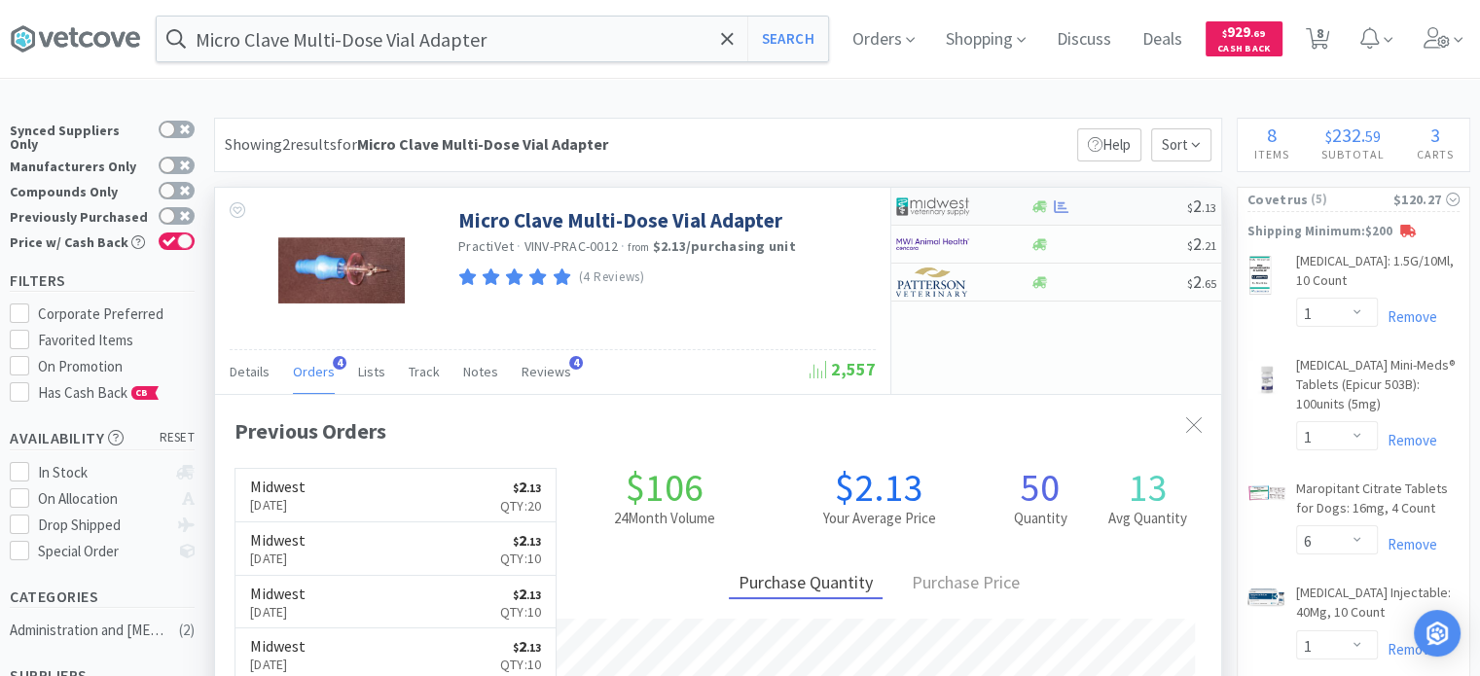
click at [1003, 213] on div at bounding box center [949, 206] width 107 height 33
select select "1"
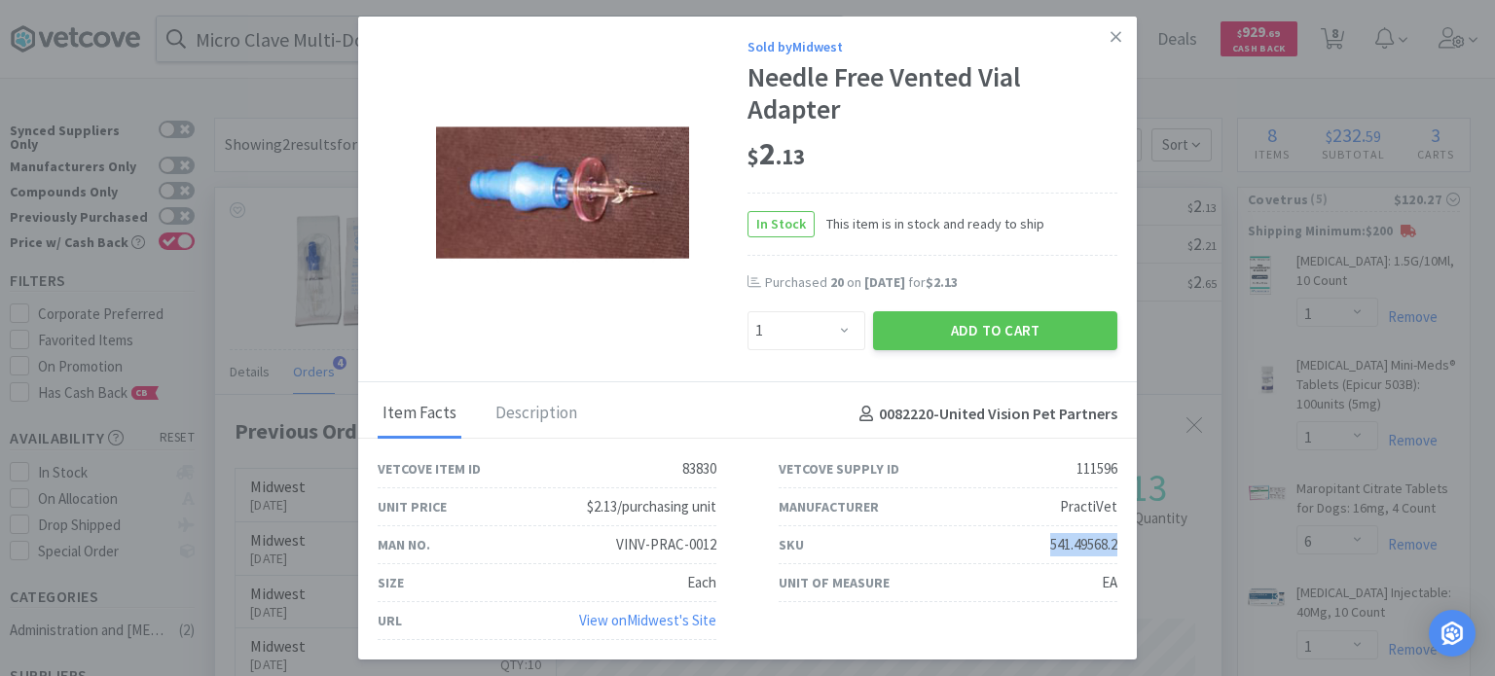
drag, startPoint x: 1042, startPoint y: 539, endPoint x: 1116, endPoint y: 548, distance: 74.5
click at [1116, 548] on div "SKU 541.49568.2" at bounding box center [948, 546] width 339 height 38
copy div "541.49568.2"
click at [1111, 45] on icon at bounding box center [1116, 37] width 11 height 18
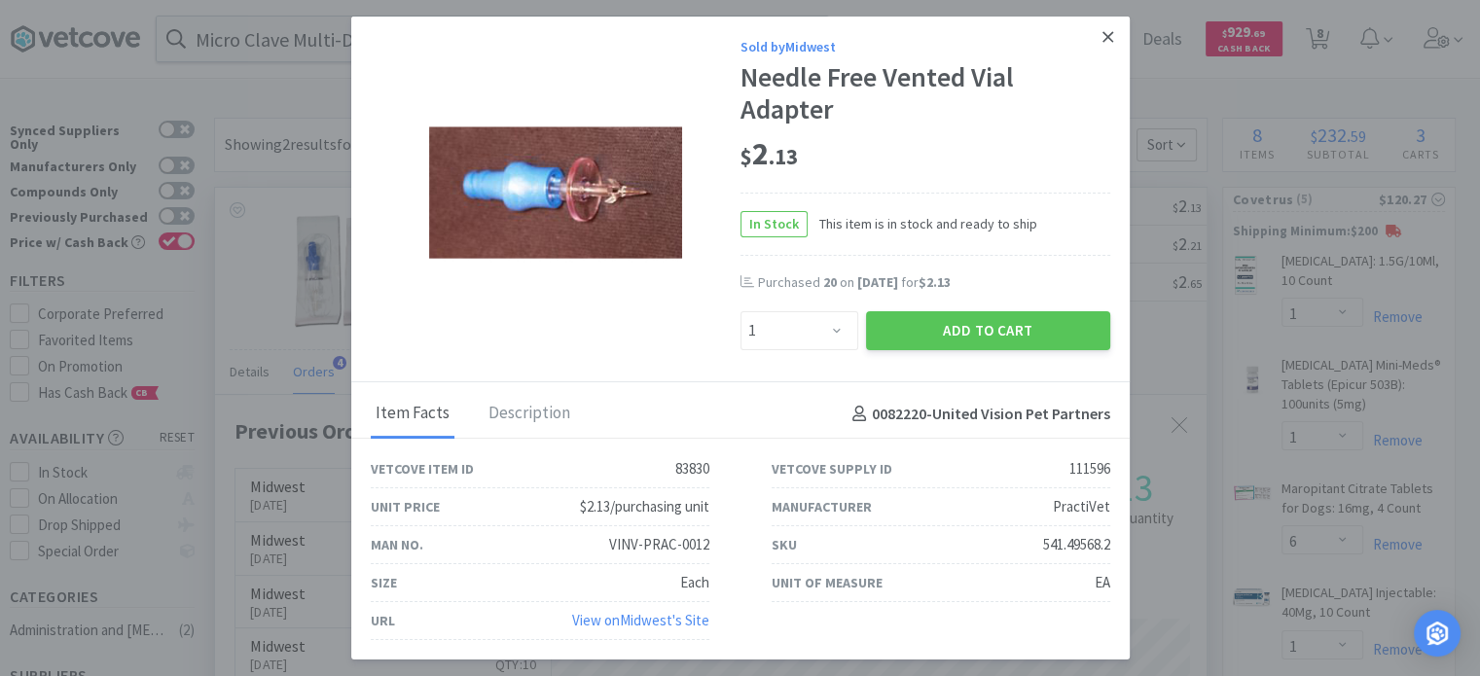
scroll to position [972873, 972365]
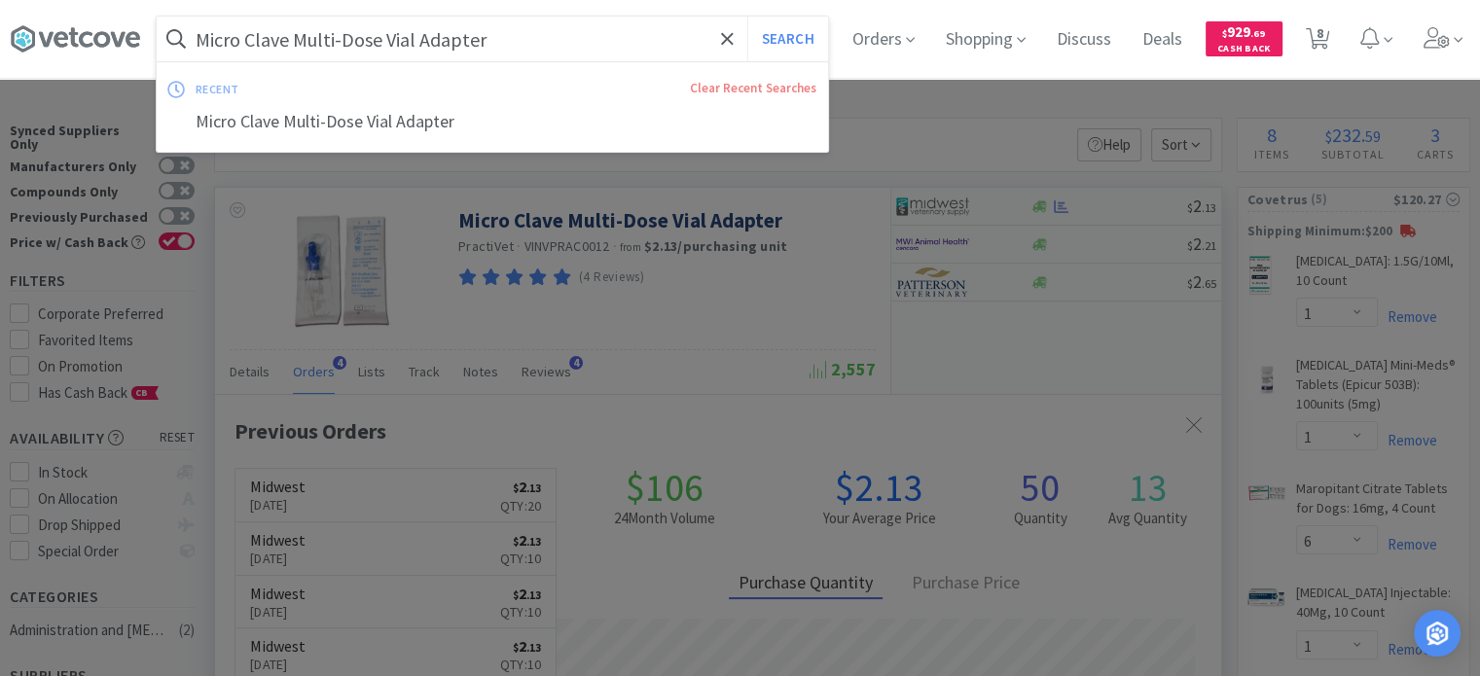
click at [285, 57] on input "Micro Clave Multi-Dose Vial Adapter" at bounding box center [493, 39] width 672 height 45
paste input "IV Microbore Extension Set: Luer Lock, 36""
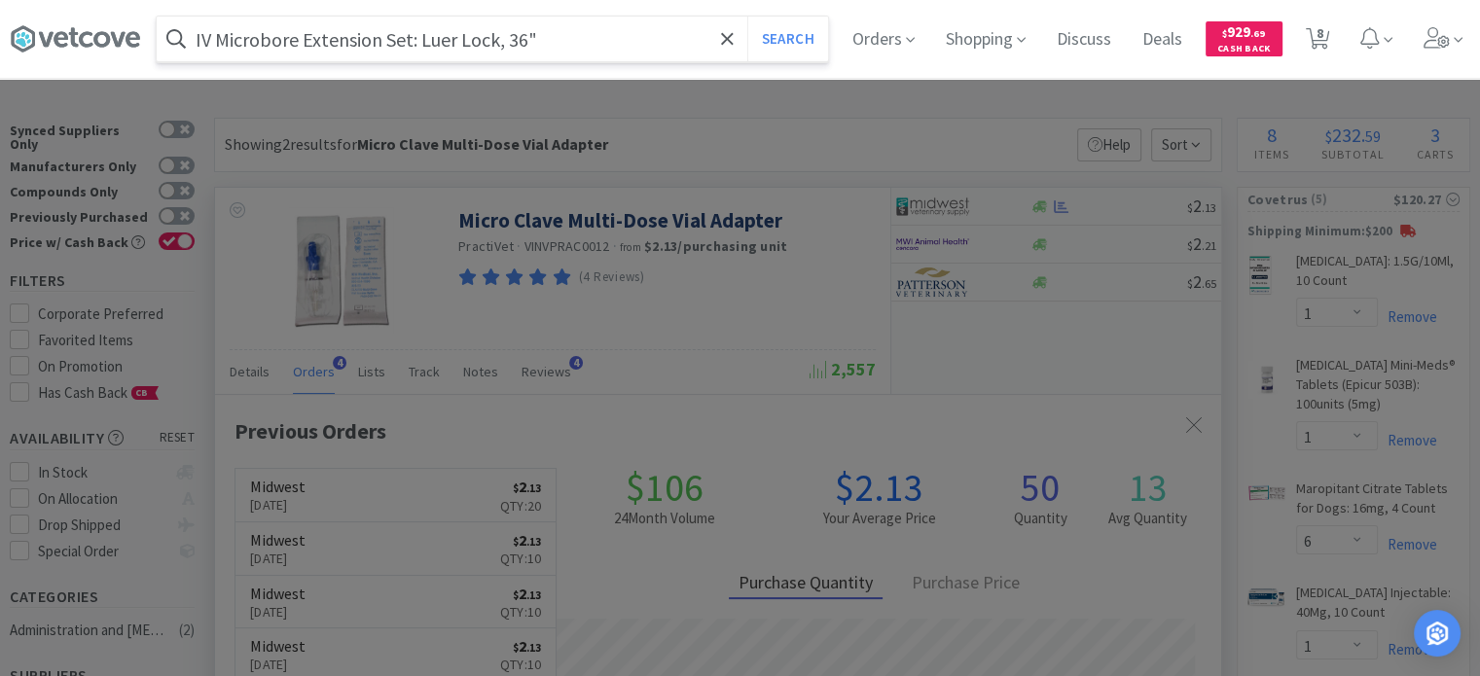
type input "IV Microbore Extension Set: Luer Lock, 36""
click at [748, 17] on button "Search" at bounding box center [788, 39] width 81 height 45
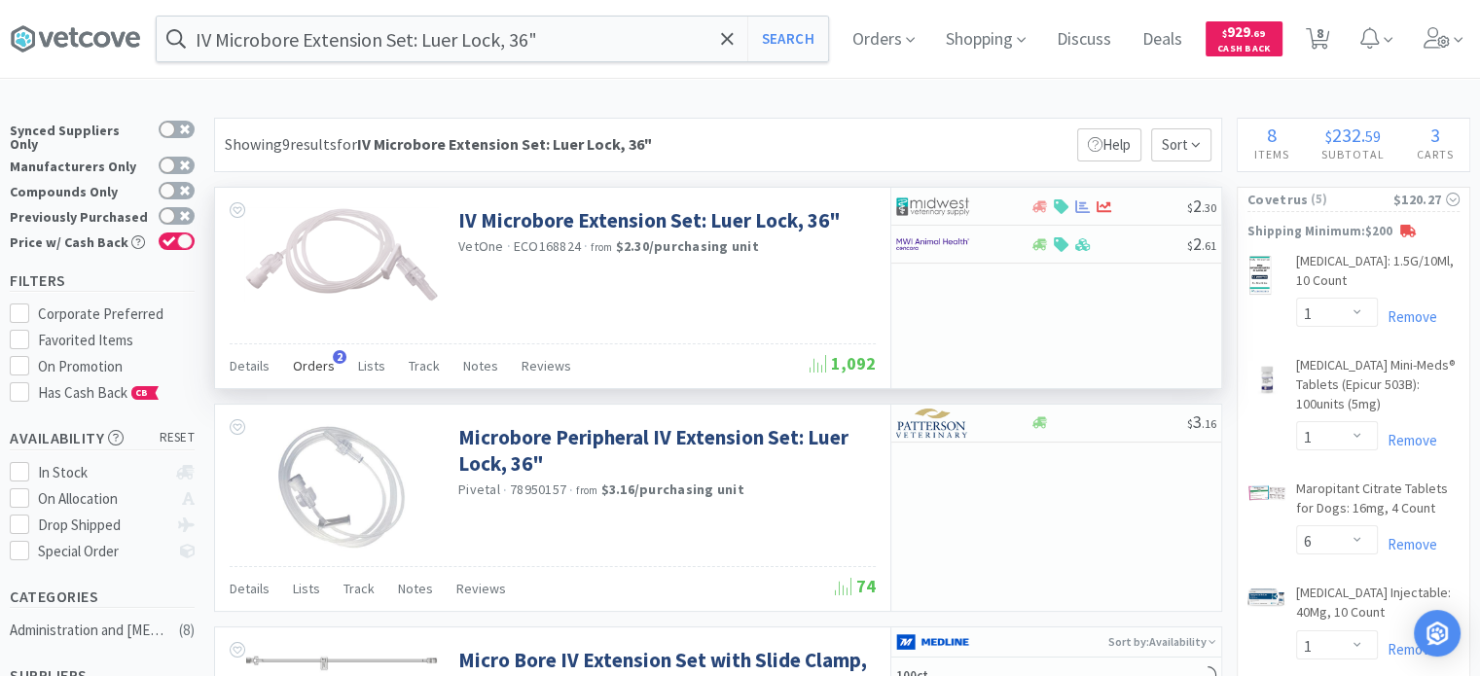
click at [304, 373] on span "Orders" at bounding box center [314, 366] width 42 height 18
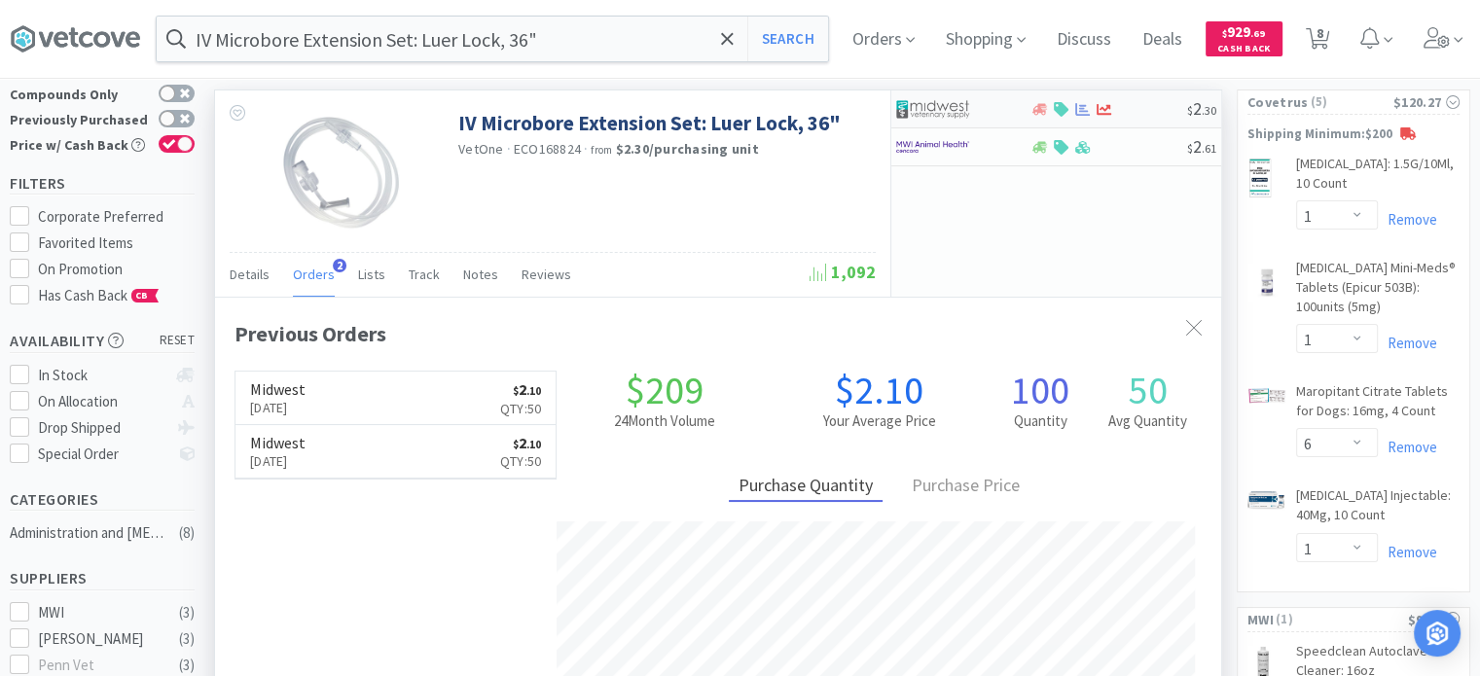
scroll to position [498, 1006]
click at [1176, 117] on div "$ 2 . 30" at bounding box center [1057, 110] width 330 height 38
select select "1"
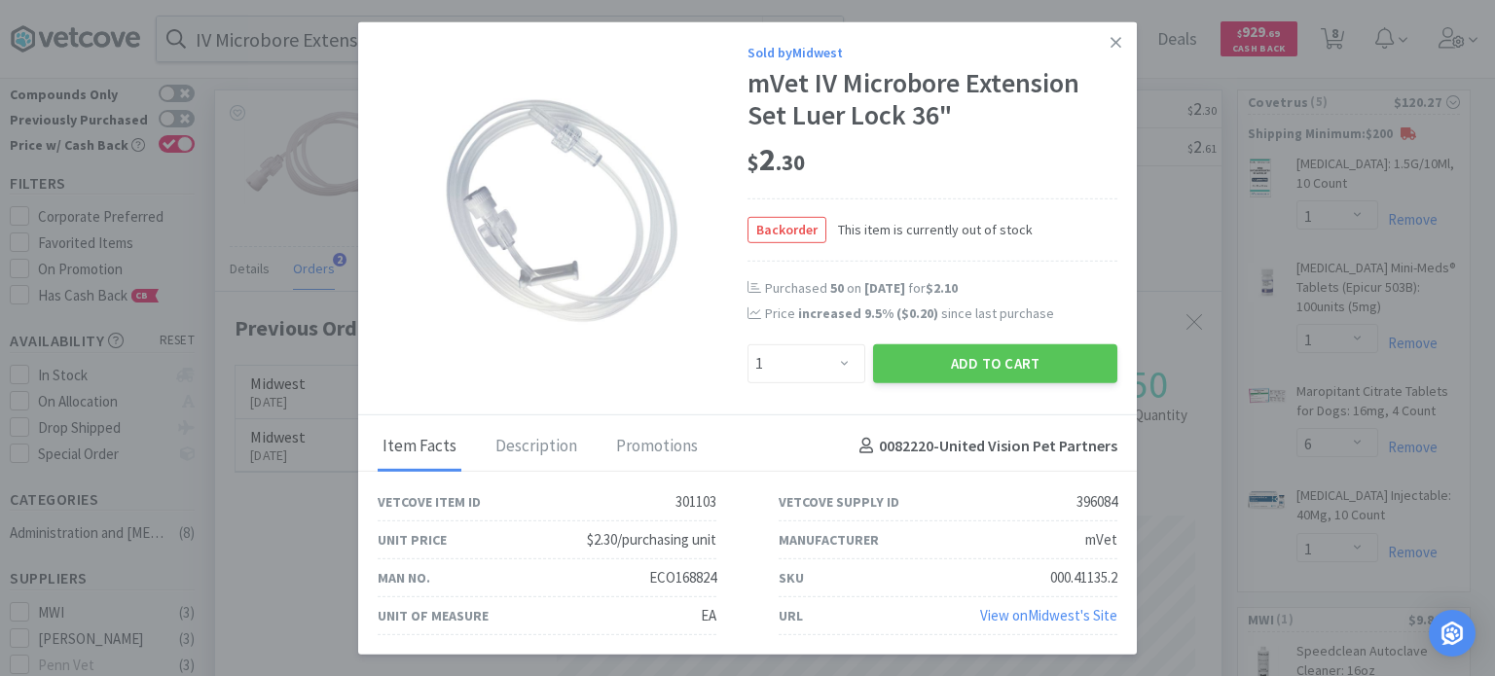
click at [1075, 578] on div "000.41135.2" at bounding box center [1083, 578] width 67 height 23
click at [1050, 573] on div "000.41135.2" at bounding box center [1083, 578] width 67 height 23
drag, startPoint x: 1043, startPoint y: 573, endPoint x: 1117, endPoint y: 570, distance: 74.0
click at [1117, 570] on div "SKU 000.41135.2" at bounding box center [948, 579] width 401 height 38
copy div "000.41135.2"
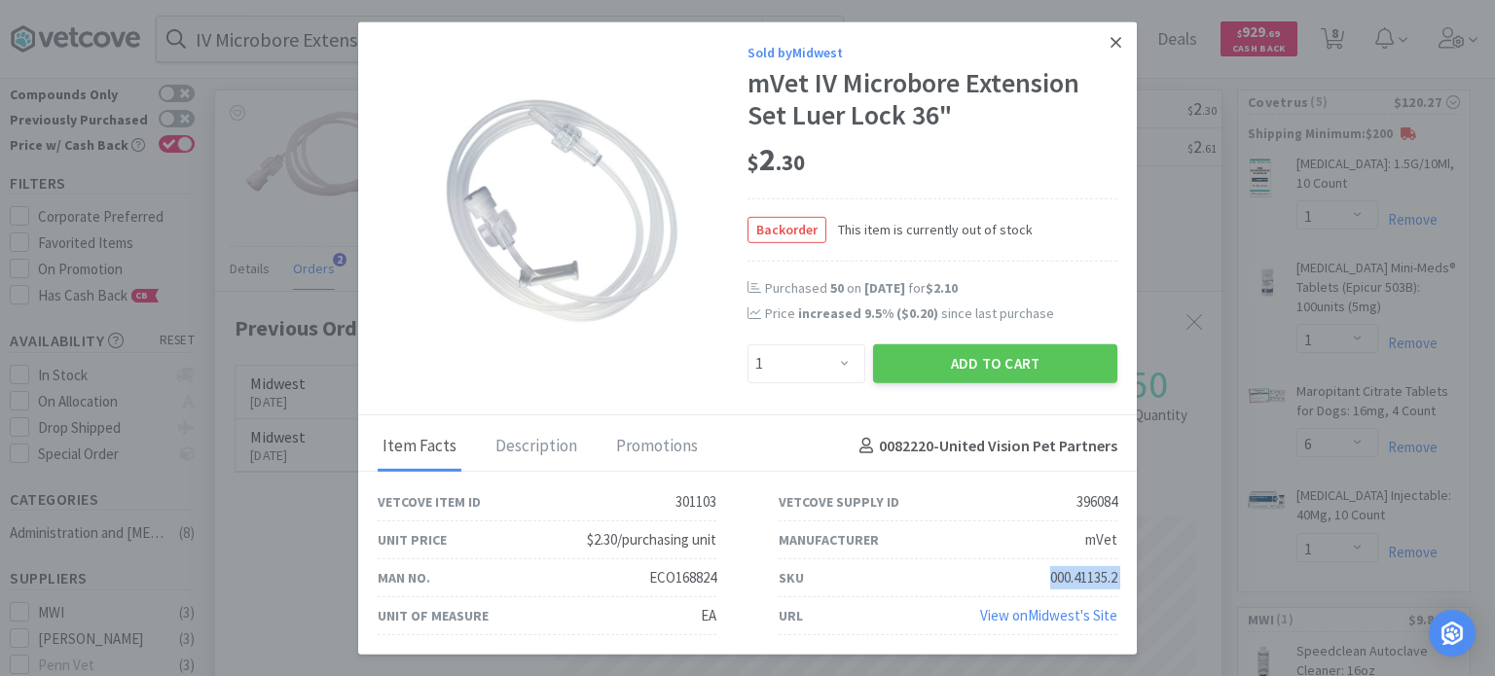
click at [1123, 57] on link at bounding box center [1116, 42] width 34 height 42
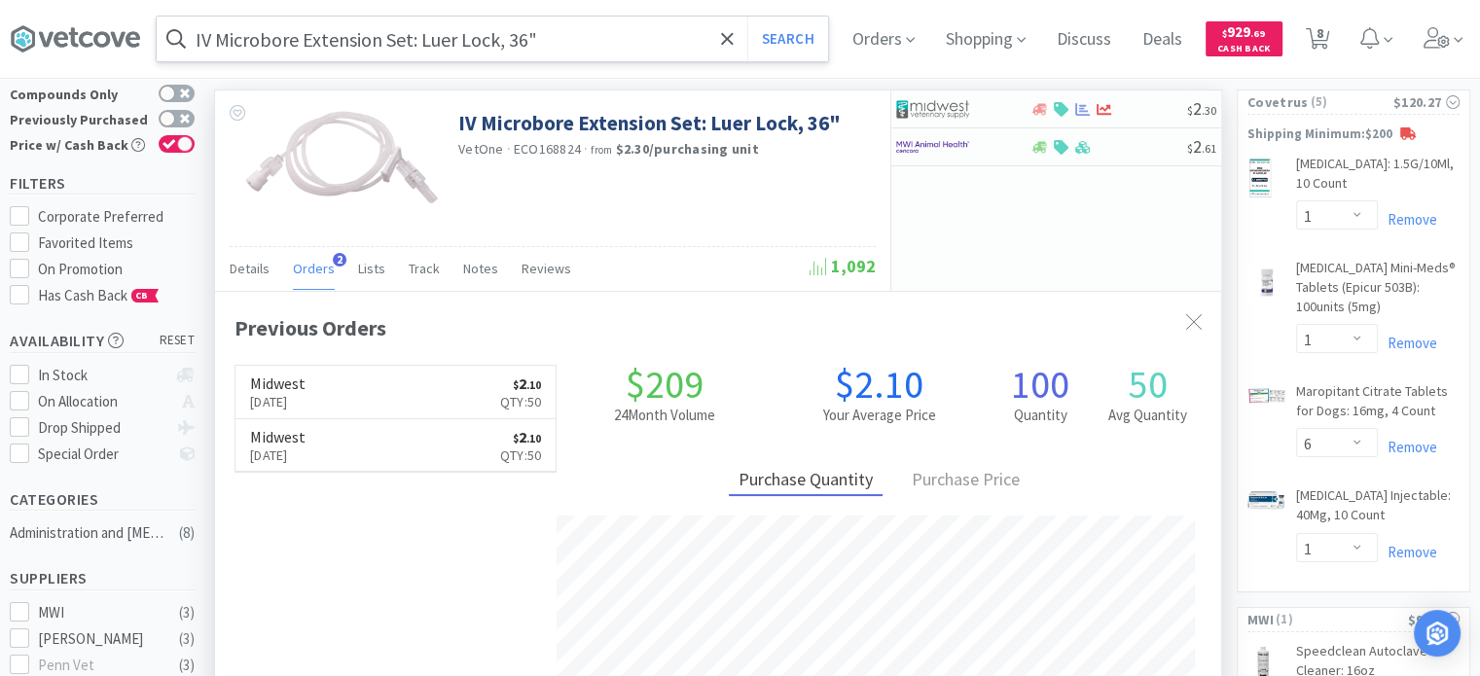
click at [337, 50] on input "IV Microbore Extension Set: Luer Lock, 36"" at bounding box center [493, 39] width 672 height 45
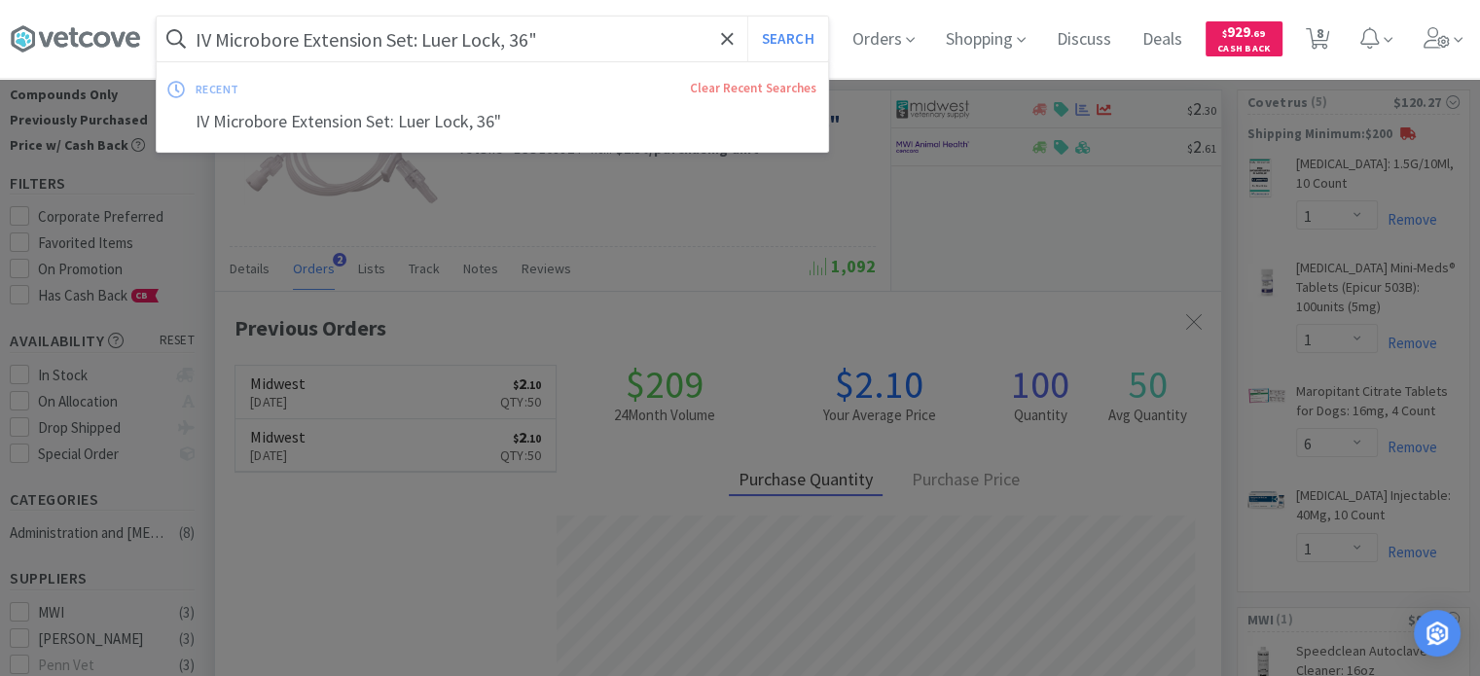
click at [337, 50] on input "IV Microbore Extension Set: Luer Lock, 36"" at bounding box center [493, 39] width 672 height 45
paste input "Surflo IV Catheters: 18ga x 2"
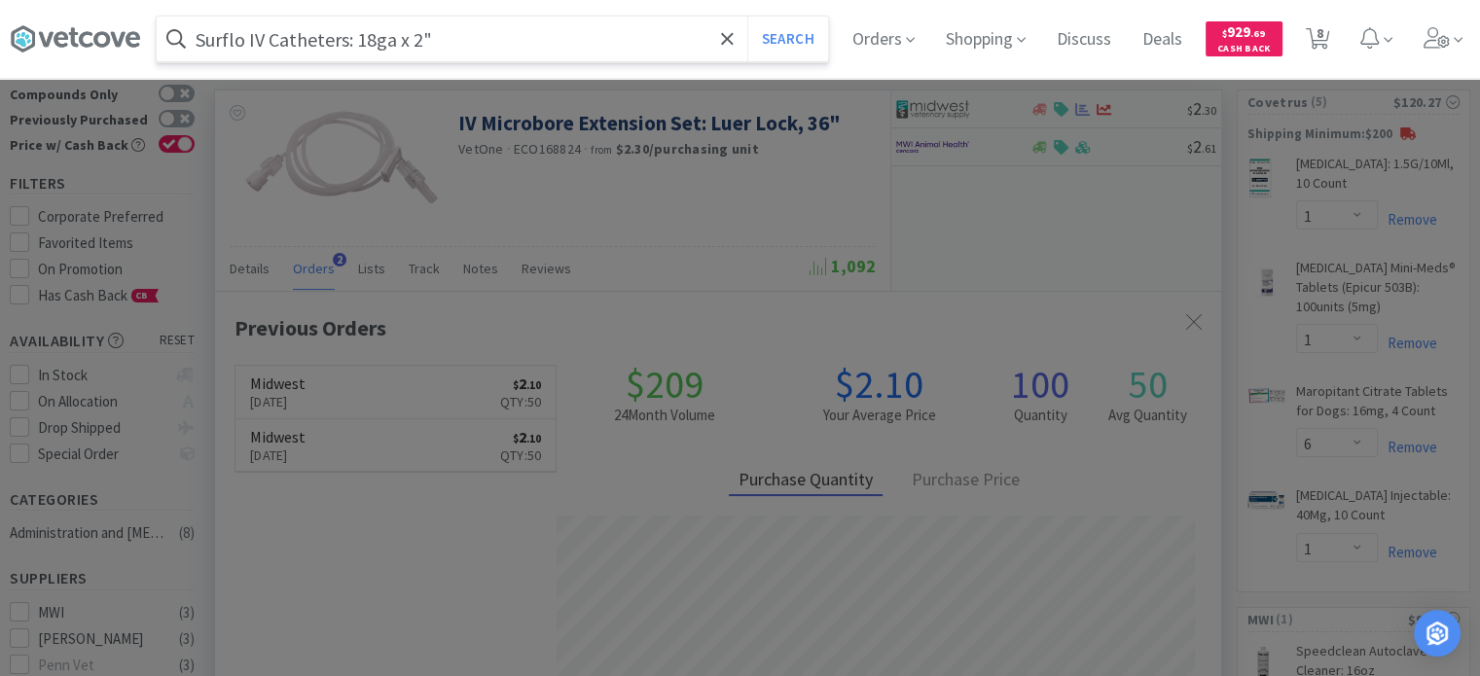
type input "Surflo IV Catheters: 18ga x 2""
click at [748, 17] on button "Search" at bounding box center [788, 39] width 81 height 45
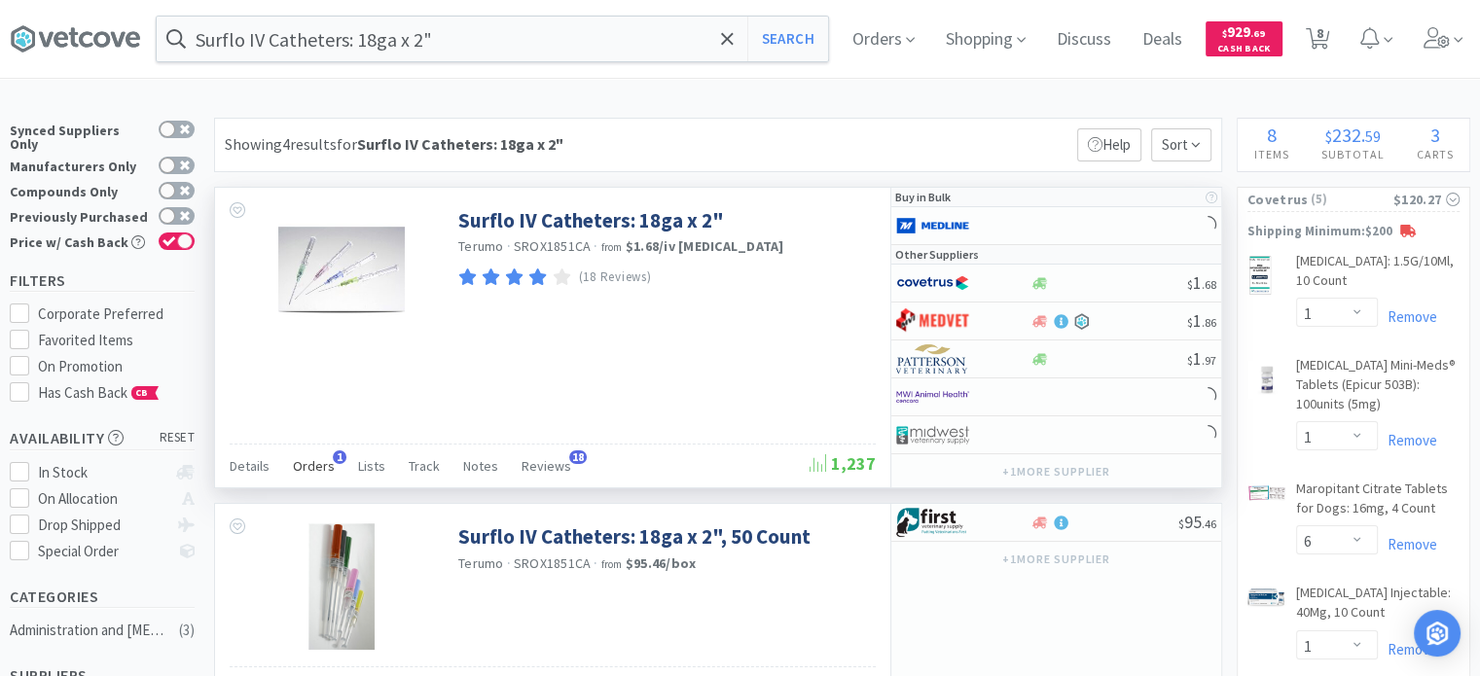
click at [311, 466] on span "Orders" at bounding box center [314, 466] width 42 height 18
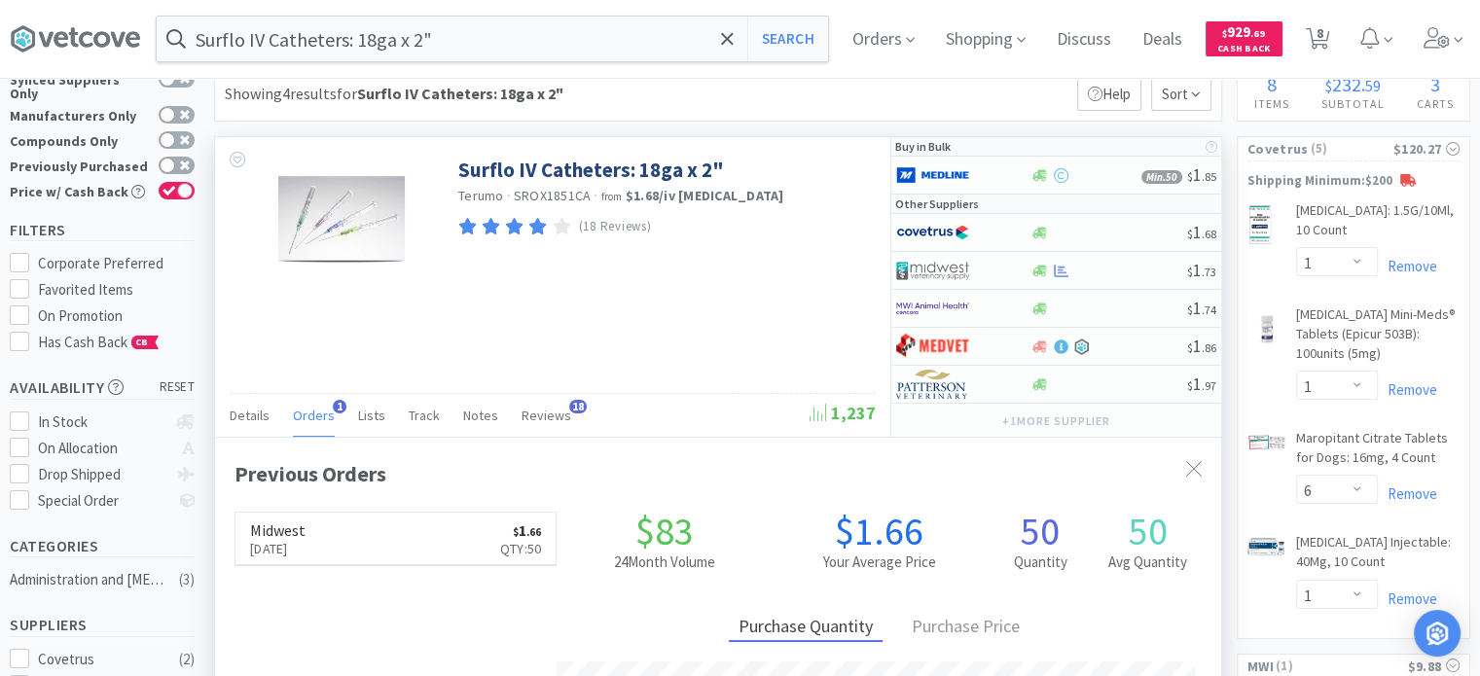
scroll to position [97, 0]
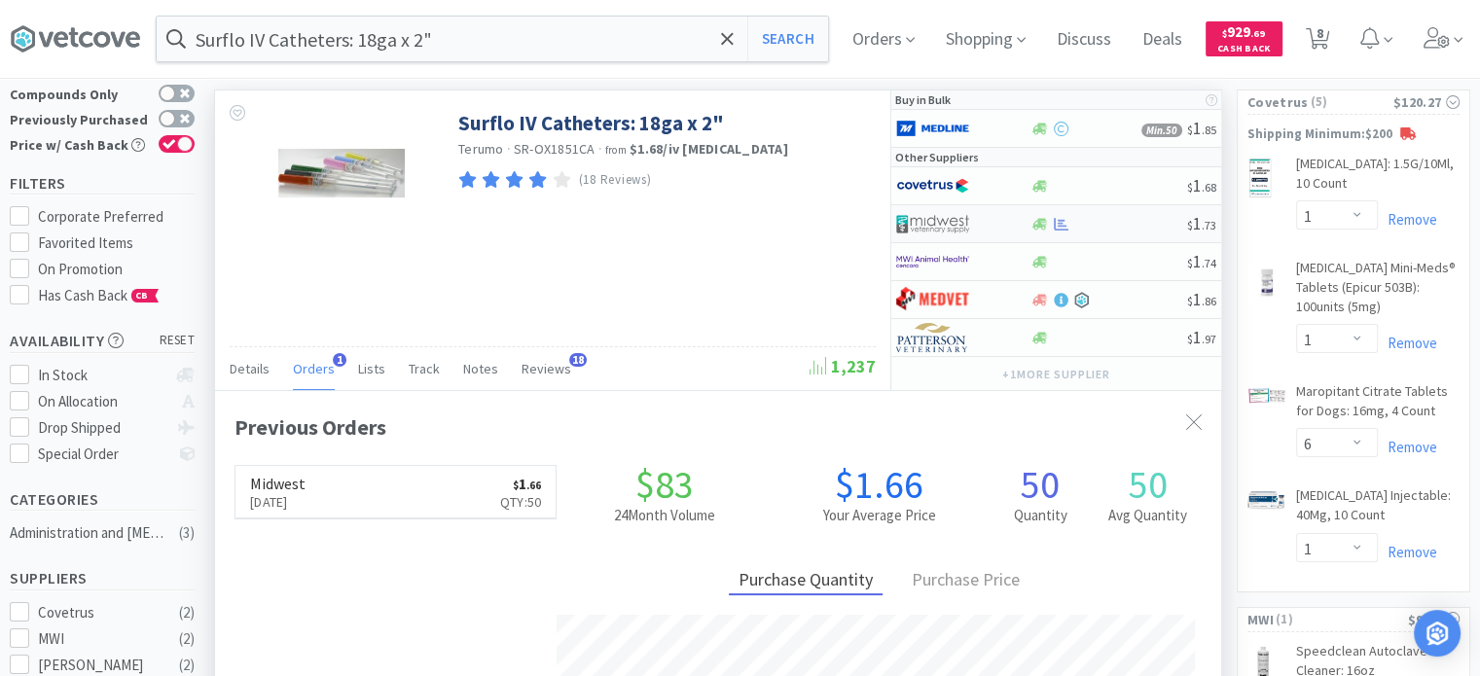
click at [977, 238] on div at bounding box center [949, 223] width 107 height 33
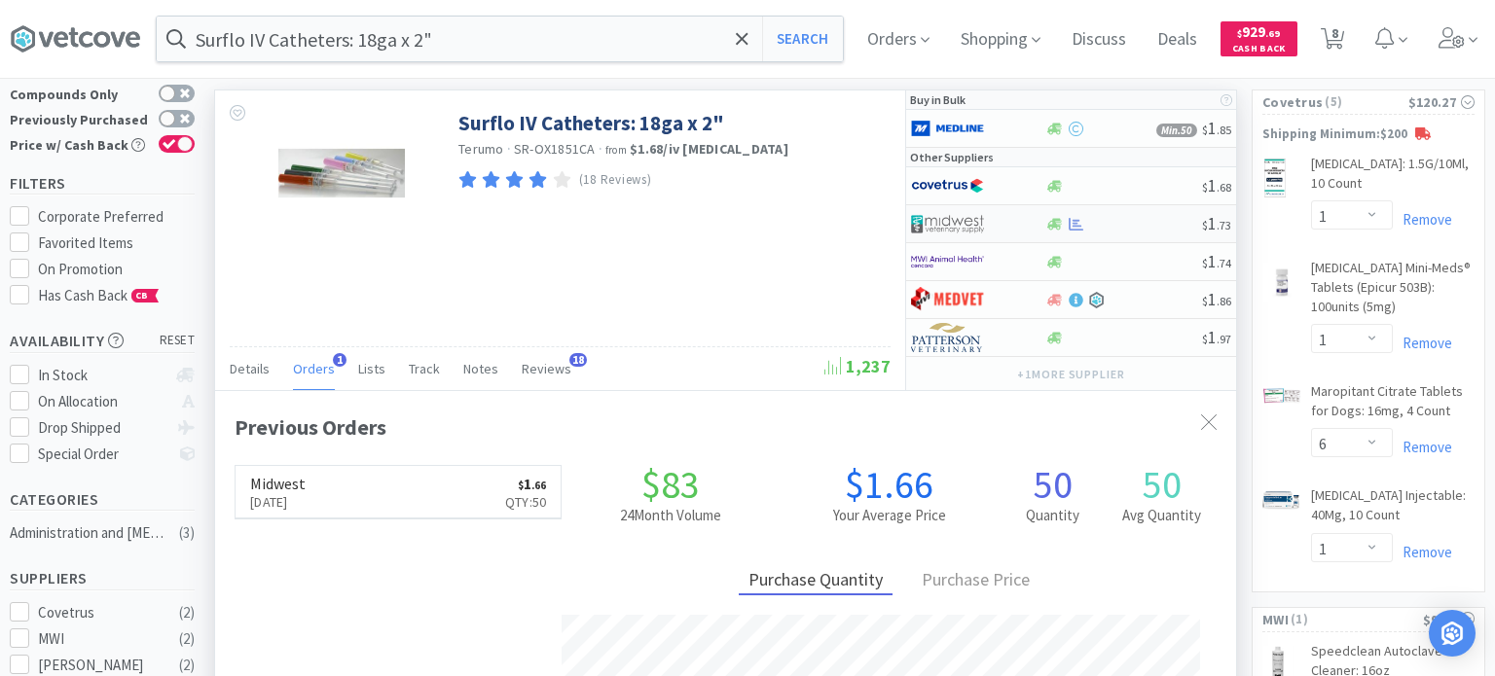
select select "1"
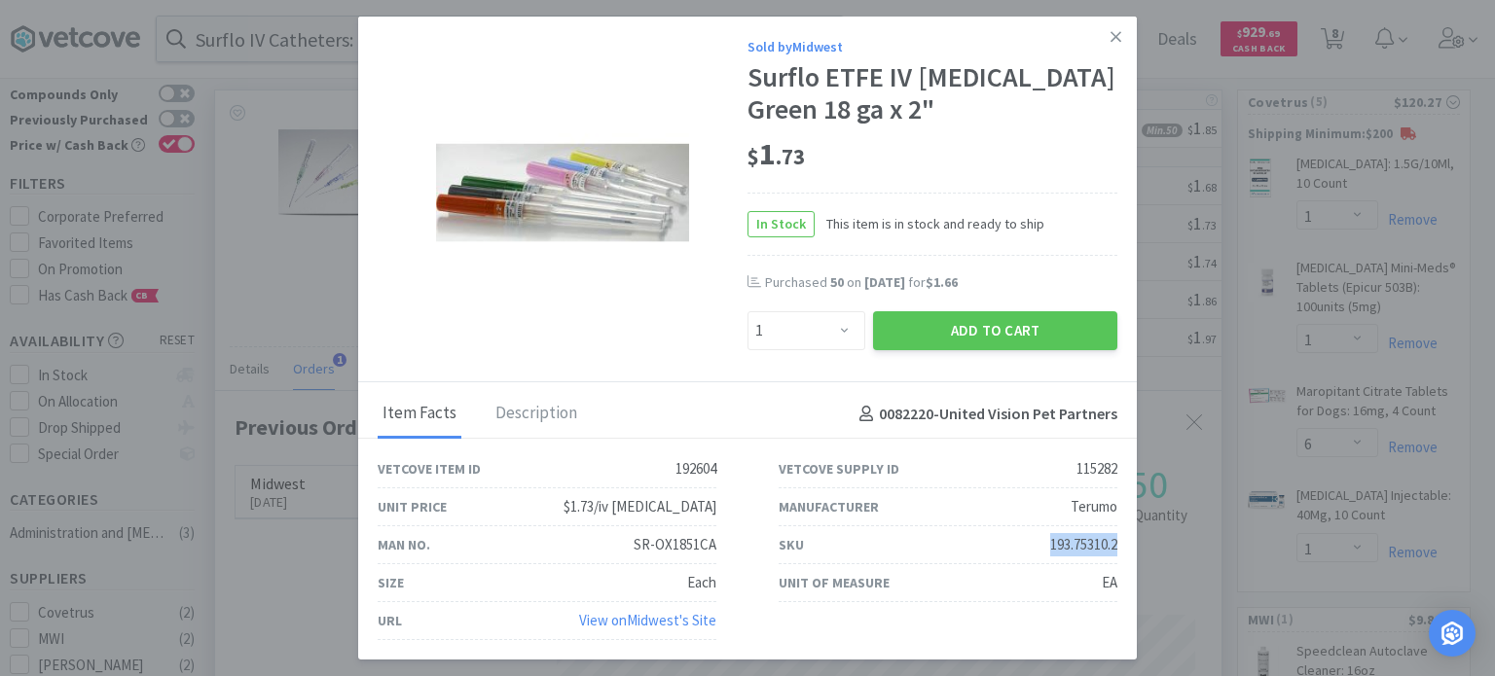
drag, startPoint x: 1034, startPoint y: 549, endPoint x: 1125, endPoint y: 548, distance: 91.5
click at [1125, 548] on div "SKU 193.75310.2" at bounding box center [948, 546] width 401 height 38
copy div "193.75310.2"
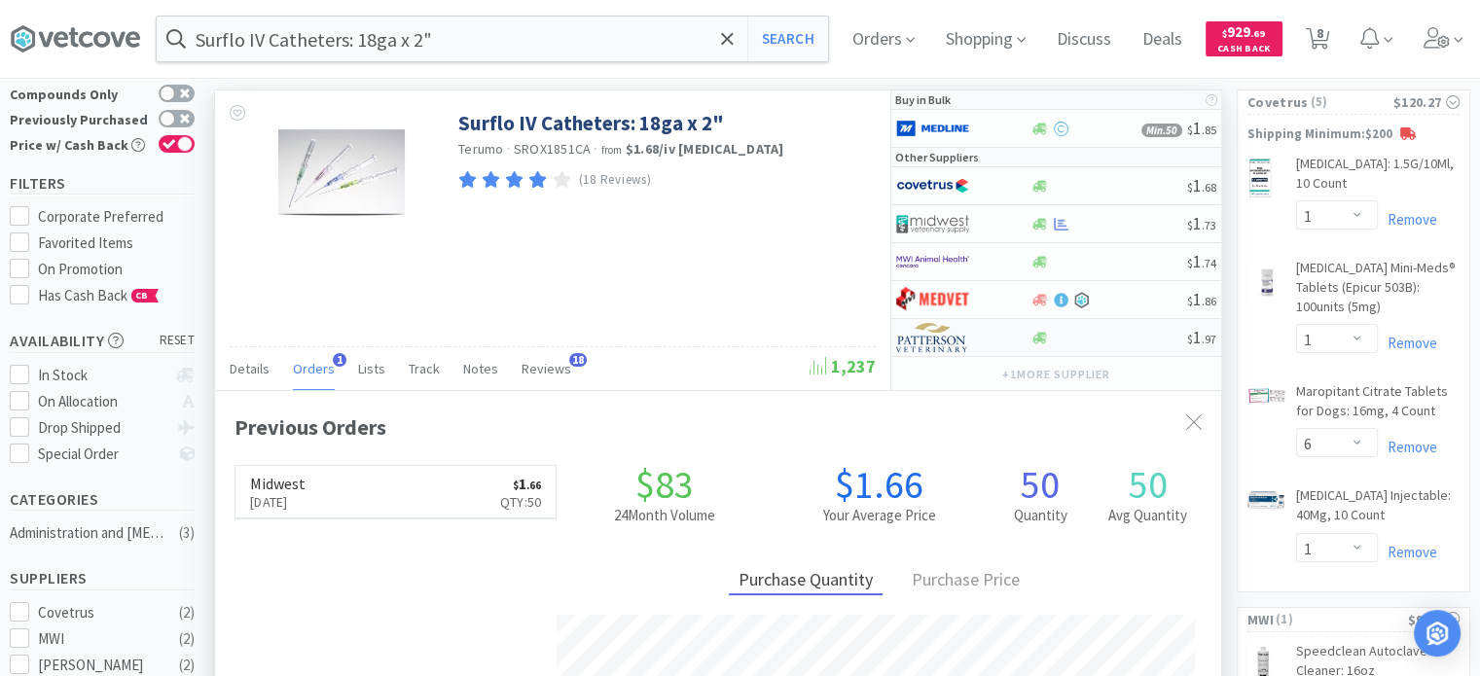
scroll to position [972873, 972365]
click at [518, 18] on input "Surflo IV Catheters: 18ga x 2"" at bounding box center [493, 39] width 672 height 45
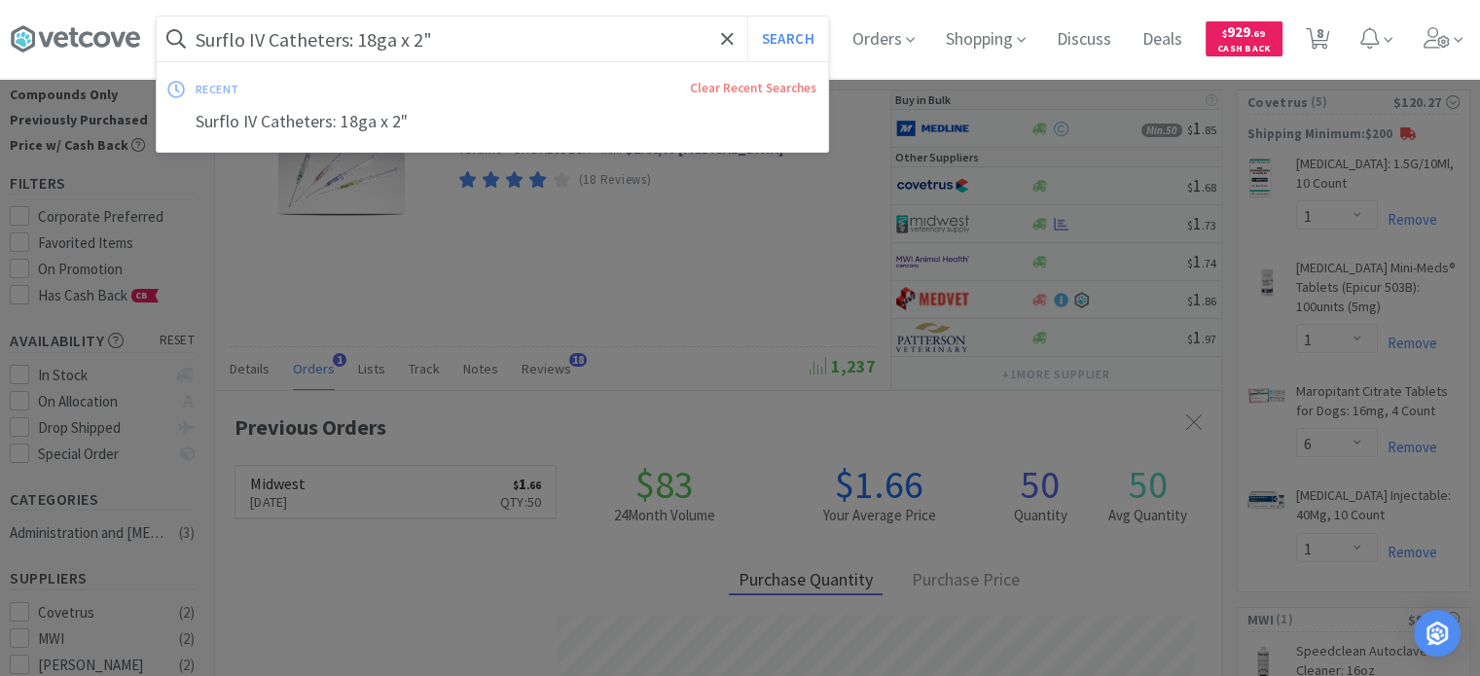
paste input "193.75310.2"
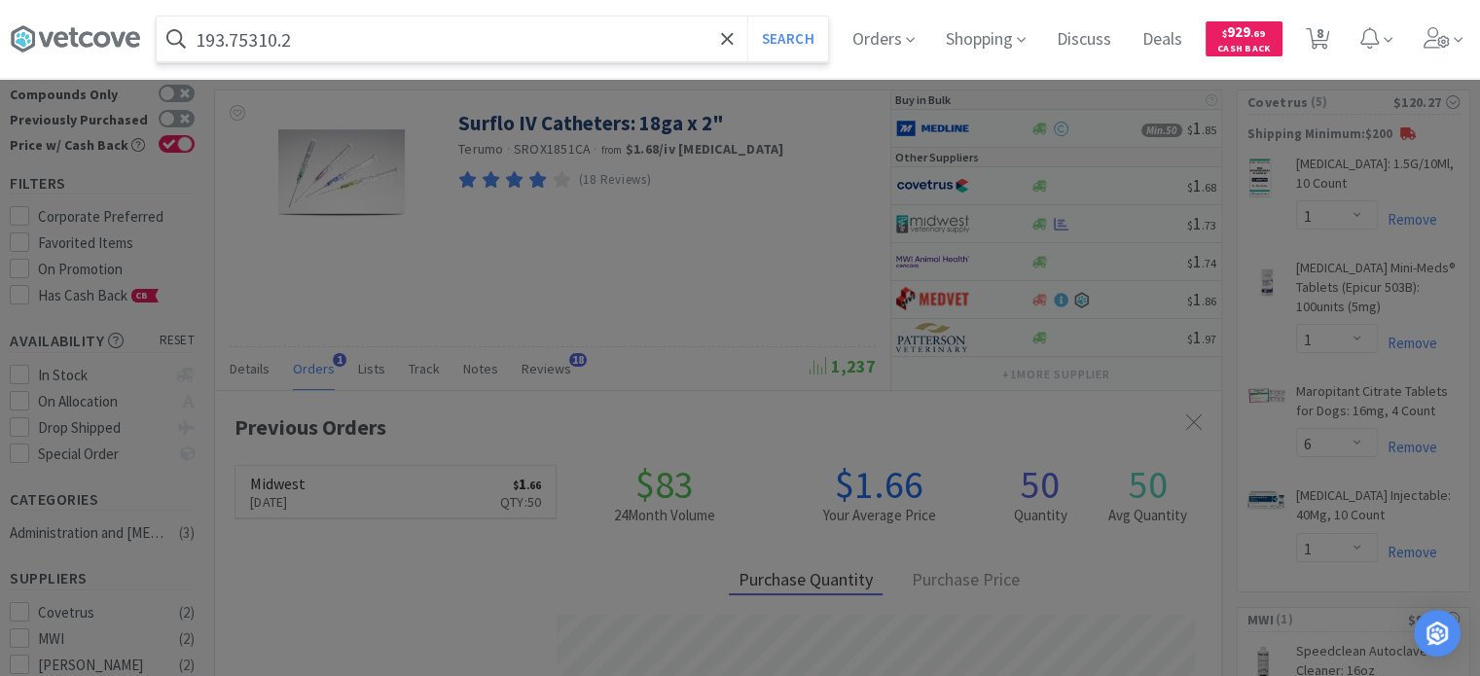
click at [748, 17] on button "Search" at bounding box center [788, 39] width 81 height 45
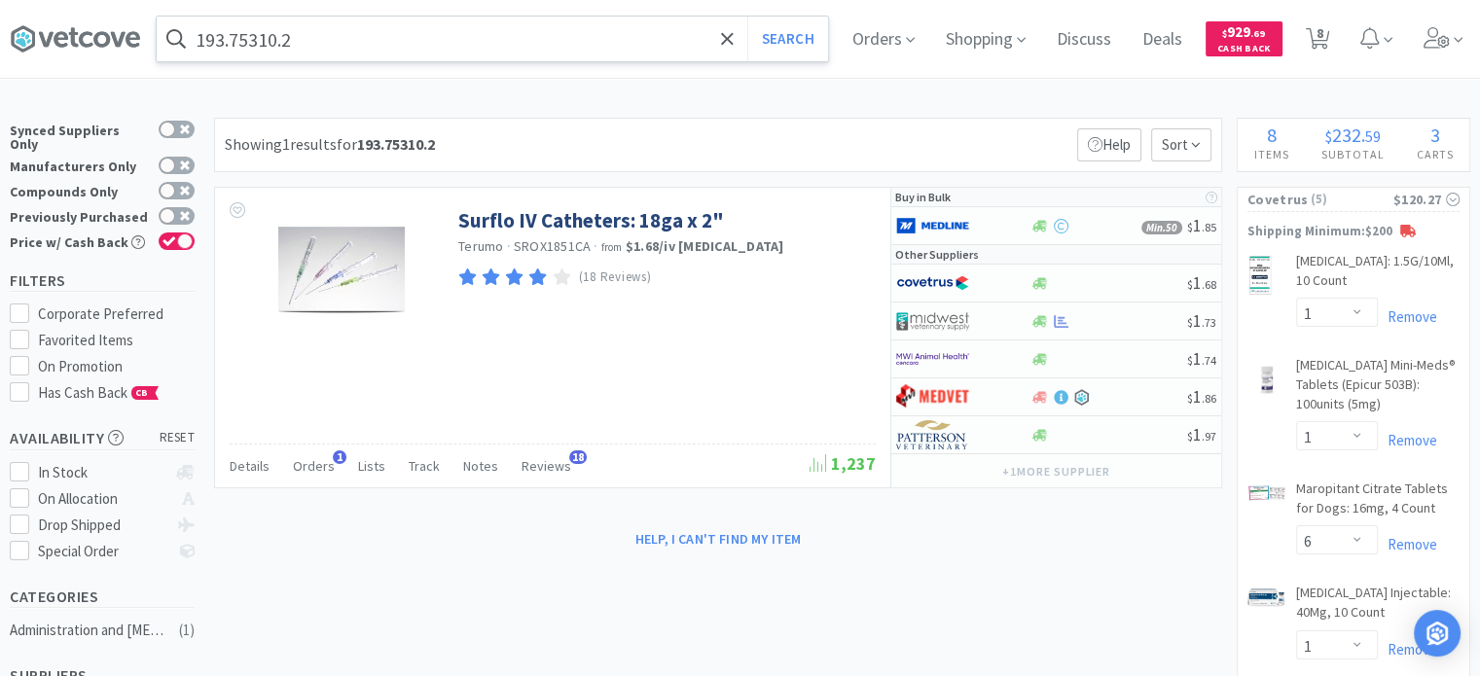
click at [339, 46] on input "193.75310.2" at bounding box center [493, 39] width 672 height 45
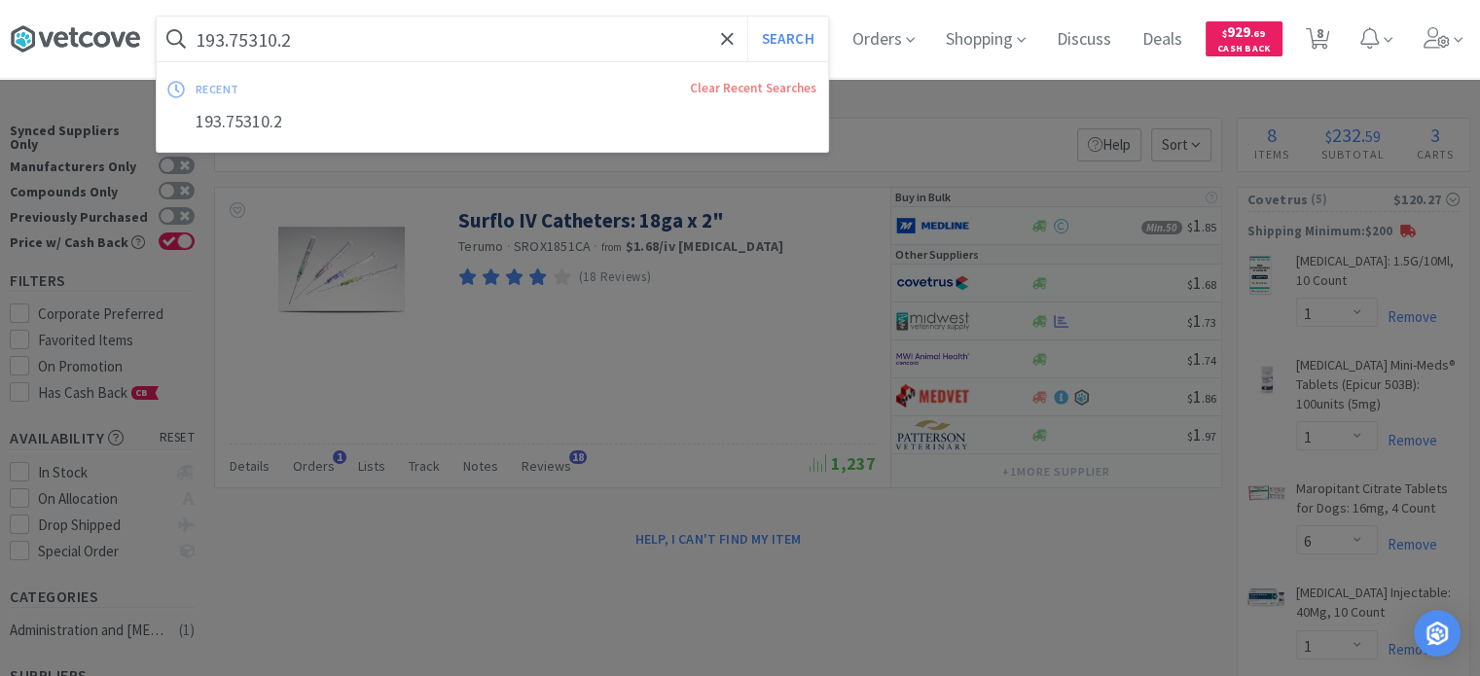
drag, startPoint x: 339, startPoint y: 46, endPoint x: 14, endPoint y: 46, distance: 325.1
click at [24, 42] on div "193.75310.2 Search recent Clear Recent Searches 193.75310.2 Orders Shopping Dis…" at bounding box center [740, 39] width 1461 height 78
click at [224, 50] on input "193.75310.2" at bounding box center [493, 39] width 672 height 45
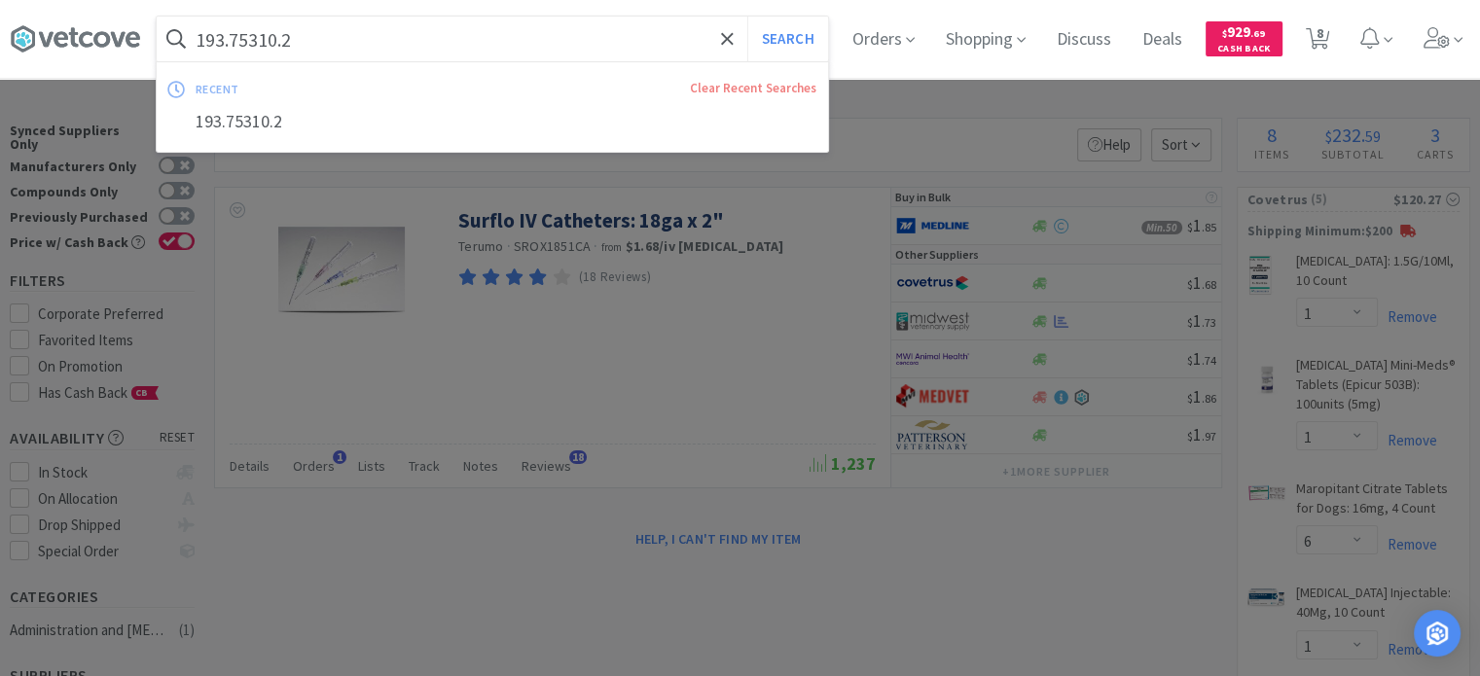
paste input "Surflo IV [MEDICAL_DATA]: 20ga x 2""
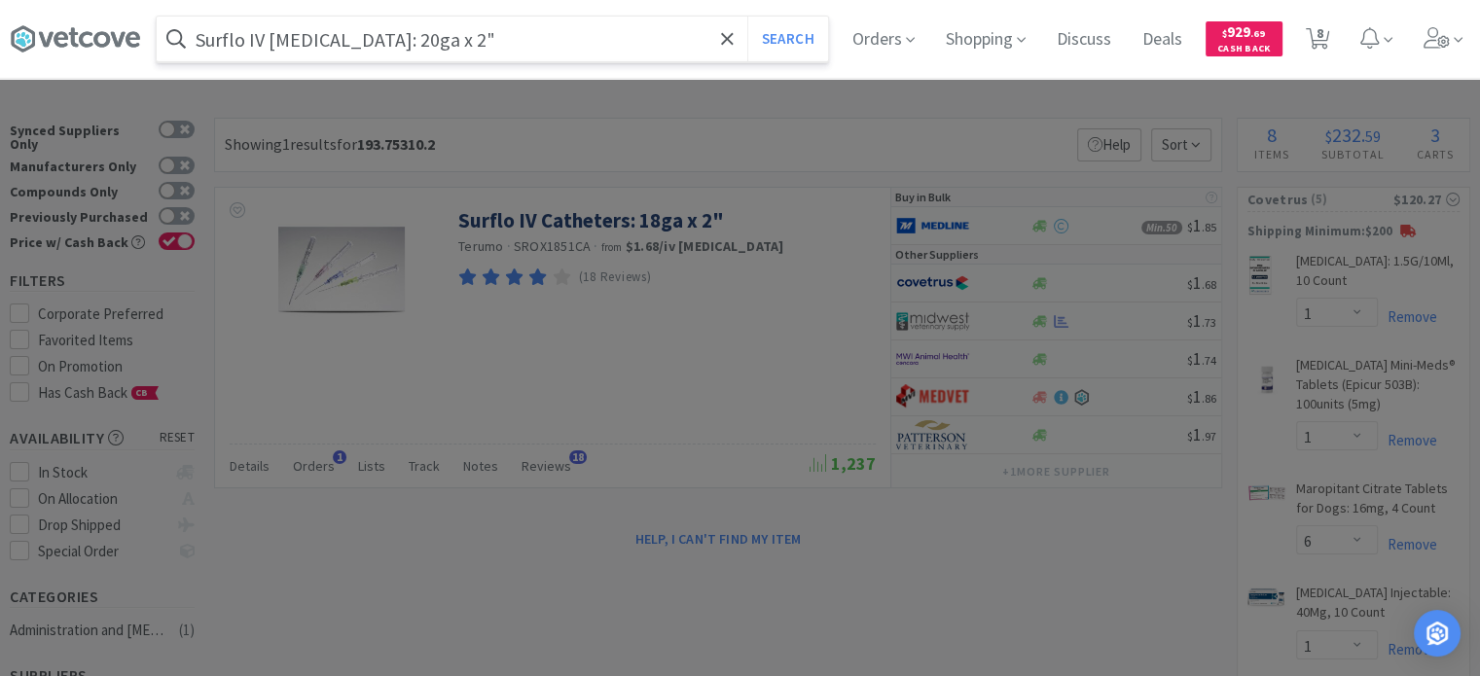
type input "Surflo IV [MEDICAL_DATA]: 20ga x 2""
click at [748, 17] on button "Search" at bounding box center [788, 39] width 81 height 45
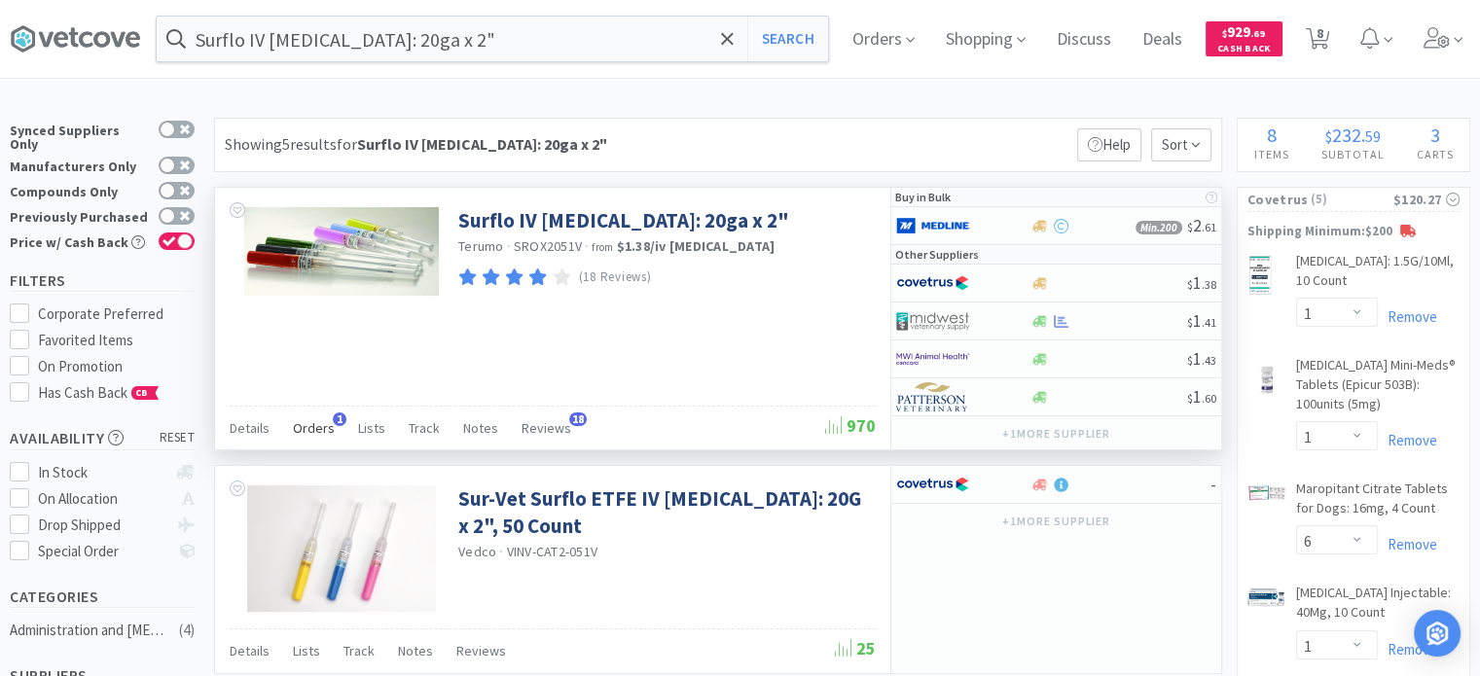
click at [308, 429] on span "Orders" at bounding box center [314, 429] width 42 height 18
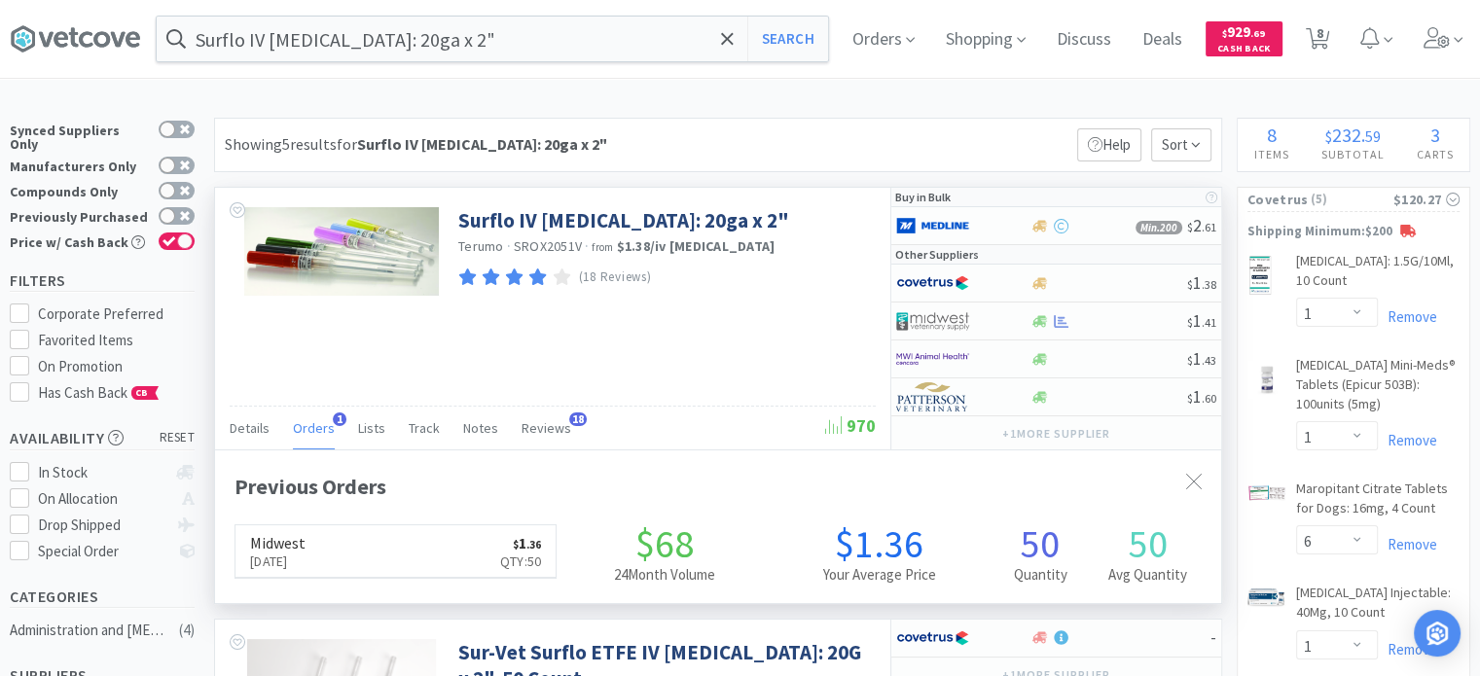
scroll to position [498, 1006]
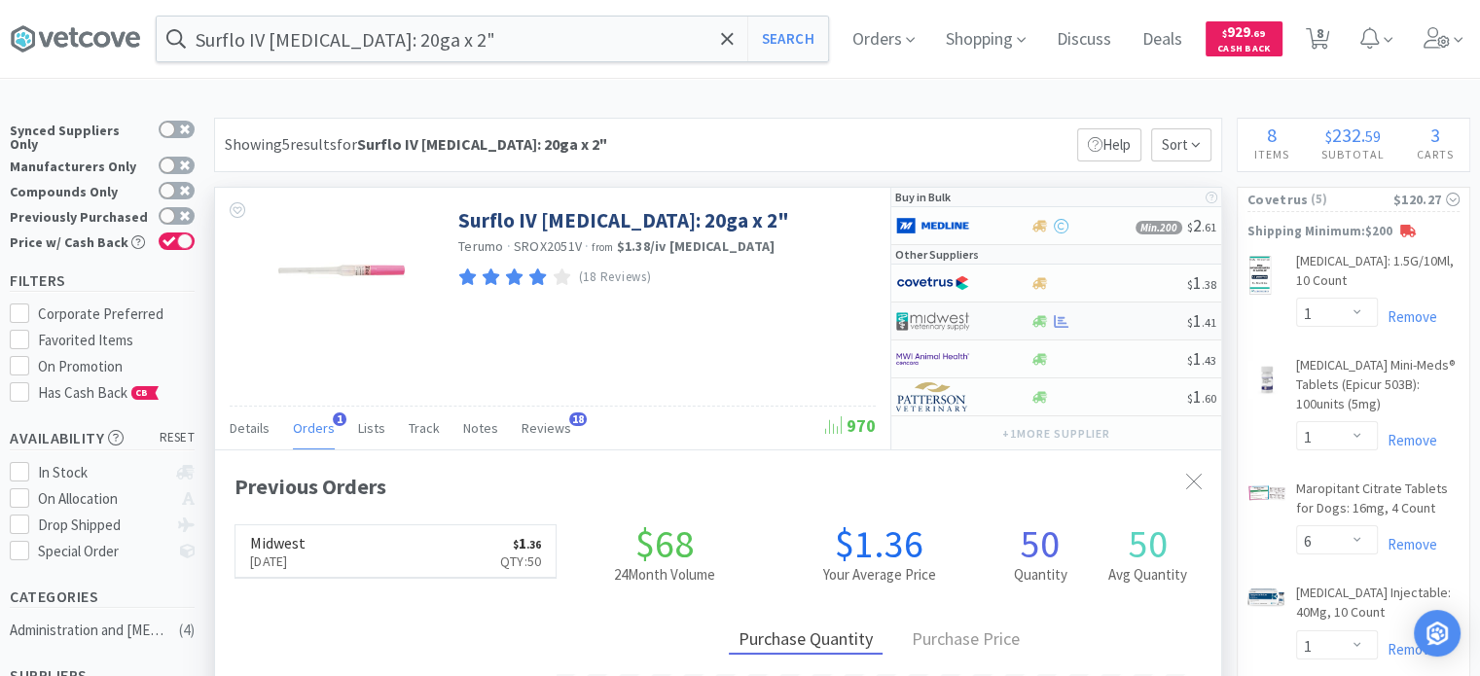
click at [949, 307] on img at bounding box center [932, 321] width 73 height 29
select select "1"
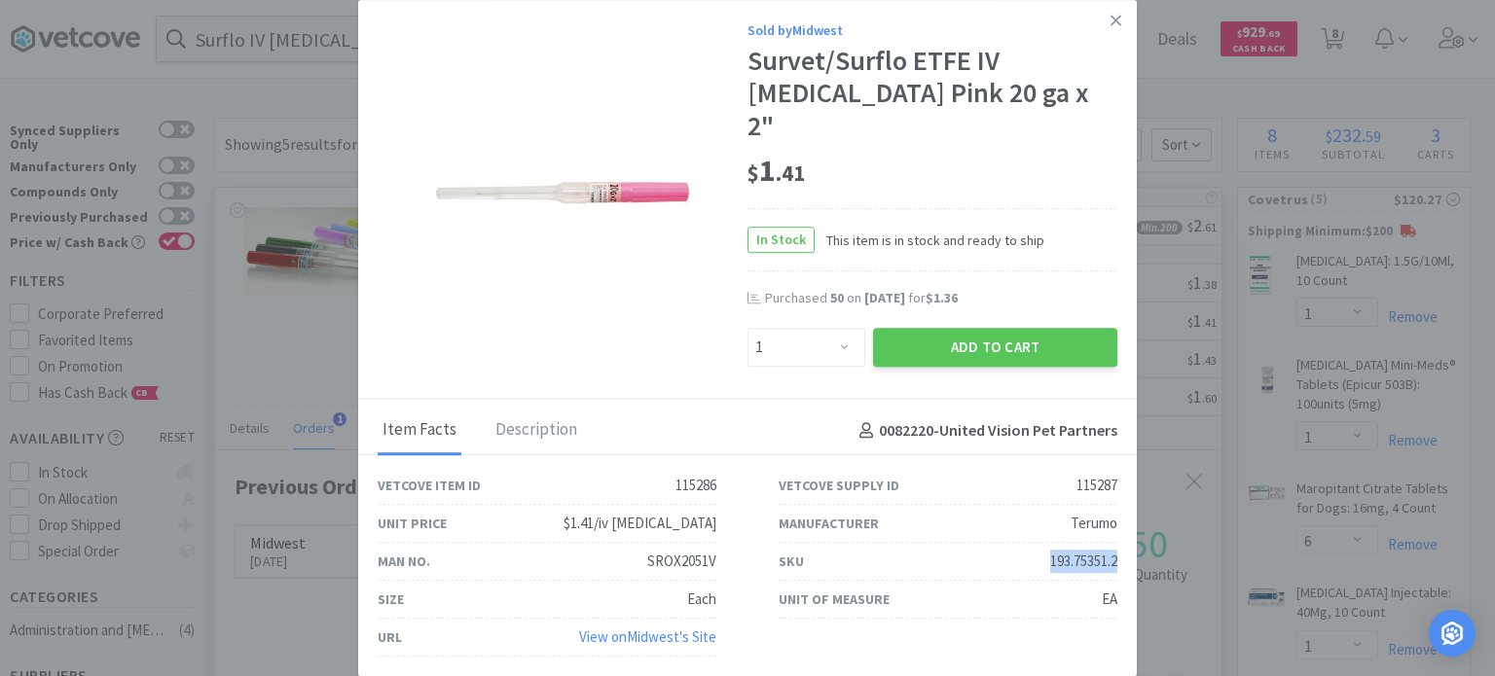
drag, startPoint x: 1037, startPoint y: 540, endPoint x: 1121, endPoint y: 548, distance: 85.0
click at [1121, 548] on div "SKU 193.75351.2" at bounding box center [948, 562] width 401 height 38
copy div "193.75351.2"
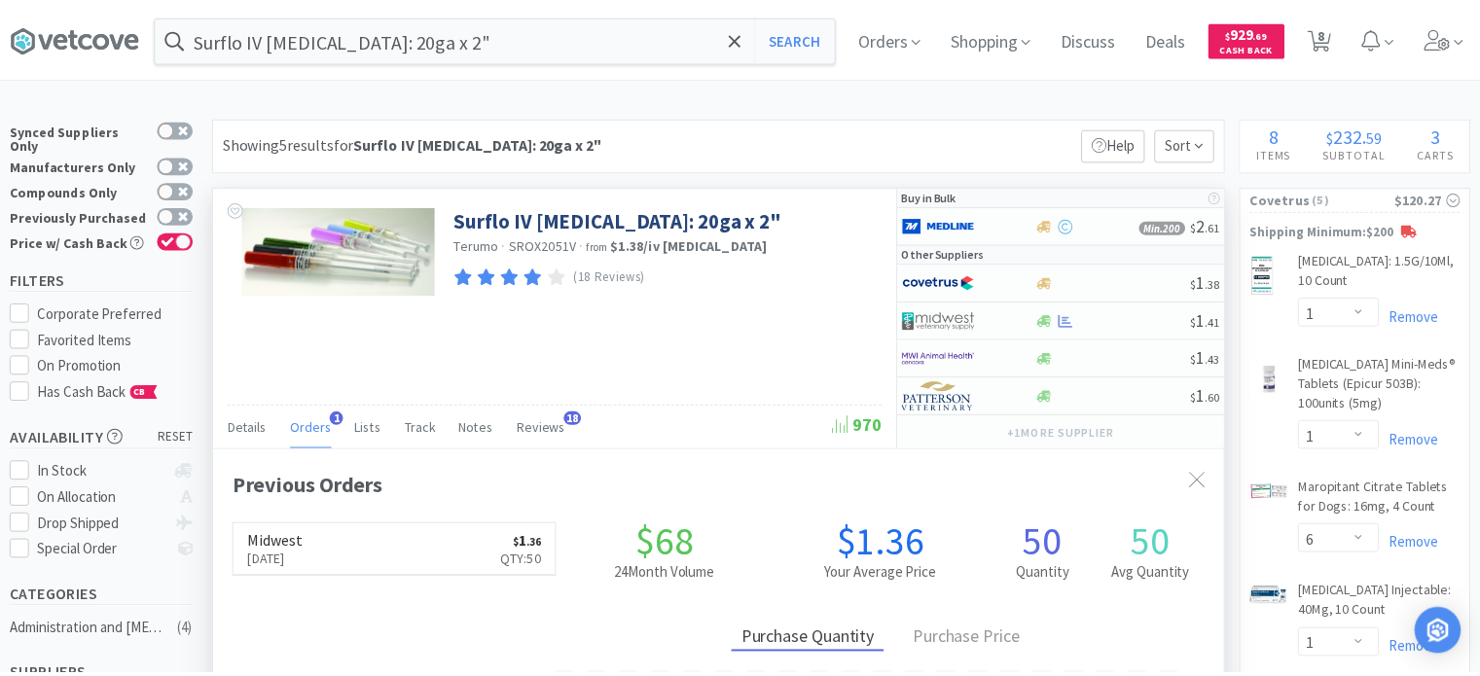
scroll to position [972873, 972365]
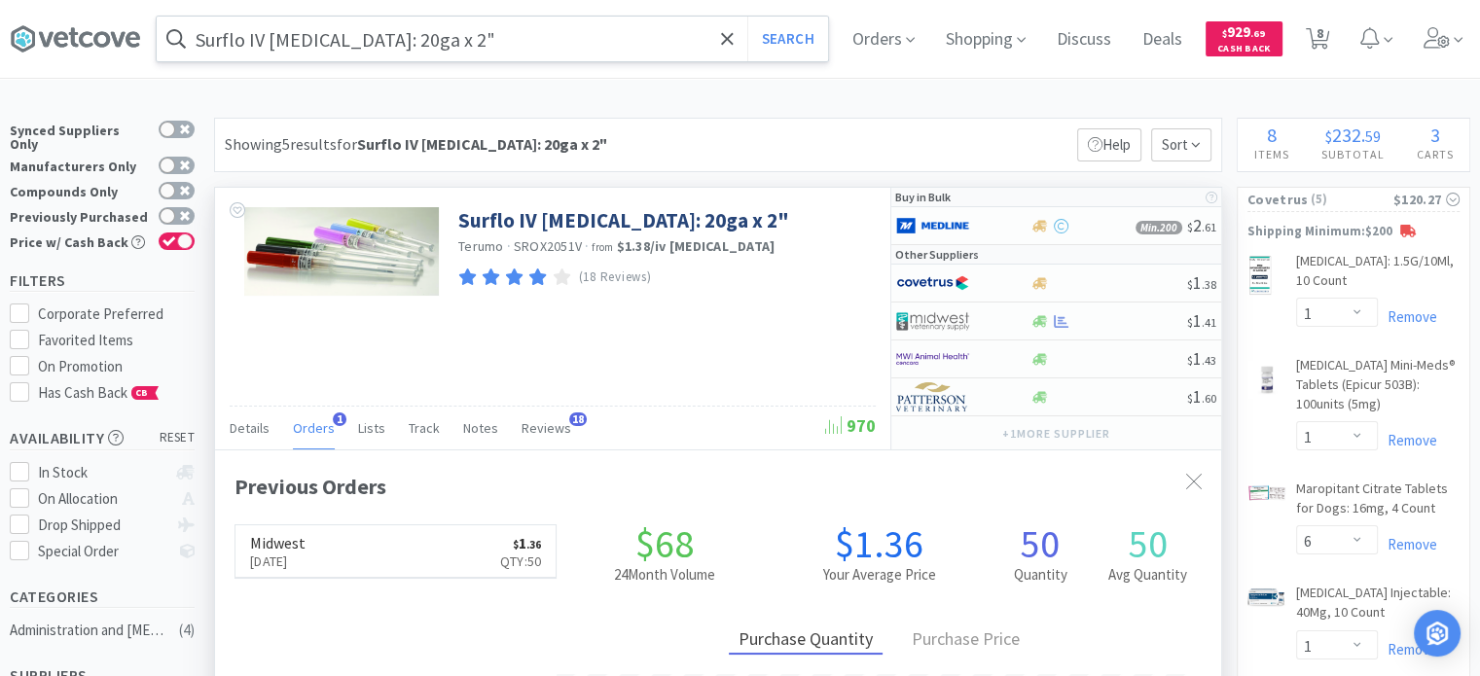
click at [374, 46] on input "Surflo IV [MEDICAL_DATA]: 20ga x 2"" at bounding box center [493, 39] width 672 height 45
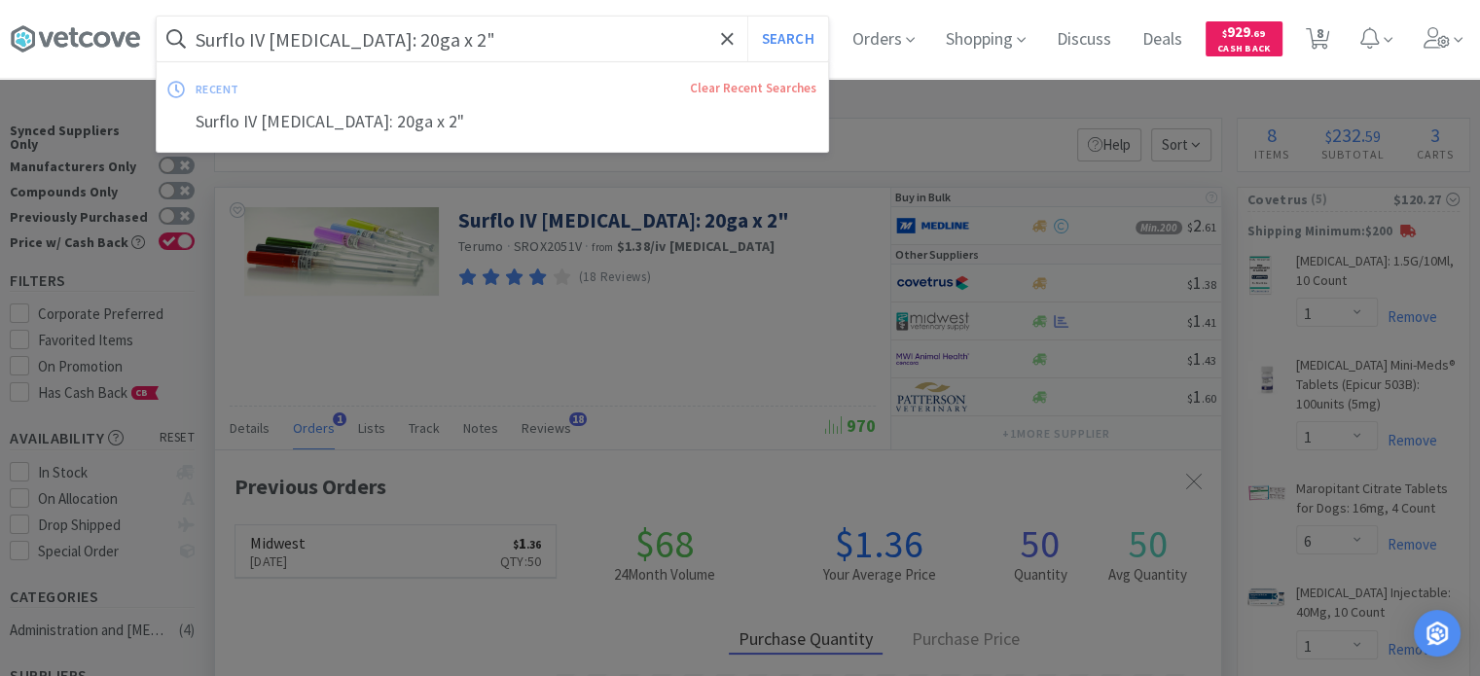
paste input "48400"
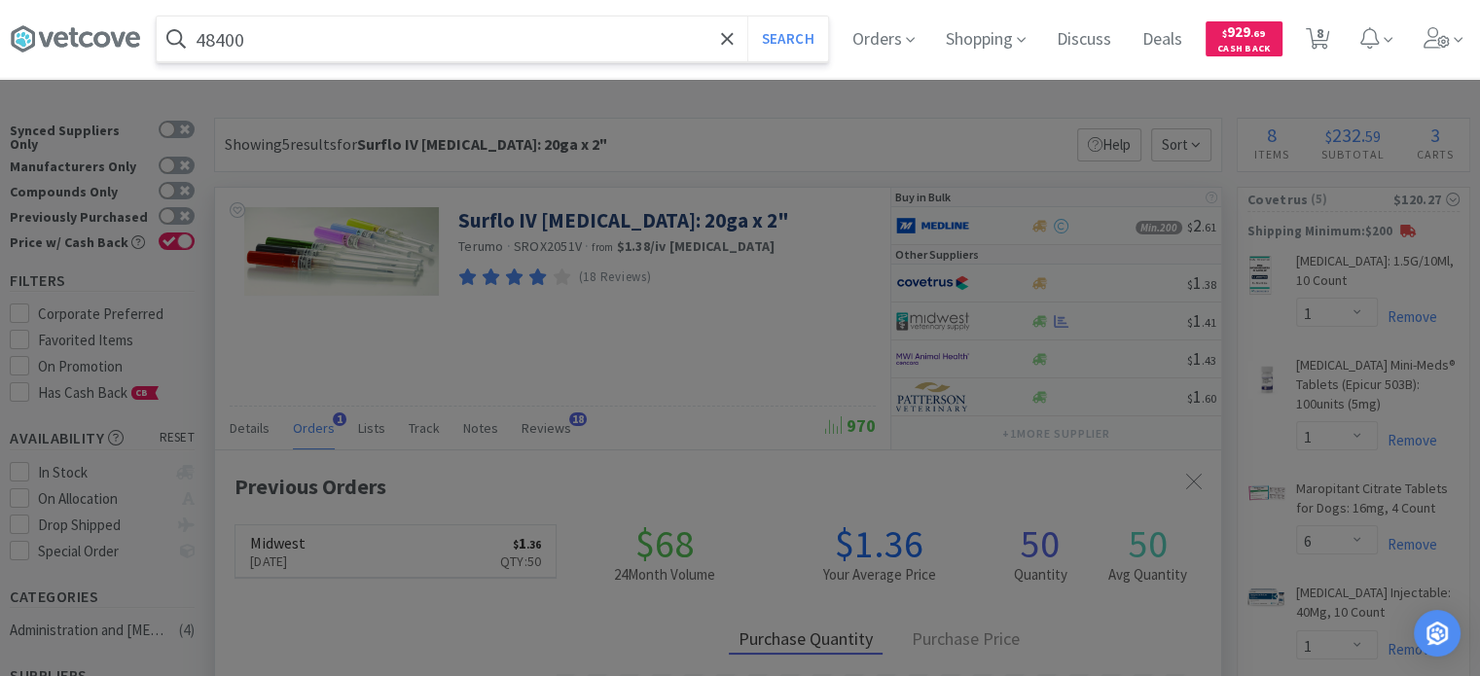
click at [748, 17] on button "Search" at bounding box center [788, 39] width 81 height 45
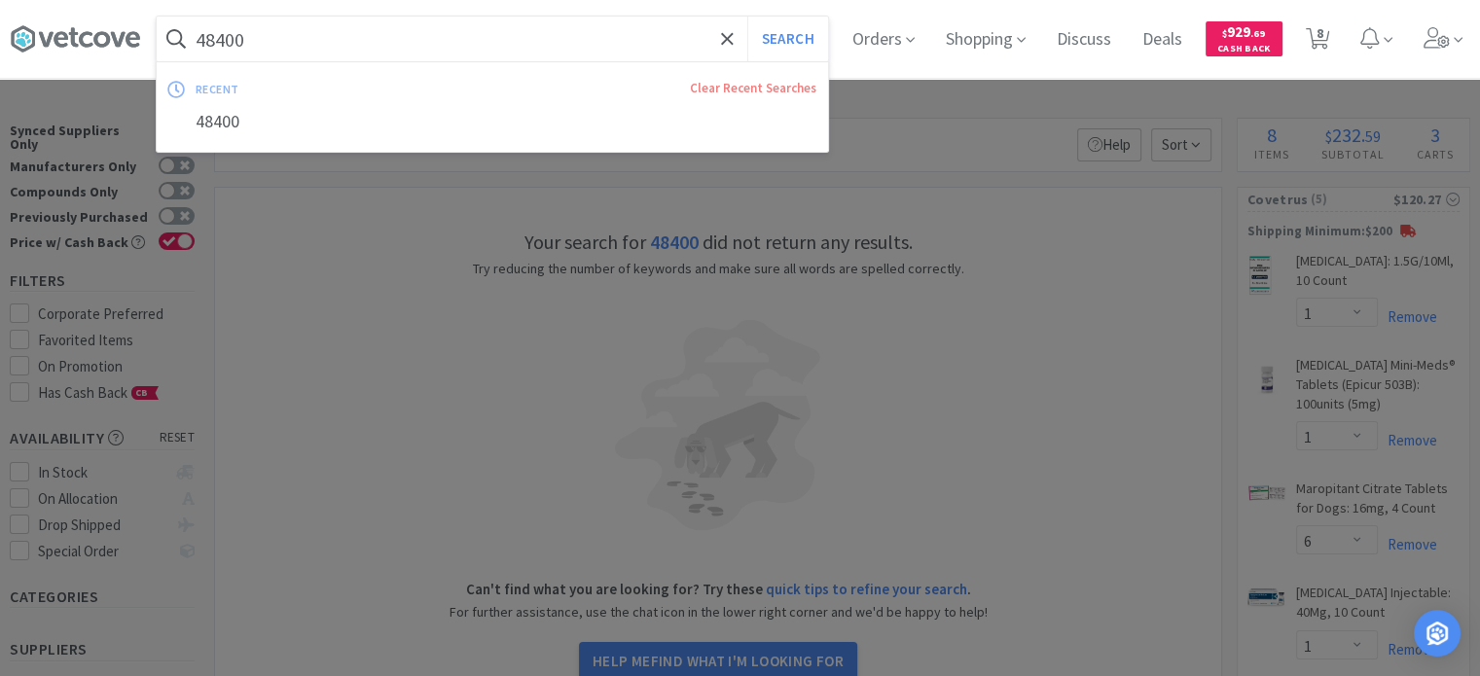
click at [389, 42] on input "48400" at bounding box center [493, 39] width 672 height 45
paste input "[MEDICAL_DATA]: 10ml (50mg/ml)"
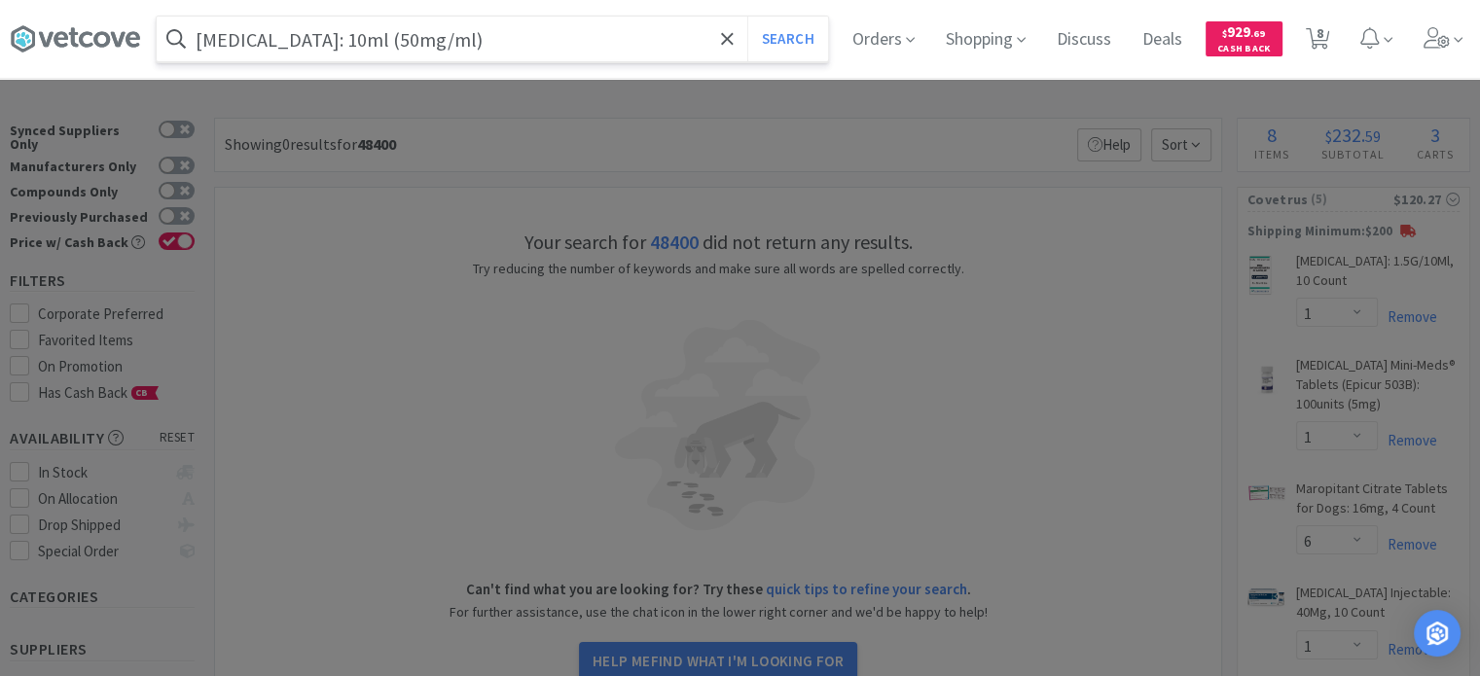
click at [748, 17] on button "Search" at bounding box center [788, 39] width 81 height 45
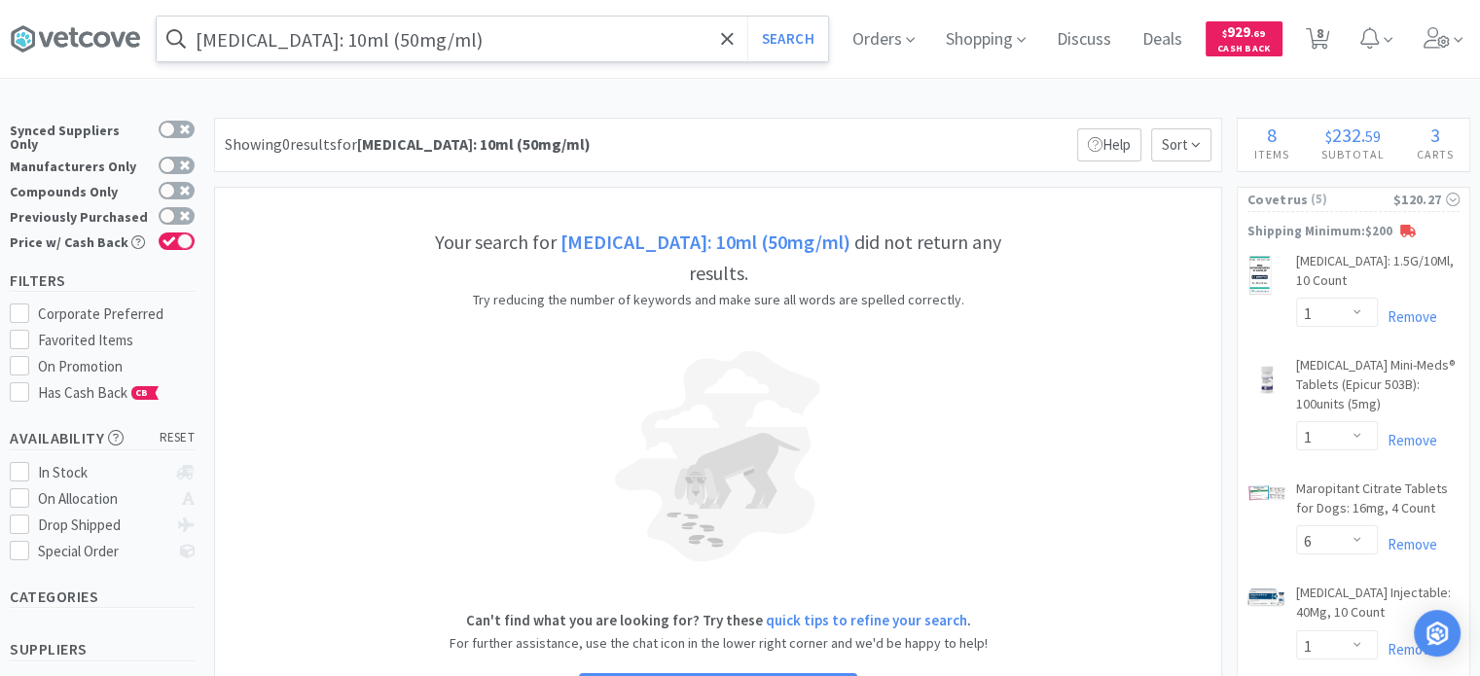
click at [481, 50] on input "[MEDICAL_DATA]: 10ml (50mg/ml)" at bounding box center [493, 39] width 672 height 45
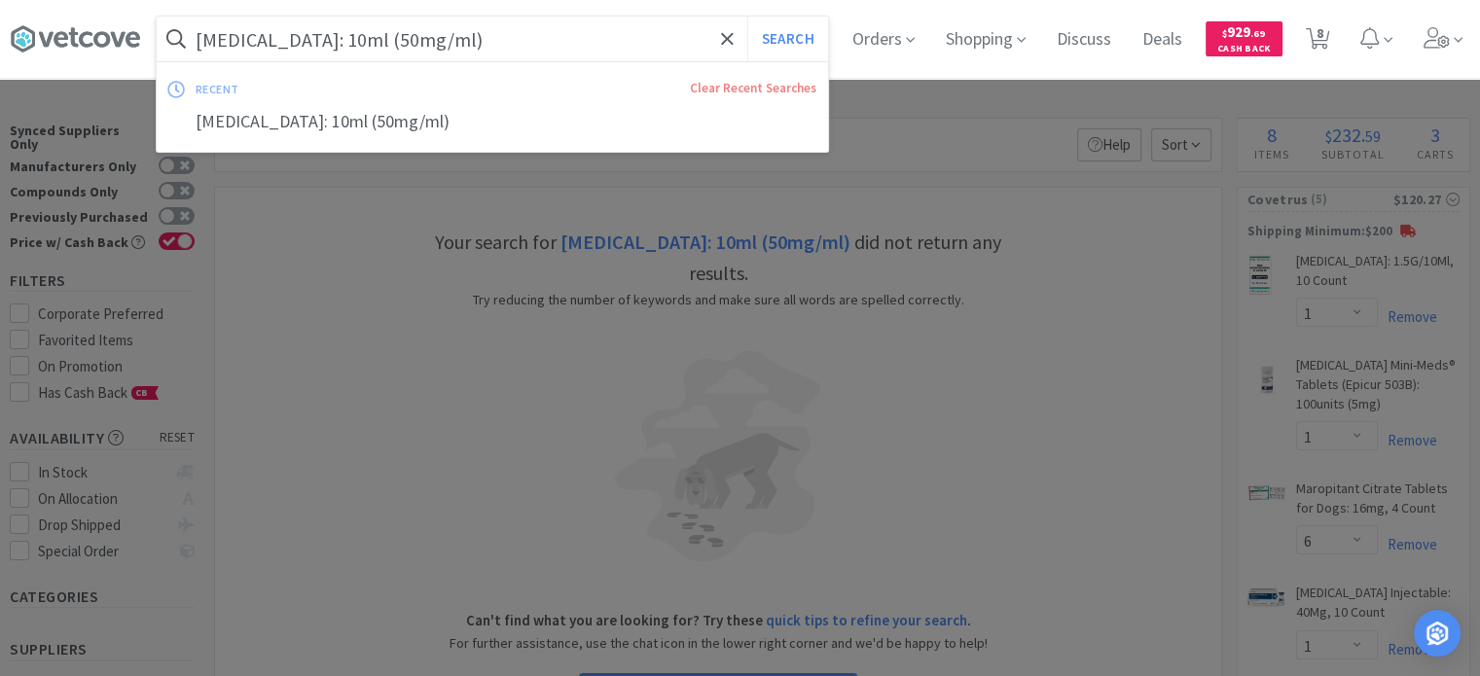
click at [456, 51] on input "[MEDICAL_DATA]: 10ml (50mg/ml)" at bounding box center [493, 39] width 672 height 45
click at [436, 42] on input "[MEDICAL_DATA]: 10ml (50mg/ml)" at bounding box center [493, 39] width 672 height 45
drag, startPoint x: 425, startPoint y: 42, endPoint x: 631, endPoint y: 38, distance: 205.4
click at [624, 41] on input "[MEDICAL_DATA]: 10ml (50mg/ml)" at bounding box center [493, 39] width 672 height 45
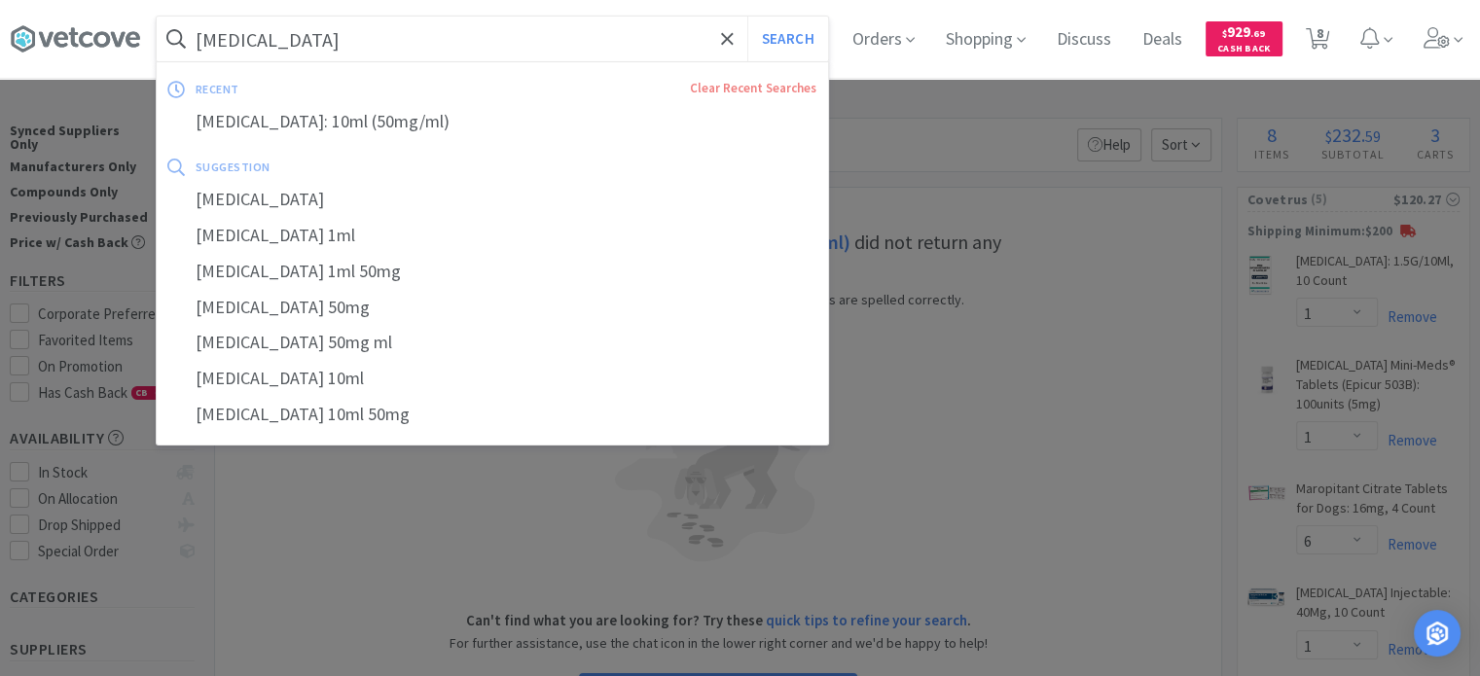
type input "[MEDICAL_DATA]"
click at [748, 17] on button "Search" at bounding box center [788, 39] width 81 height 45
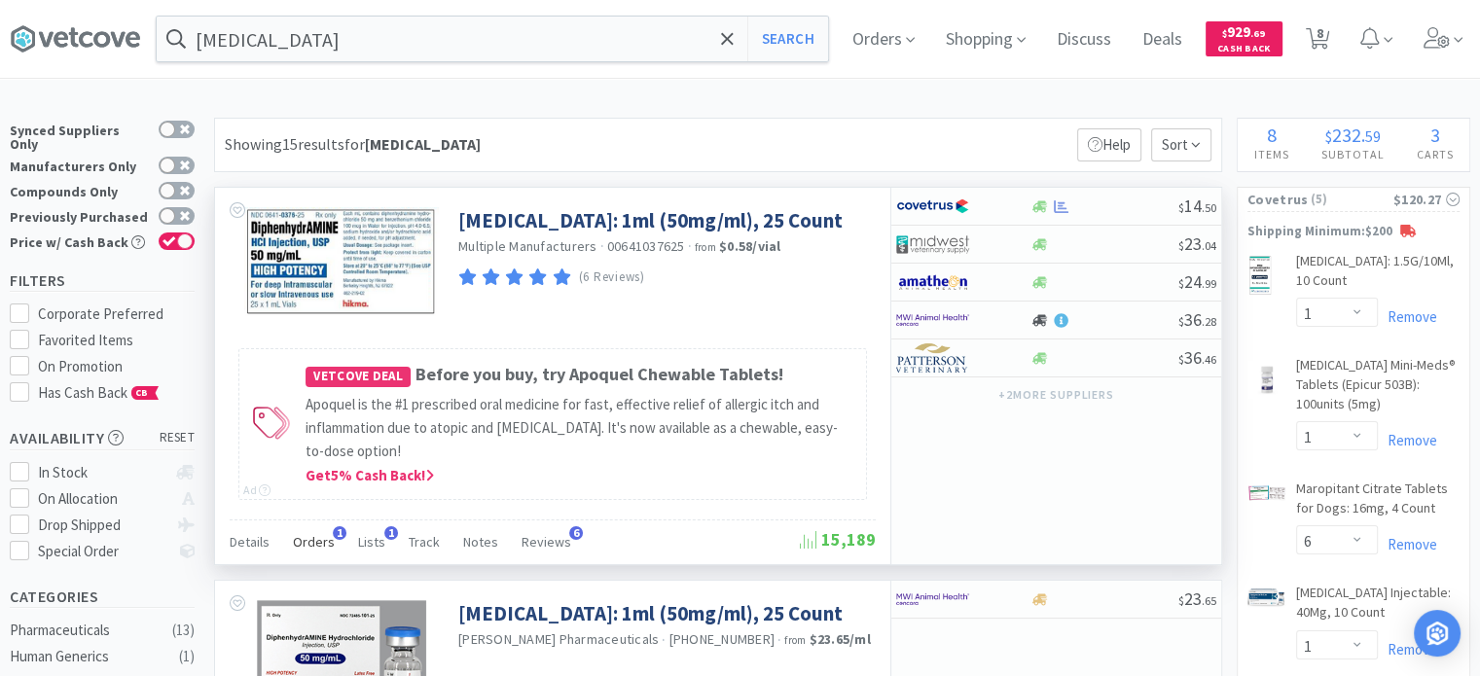
click at [311, 527] on div "Orders 1" at bounding box center [314, 545] width 42 height 37
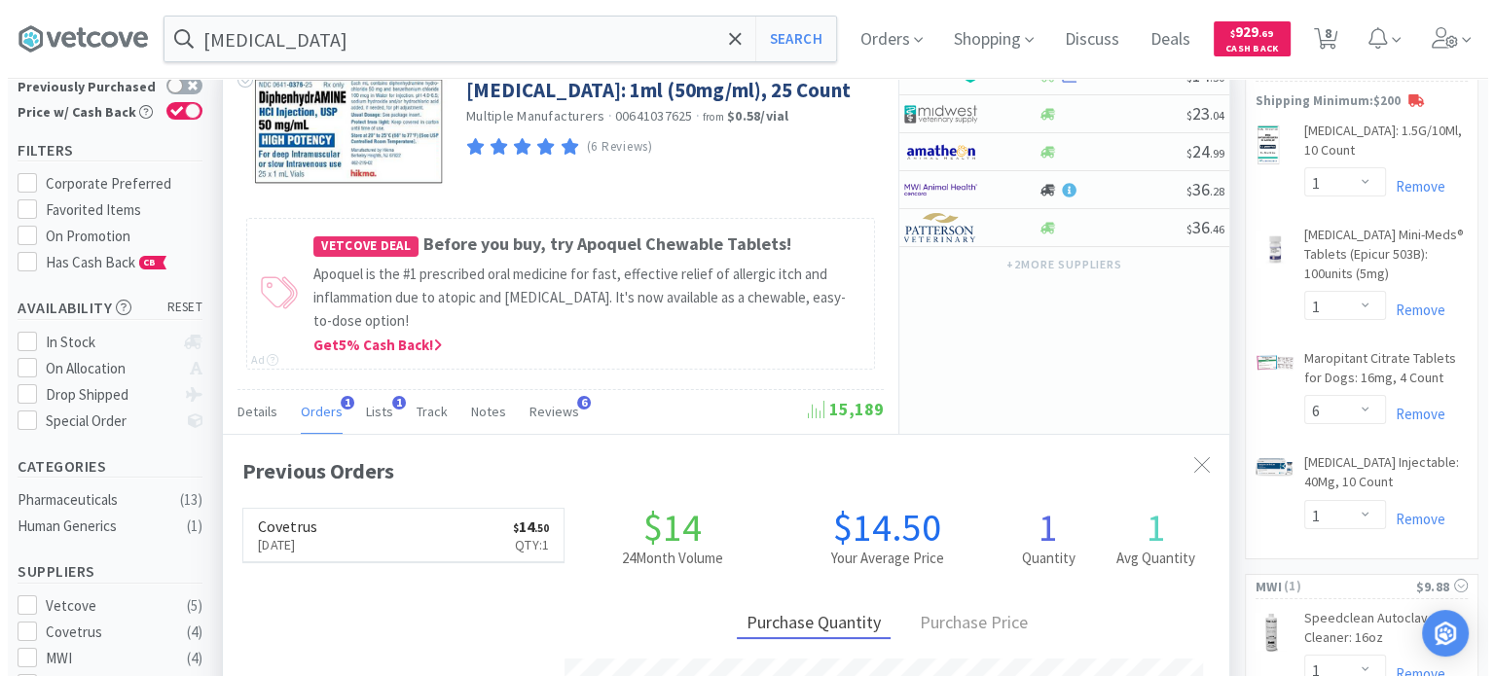
scroll to position [97, 0]
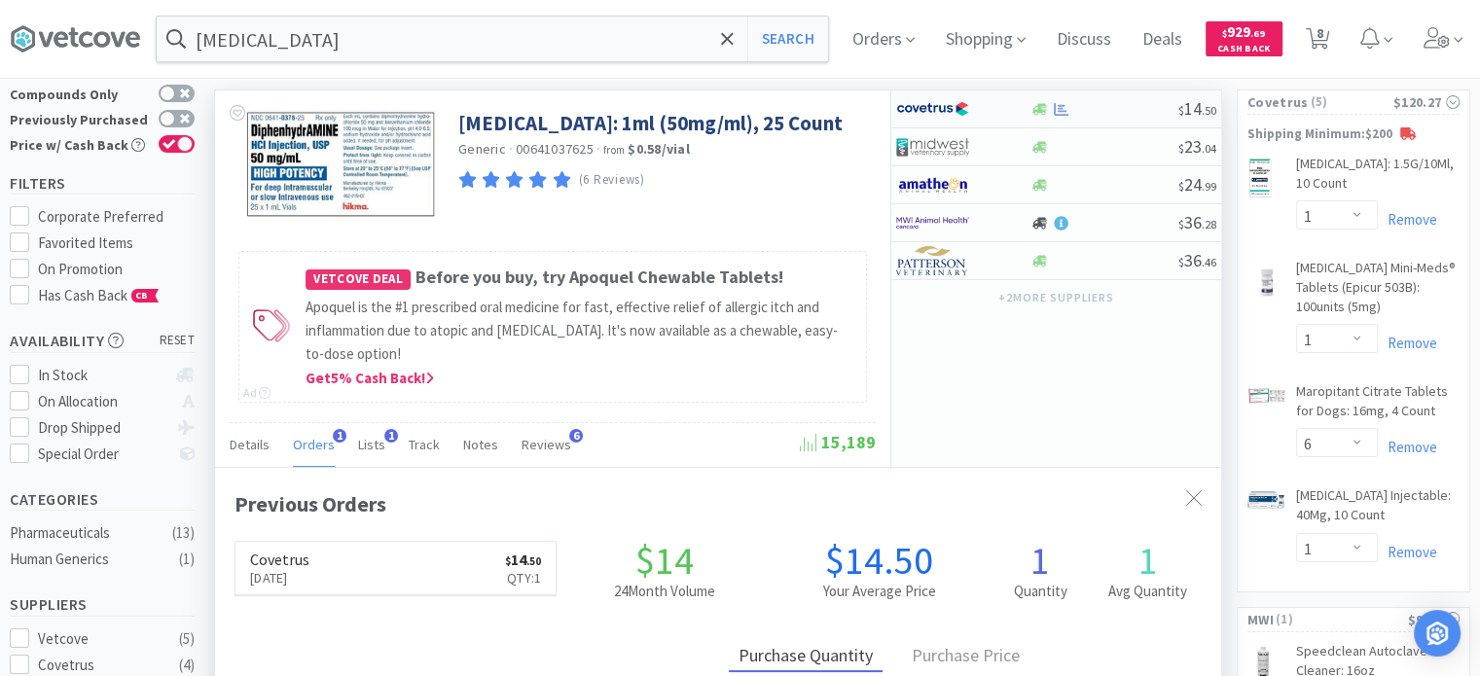
click at [1152, 122] on div "$ 14 . 50" at bounding box center [1057, 110] width 330 height 38
select select "1"
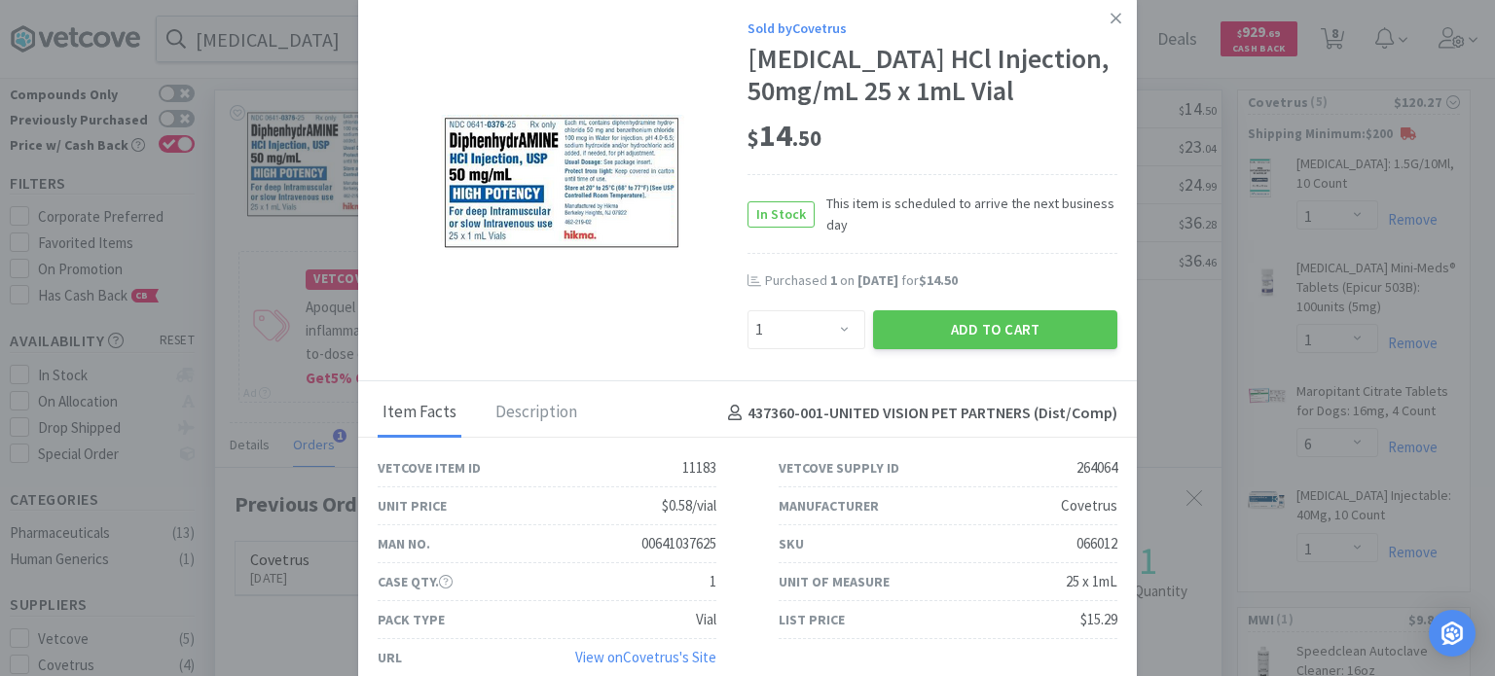
scroll to position [48, 0]
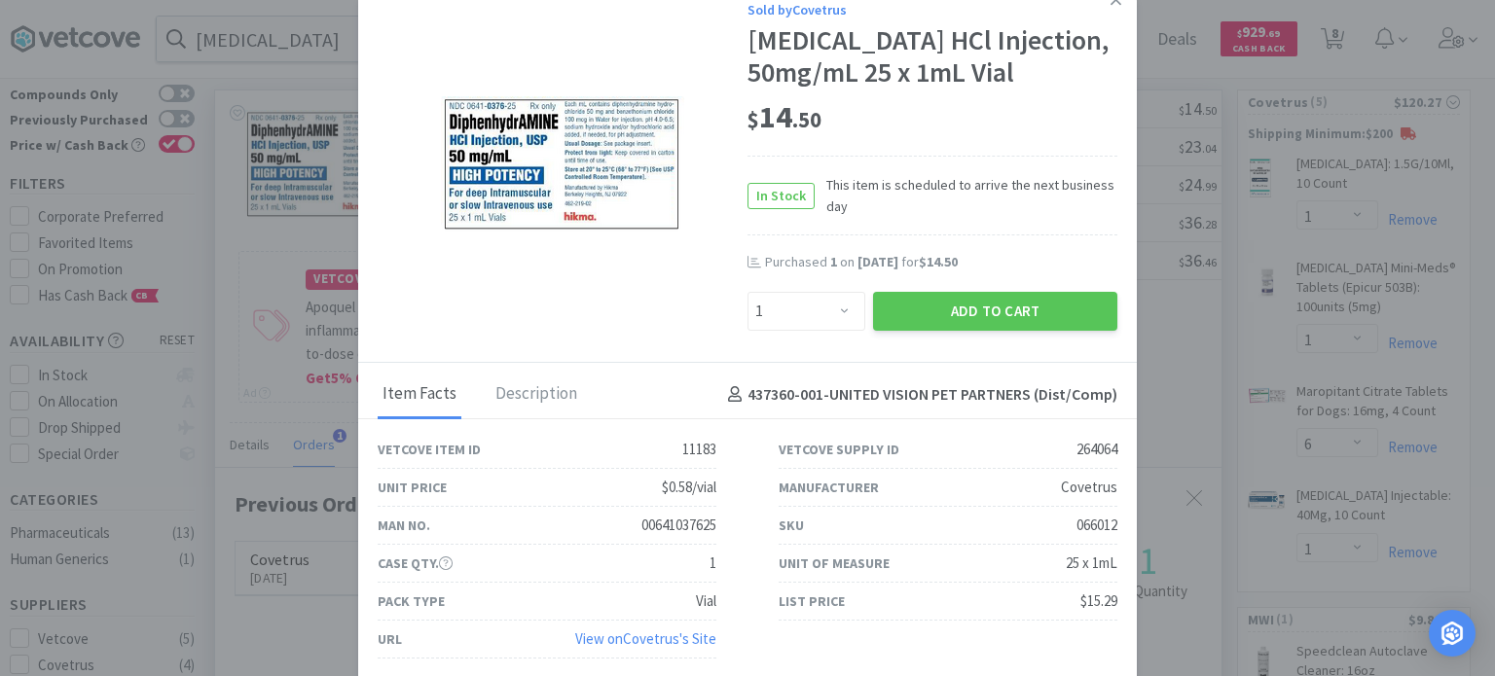
click at [1031, 486] on div "Manufacturer Covetrus" at bounding box center [948, 488] width 339 height 38
drag, startPoint x: 1051, startPoint y: 544, endPoint x: 1111, endPoint y: 527, distance: 61.9
click at [1111, 527] on div "SKU 066012" at bounding box center [948, 526] width 401 height 38
copy div "066012"
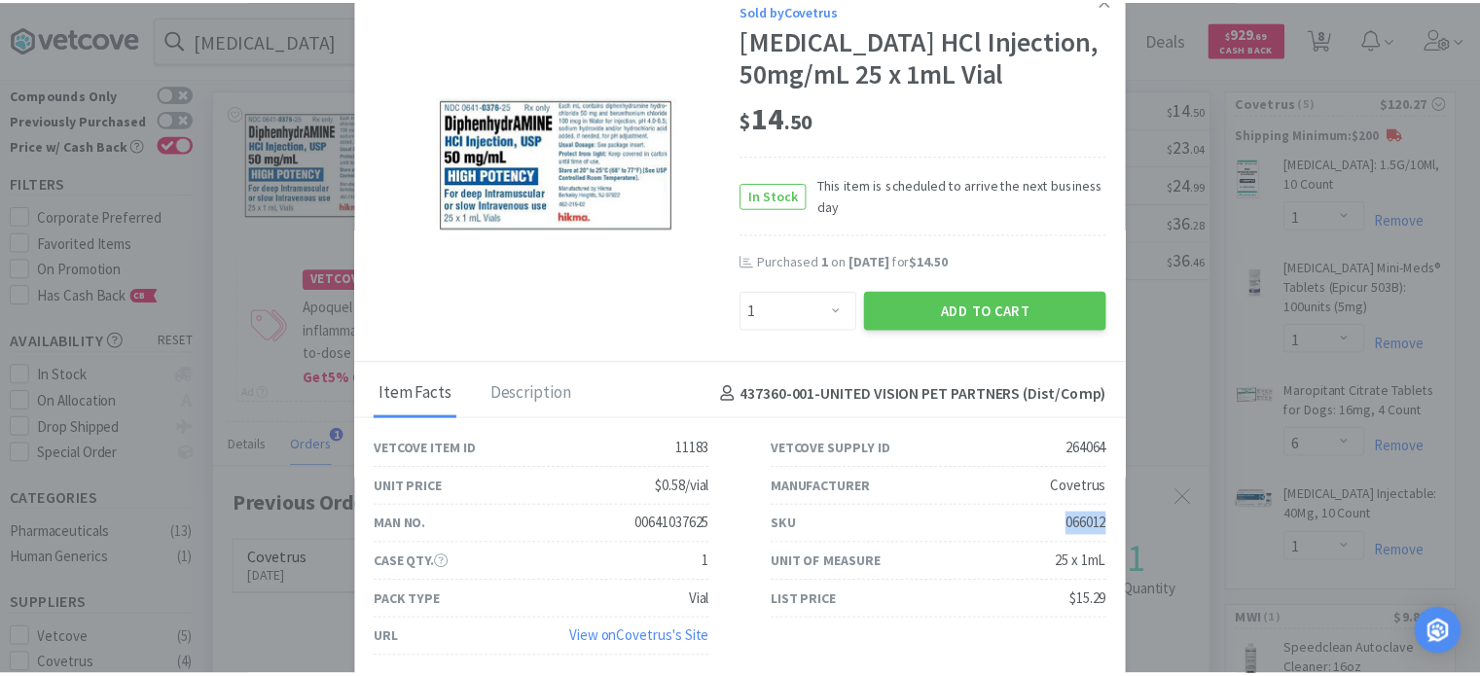
scroll to position [0, 0]
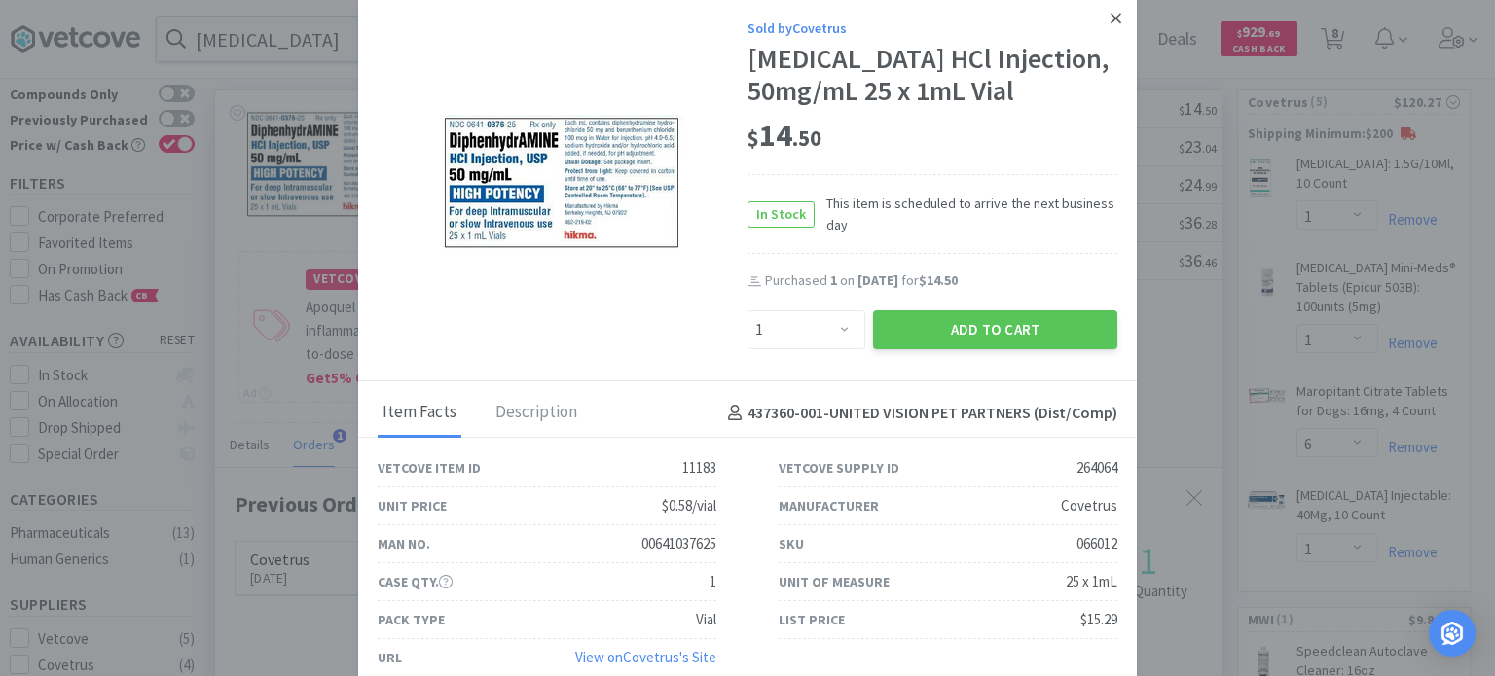
click at [1111, 22] on icon at bounding box center [1116, 19] width 11 height 18
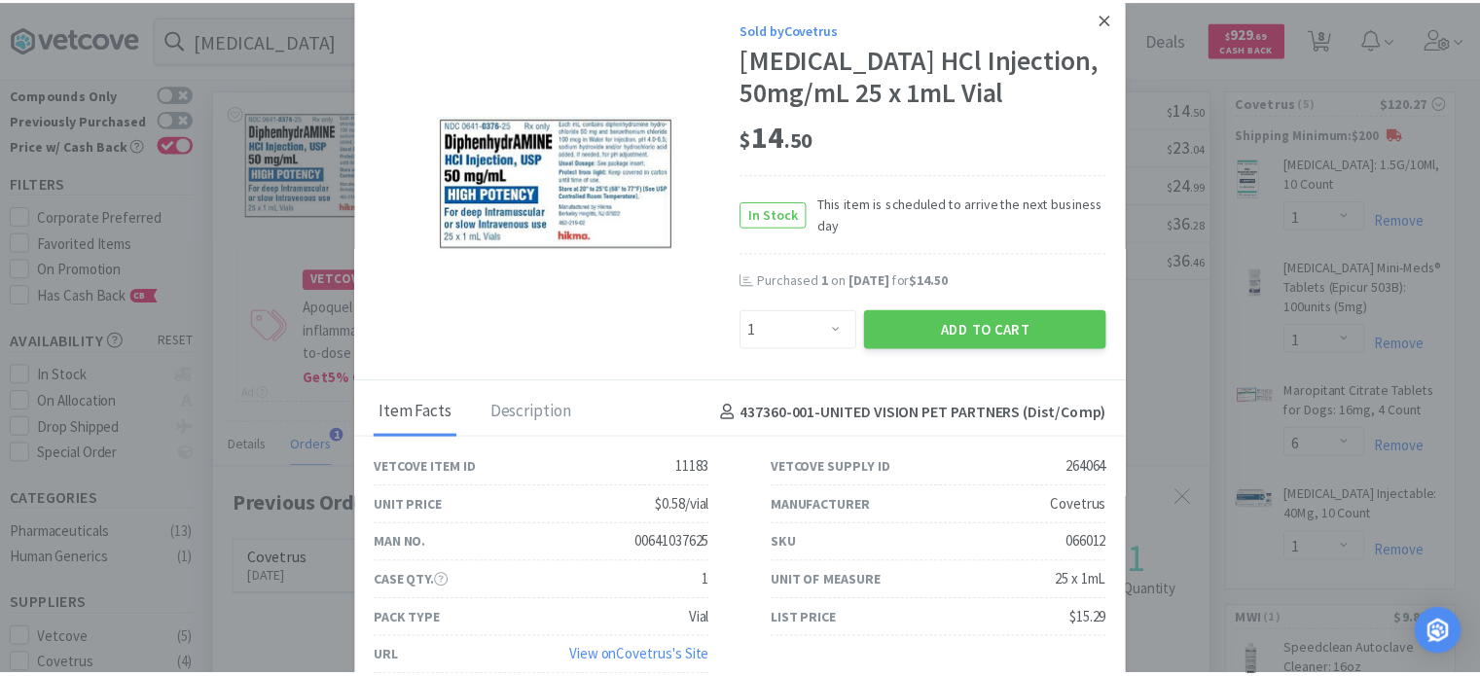
scroll to position [972873, 972365]
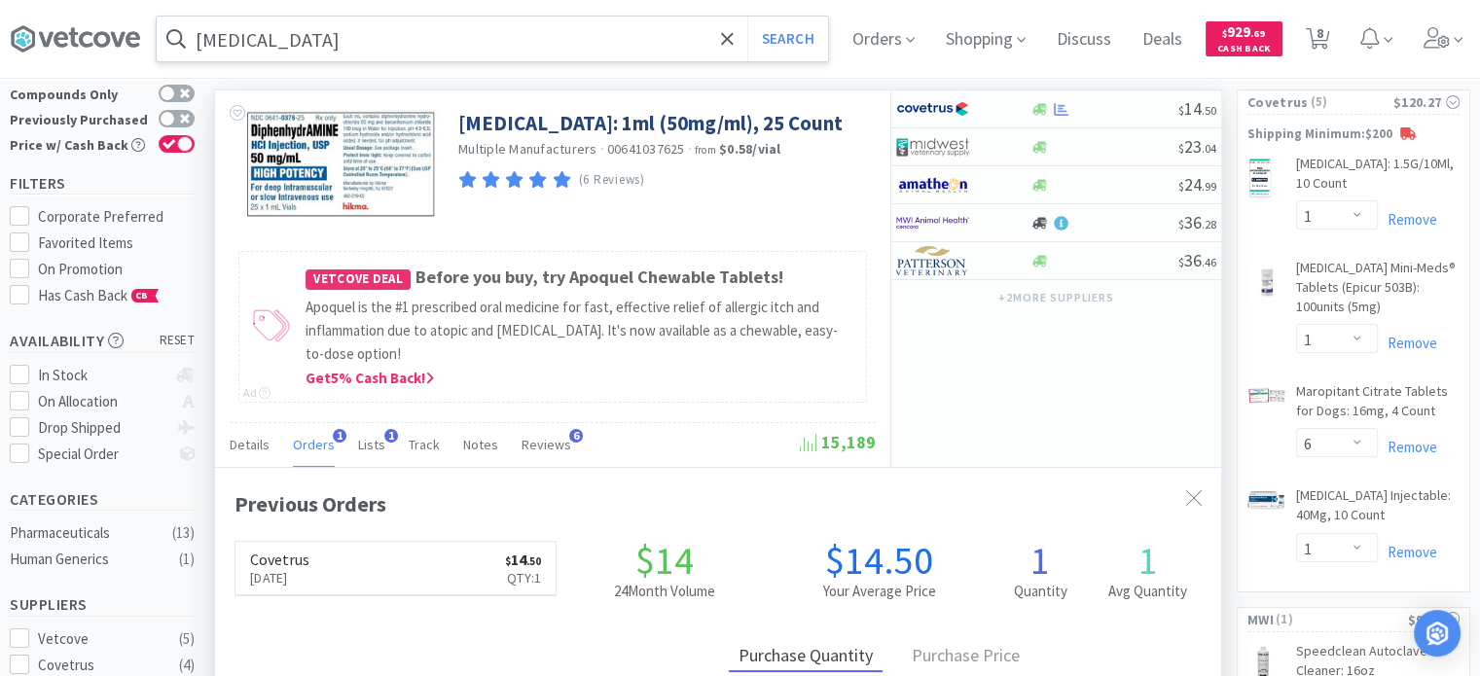
click at [451, 34] on input "[MEDICAL_DATA]" at bounding box center [493, 39] width 672 height 45
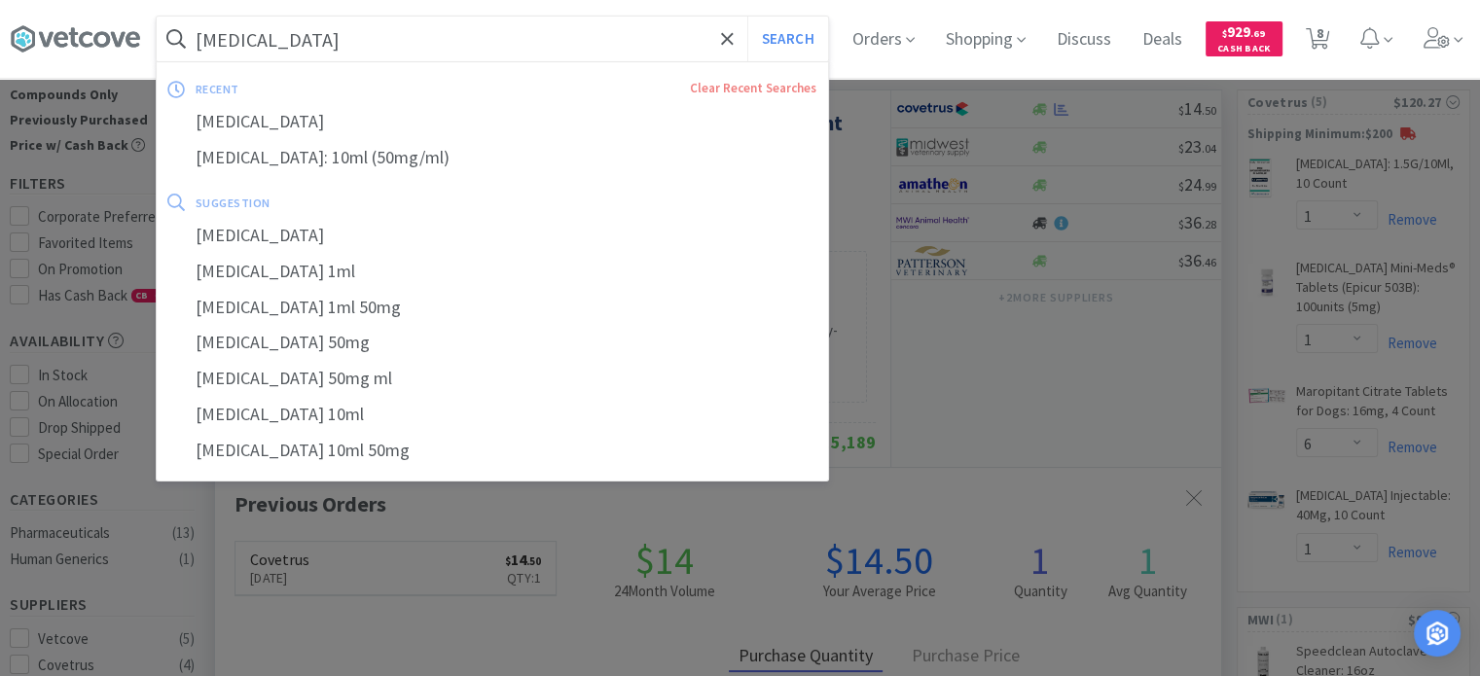
paste input "sposable Sterile [MEDICAL_DATA] Punch, 4 mm, 50/Box 50/BX"
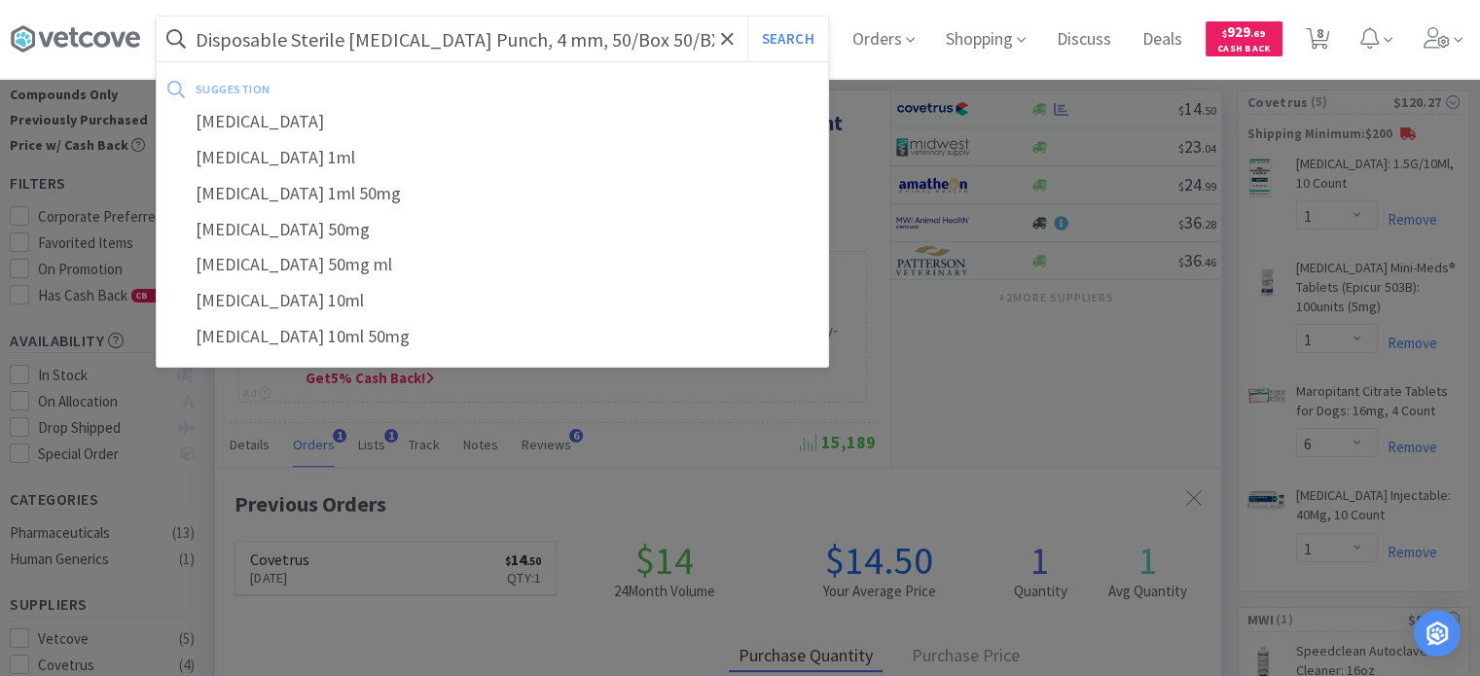
type input "Disposable Sterile [MEDICAL_DATA] Punch, 4 mm, 50/Box 50/BX"
click at [748, 17] on button "Search" at bounding box center [788, 39] width 81 height 45
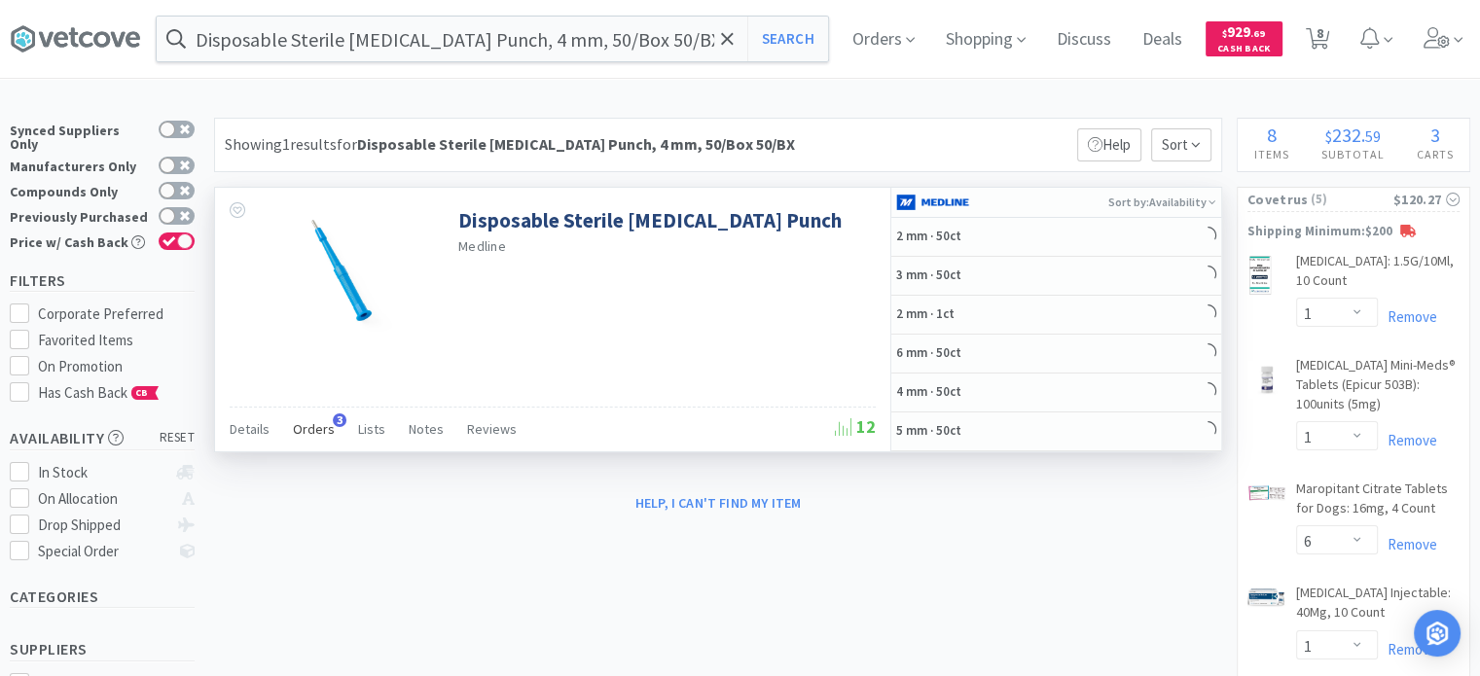
click at [305, 429] on span "Orders" at bounding box center [314, 429] width 42 height 18
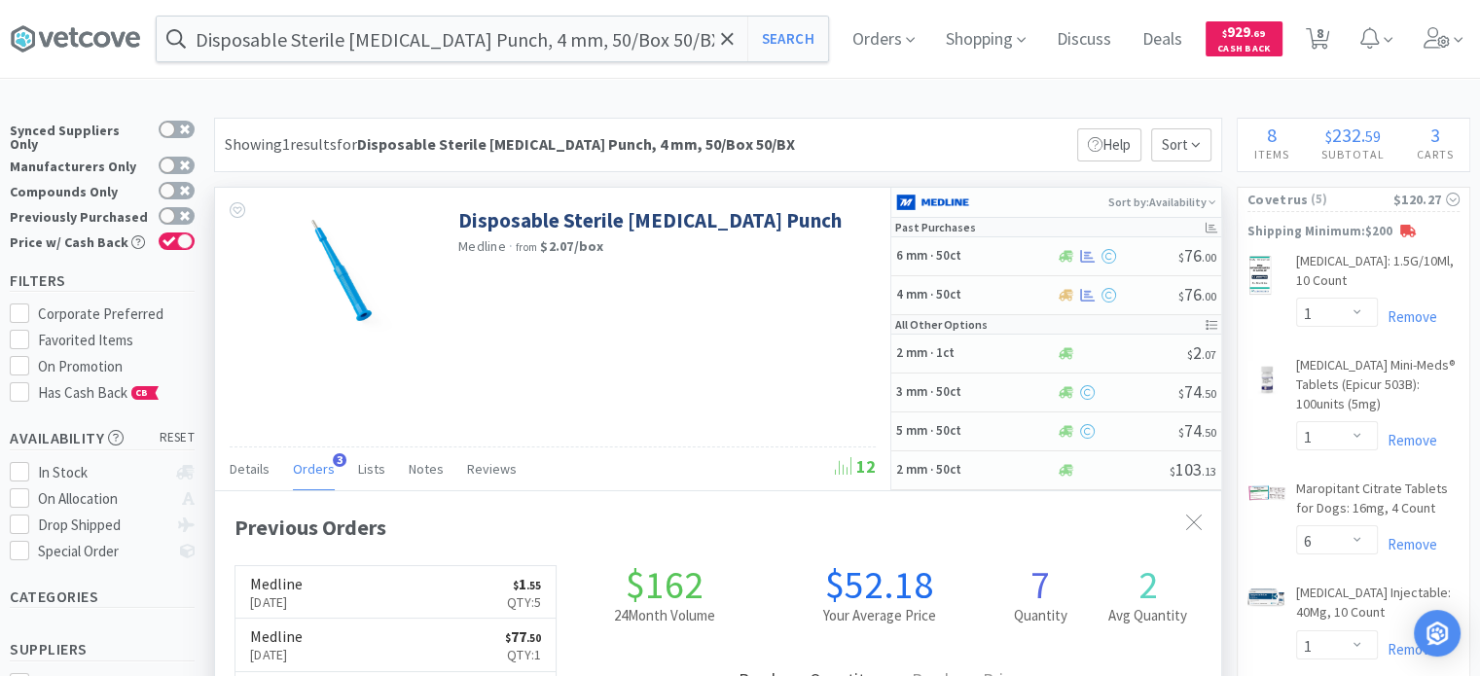
scroll to position [498, 1006]
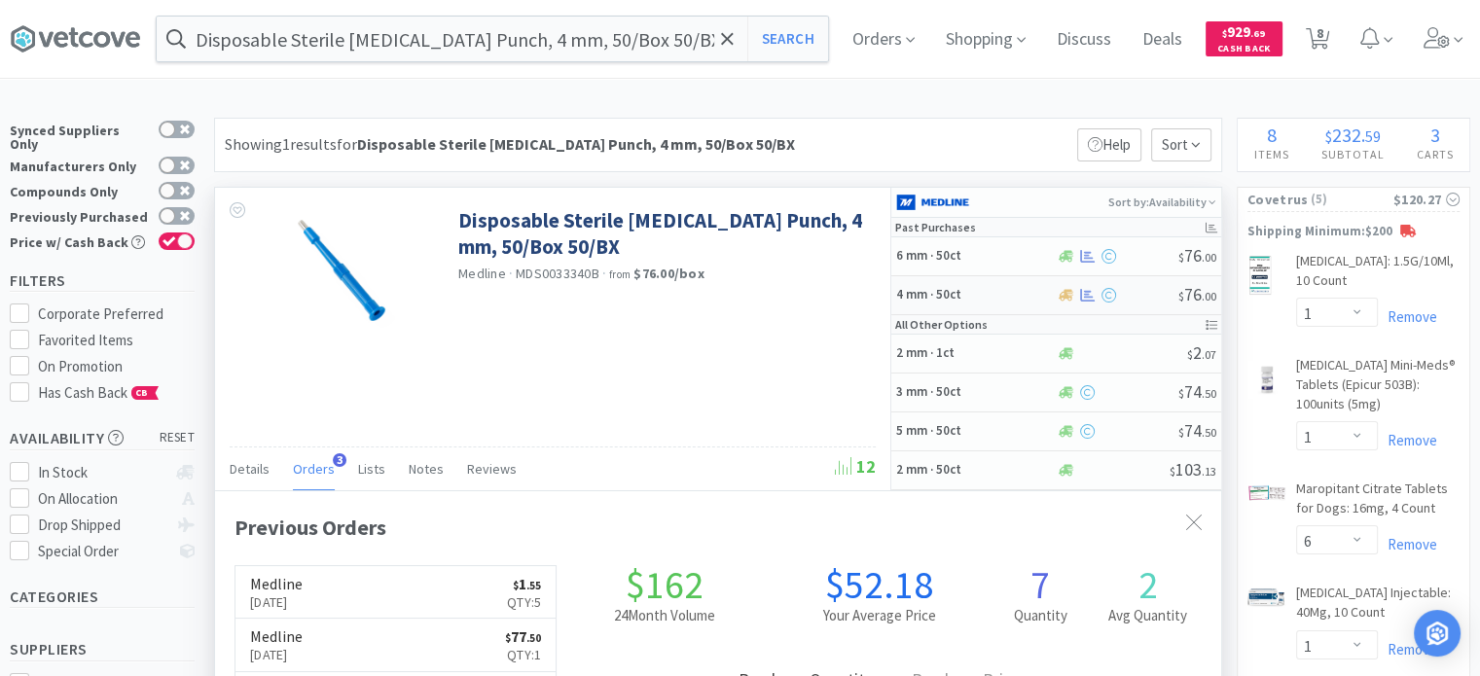
click at [957, 281] on div "4 mm · 50ct" at bounding box center [976, 295] width 161 height 34
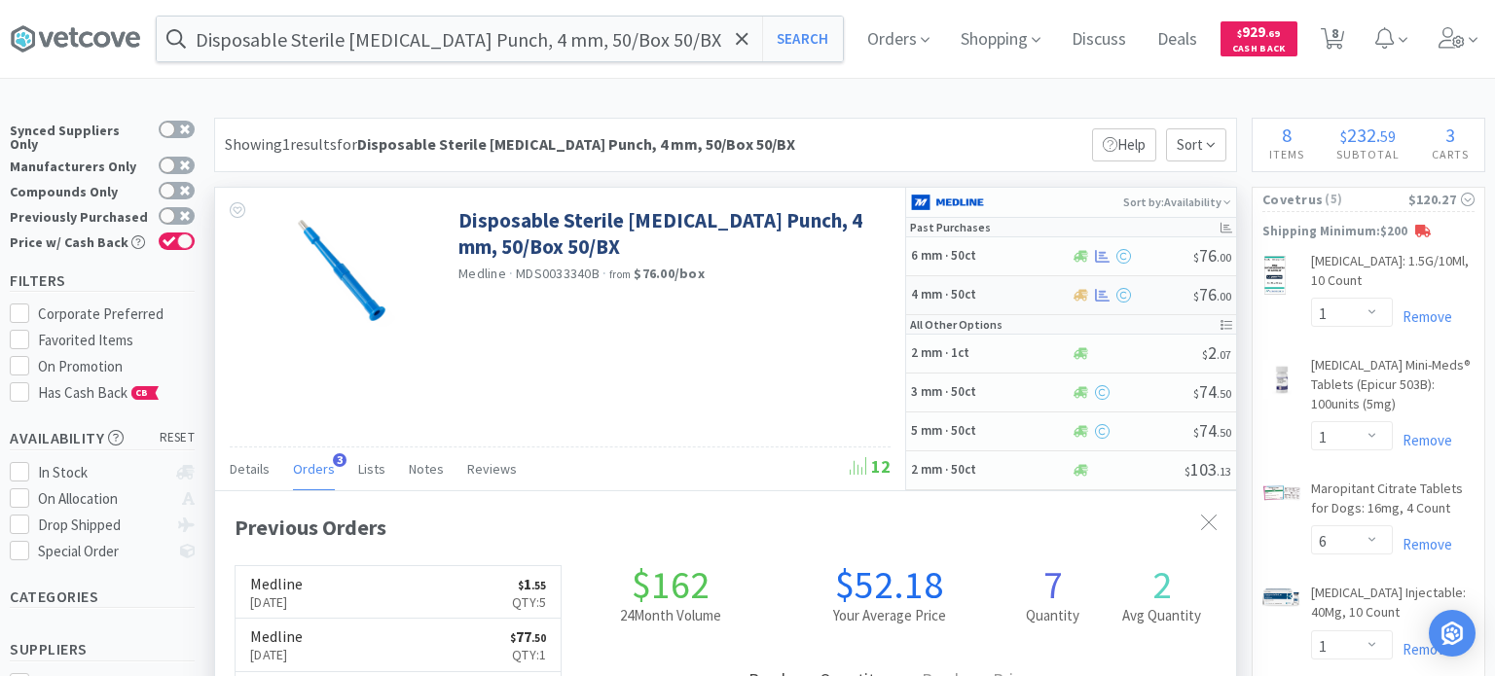
select select "1"
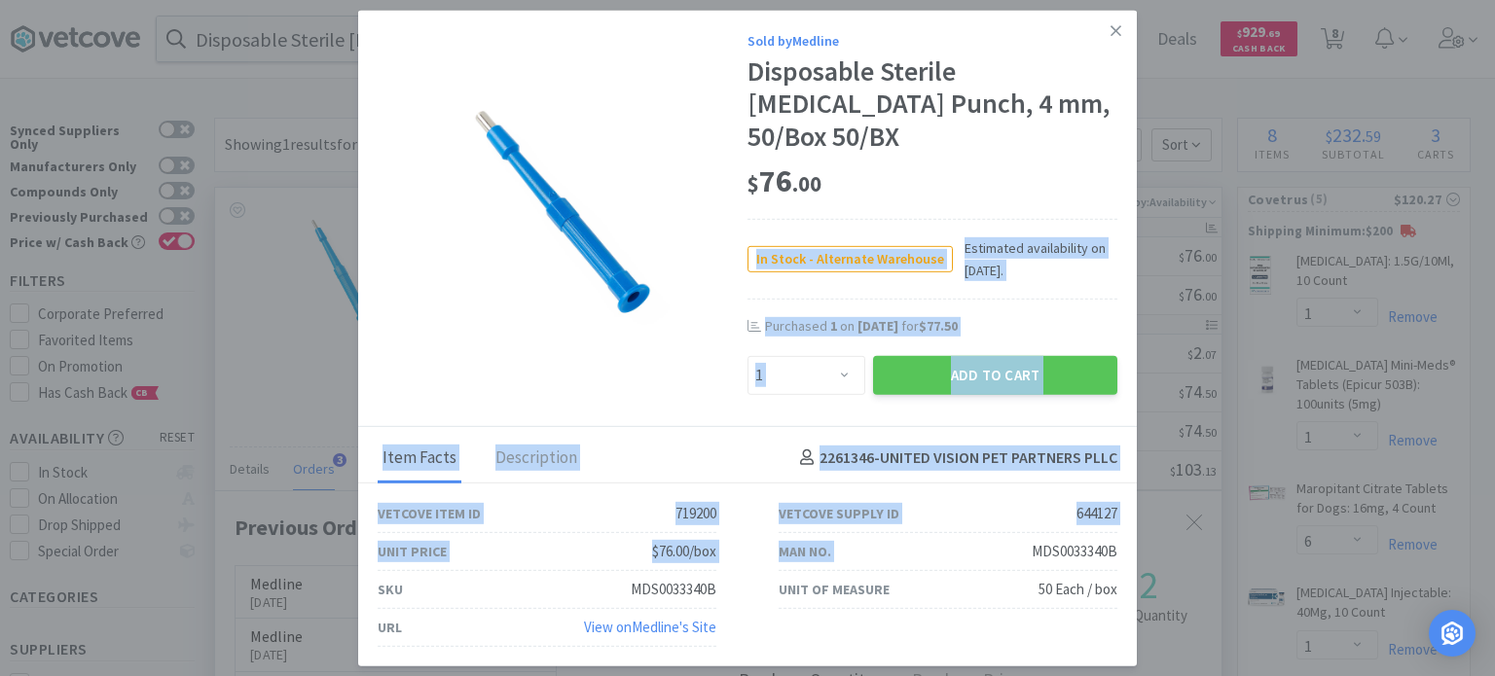
drag, startPoint x: 1036, startPoint y: 532, endPoint x: 1137, endPoint y: 535, distance: 101.3
click at [1137, 535] on div "Sold by Medline Disposable Sterile [MEDICAL_DATA] Punch, 4 mm, 50/Box 50/BX $ 7…" at bounding box center [747, 338] width 1495 height 676
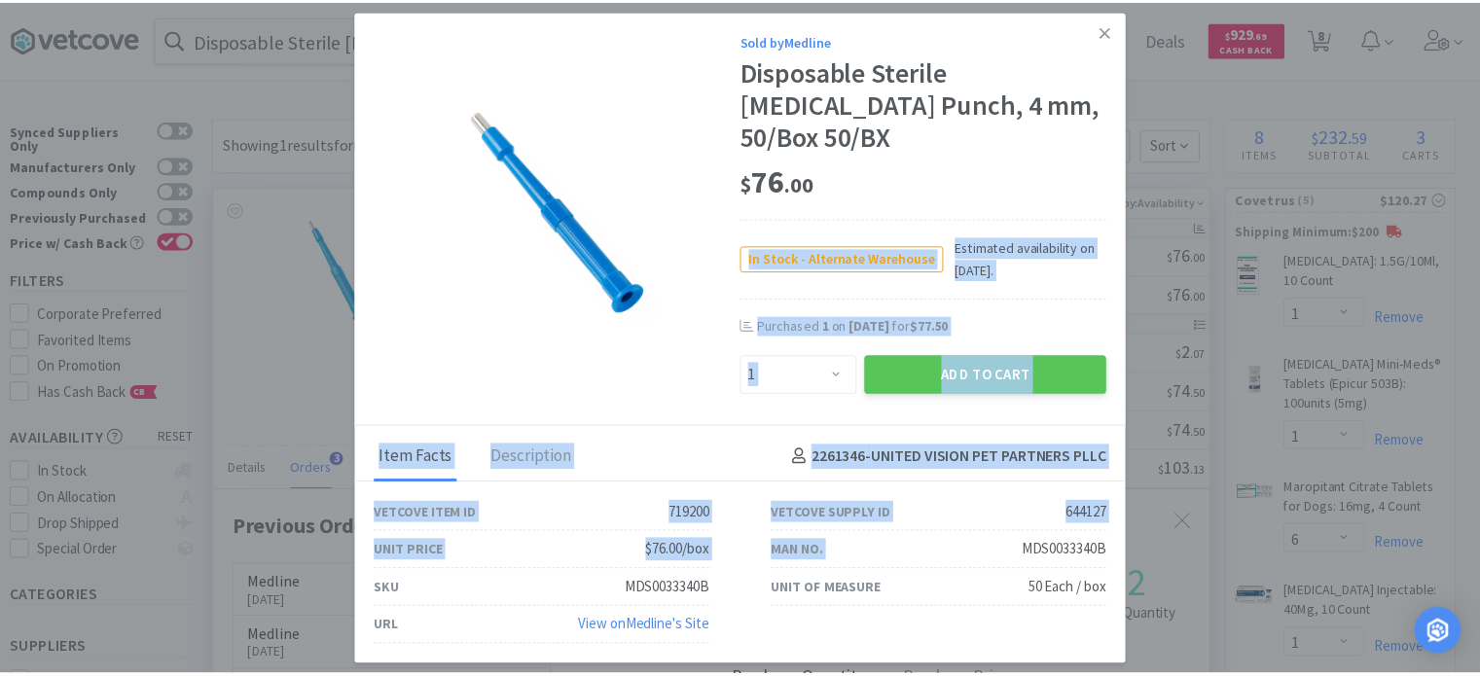
scroll to position [972873, 972365]
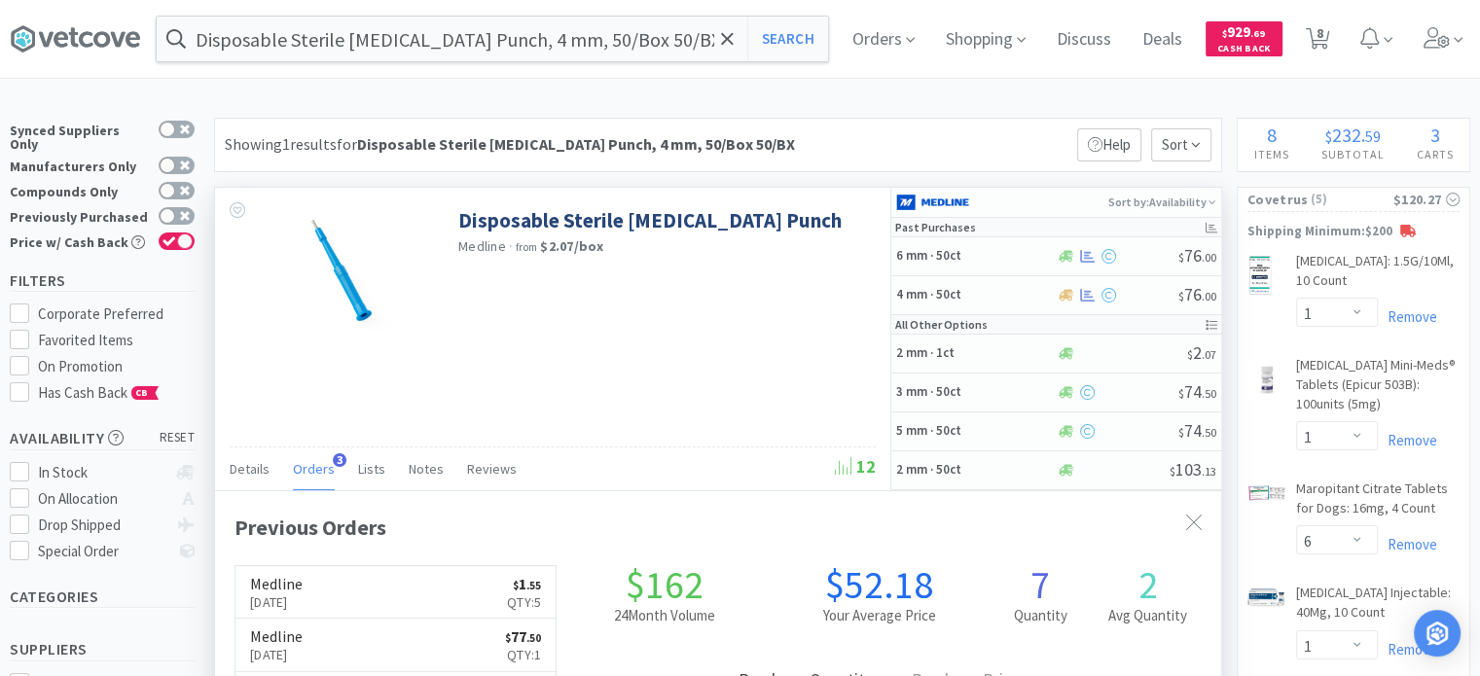
drag, startPoint x: 1137, startPoint y: 535, endPoint x: 1113, endPoint y: 535, distance: 24.3
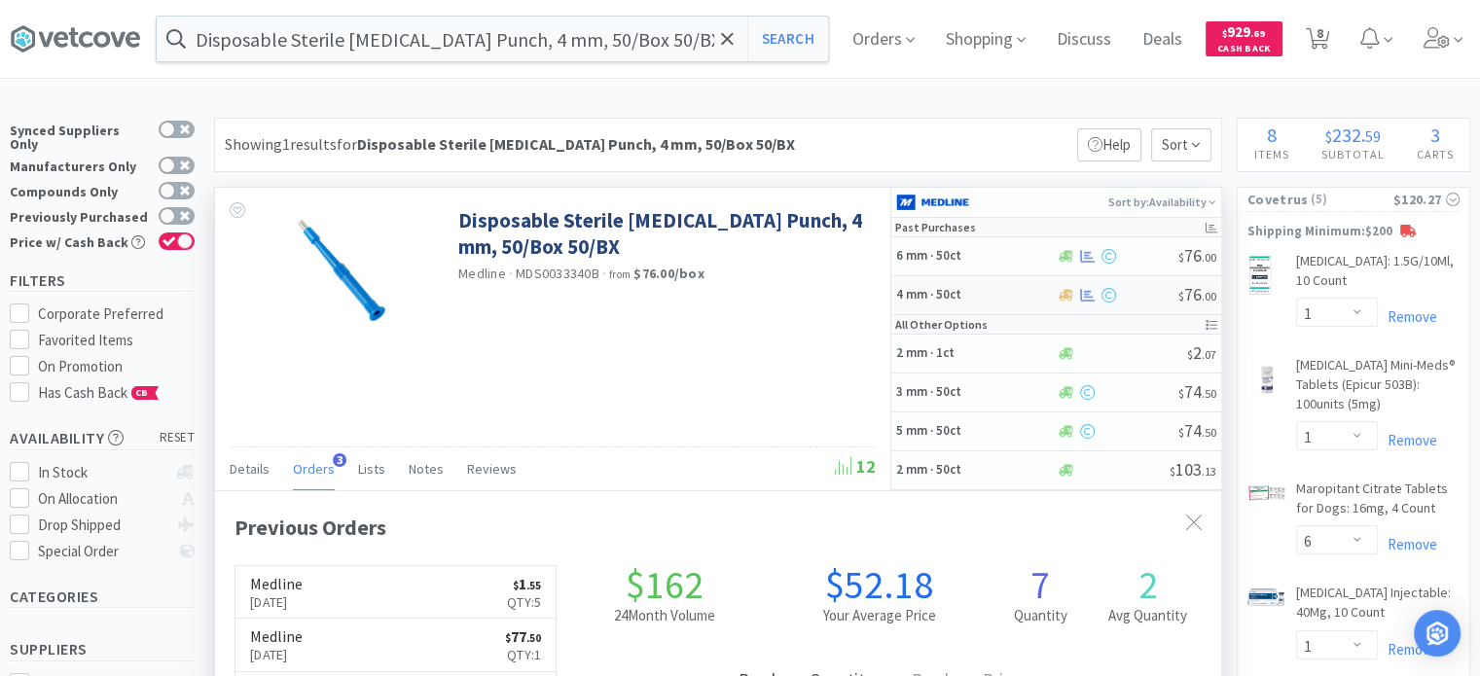
click at [997, 301] on h5 "4 mm · 50ct" at bounding box center [974, 295] width 156 height 17
select select "1"
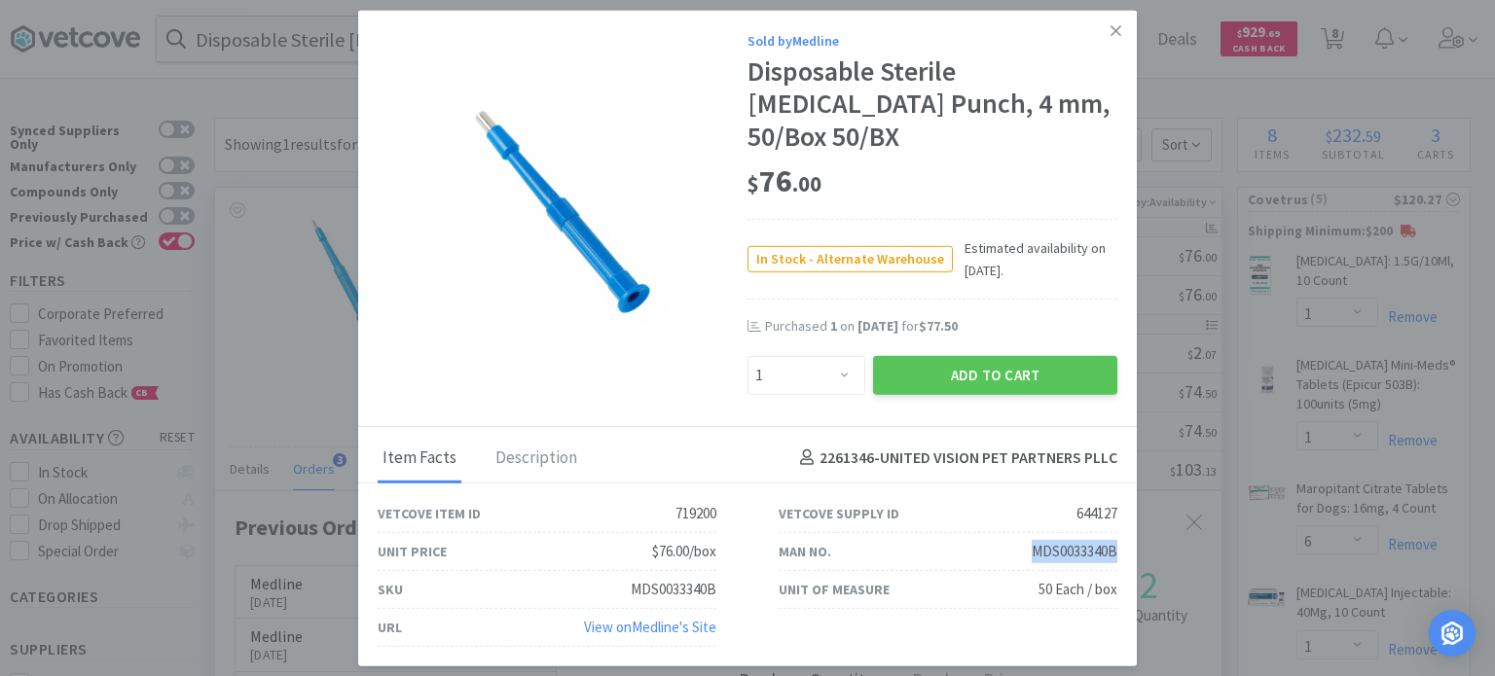
drag, startPoint x: 1025, startPoint y: 530, endPoint x: 1118, endPoint y: 531, distance: 93.5
click at [1118, 533] on div "Man No. MDS0033340B" at bounding box center [948, 552] width 401 height 38
click at [1114, 39] on icon at bounding box center [1116, 30] width 11 height 18
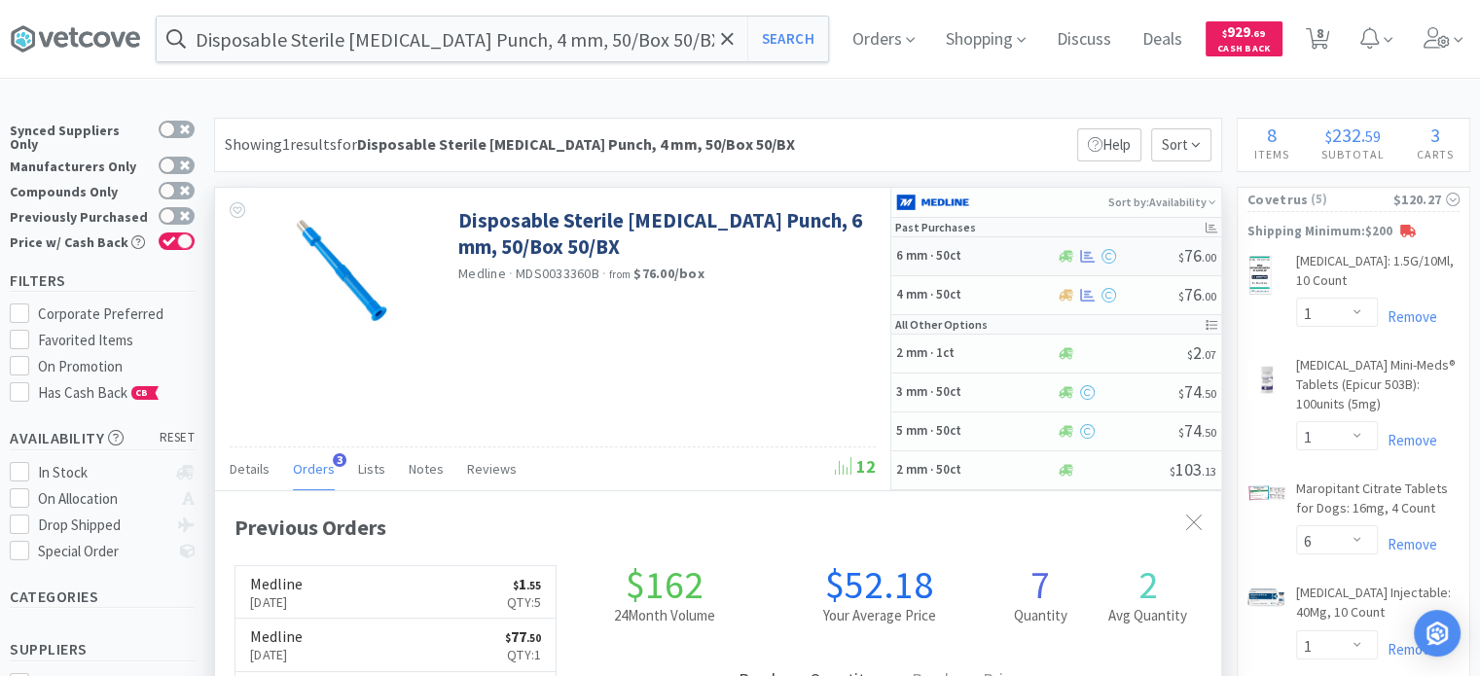
click at [1023, 268] on div "6 mm · 50ct" at bounding box center [976, 256] width 161 height 34
select select "1"
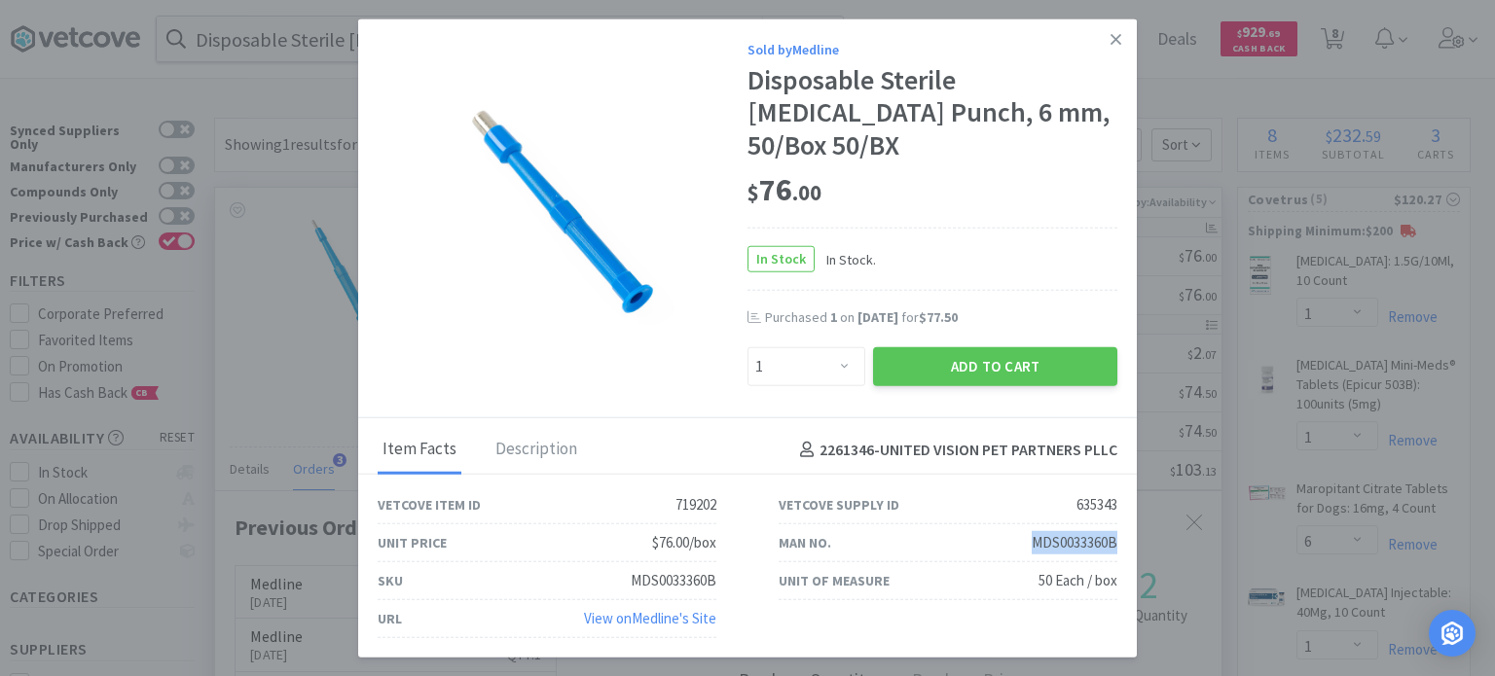
drag, startPoint x: 1024, startPoint y: 520, endPoint x: 1131, endPoint y: 540, distance: 109.0
click at [1131, 540] on div "Man No. MDS0033360B" at bounding box center [948, 544] width 401 height 38
click at [1107, 59] on link at bounding box center [1116, 39] width 34 height 42
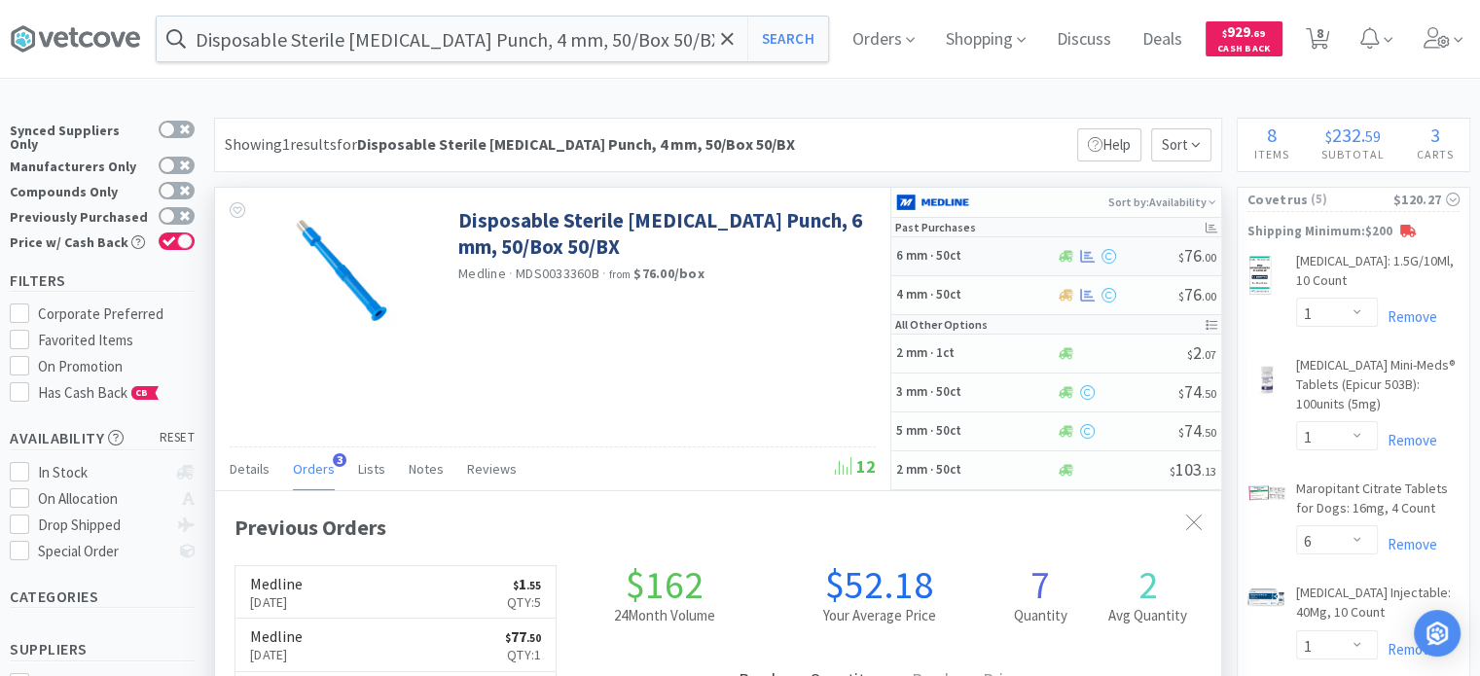
click at [1001, 265] on div "6 mm · 50ct" at bounding box center [976, 256] width 161 height 34
select select "1"
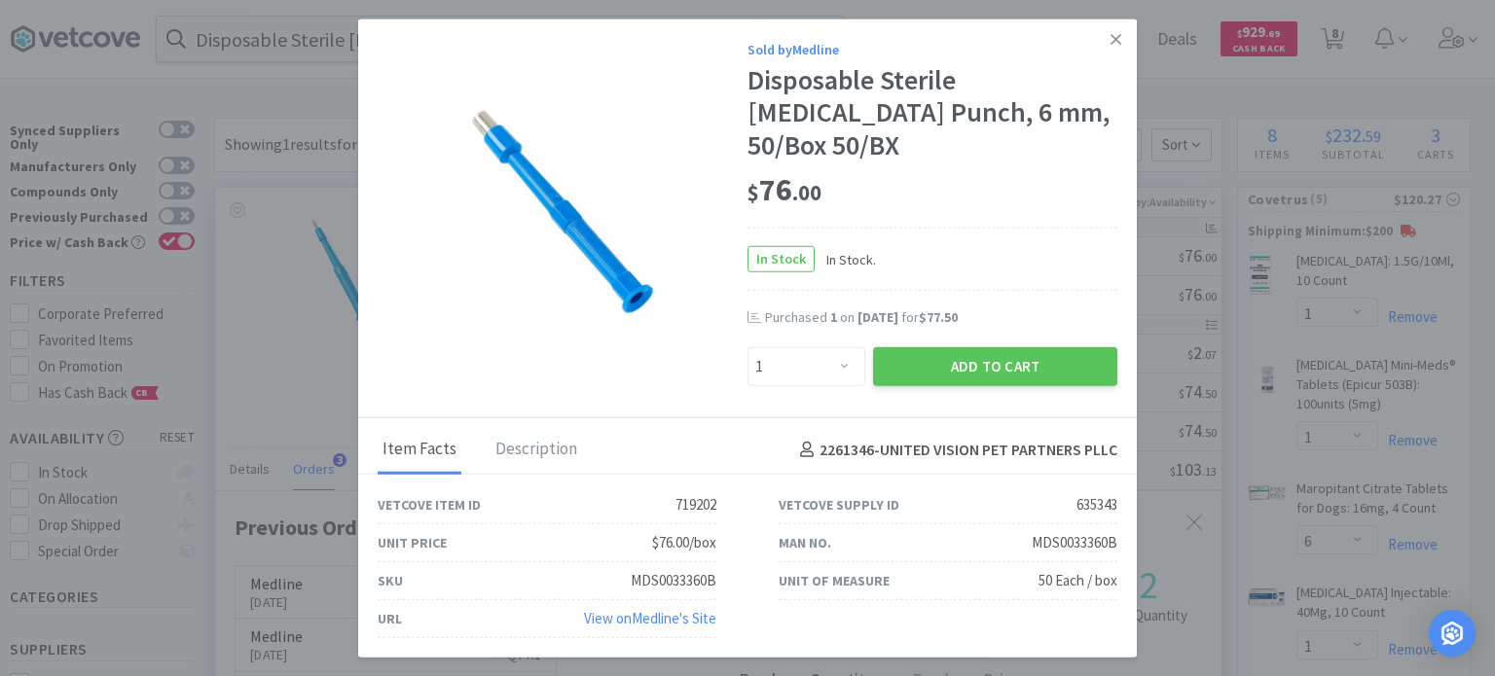
click at [1042, 531] on div "MDS0033360B" at bounding box center [1075, 542] width 86 height 23
drag, startPoint x: 1031, startPoint y: 525, endPoint x: 1121, endPoint y: 535, distance: 91.2
click at [1121, 535] on div "Man No. MDS0033360B" at bounding box center [948, 544] width 401 height 38
click at [1103, 60] on link at bounding box center [1116, 39] width 34 height 42
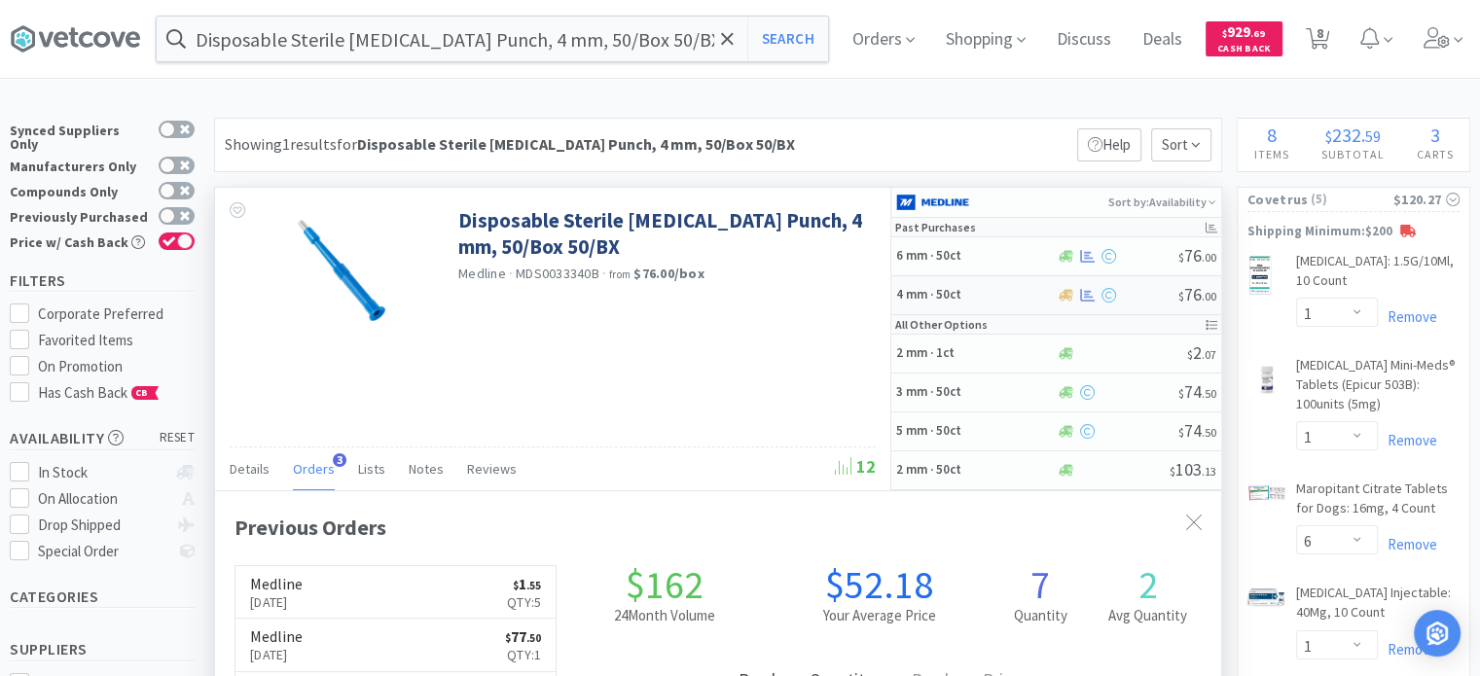
click at [1032, 290] on h5 "4 mm · 50ct" at bounding box center [974, 295] width 156 height 17
select select "1"
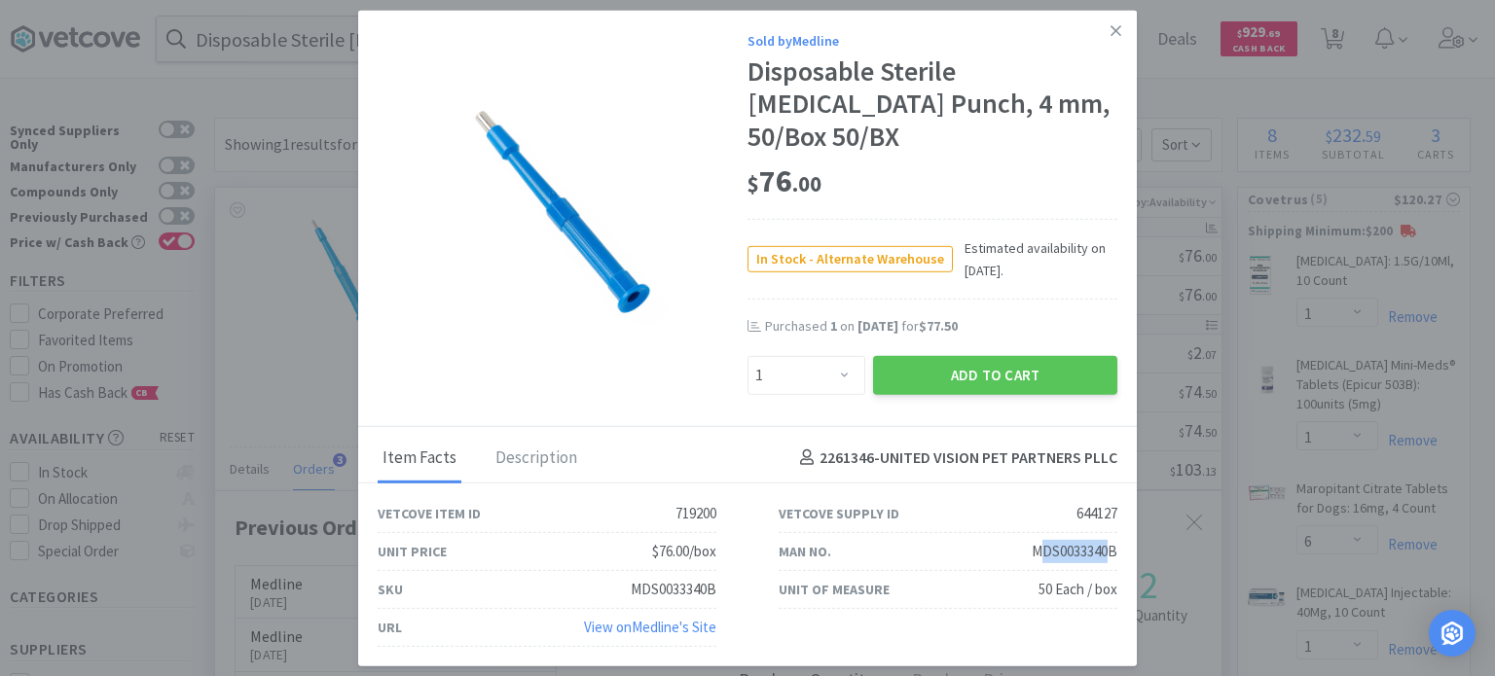
drag, startPoint x: 1038, startPoint y: 535, endPoint x: 1111, endPoint y: 535, distance: 73.0
click at [1111, 540] on div "MDS0033340B" at bounding box center [1075, 551] width 86 height 23
click at [1049, 540] on div "MDS0033340B" at bounding box center [1075, 551] width 86 height 23
drag, startPoint x: 1029, startPoint y: 535, endPoint x: 1130, endPoint y: 535, distance: 101.2
click at [1130, 535] on div "Man No. MDS0033340B" at bounding box center [948, 552] width 401 height 38
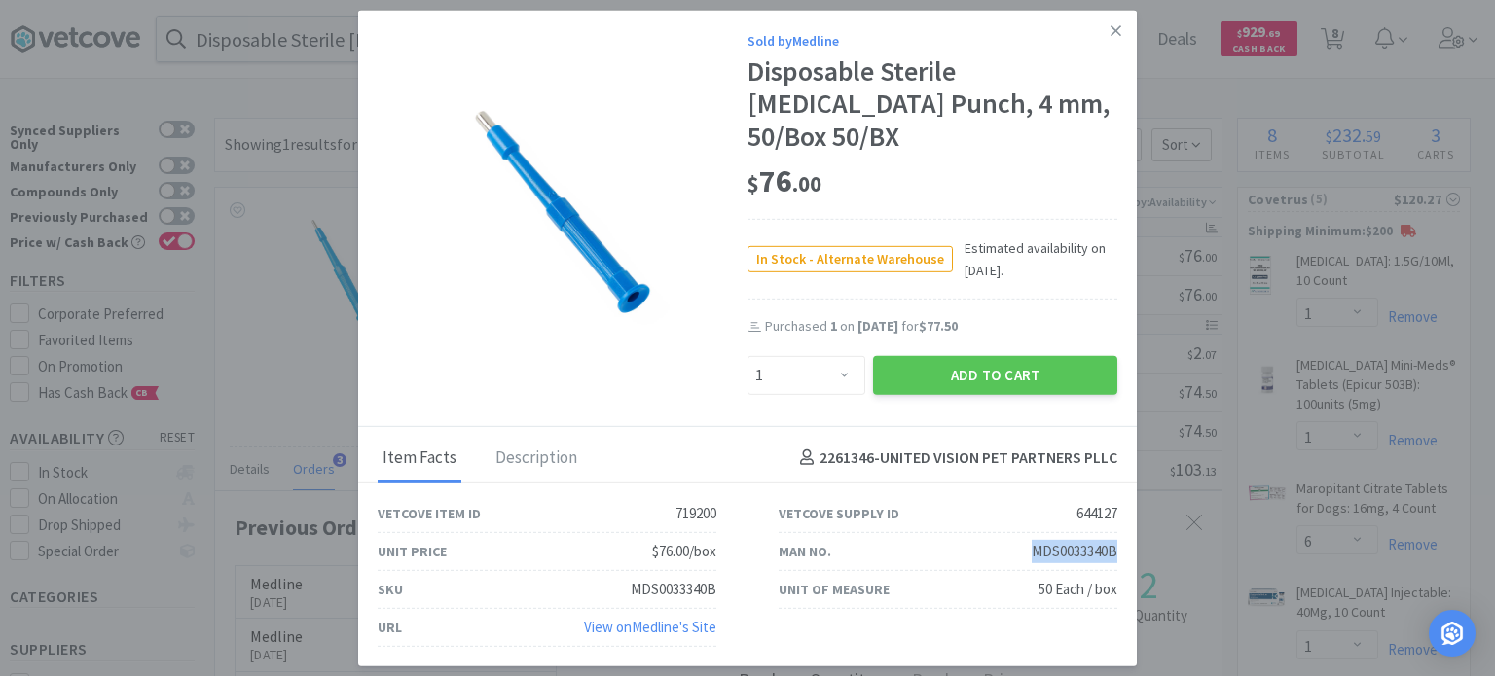
drag, startPoint x: 1359, startPoint y: 335, endPoint x: 1334, endPoint y: 298, distance: 44.8
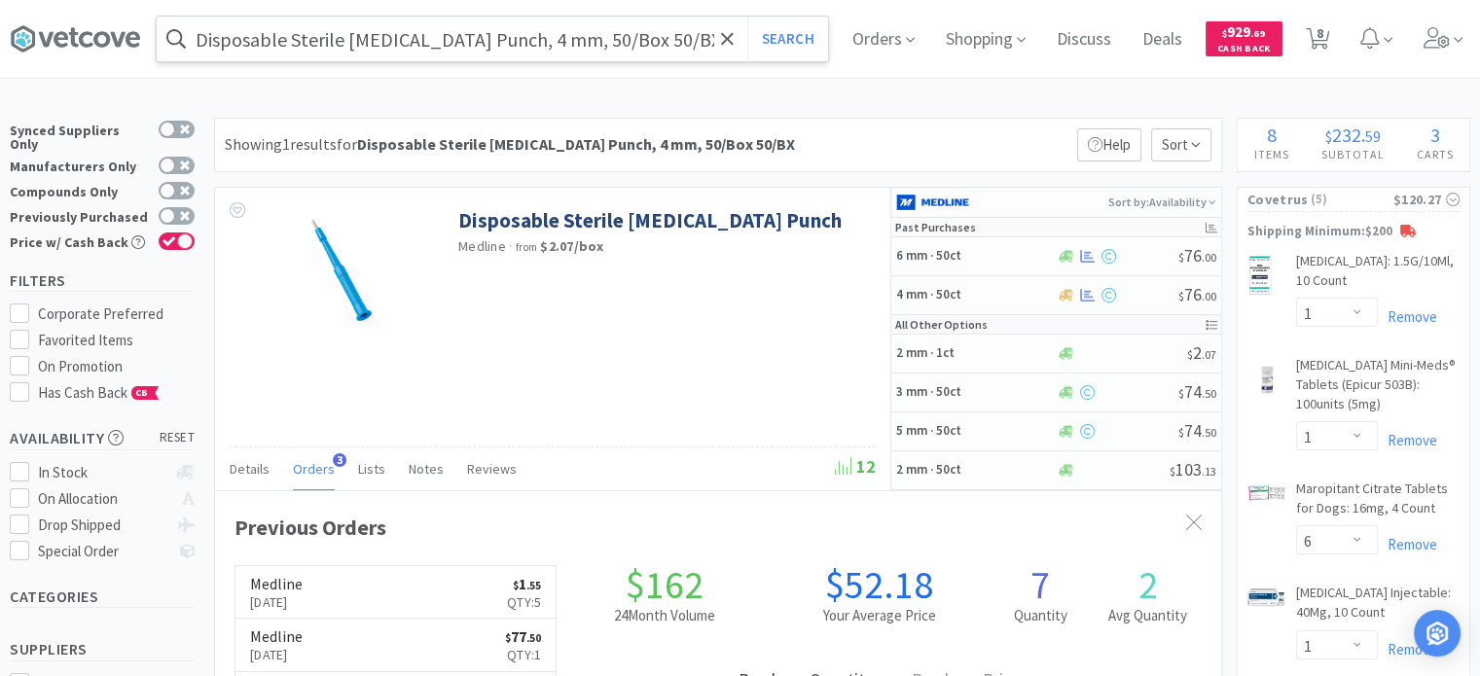
click at [452, 46] on input "Disposable Sterile [MEDICAL_DATA] Punch, 4 mm, 50/Box 50/BX" at bounding box center [493, 39] width 672 height 45
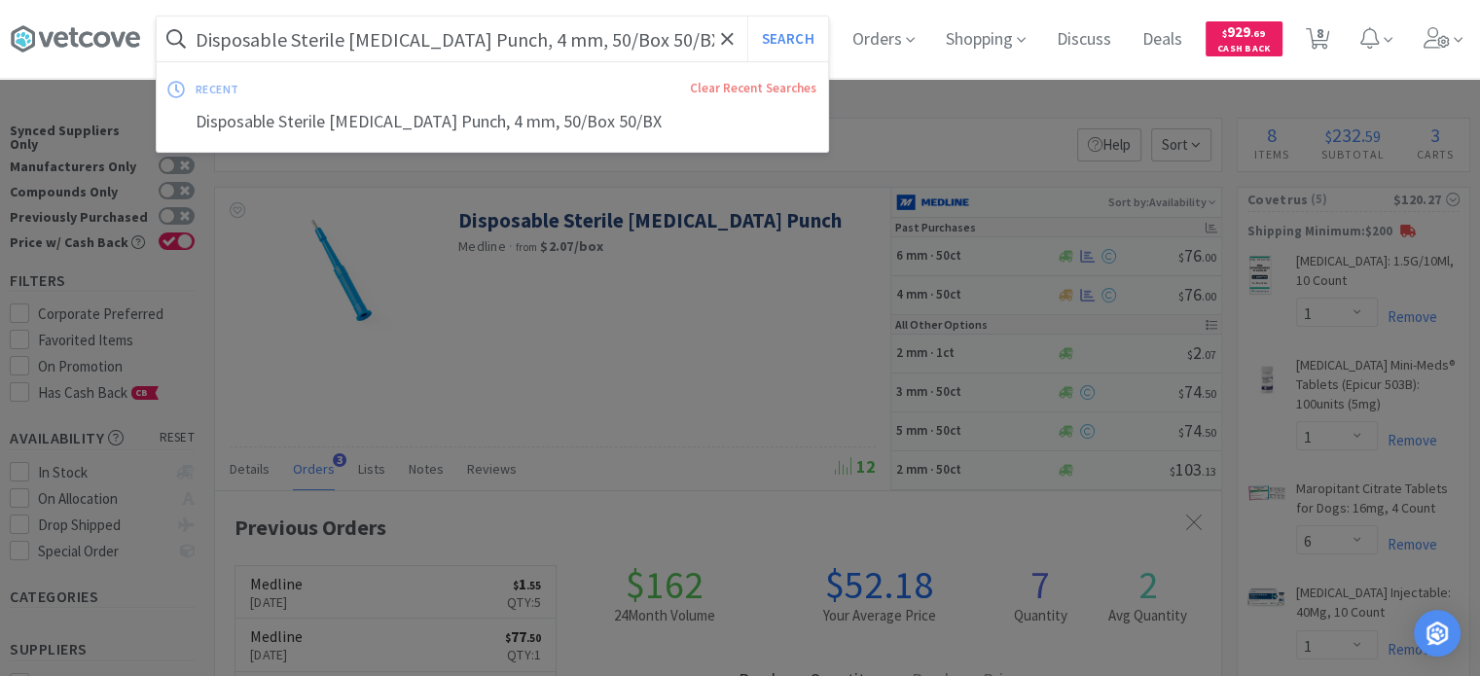
paste input "Clear Plastic E-Collar: Padded Neckline, 20cm, Adjustable Snap Closure, 1 each"
type input "Clear Plastic E-Collar: Padded Neckline, 20cm, Adjustable Snap Closure, 1 each"
click at [748, 17] on button "Search" at bounding box center [788, 39] width 81 height 45
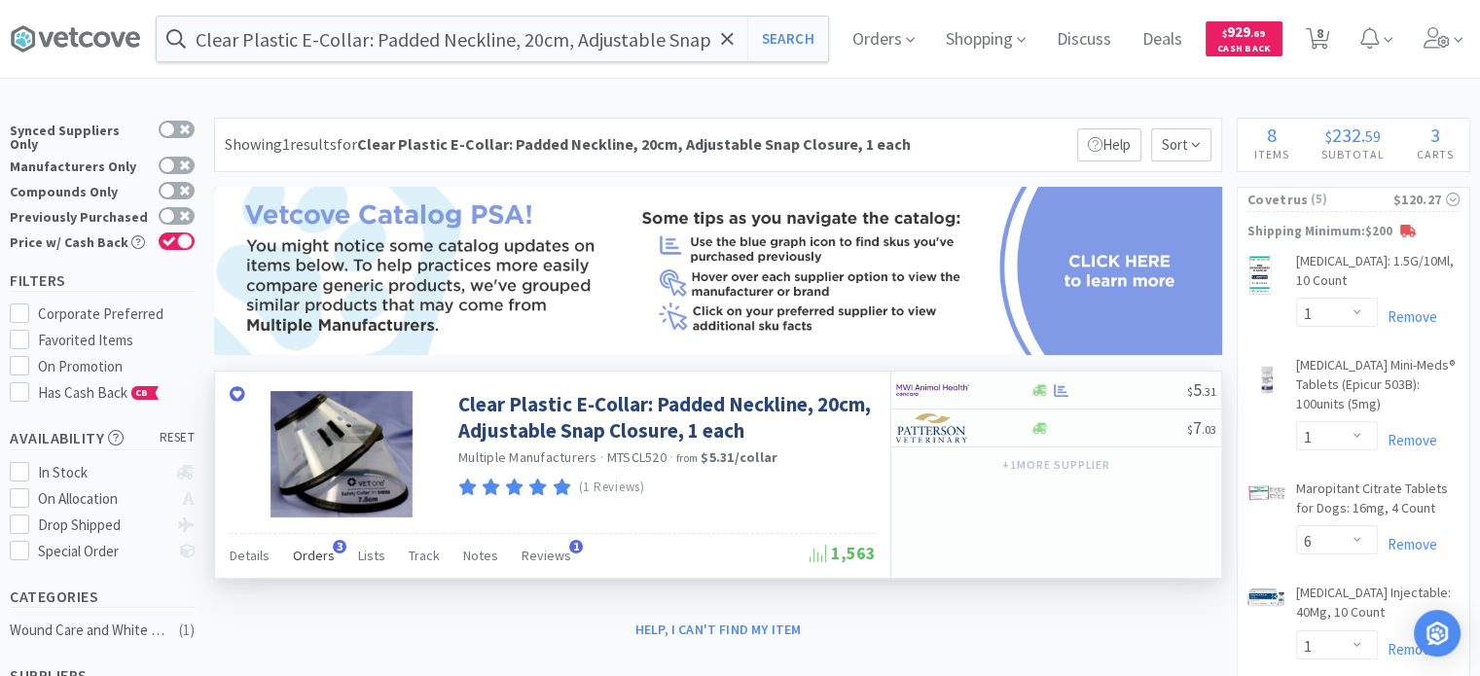
click at [323, 557] on span "Orders" at bounding box center [314, 556] width 42 height 18
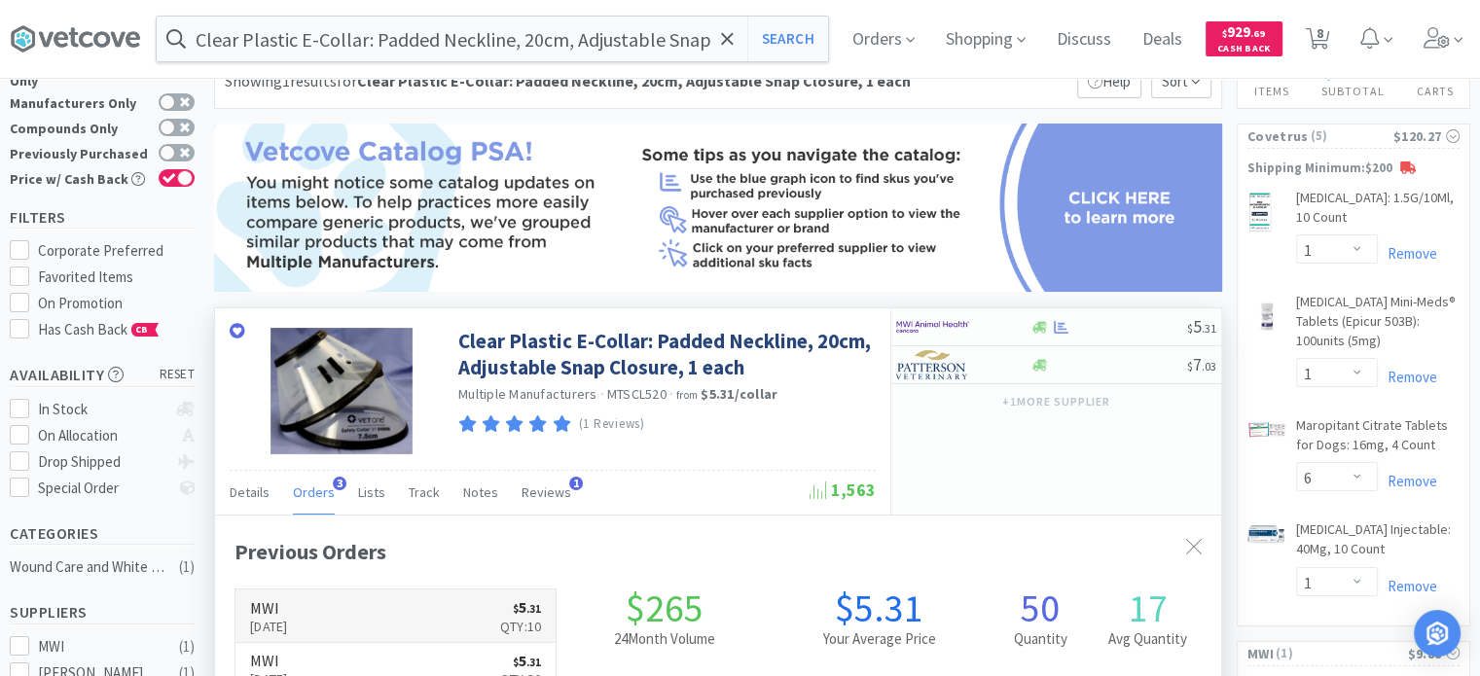
scroll to position [97, 0]
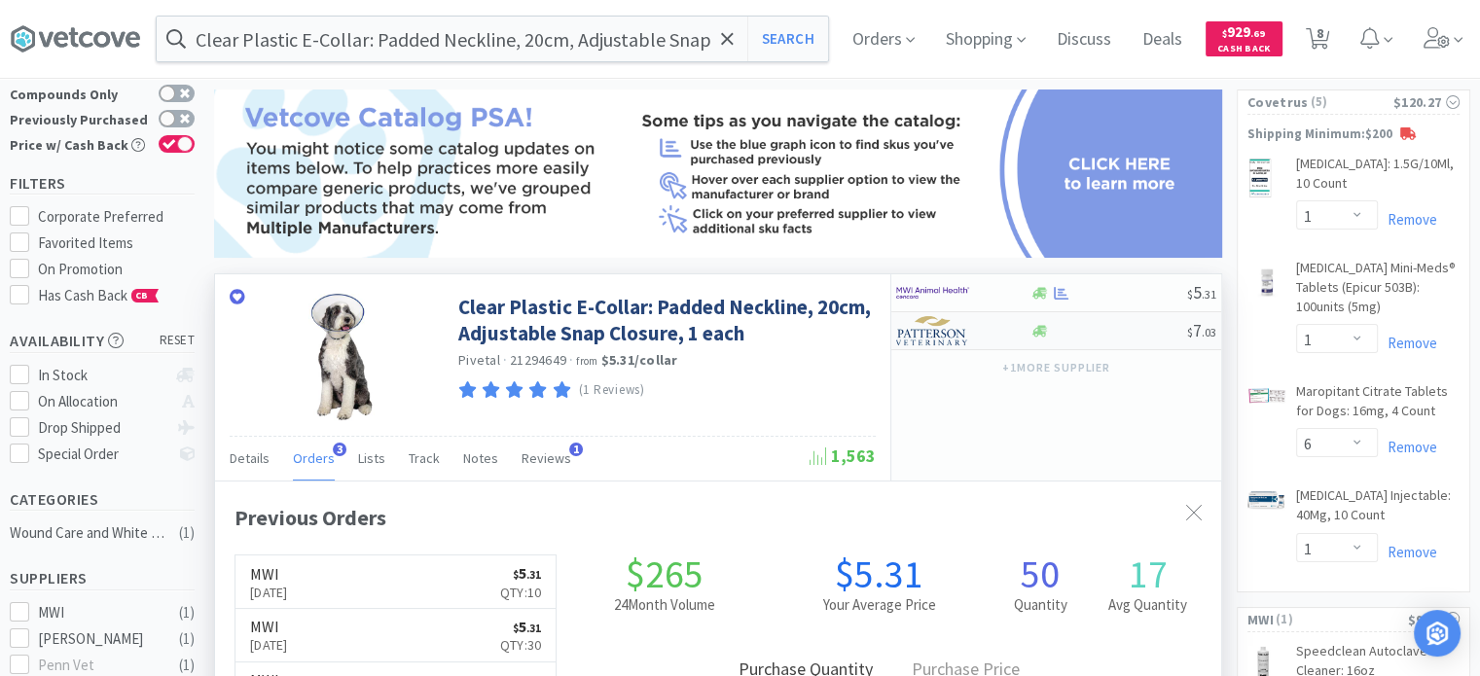
click at [1128, 312] on div "$ 7 . 03" at bounding box center [1057, 331] width 330 height 38
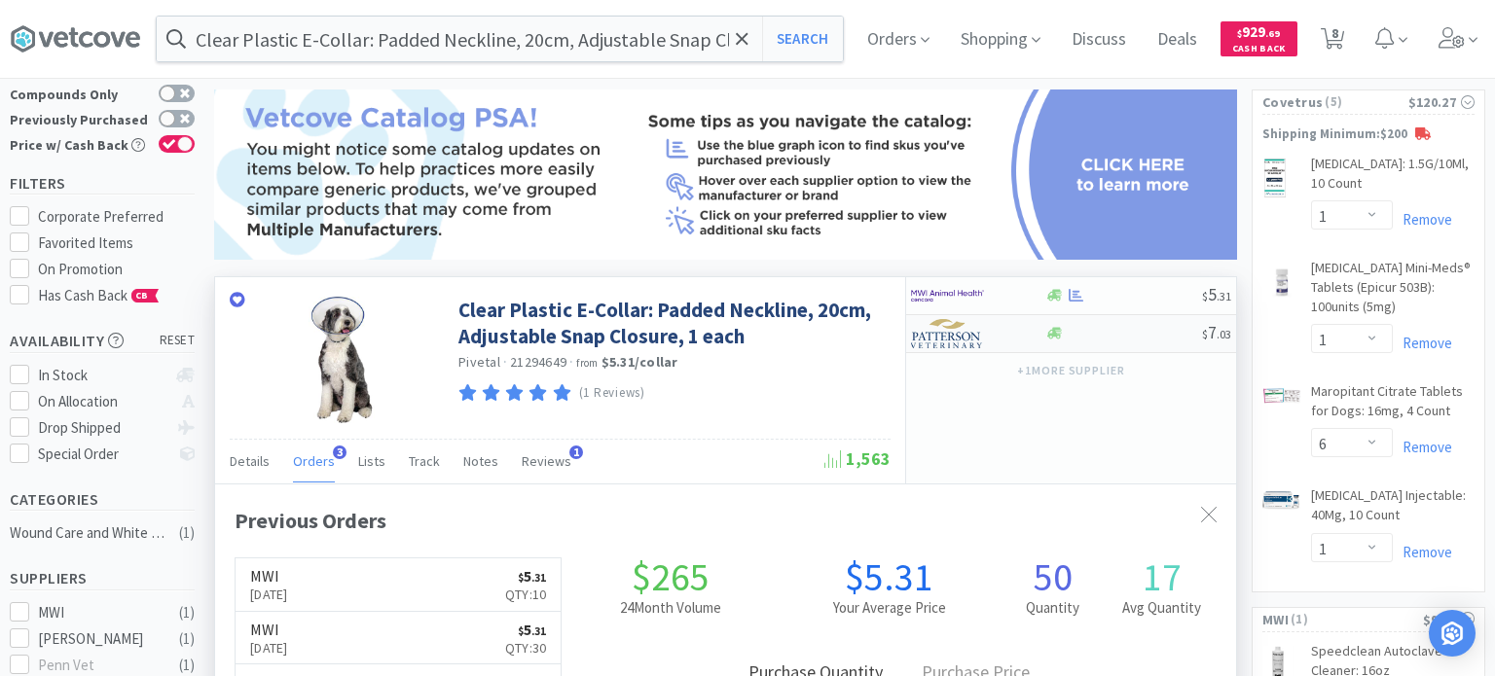
select select "1"
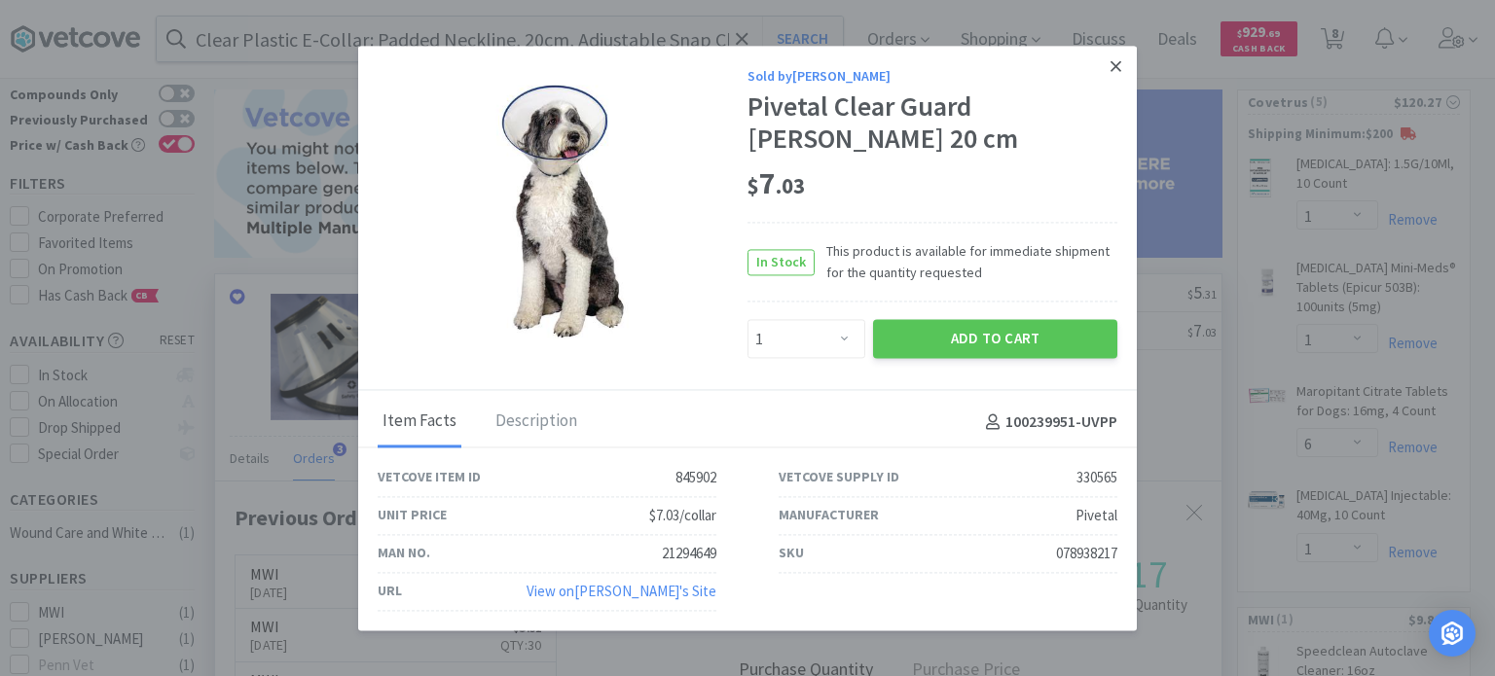
click at [1105, 56] on link at bounding box center [1116, 67] width 34 height 42
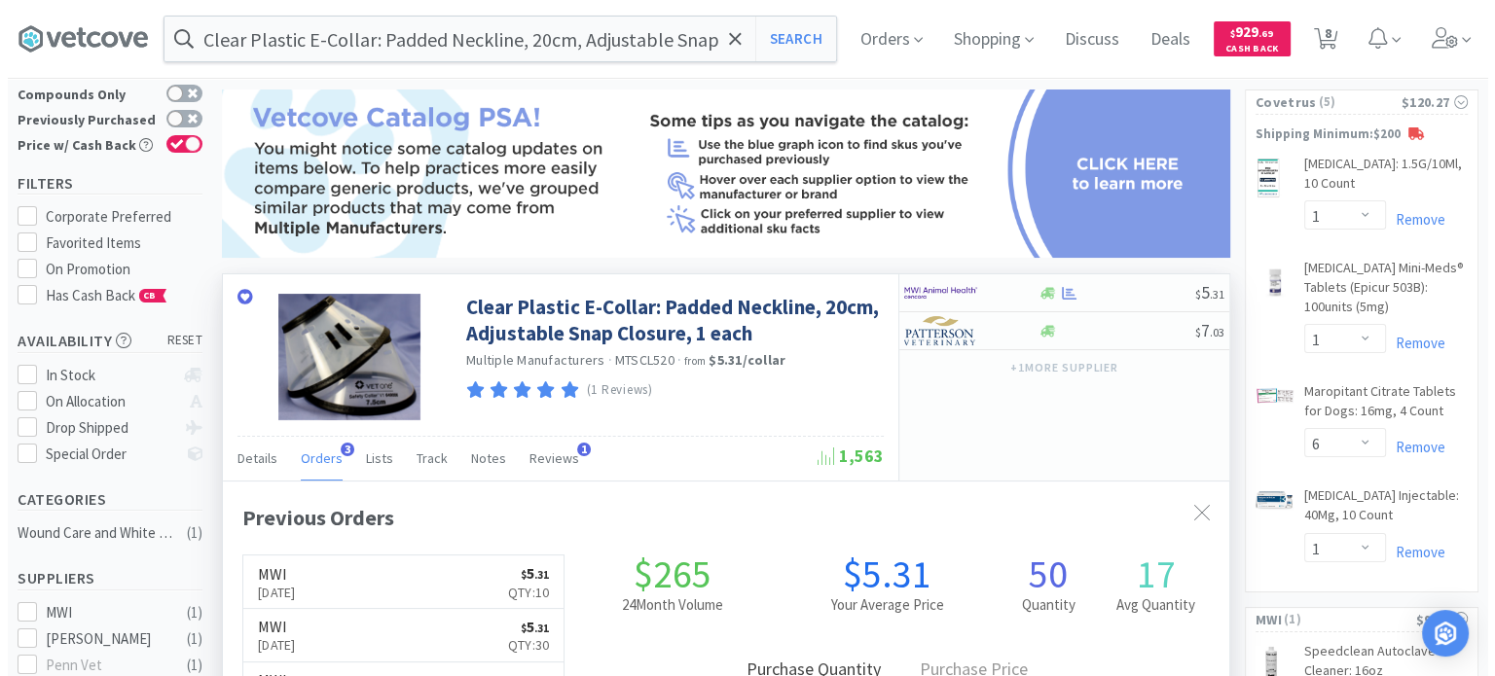
scroll to position [972873, 972365]
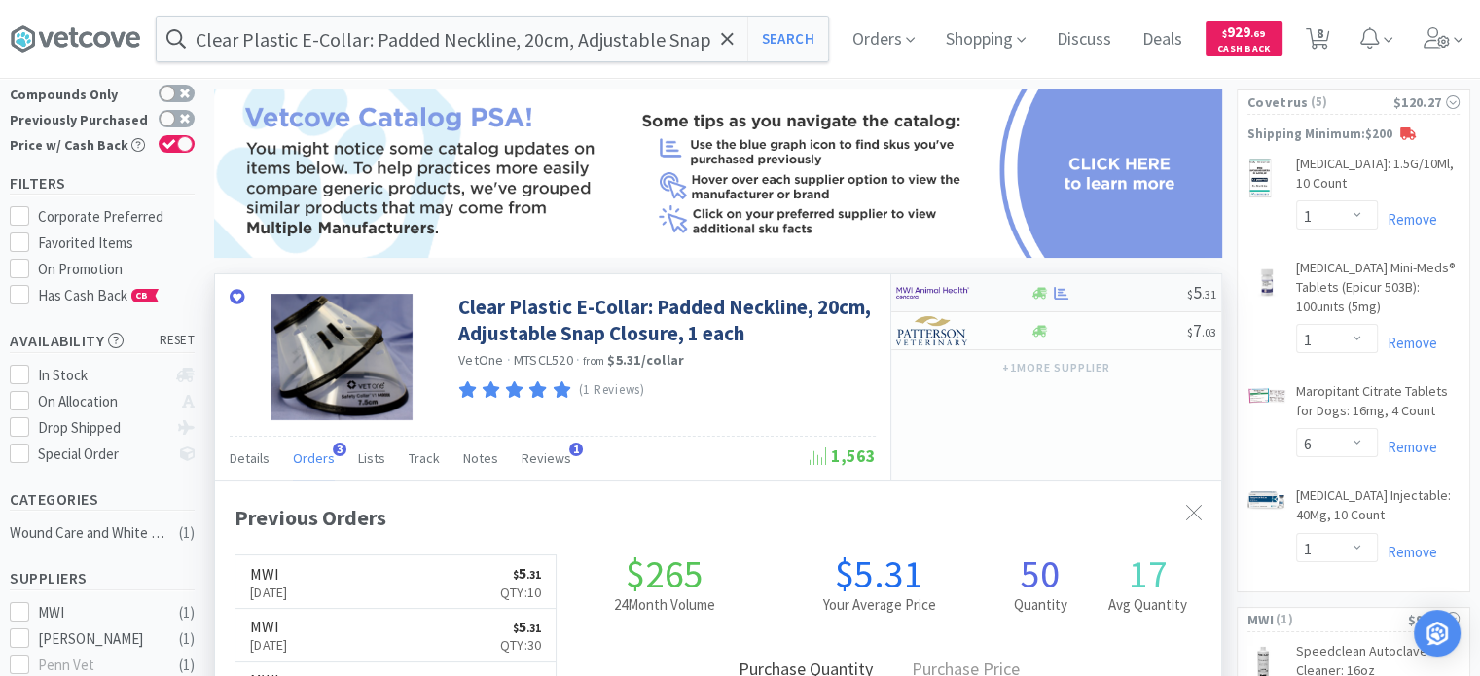
click at [1089, 277] on div "$ 5 . 31" at bounding box center [1057, 293] width 330 height 38
select select "10"
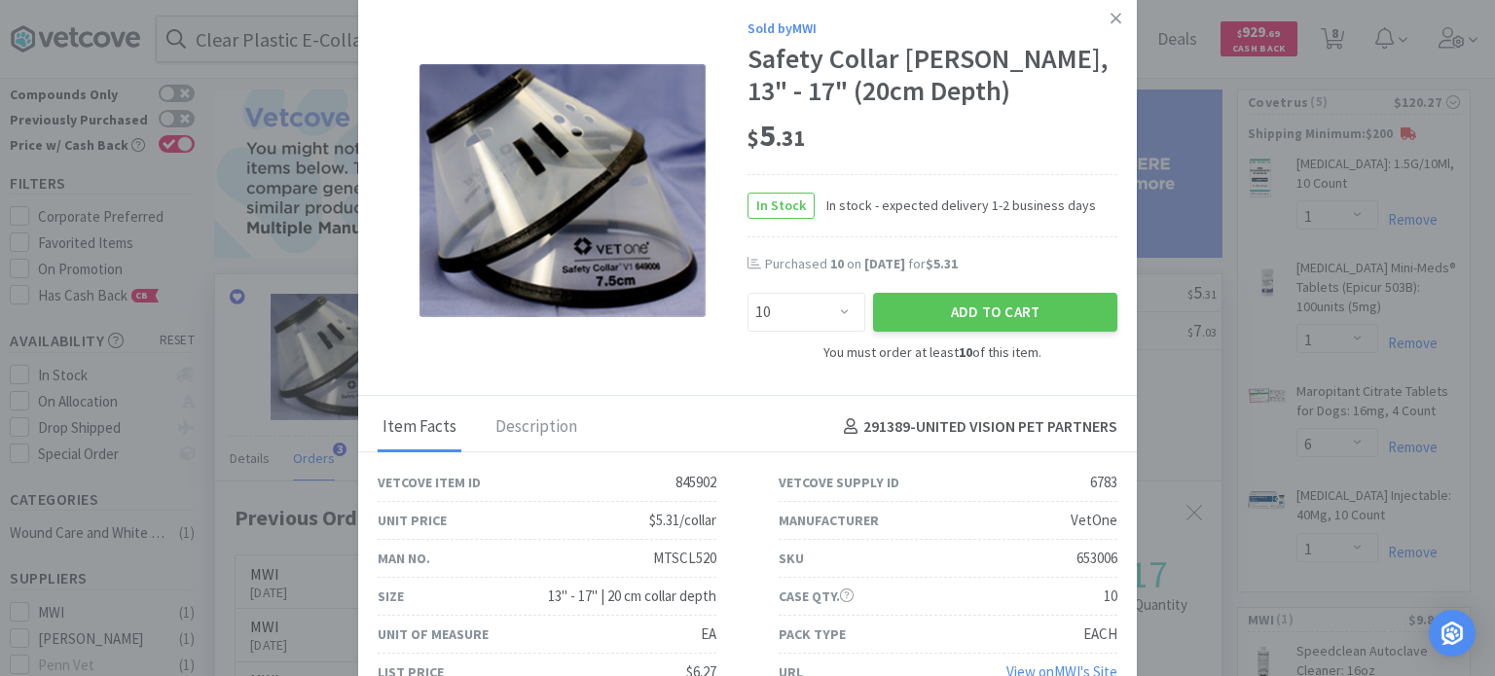
scroll to position [29, 0]
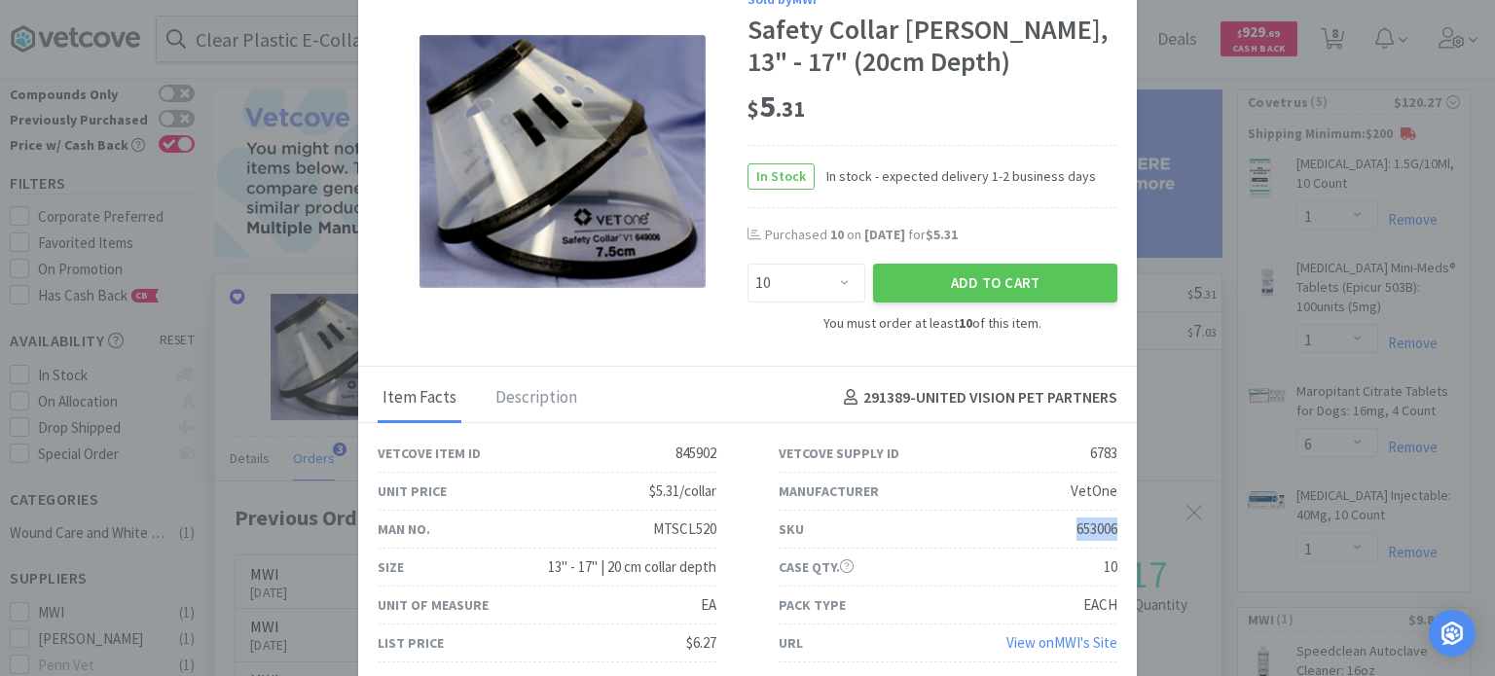
drag, startPoint x: 1016, startPoint y: 525, endPoint x: 1105, endPoint y: 526, distance: 88.6
click at [1105, 526] on div "SKU 653006" at bounding box center [948, 530] width 401 height 38
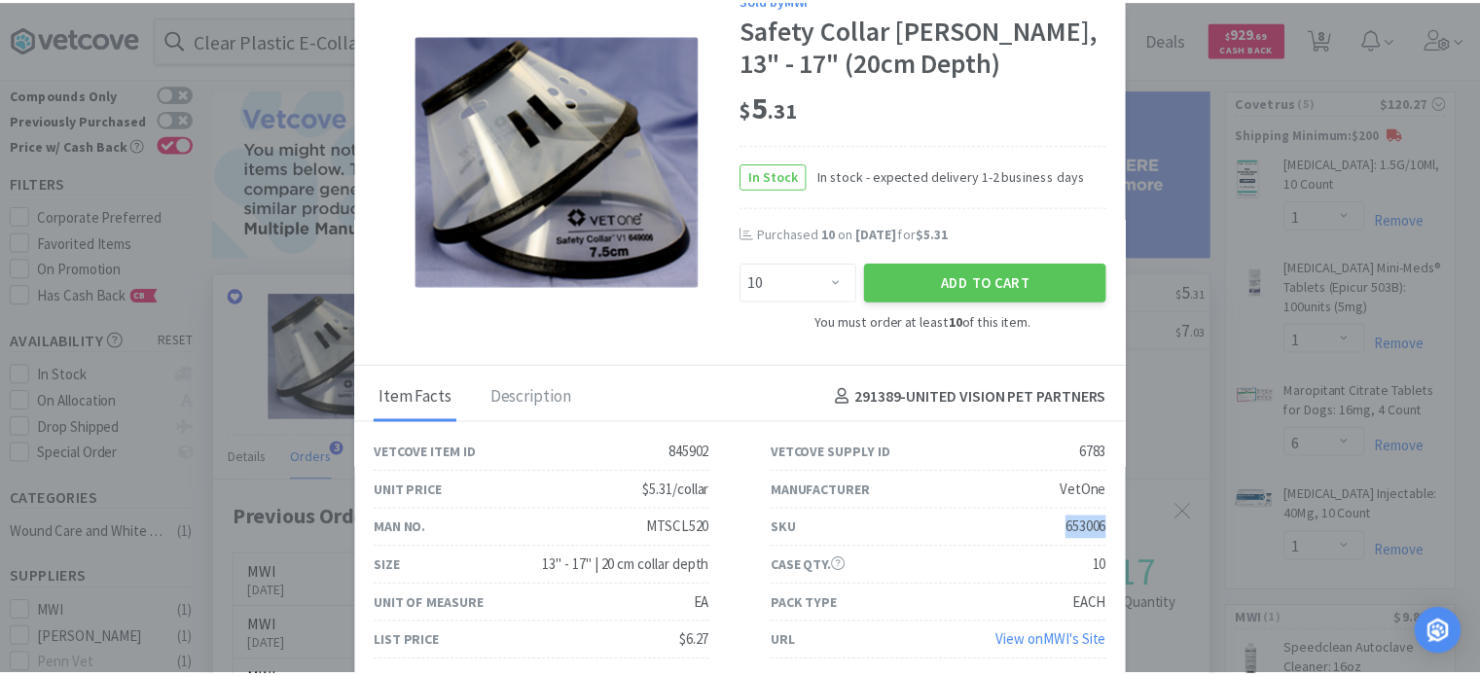
scroll to position [0, 0]
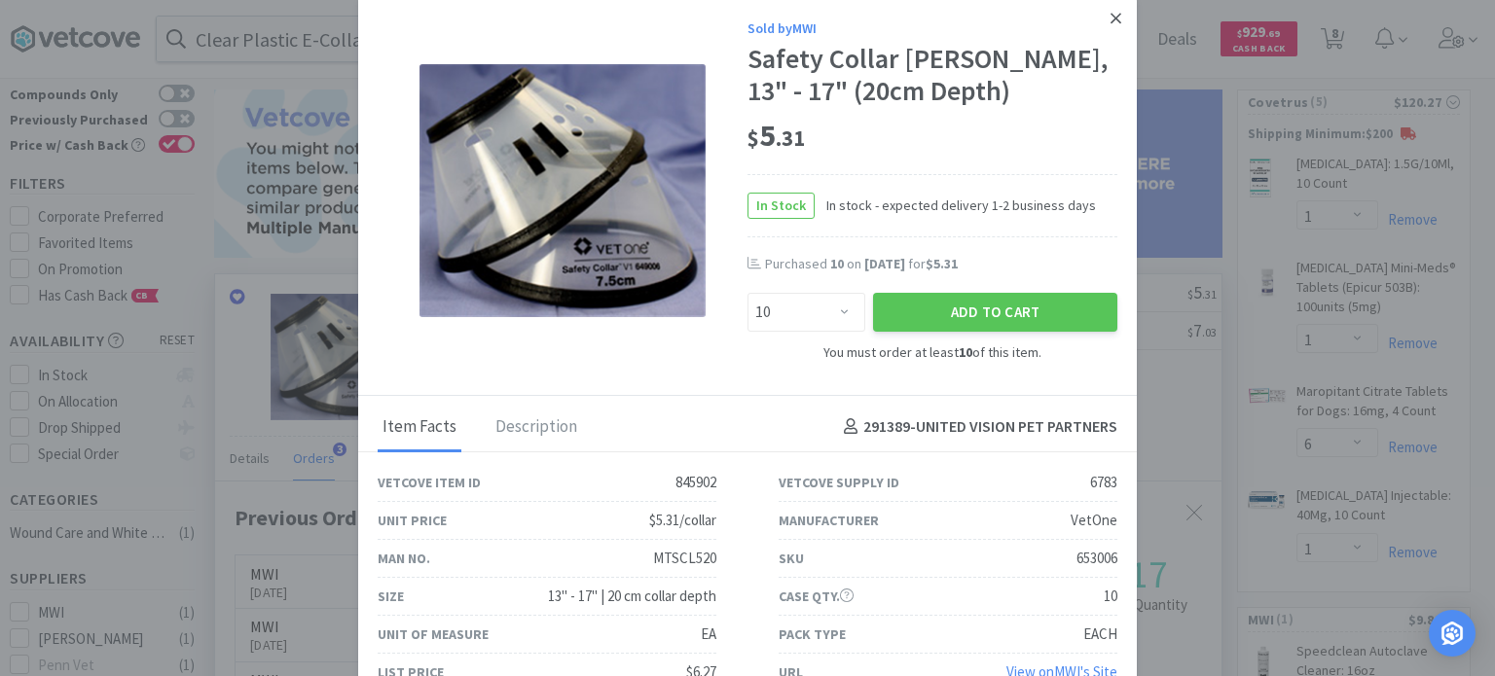
click at [1099, 30] on link at bounding box center [1116, 19] width 34 height 42
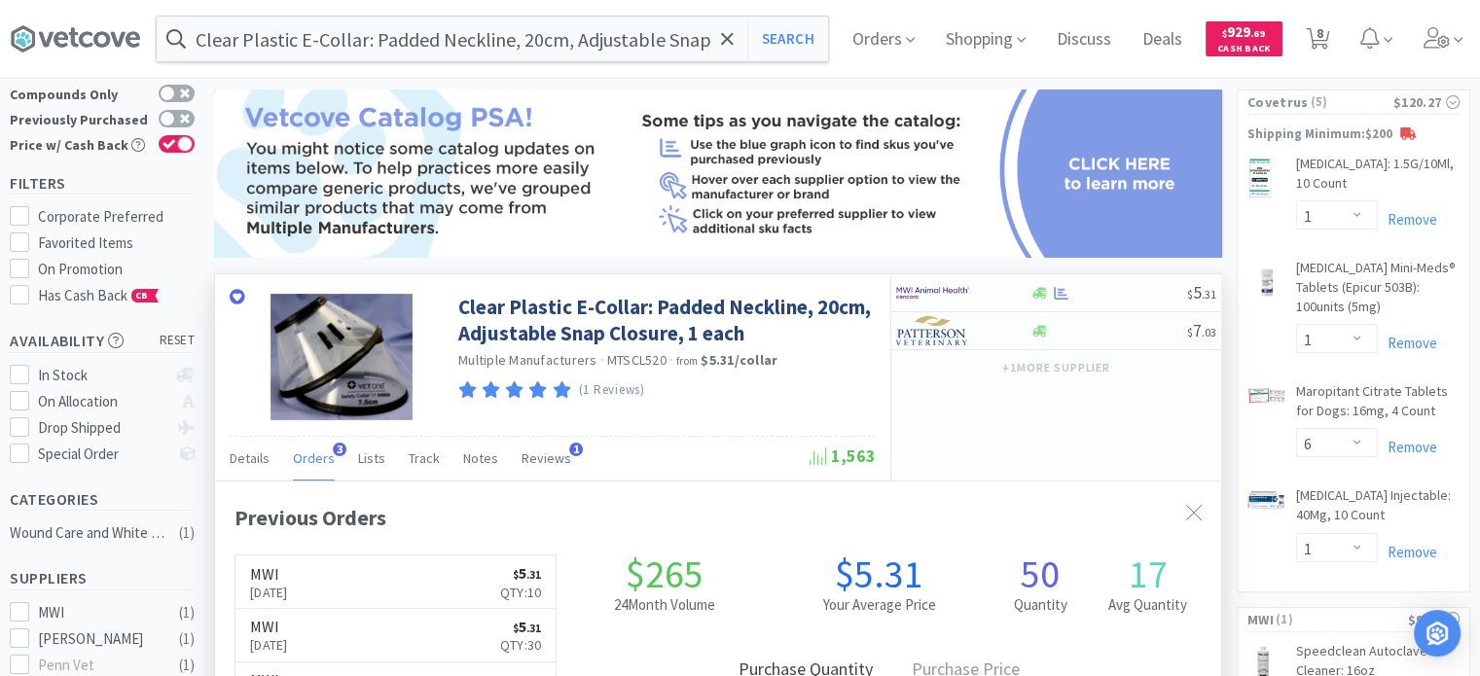
scroll to position [972873, 972365]
click at [526, 38] on input "Clear Plastic E-Collar: Padded Neckline, 20cm, Adjustable Snap Closure, 1 each" at bounding box center [493, 39] width 672 height 45
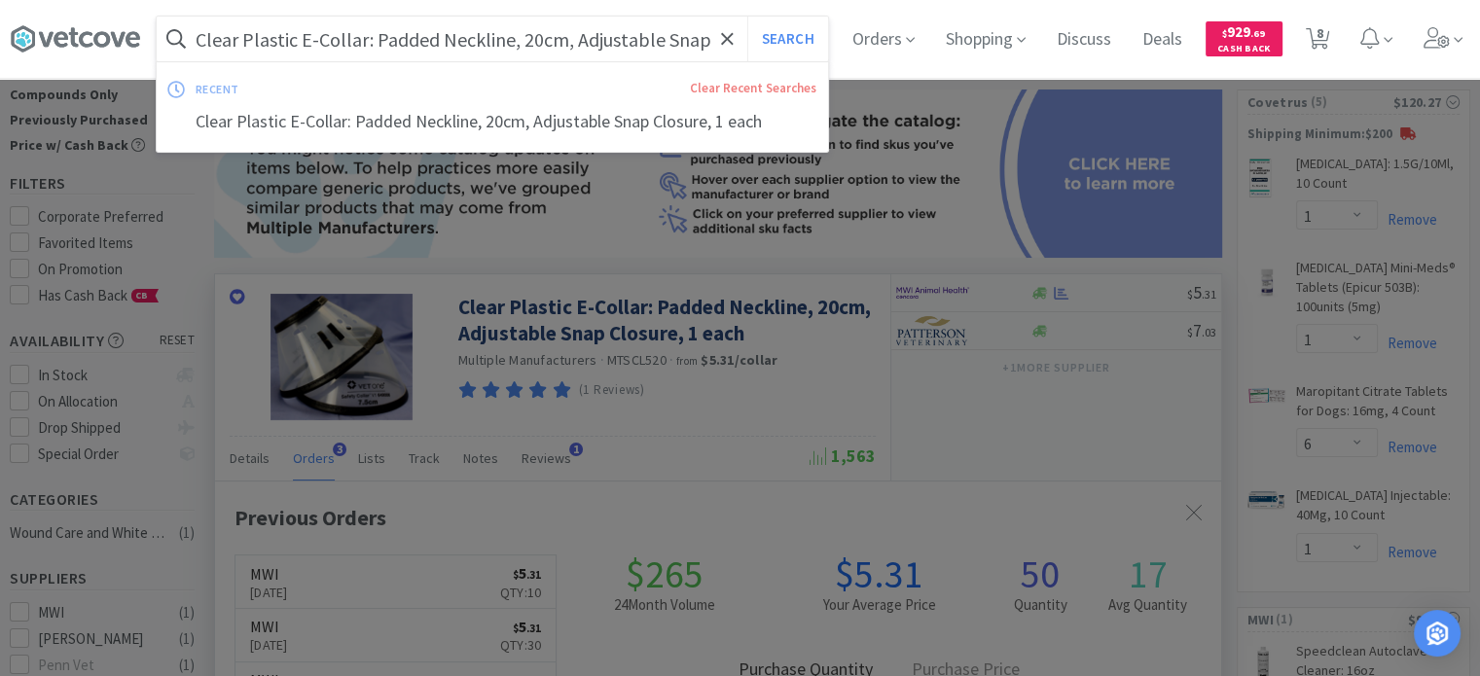
click at [526, 38] on input "Clear Plastic E-Collar: Padded Neckline, 20cm, Adjustable Snap Closure, 1 each" at bounding box center [493, 39] width 672 height 45
paste input "[MEDICAL_DATA] IM Injectable: 1mg/ml - 10ml"
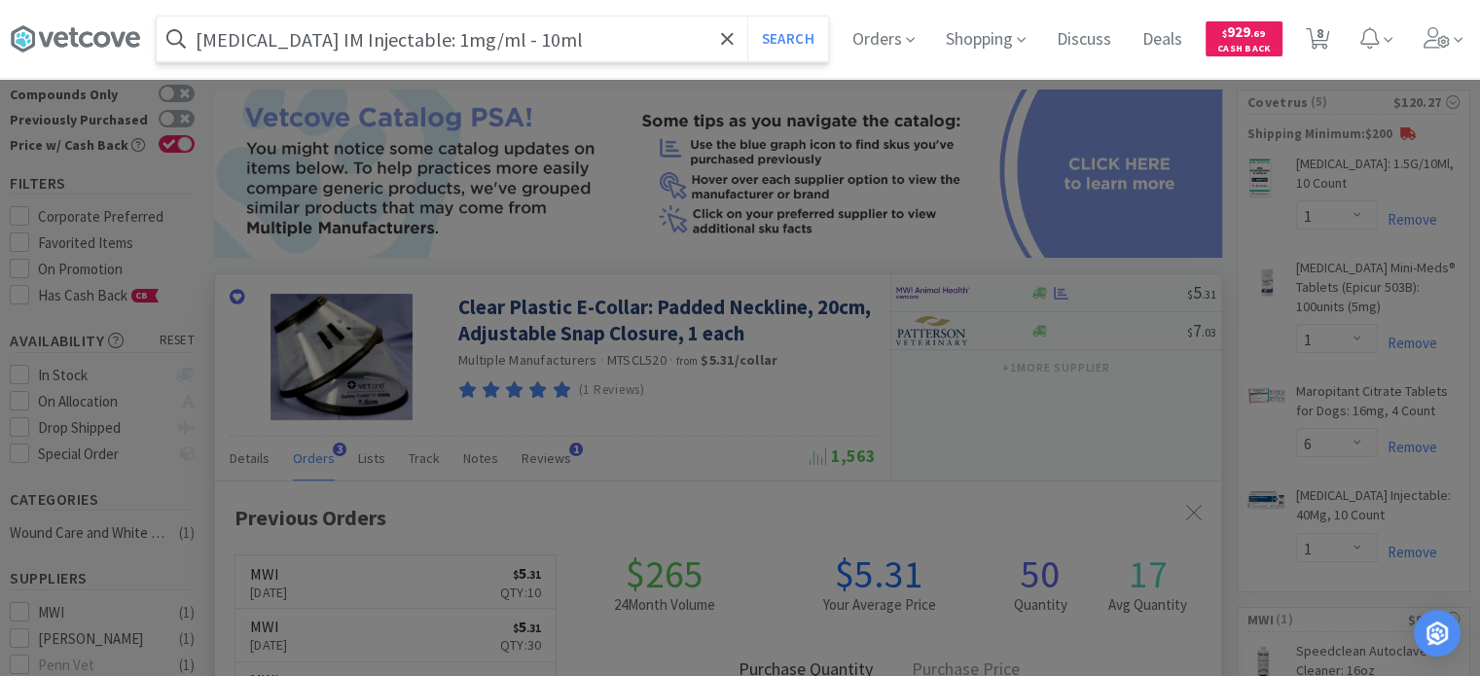
type input "[MEDICAL_DATA] IM Injectable: 1mg/ml - 10ml"
click at [748, 17] on button "Search" at bounding box center [788, 39] width 81 height 45
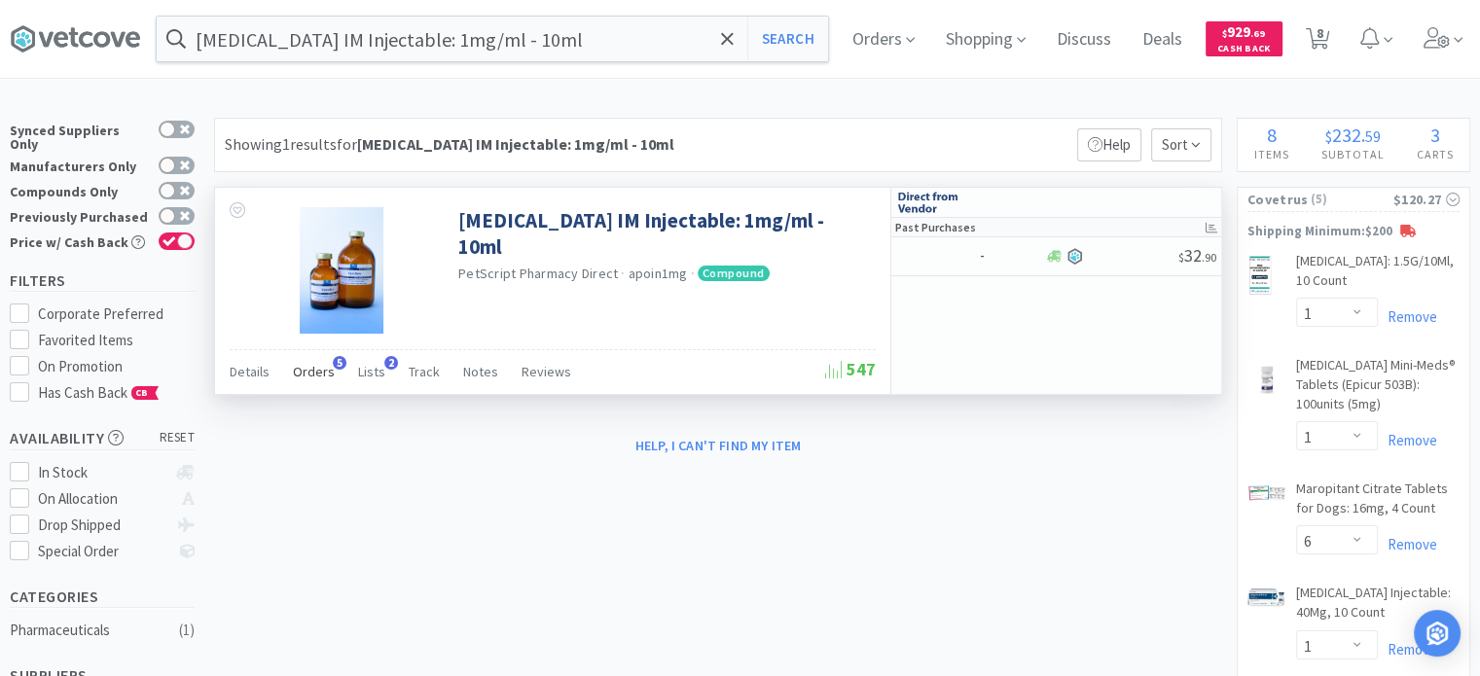
click at [299, 369] on span "Orders" at bounding box center [314, 372] width 42 height 18
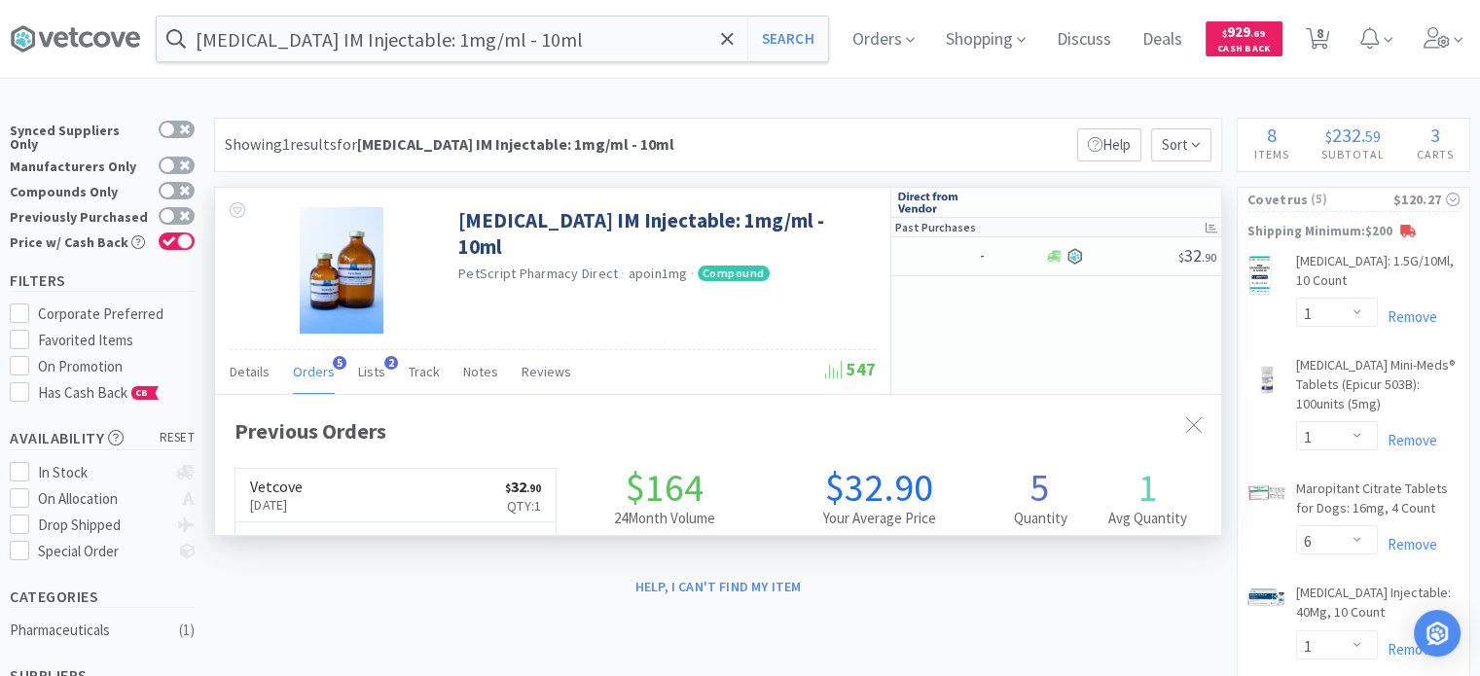
scroll to position [498, 1006]
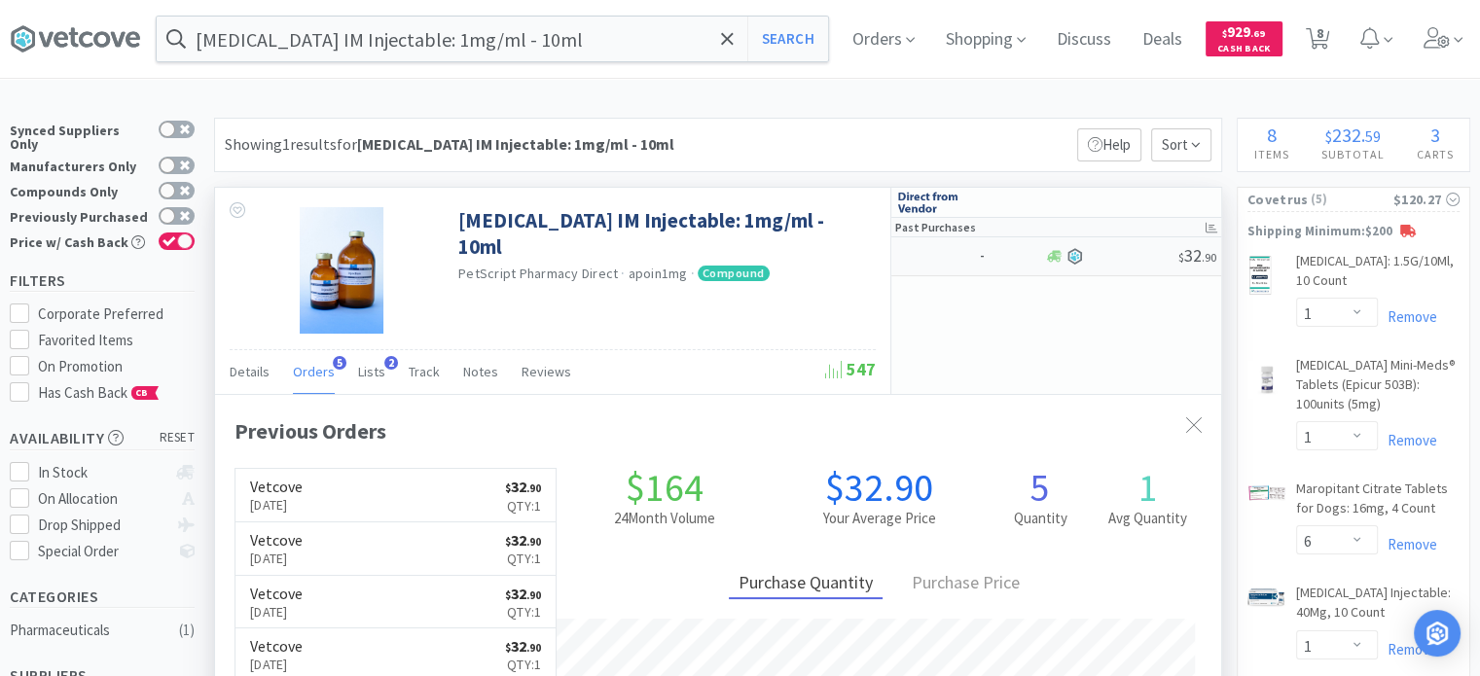
click at [1032, 264] on div "-" at bounding box center [970, 256] width 148 height 34
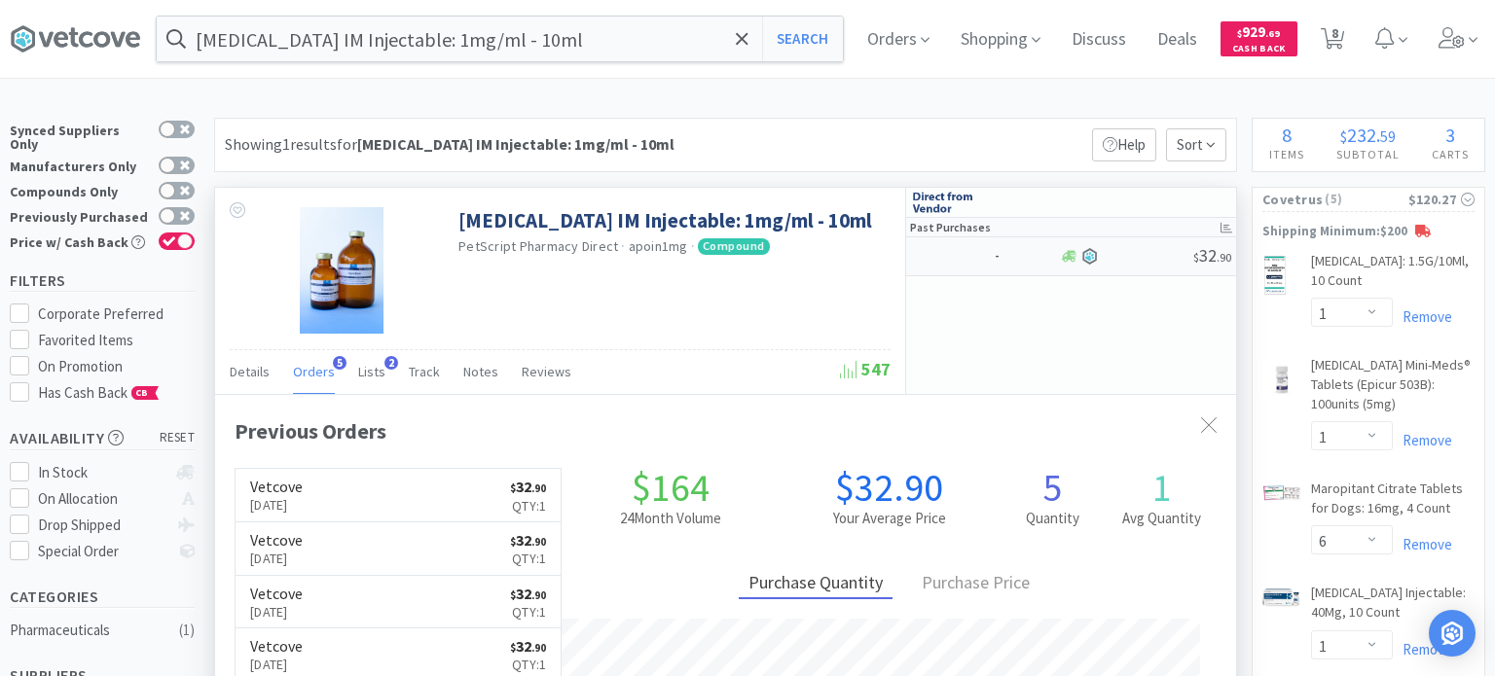
select select "1"
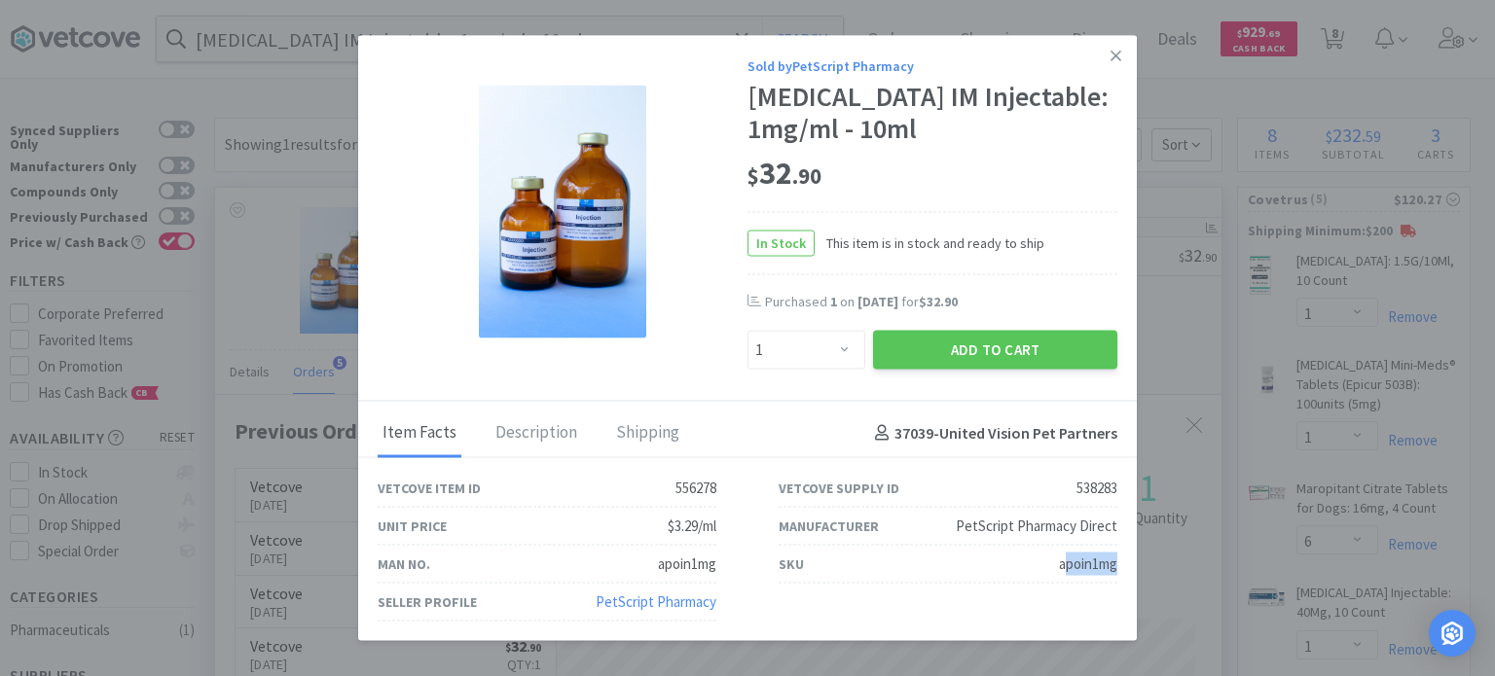
drag, startPoint x: 1062, startPoint y: 571, endPoint x: 1118, endPoint y: 579, distance: 57.0
click at [1118, 579] on div "SKU apoin1mg" at bounding box center [948, 565] width 401 height 38
click at [1089, 572] on div "apoin1mg" at bounding box center [1088, 564] width 58 height 23
drag, startPoint x: 1053, startPoint y: 564, endPoint x: 1117, endPoint y: 568, distance: 64.4
click at [1117, 568] on div "SKU apoin1mg" at bounding box center [948, 565] width 401 height 38
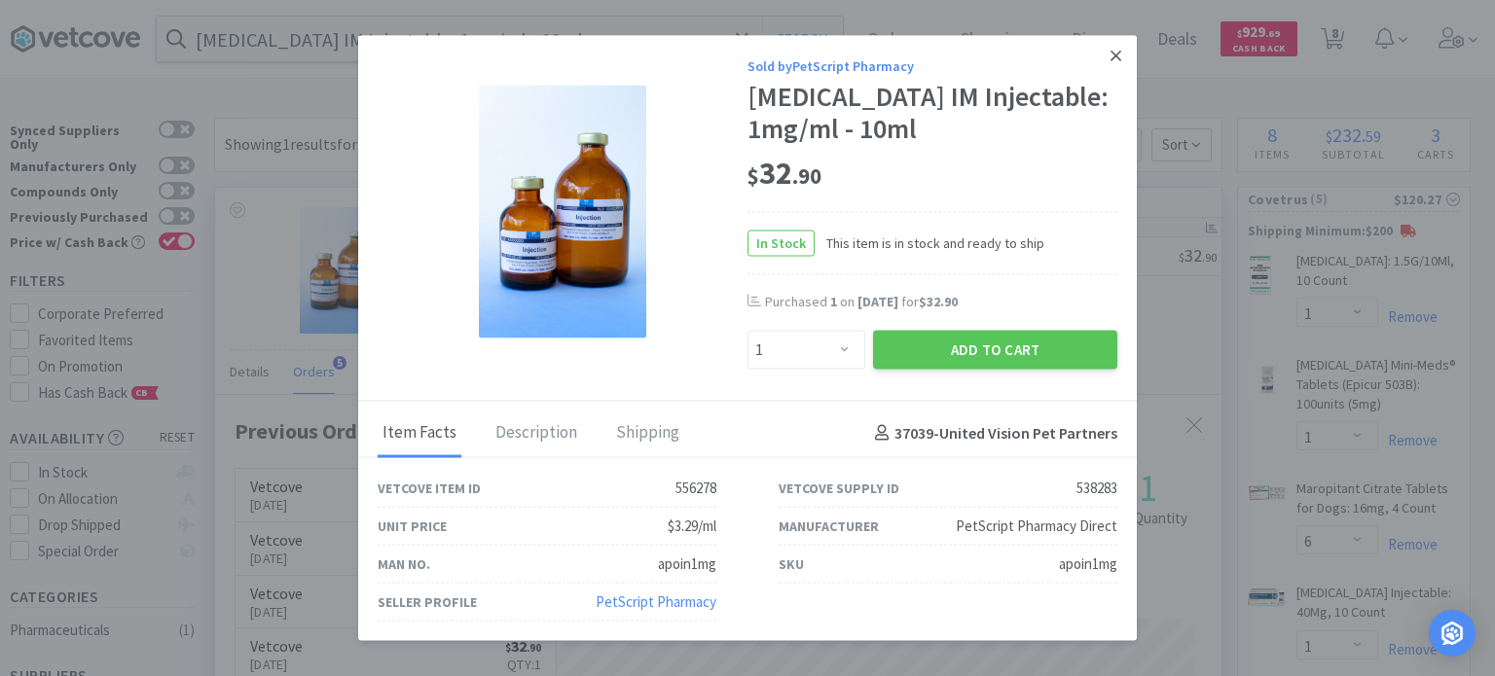
click at [1111, 57] on icon at bounding box center [1116, 56] width 11 height 18
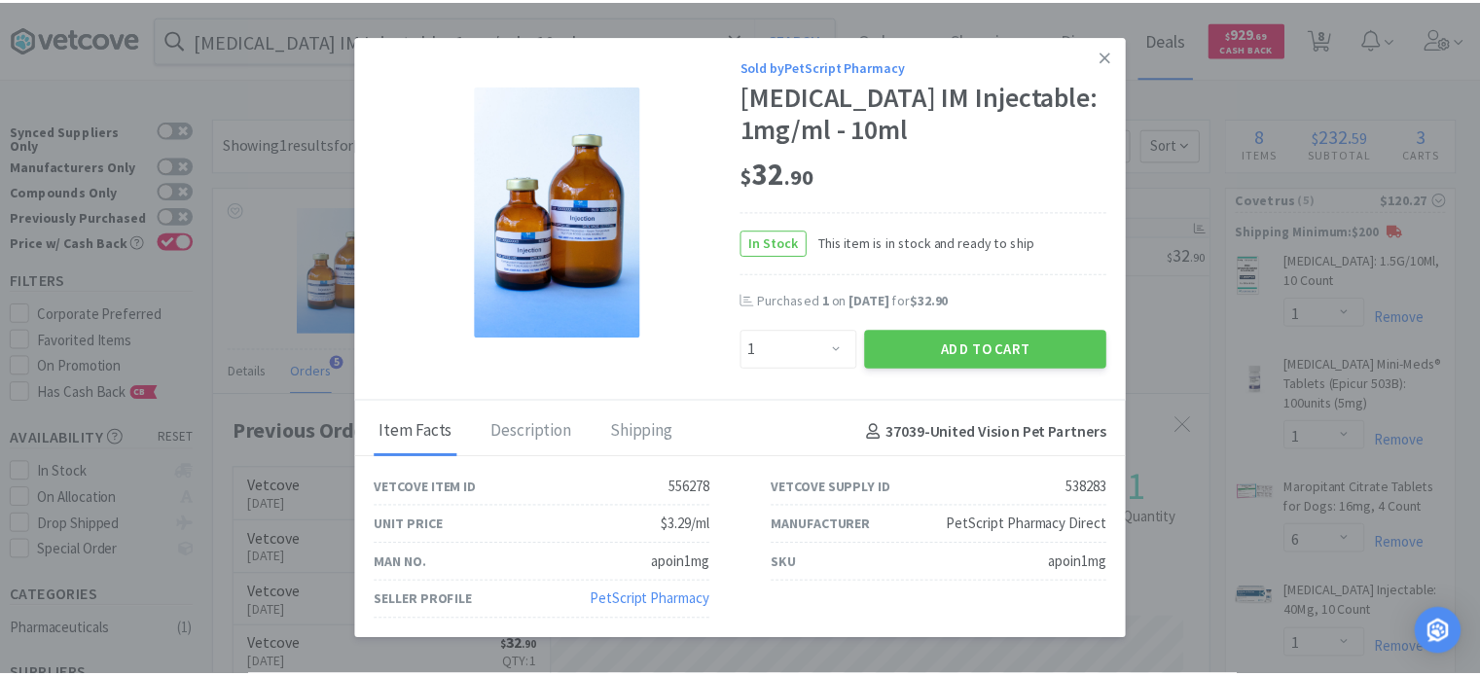
scroll to position [972873, 972365]
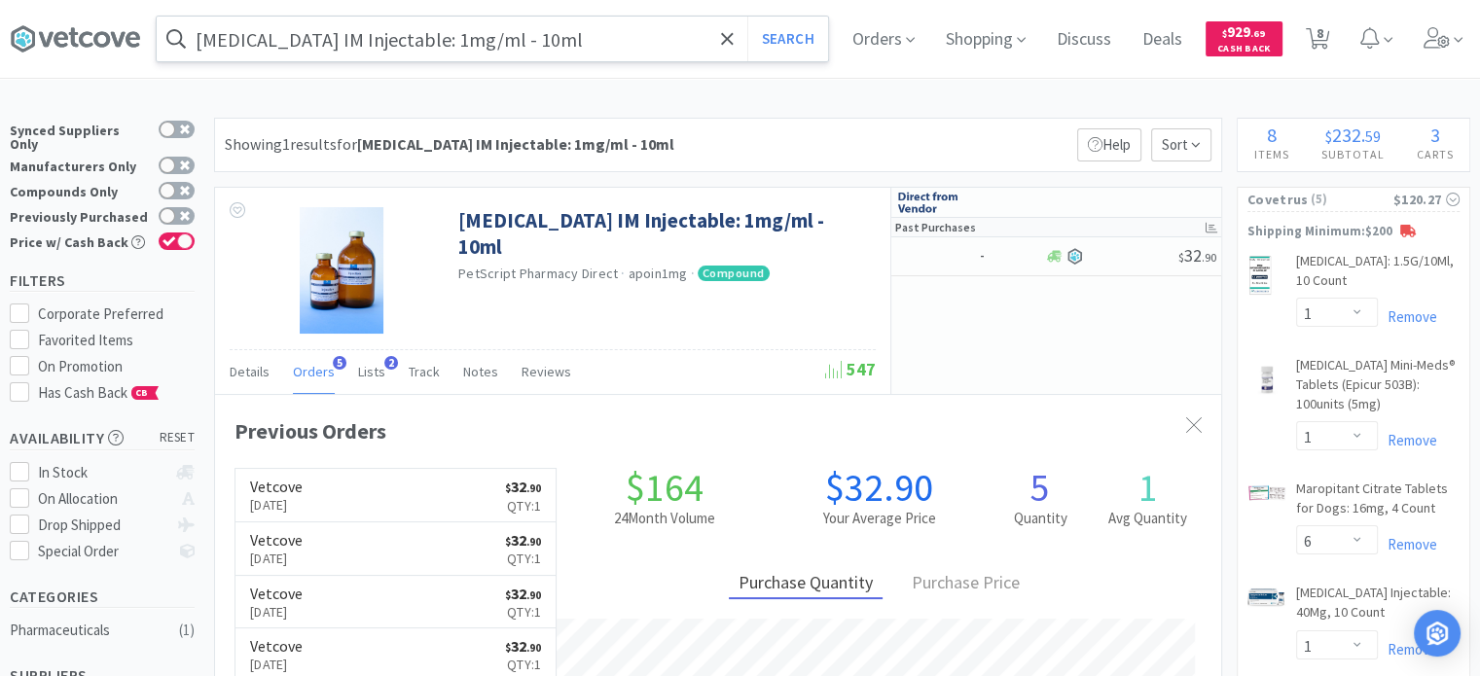
click at [395, 54] on input "[MEDICAL_DATA] IM Injectable: 1mg/ml - 10ml" at bounding box center [493, 39] width 672 height 45
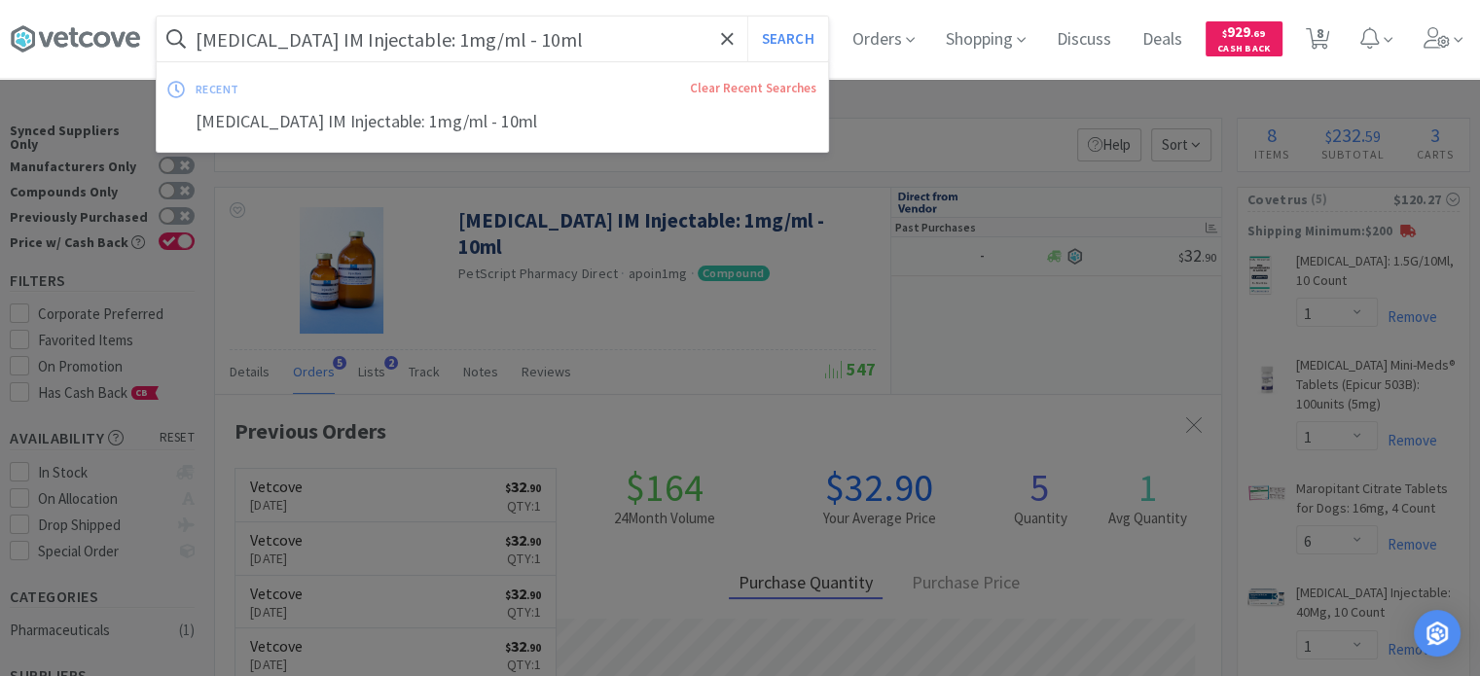
click at [395, 54] on input "[MEDICAL_DATA] IM Injectable: 1mg/ml - 10ml" at bounding box center [493, 39] width 672 height 45
paste input "HVLP Cuffed Oral/Nasal Endotracheal Tube with [PERSON_NAME] Eye, 9.5 mm 10/BX"
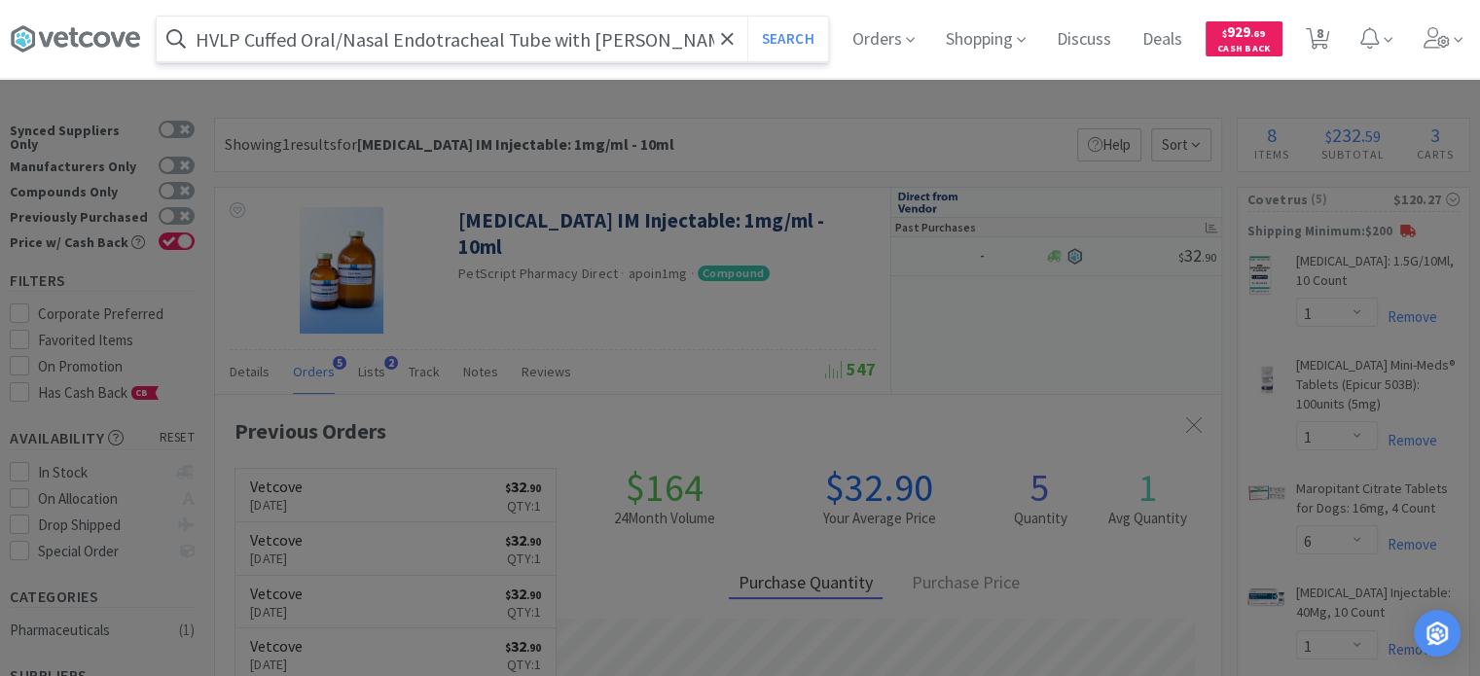
scroll to position [0, 72]
type input "HVLP Cuffed Oral/Nasal Endotracheal Tube with [PERSON_NAME] Eye, 9.5 mm 10/BX"
click at [748, 17] on button "Search" at bounding box center [788, 39] width 81 height 45
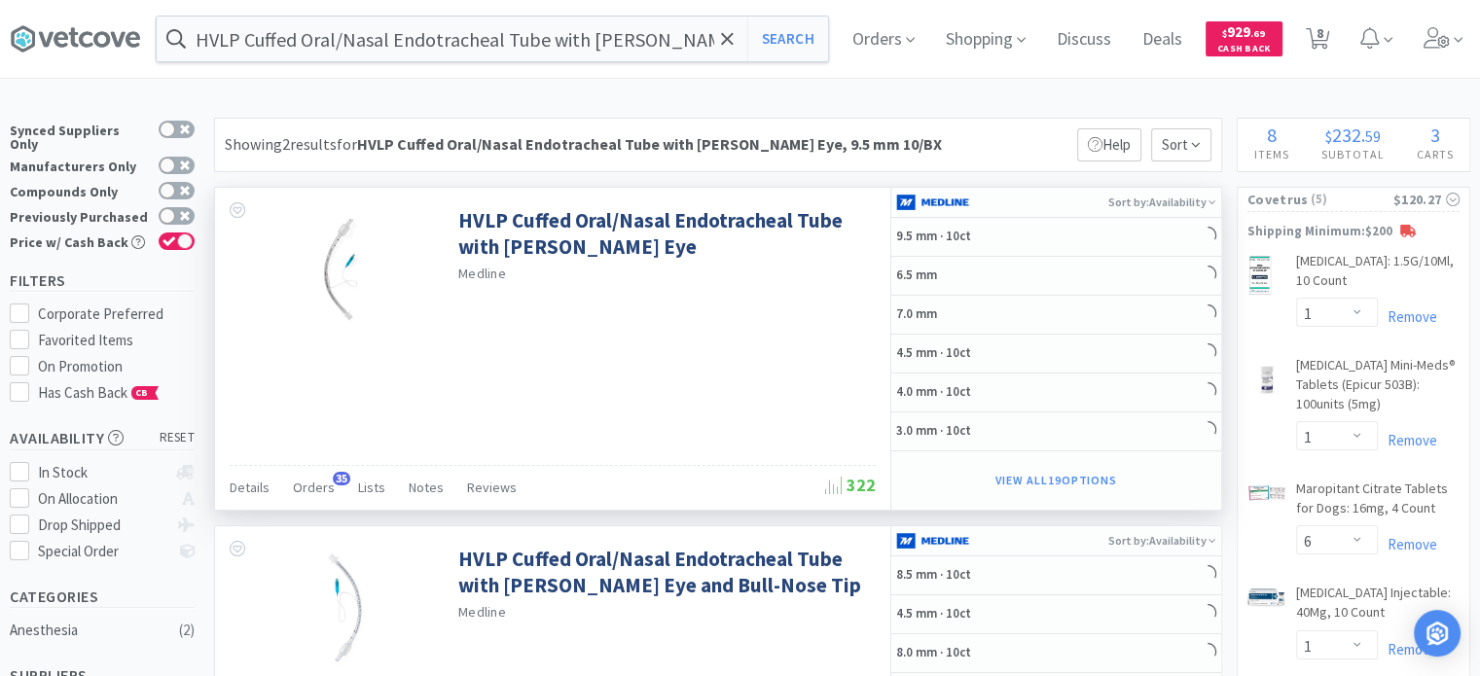
scroll to position [97, 0]
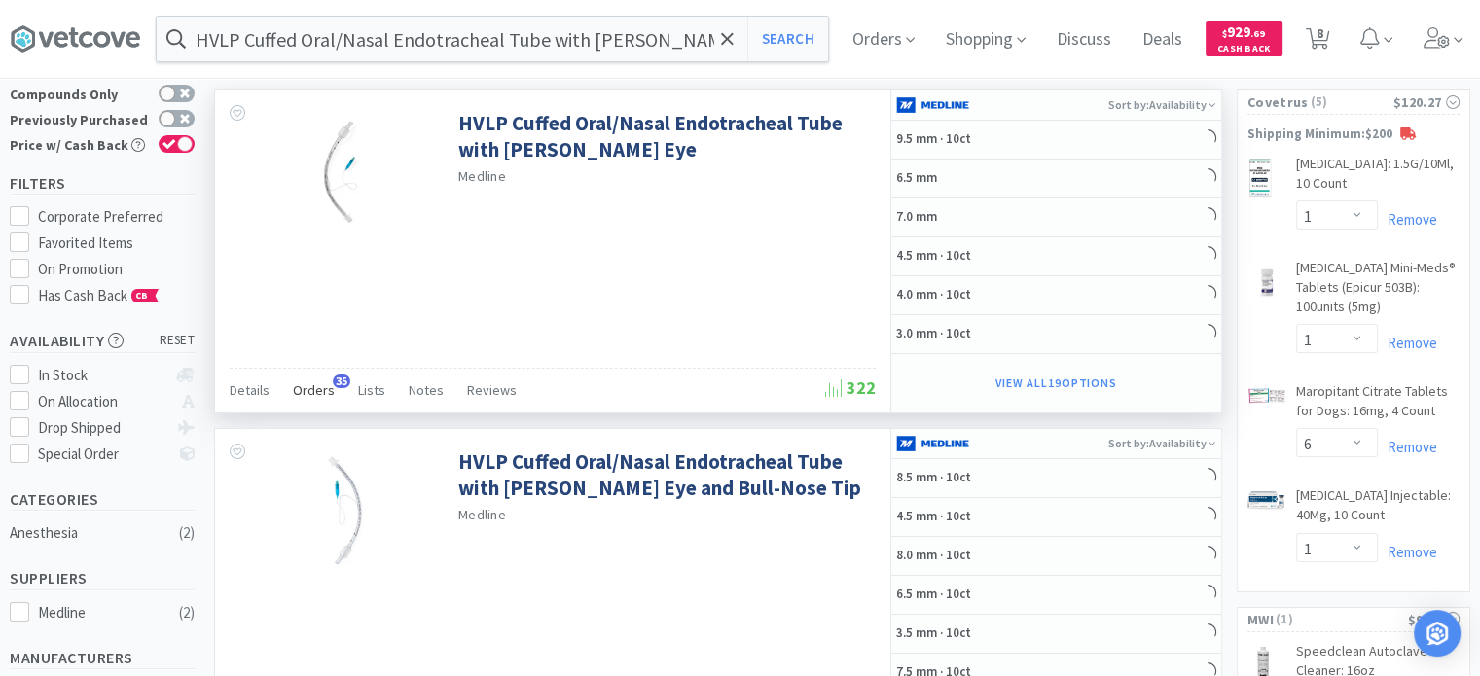
click at [312, 397] on div "HVLP Cuffed Oral/Nasal Endotracheal Tube with [PERSON_NAME] Eye Medline Details…" at bounding box center [553, 252] width 676 height 322
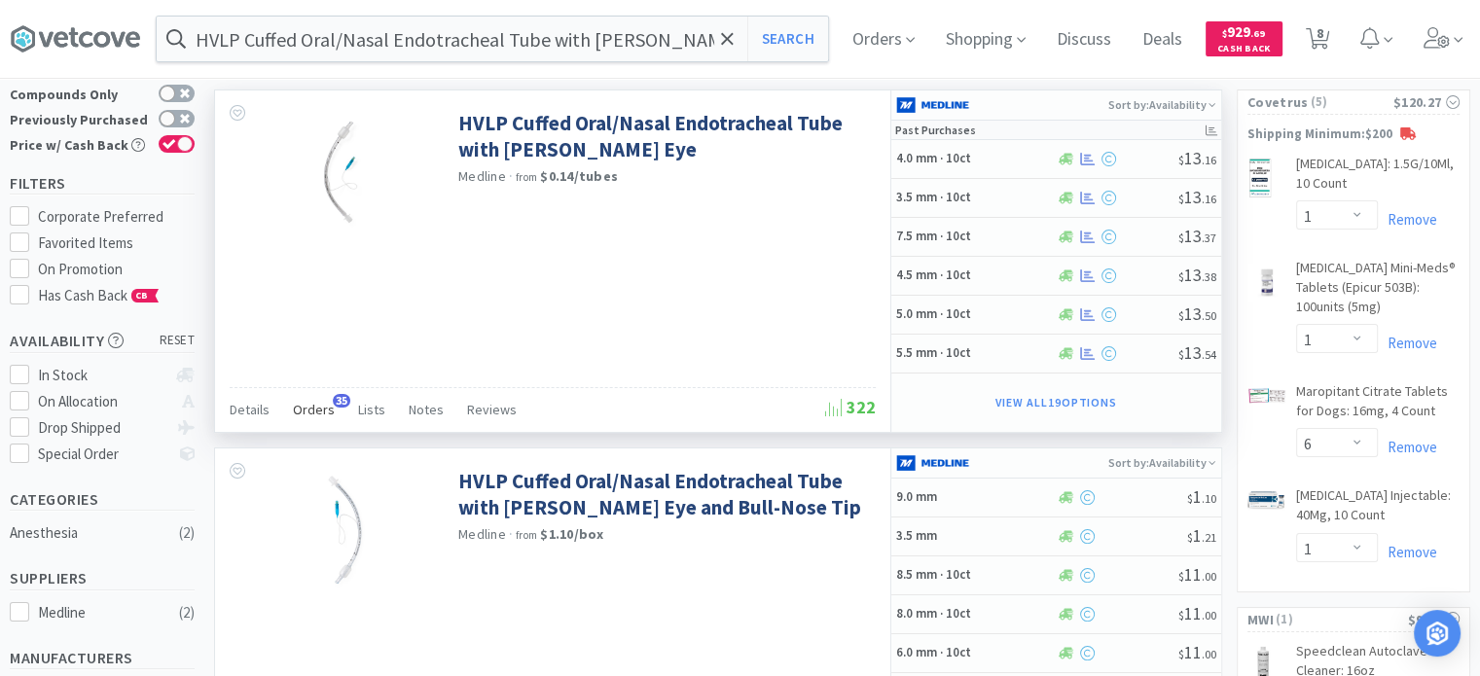
click at [313, 418] on div "Orders 35" at bounding box center [314, 412] width 42 height 37
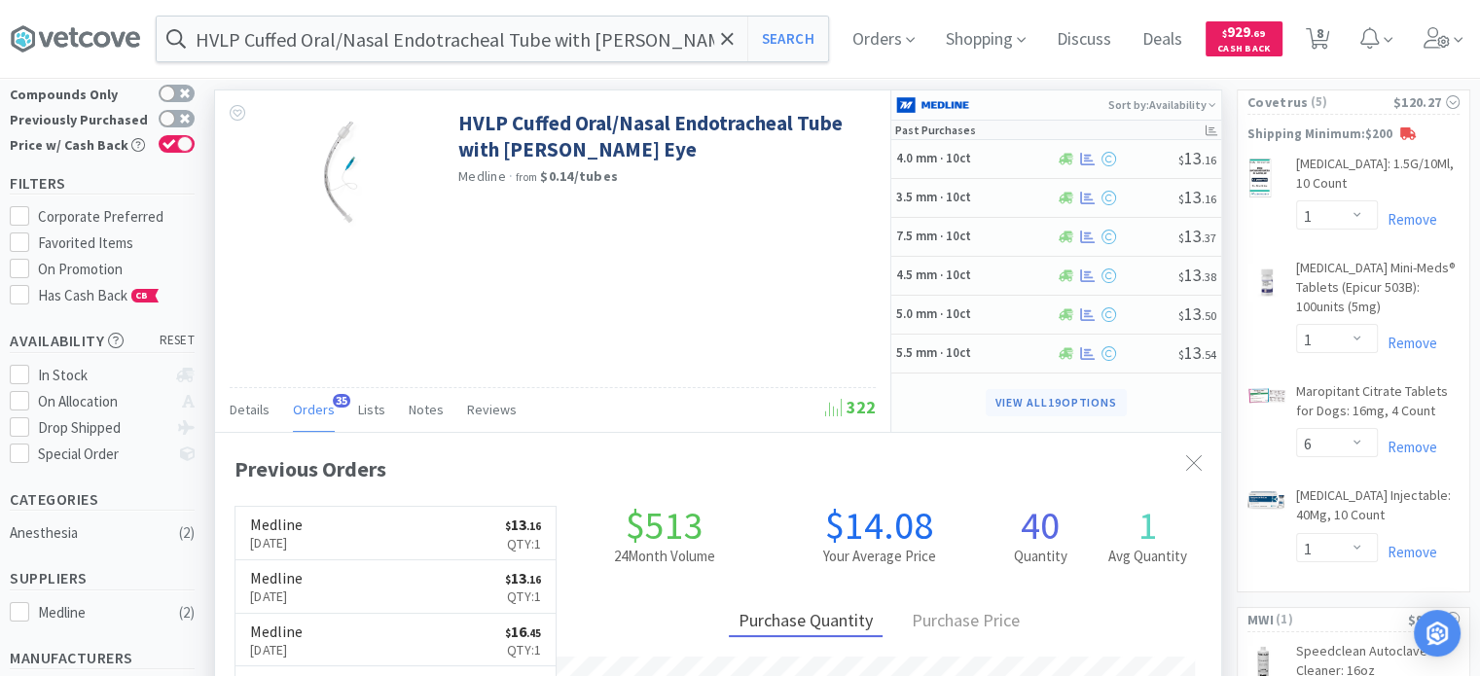
click at [1048, 389] on button "View all 19 Options" at bounding box center [1056, 402] width 141 height 27
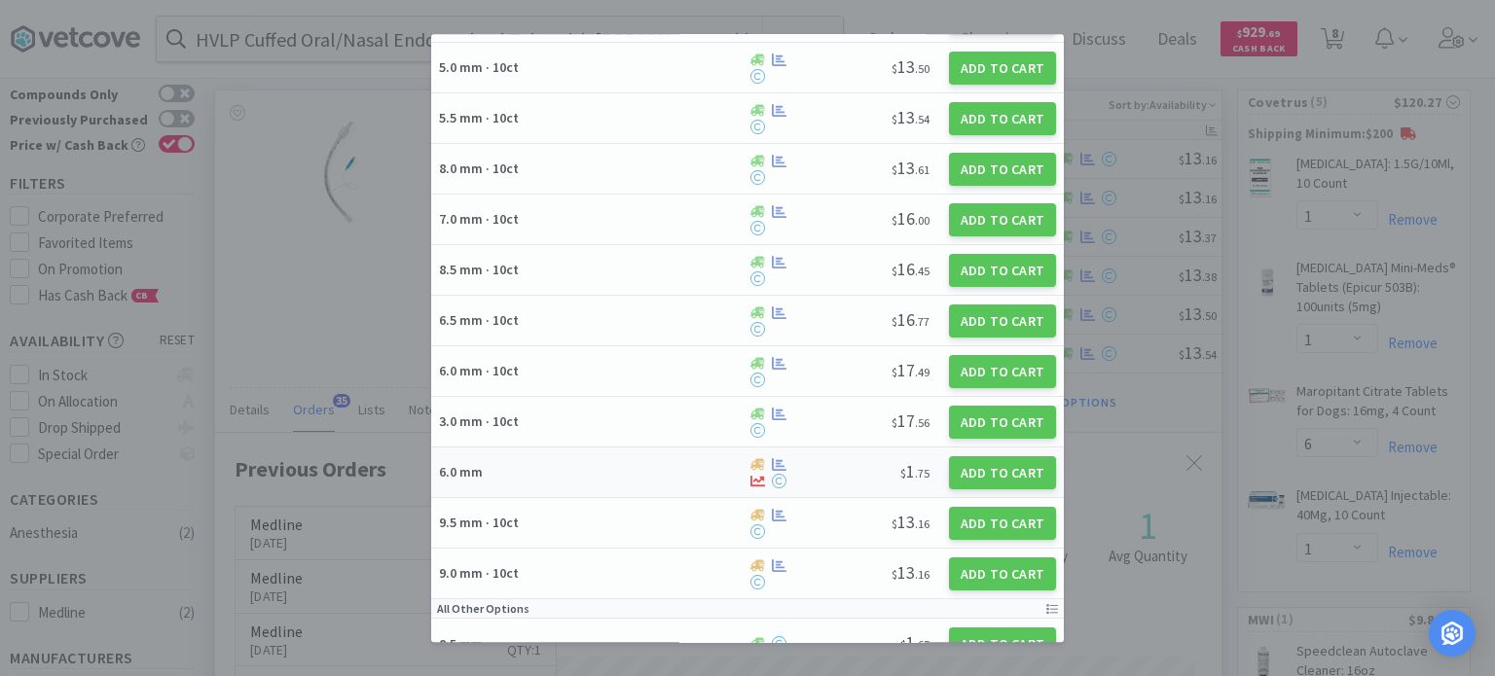
scroll to position [389, 0]
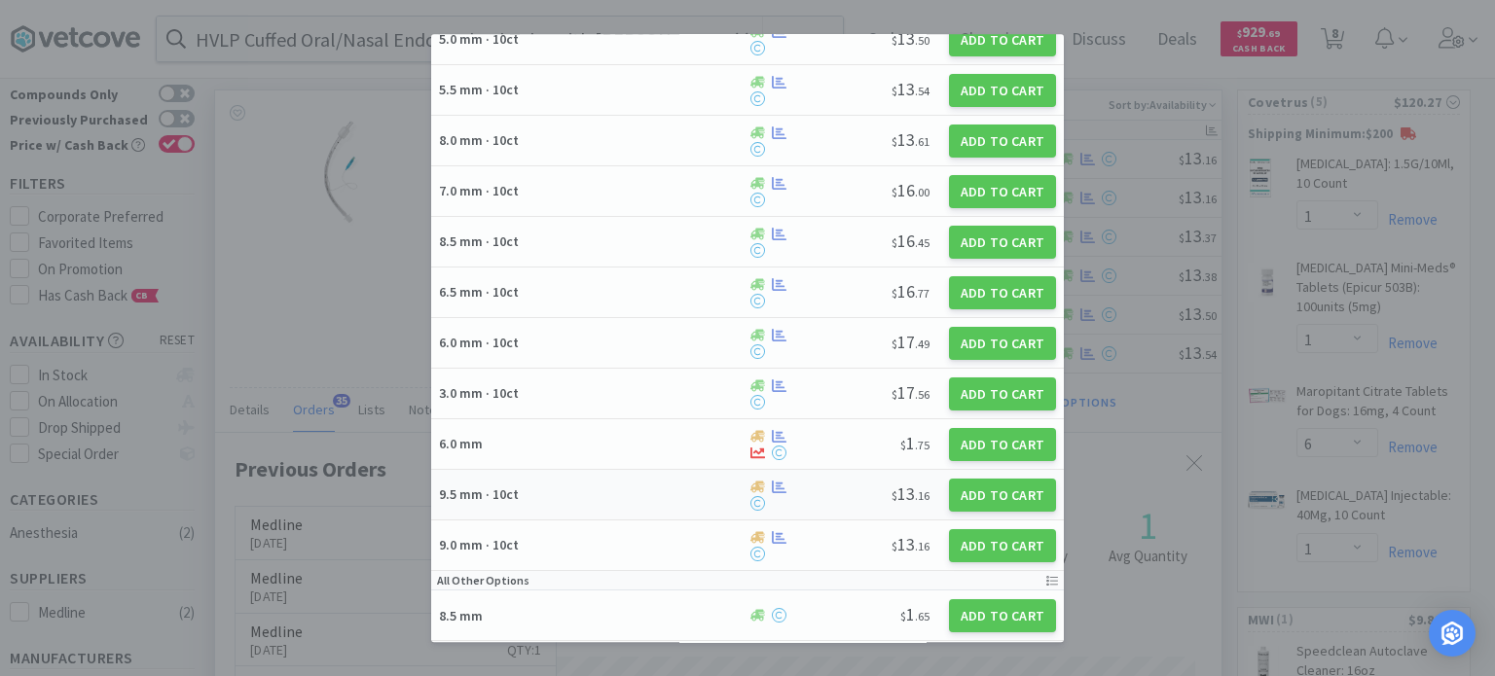
click at [572, 494] on h5 "9.5 mm · 10ct" at bounding box center [590, 496] width 303 height 18
select select "1"
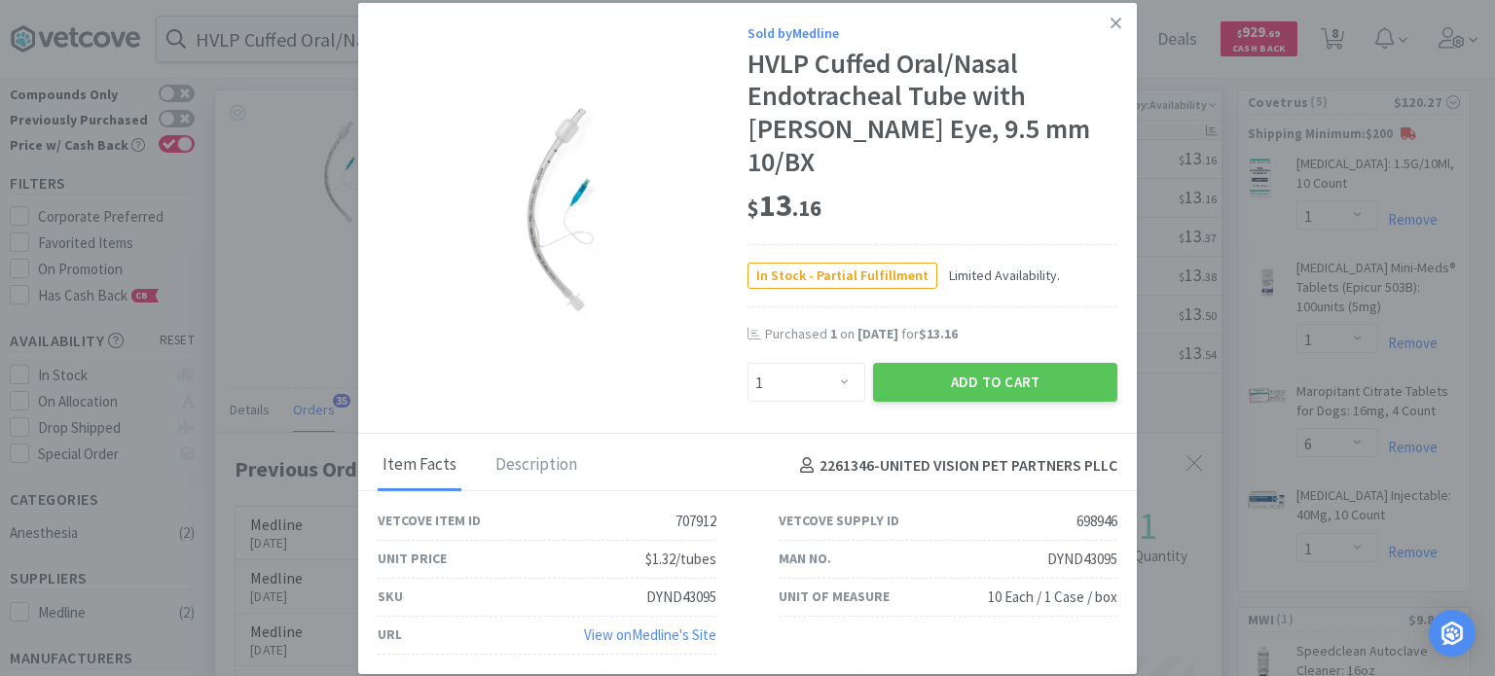
scroll to position [972851, 972365]
drag, startPoint x: 1045, startPoint y: 540, endPoint x: 1122, endPoint y: 551, distance: 77.6
click at [1122, 551] on div "Man No. DYND43095" at bounding box center [948, 560] width 401 height 38
click at [1106, 40] on link at bounding box center [1116, 23] width 34 height 42
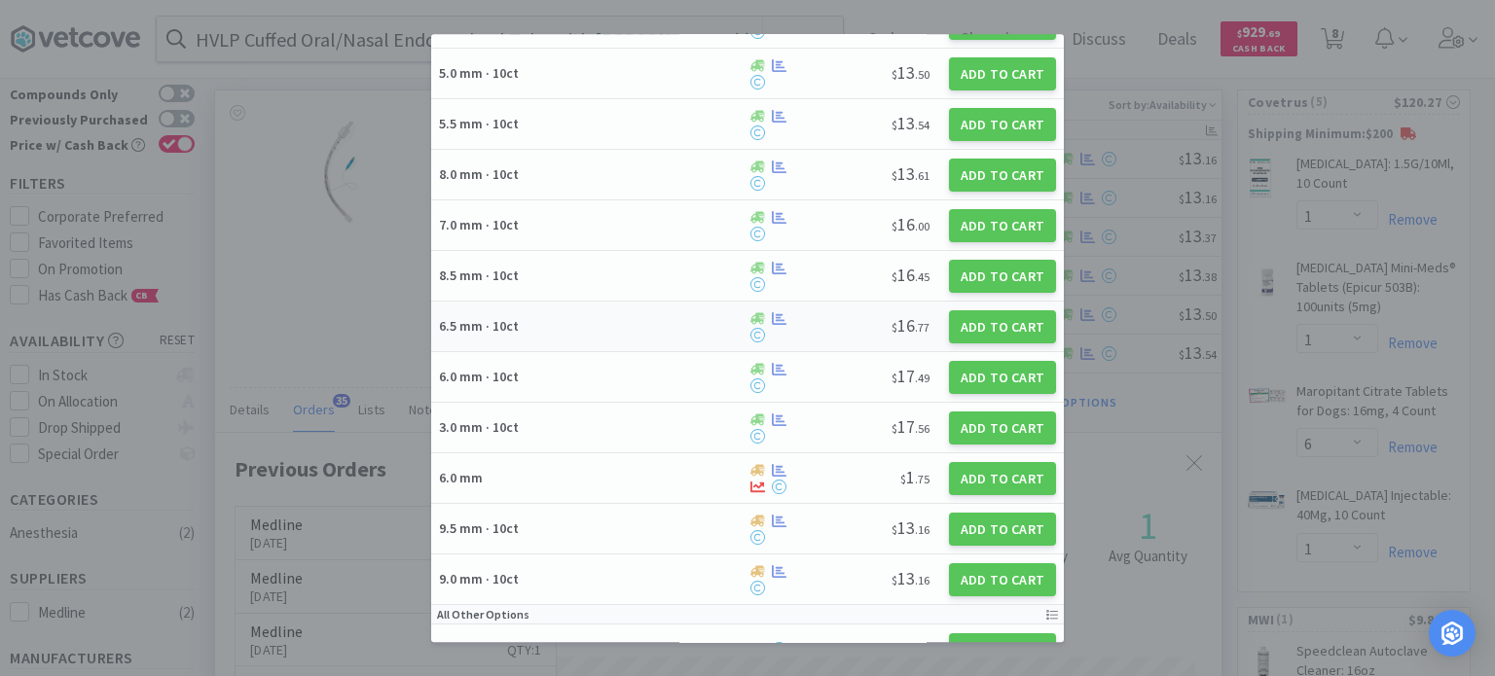
scroll to position [389, 0]
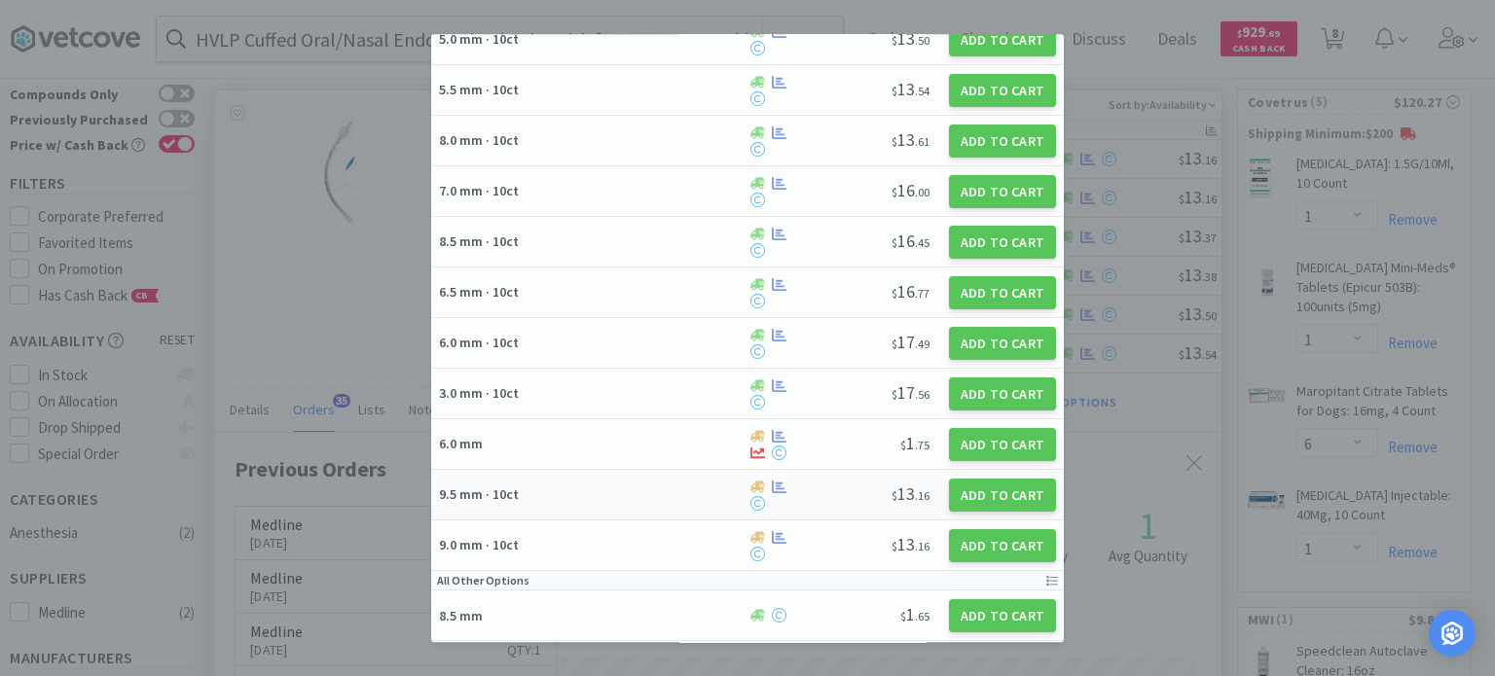
click at [876, 481] on div "$ 13 . 16" at bounding box center [868, 495] width 124 height 28
select select "1"
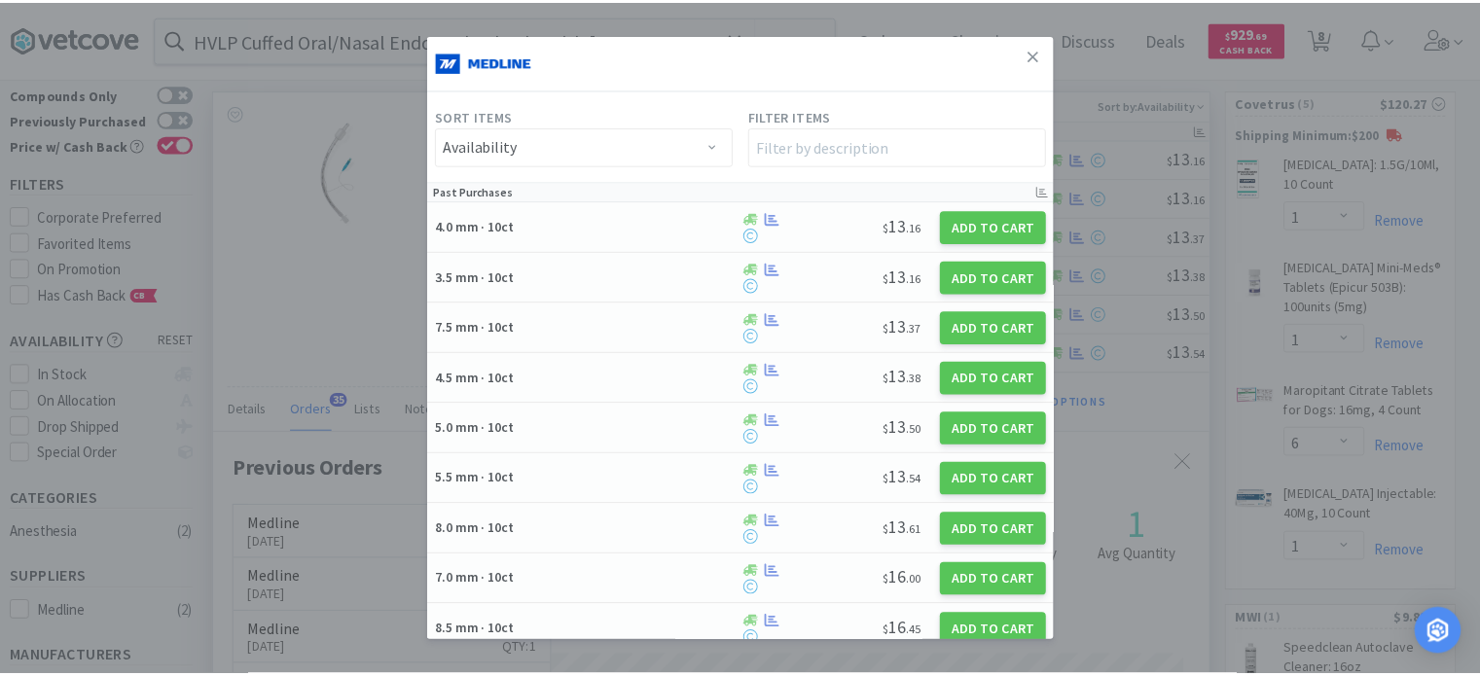
scroll to position [972851, 972365]
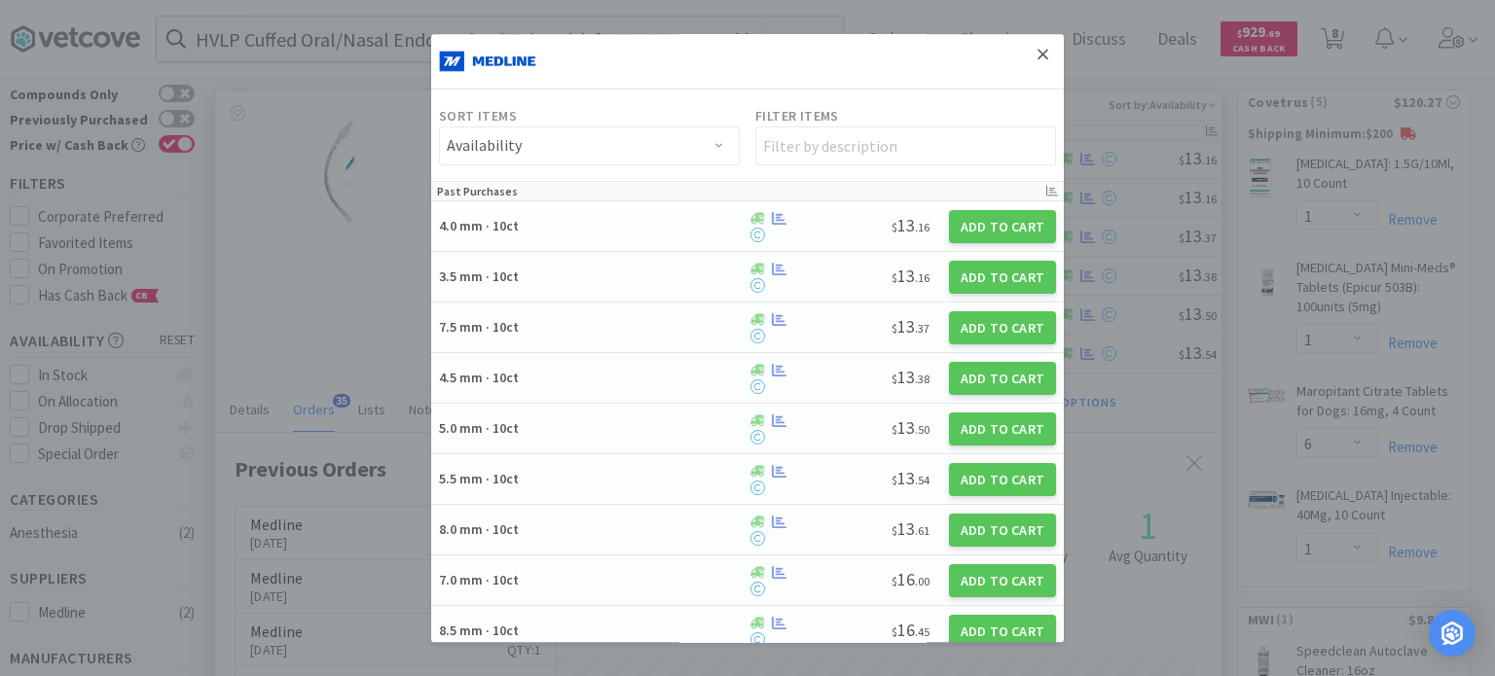
click at [1026, 45] on link at bounding box center [1043, 55] width 34 height 42
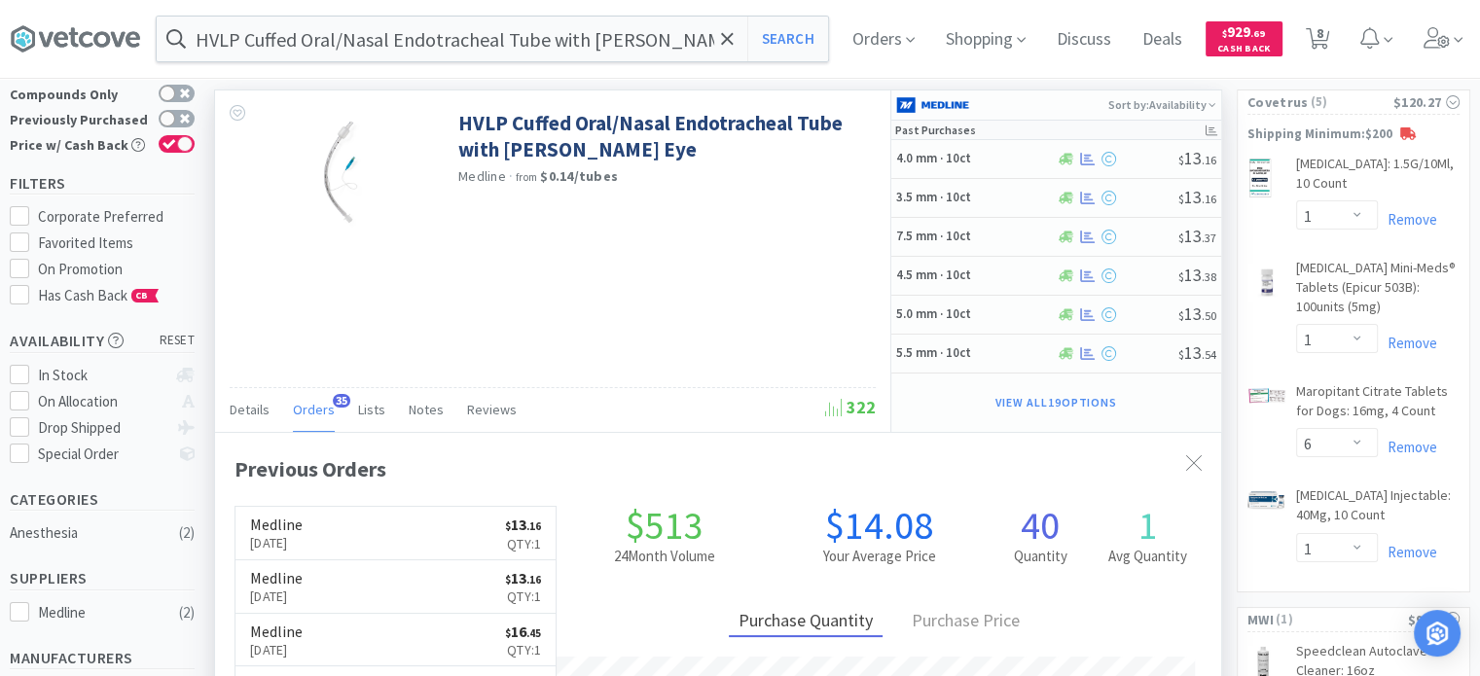
click at [716, 62] on div "HVLP Cuffed Oral/Nasal Endotracheal Tube with [PERSON_NAME] Eye, 9.5 mm 10/BX S…" at bounding box center [740, 39] width 1461 height 78
click at [699, 49] on input "HVLP Cuffed Oral/Nasal Endotracheal Tube with [PERSON_NAME] Eye, 9.5 mm 10/BX" at bounding box center [493, 39] width 672 height 45
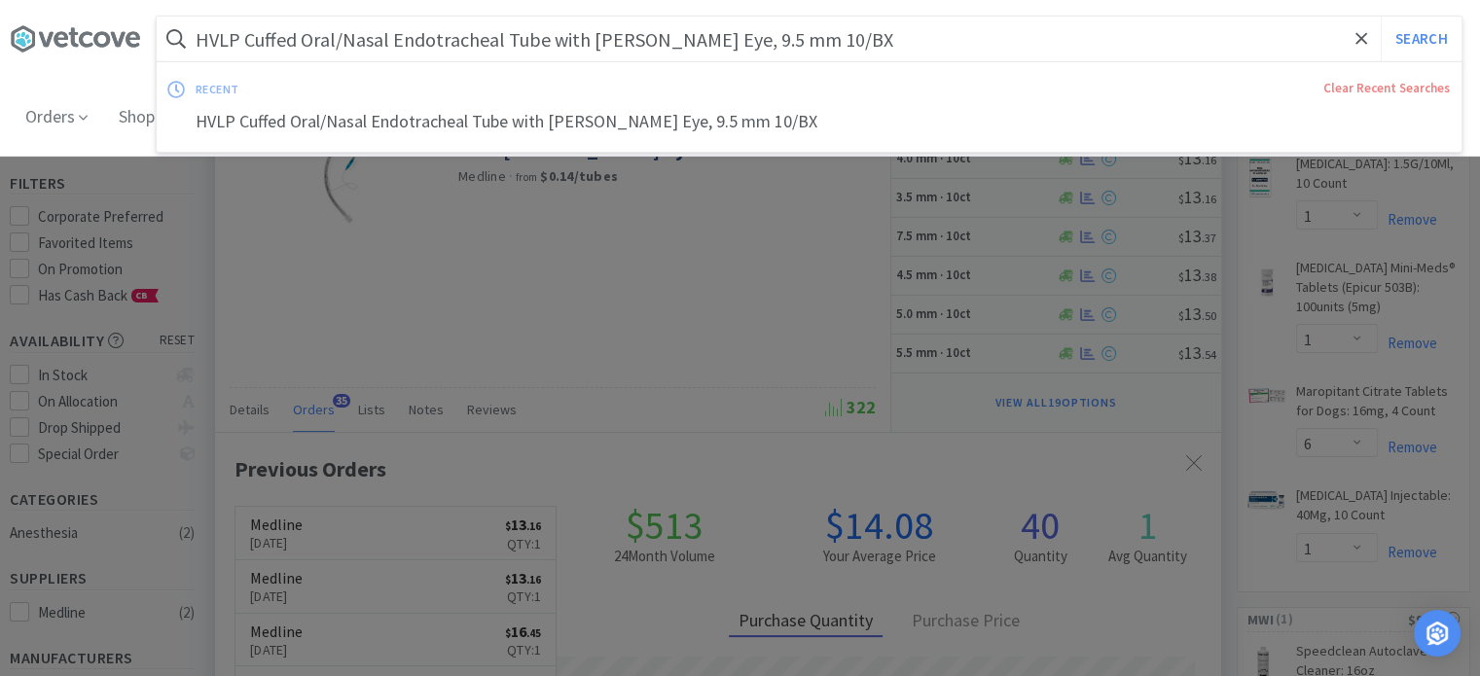
paste input "TrizCHLOR® 4 Wipes: 50 Count"
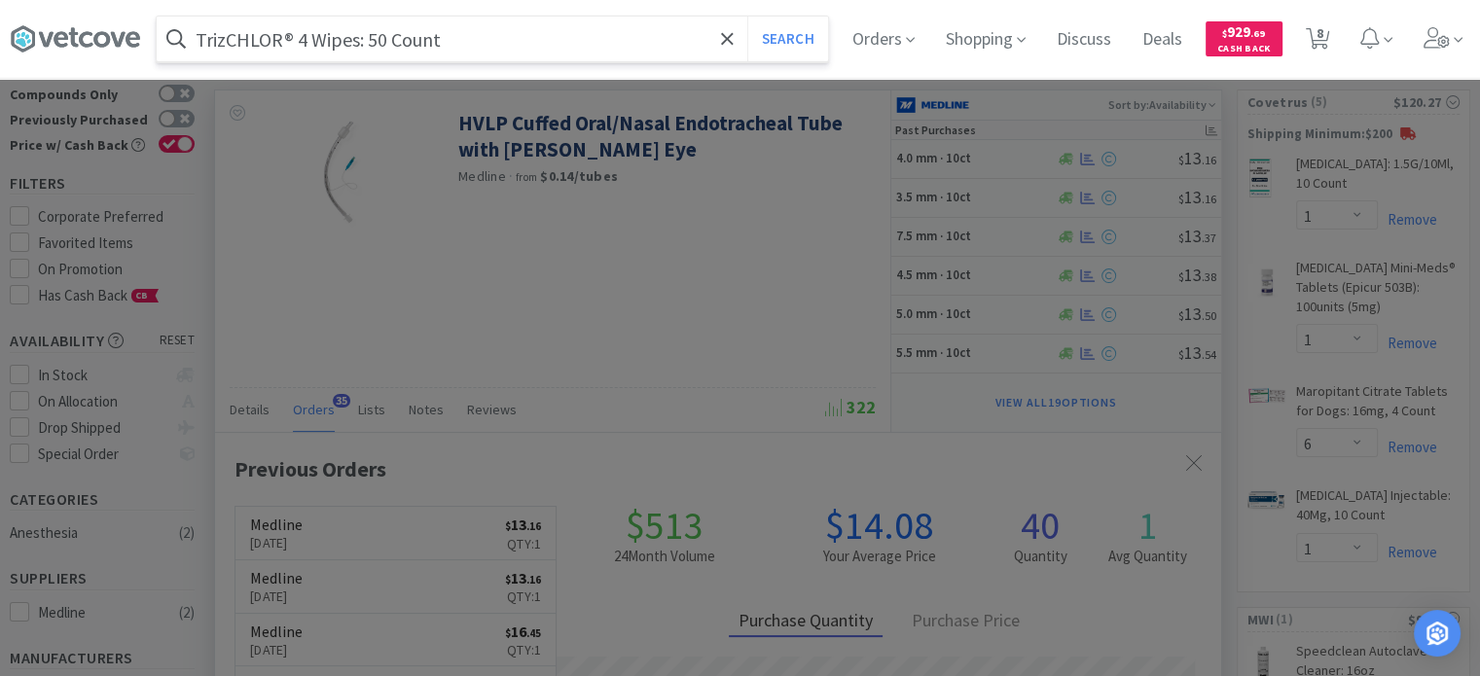
type input "TrizCHLOR® 4 Wipes: 50 Count"
click at [748, 17] on button "Search" at bounding box center [788, 39] width 81 height 45
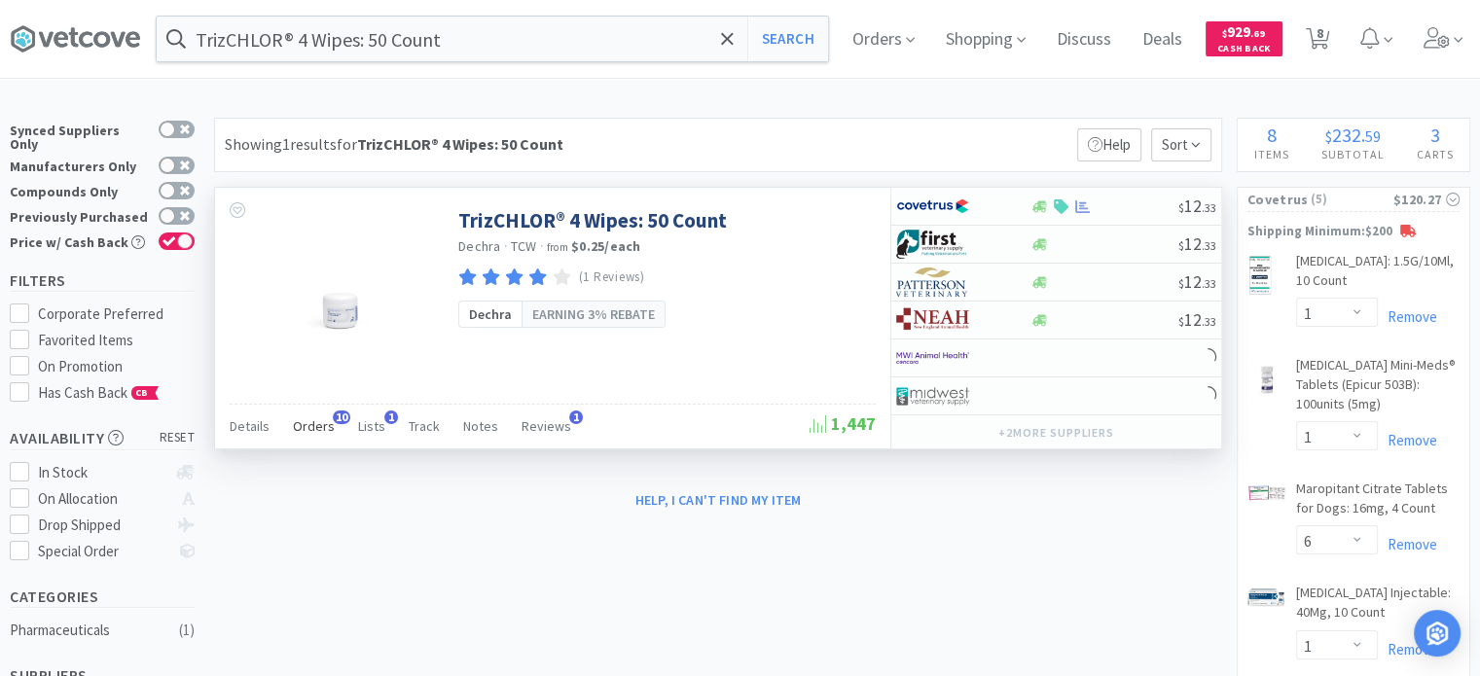
click at [325, 413] on div "Orders 10" at bounding box center [314, 429] width 42 height 37
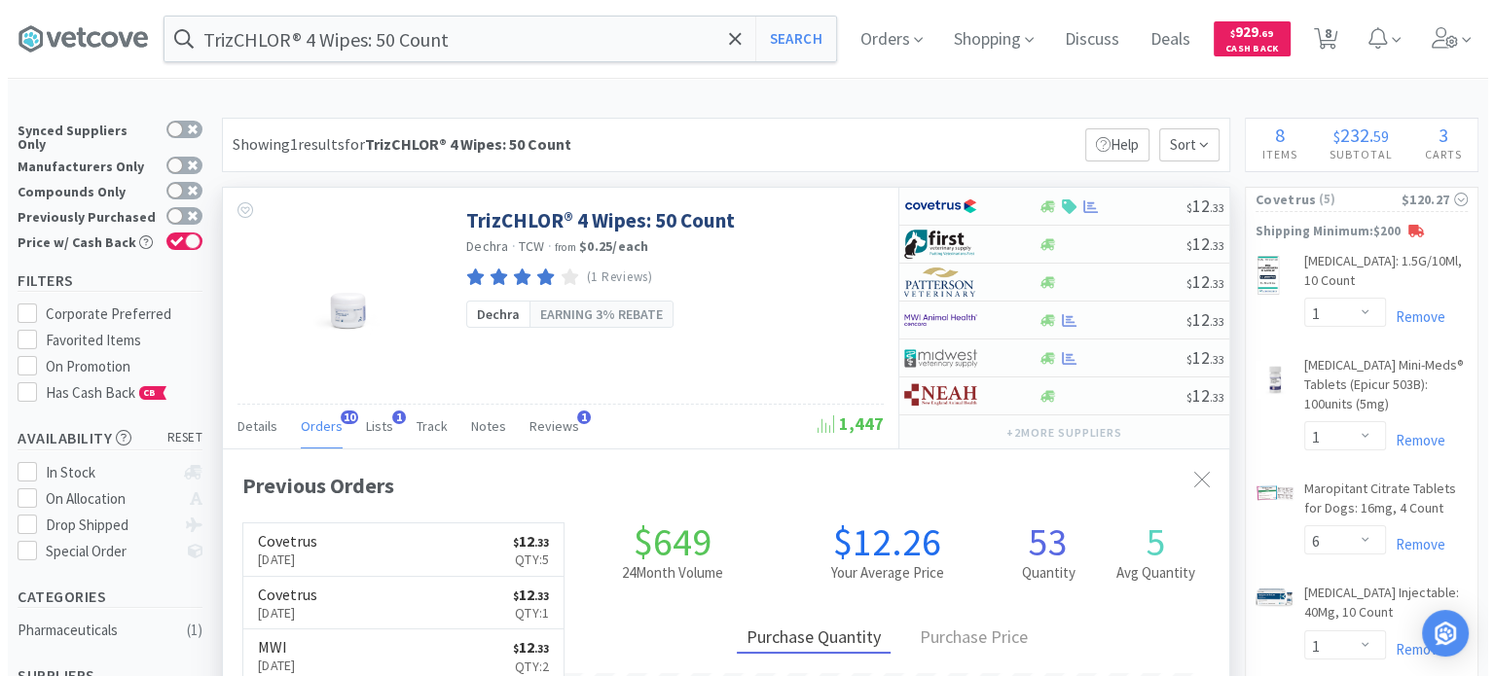
scroll to position [522, 1006]
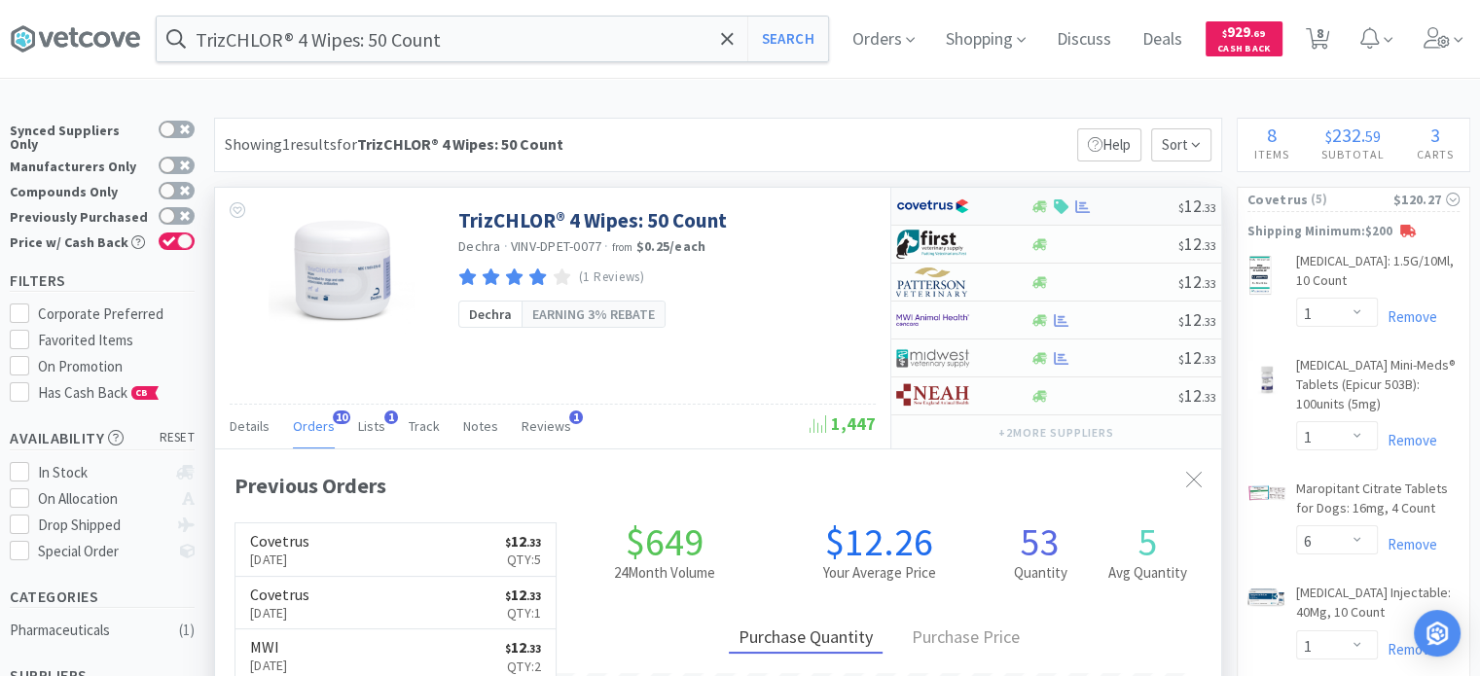
click at [1000, 211] on div at bounding box center [949, 206] width 107 height 33
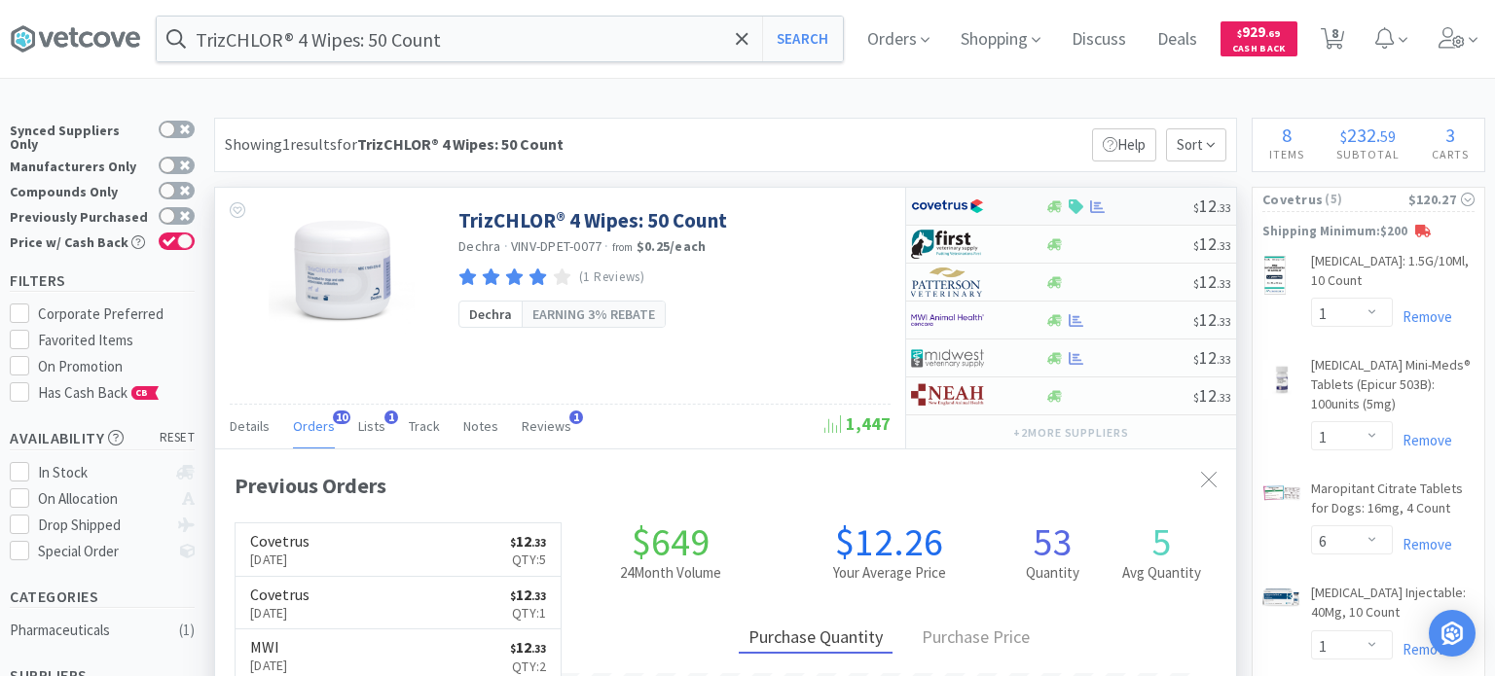
select select "1"
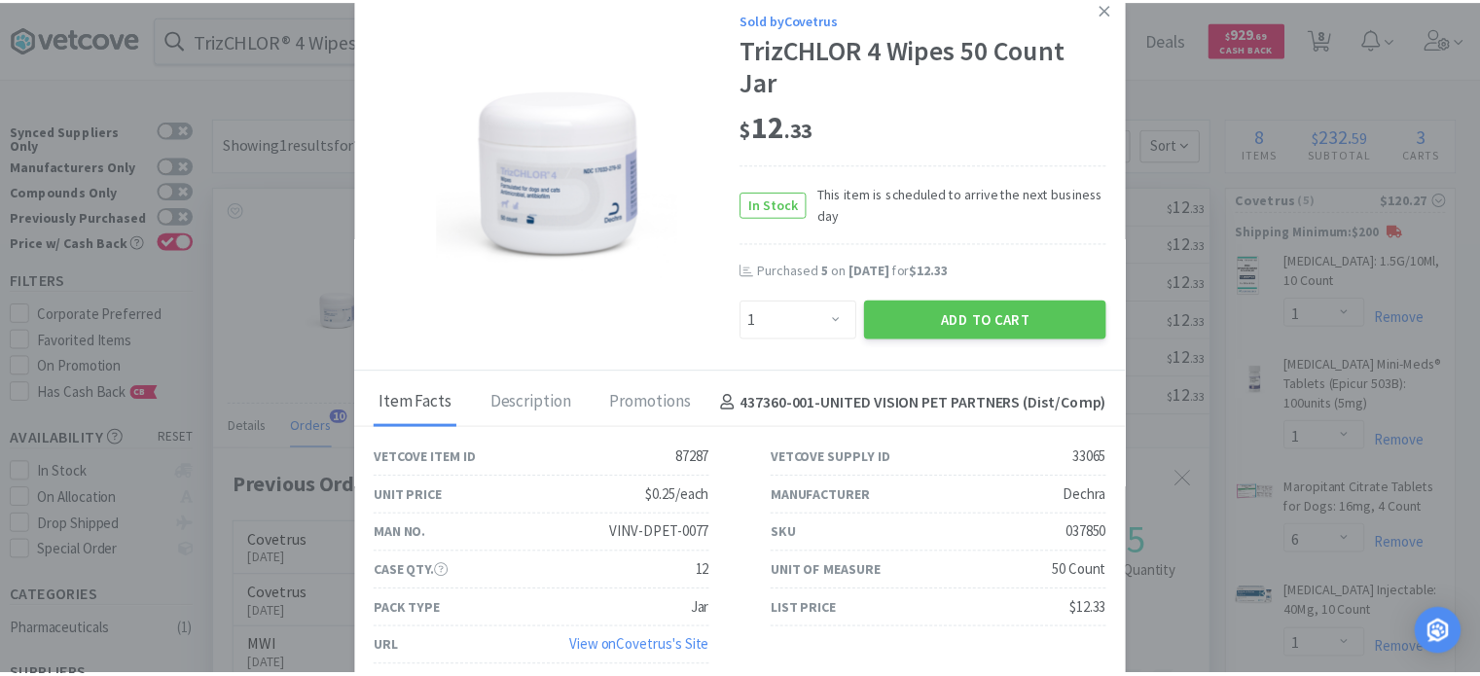
scroll to position [16, 0]
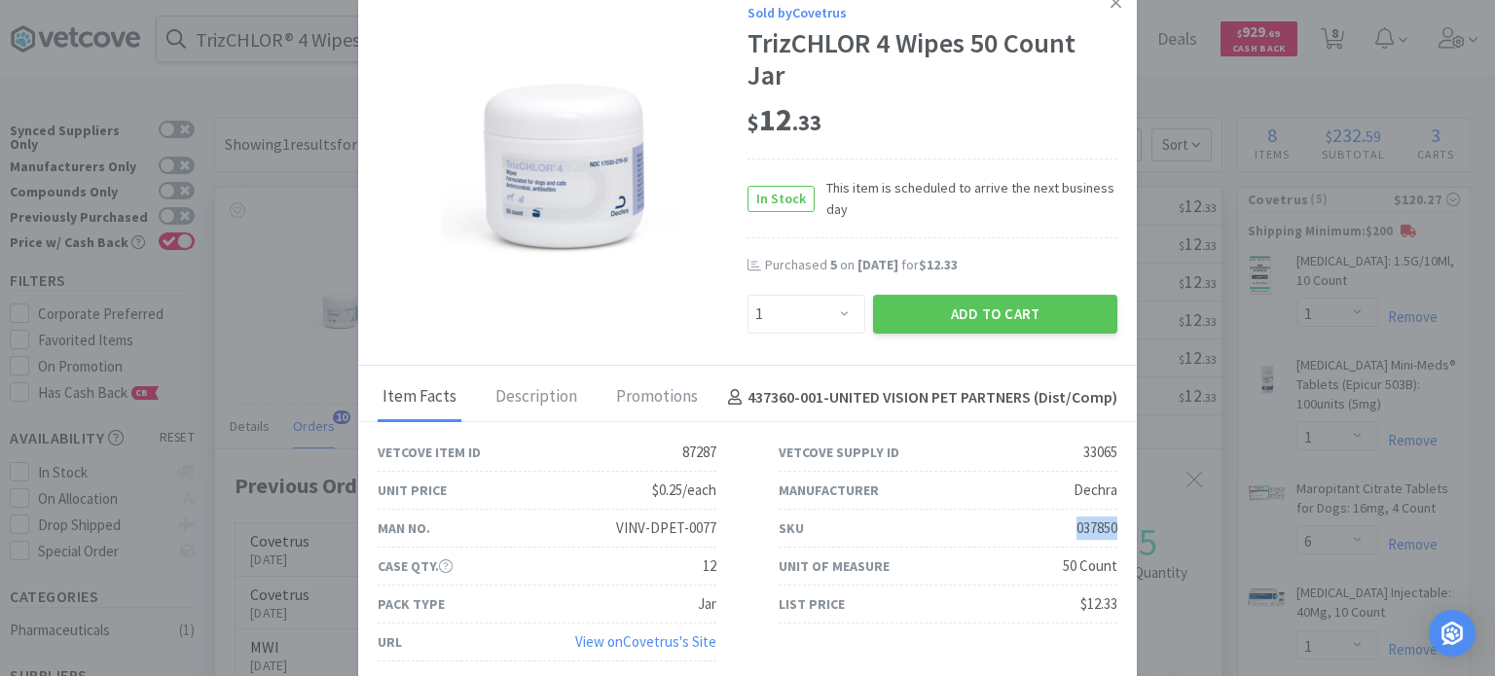
drag, startPoint x: 1020, startPoint y: 515, endPoint x: 1102, endPoint y: 525, distance: 82.3
click at [1102, 525] on div "SKU 037850" at bounding box center [948, 529] width 339 height 38
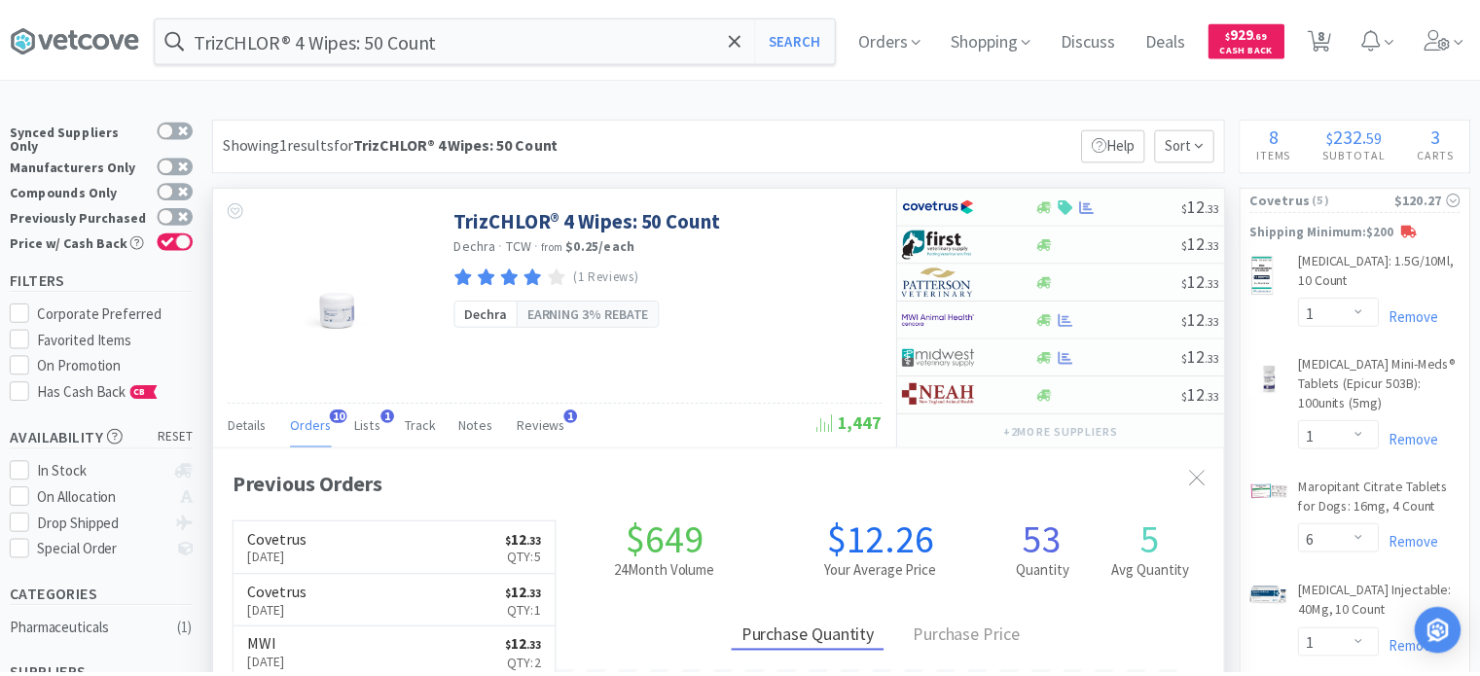
scroll to position [972851, 972365]
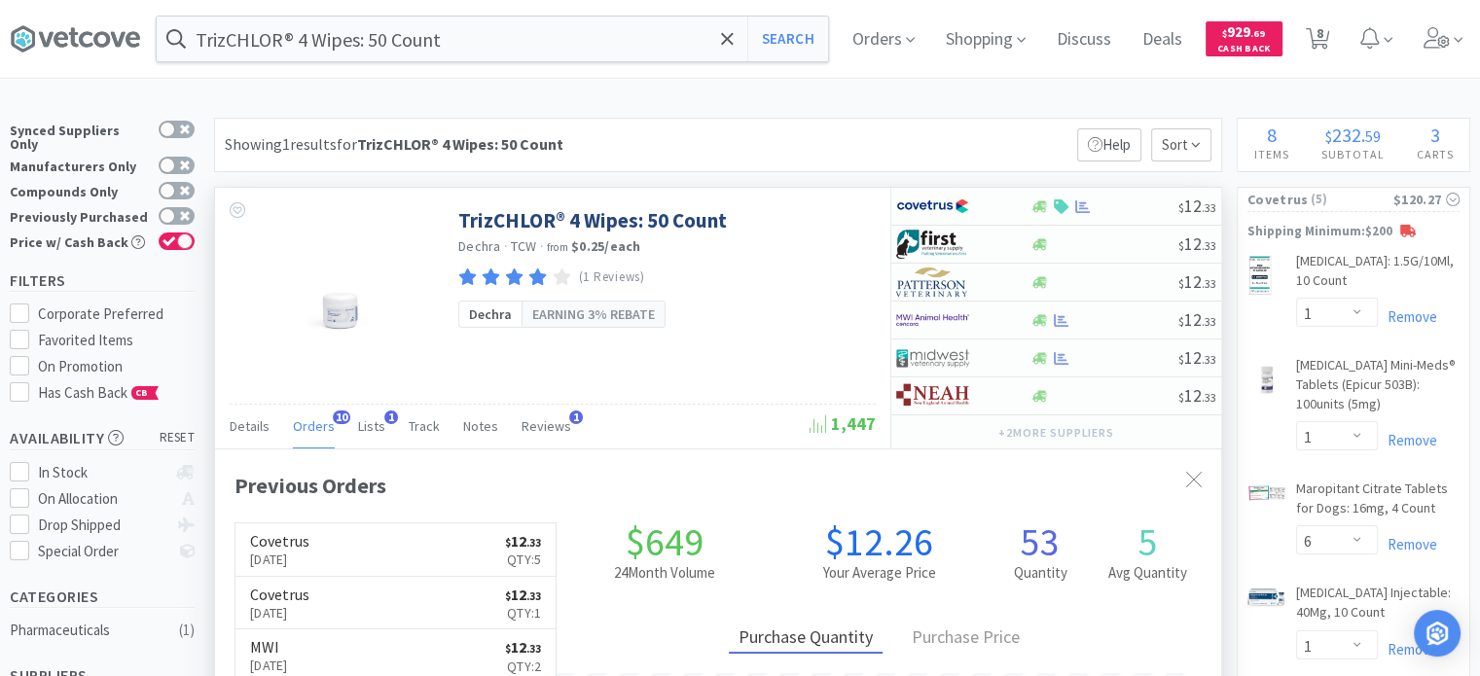
click at [474, 68] on div "TrizCHLOR® 4 Wipes: 50 Count Search Orders Shopping Discuss Discuss Deals Deals…" at bounding box center [740, 39] width 1461 height 78
click at [475, 49] on input "TrizCHLOR® 4 Wipes: 50 Count" at bounding box center [493, 39] width 672 height 45
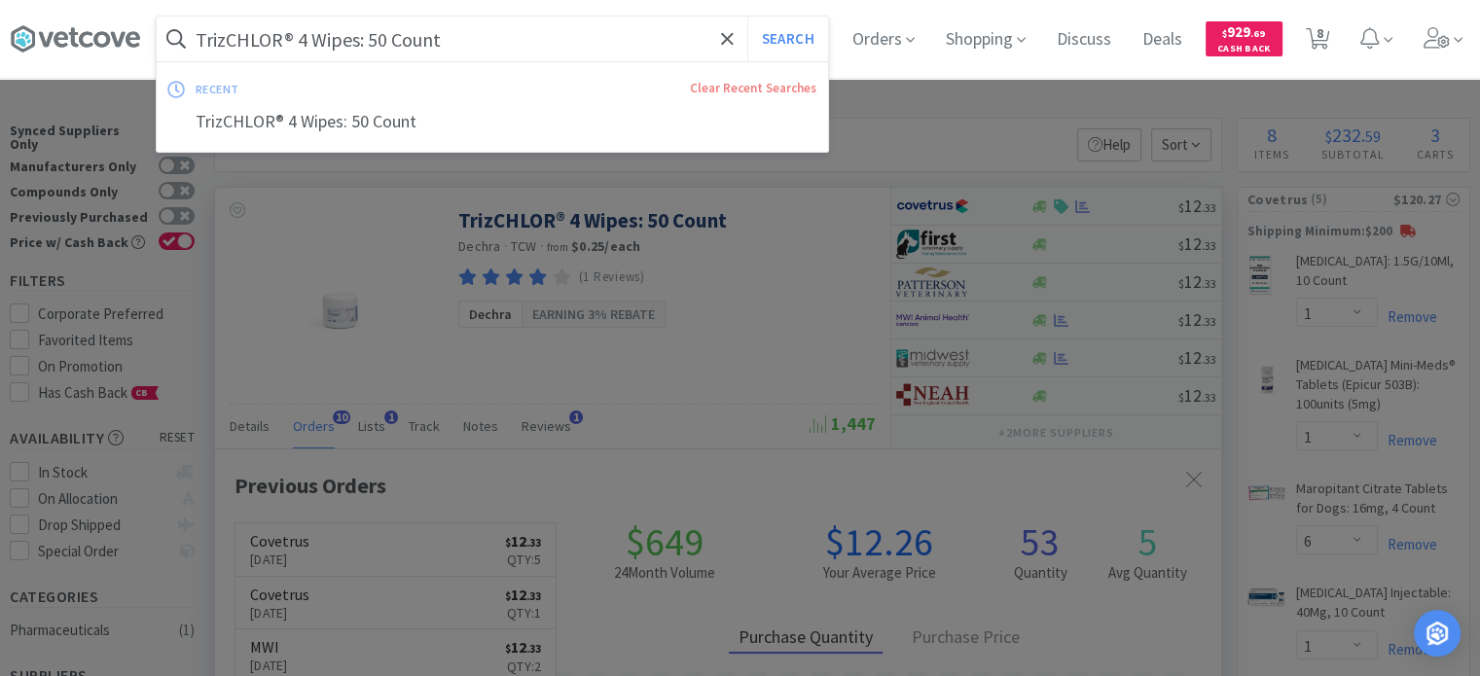
paste input "PPVD Canine HA Hydrolyzed Formula: Chicken Flavor, 13.3oz, 12"
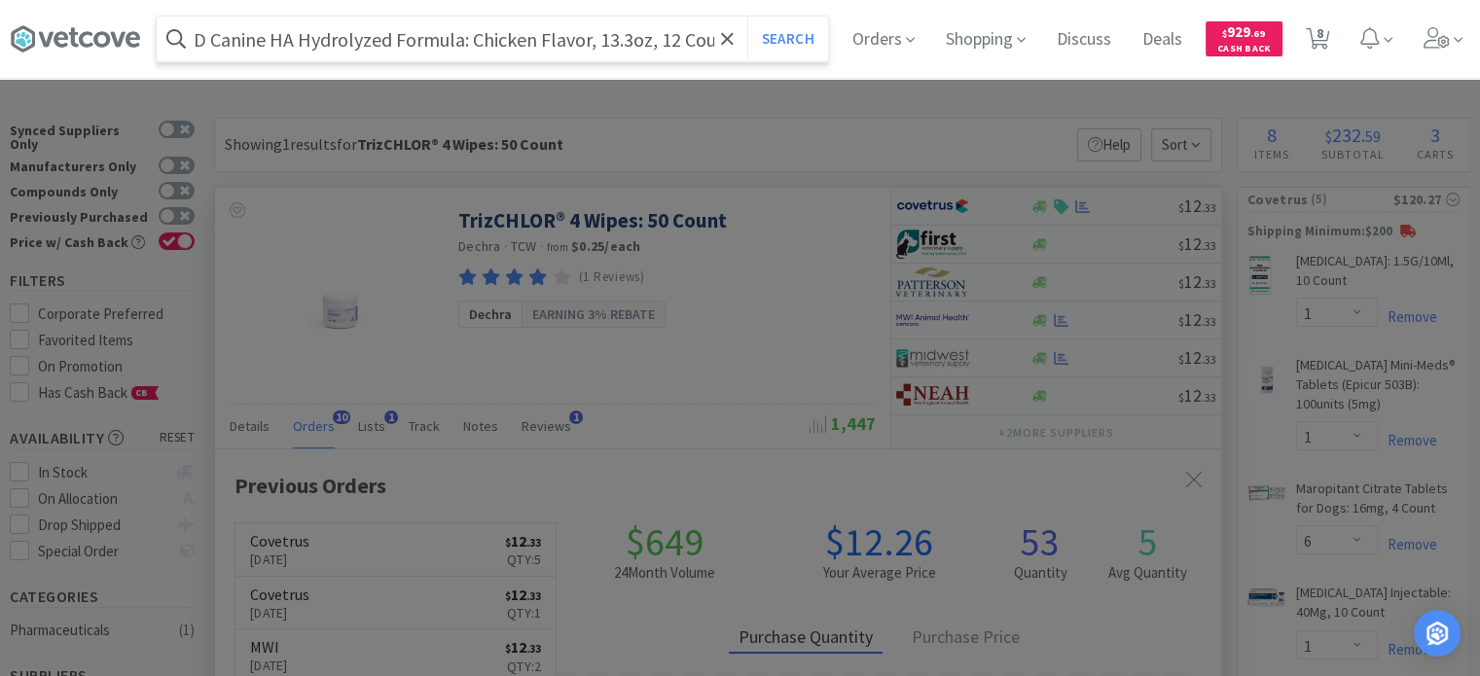
type input "PPVD Canine HA Hydrolyzed Formula: Chicken Flavor, 13.3oz, 12 Count"
click at [748, 17] on button "Search" at bounding box center [788, 39] width 81 height 45
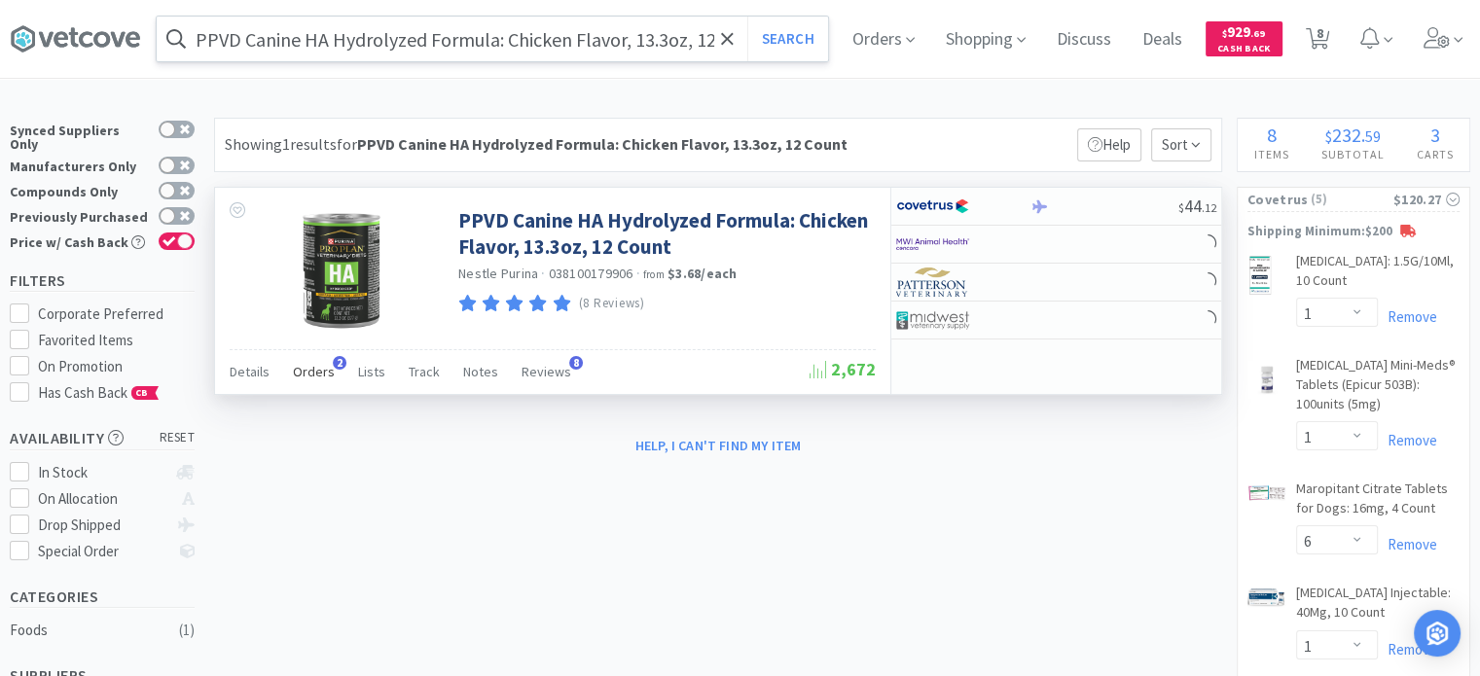
click at [299, 368] on span "Orders" at bounding box center [314, 372] width 42 height 18
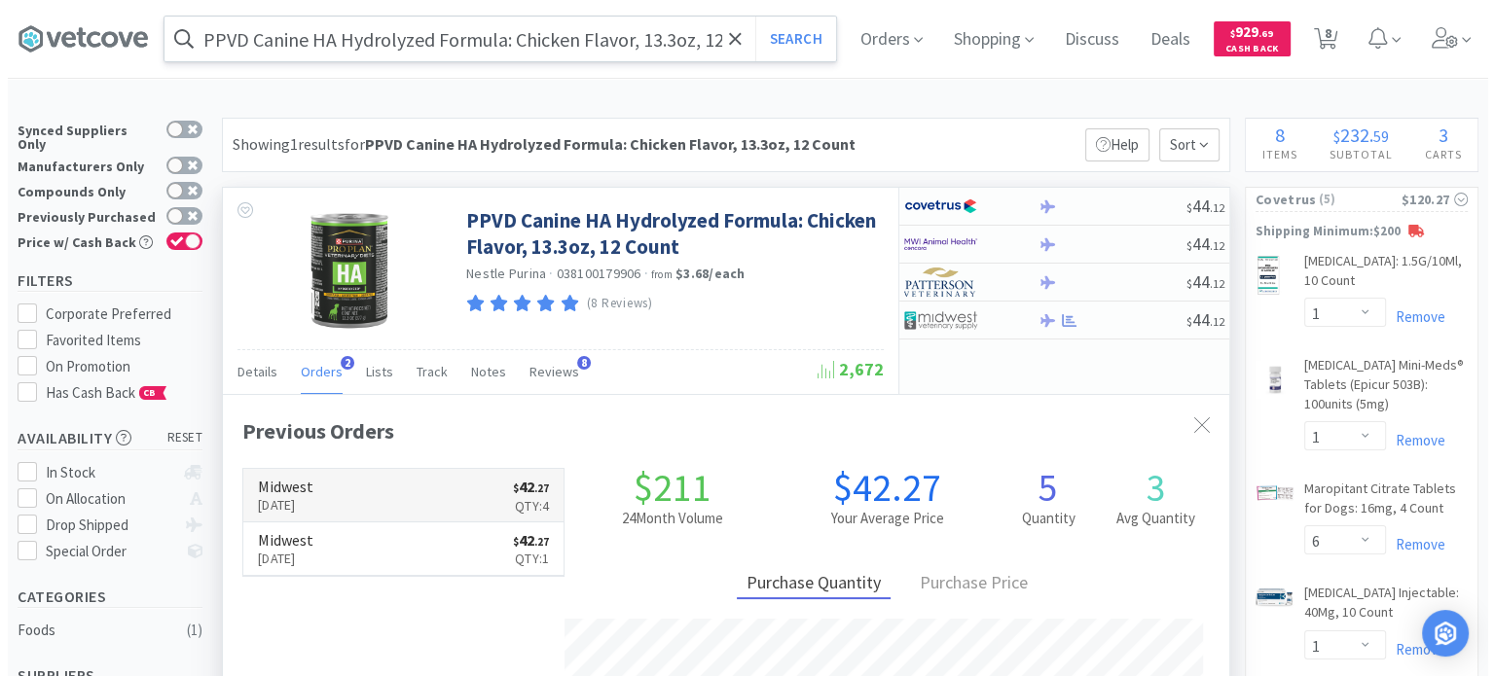
scroll to position [498, 1006]
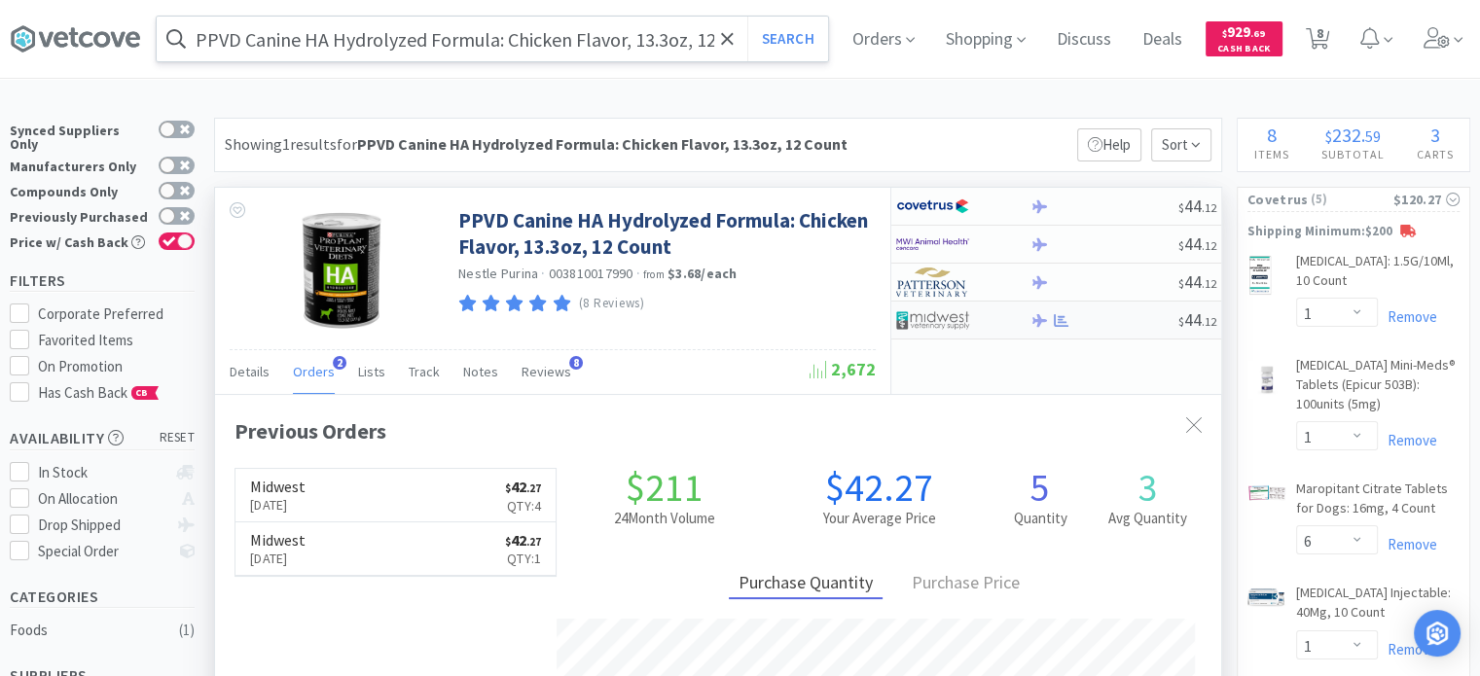
click at [956, 323] on img at bounding box center [932, 320] width 73 height 29
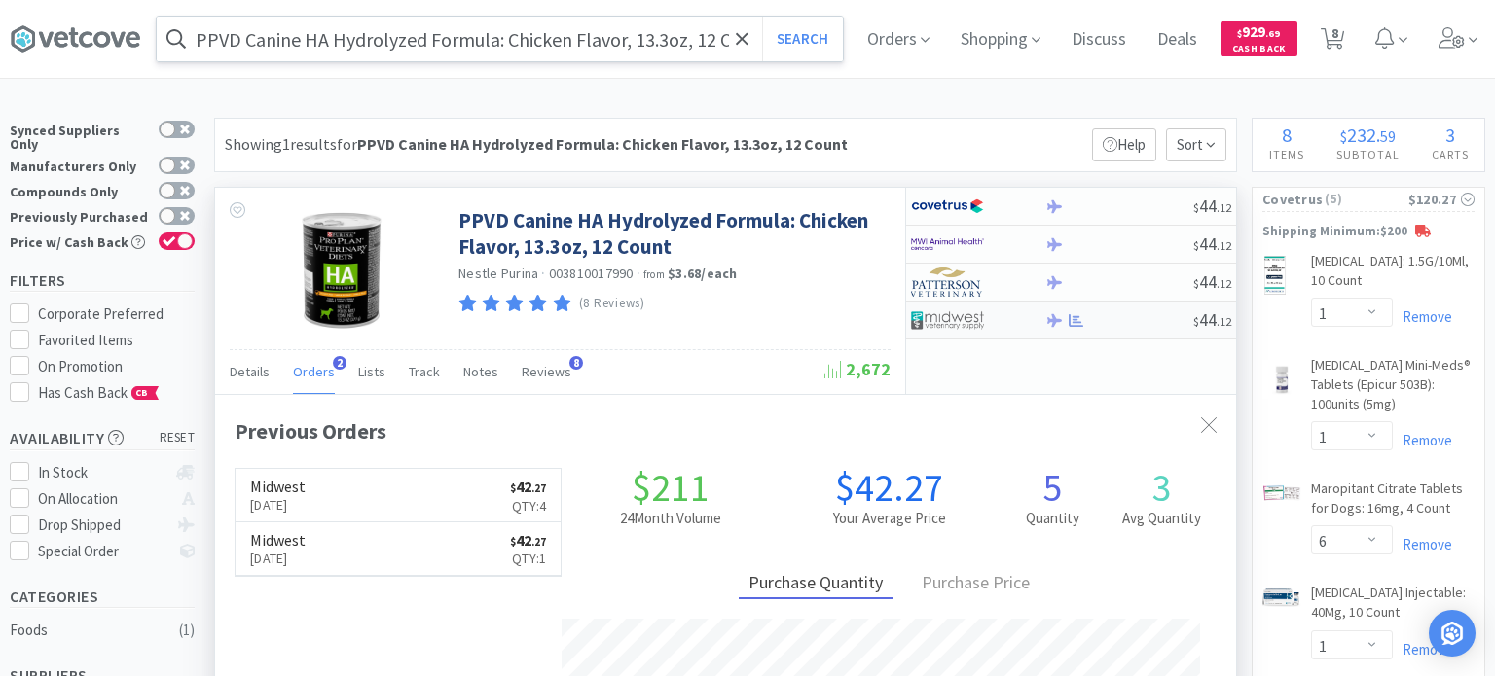
select select "1"
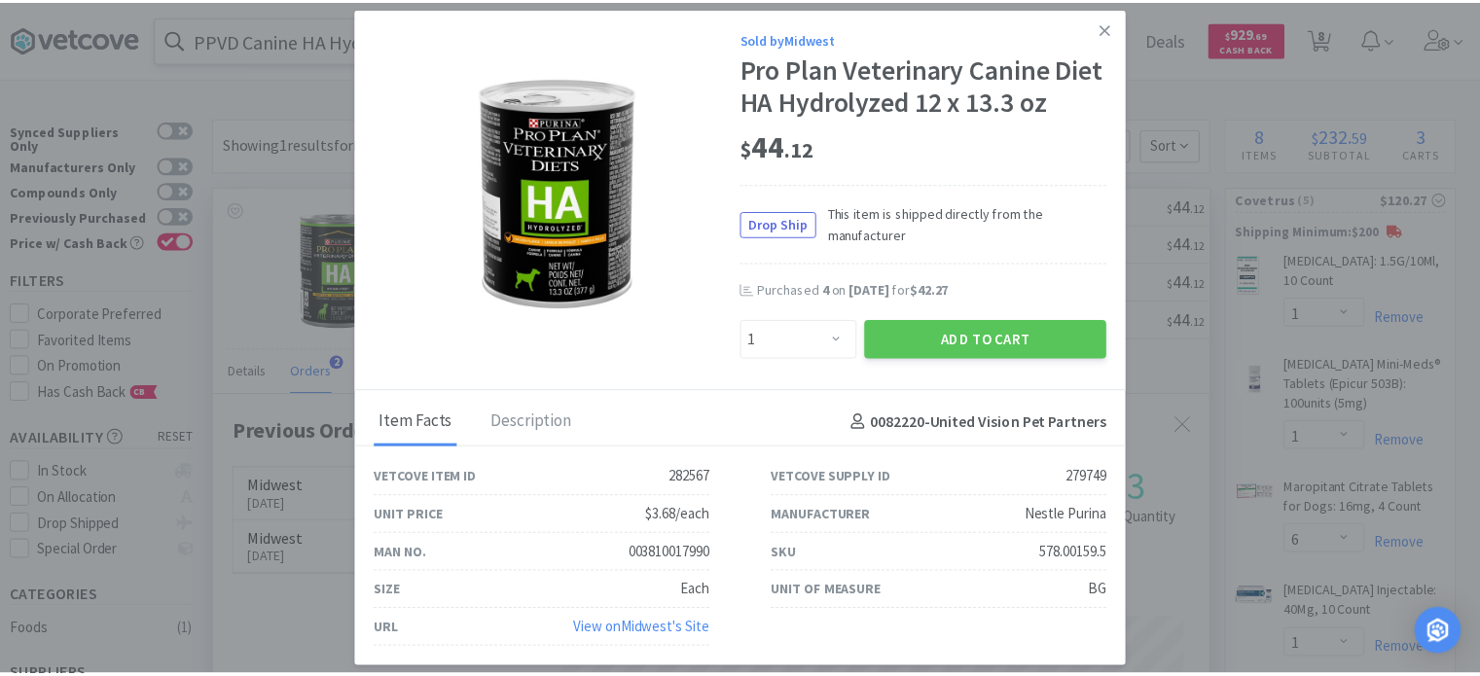
scroll to position [10, 0]
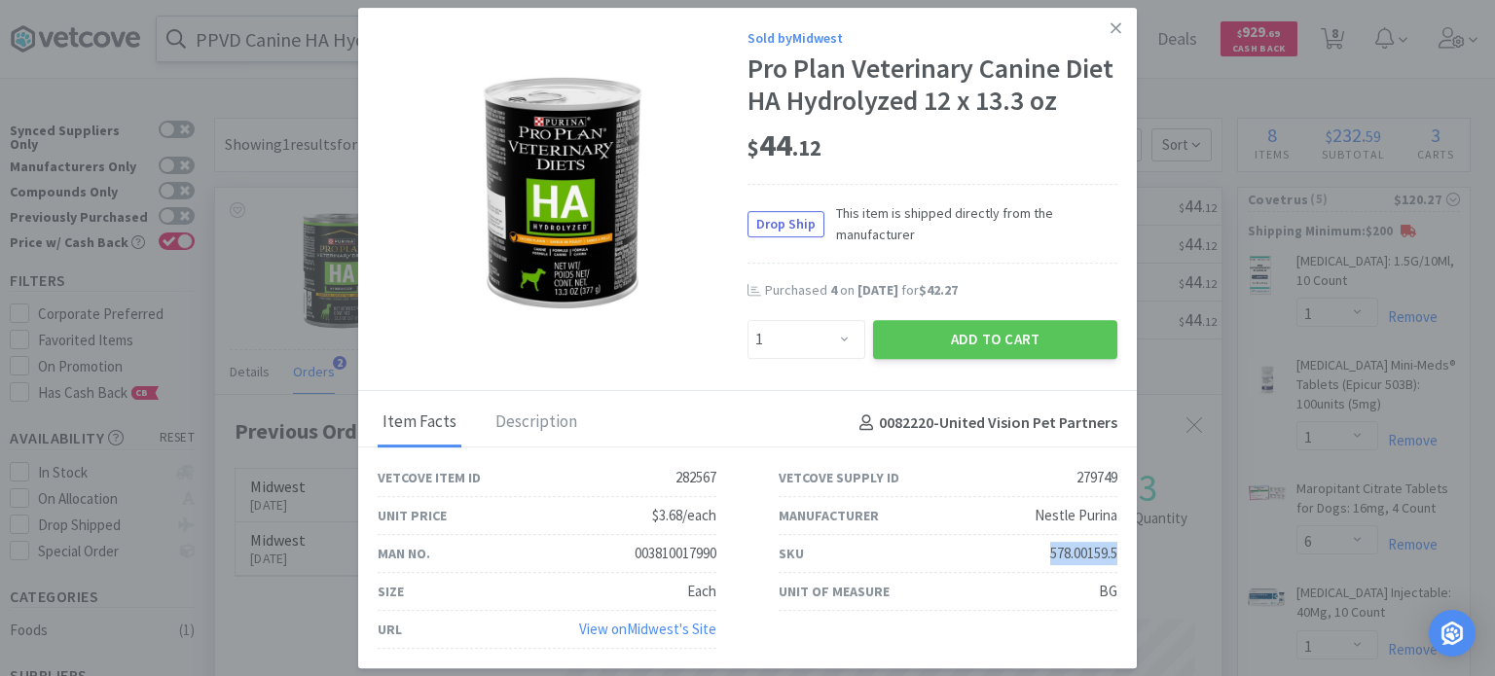
drag, startPoint x: 1023, startPoint y: 567, endPoint x: 1102, endPoint y: 567, distance: 78.8
click at [1102, 567] on div "SKU 578.00159.5" at bounding box center [948, 554] width 401 height 38
click at [1109, 8] on link at bounding box center [1116, 29] width 34 height 42
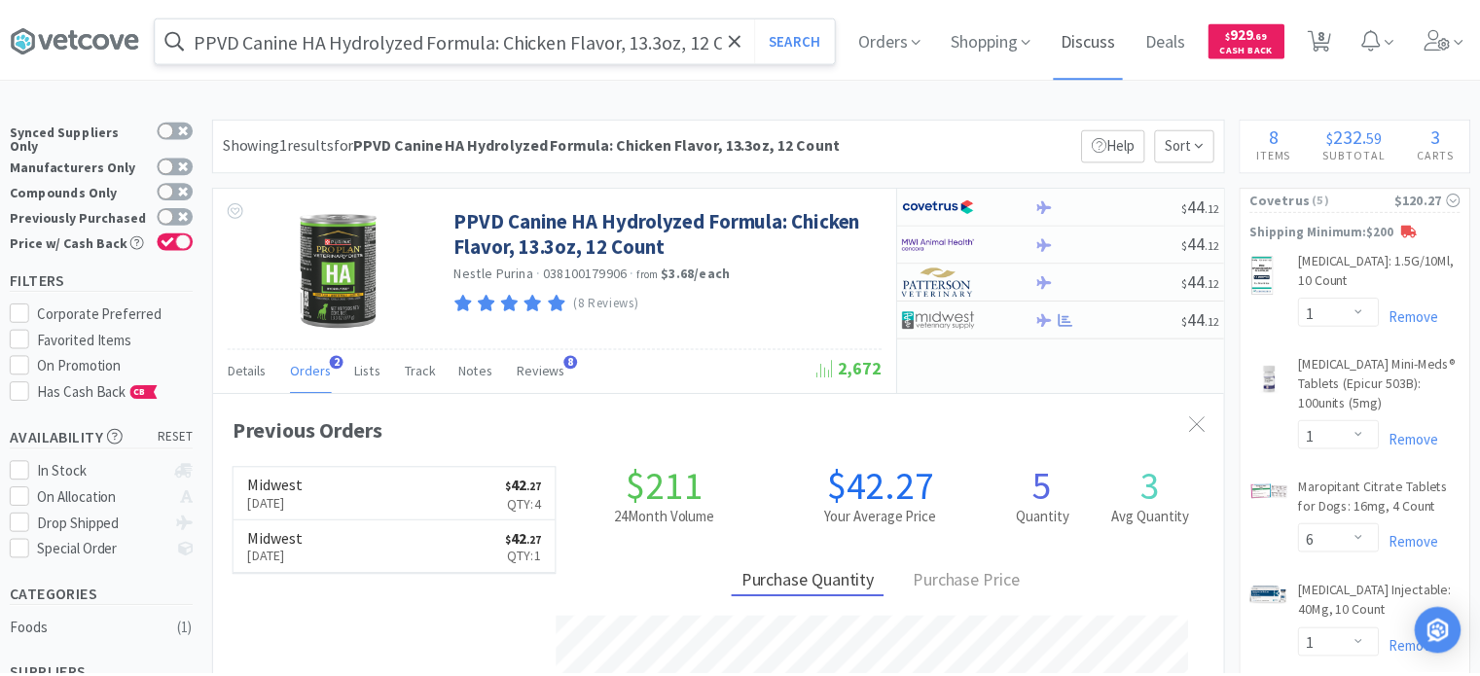
scroll to position [972873, 972365]
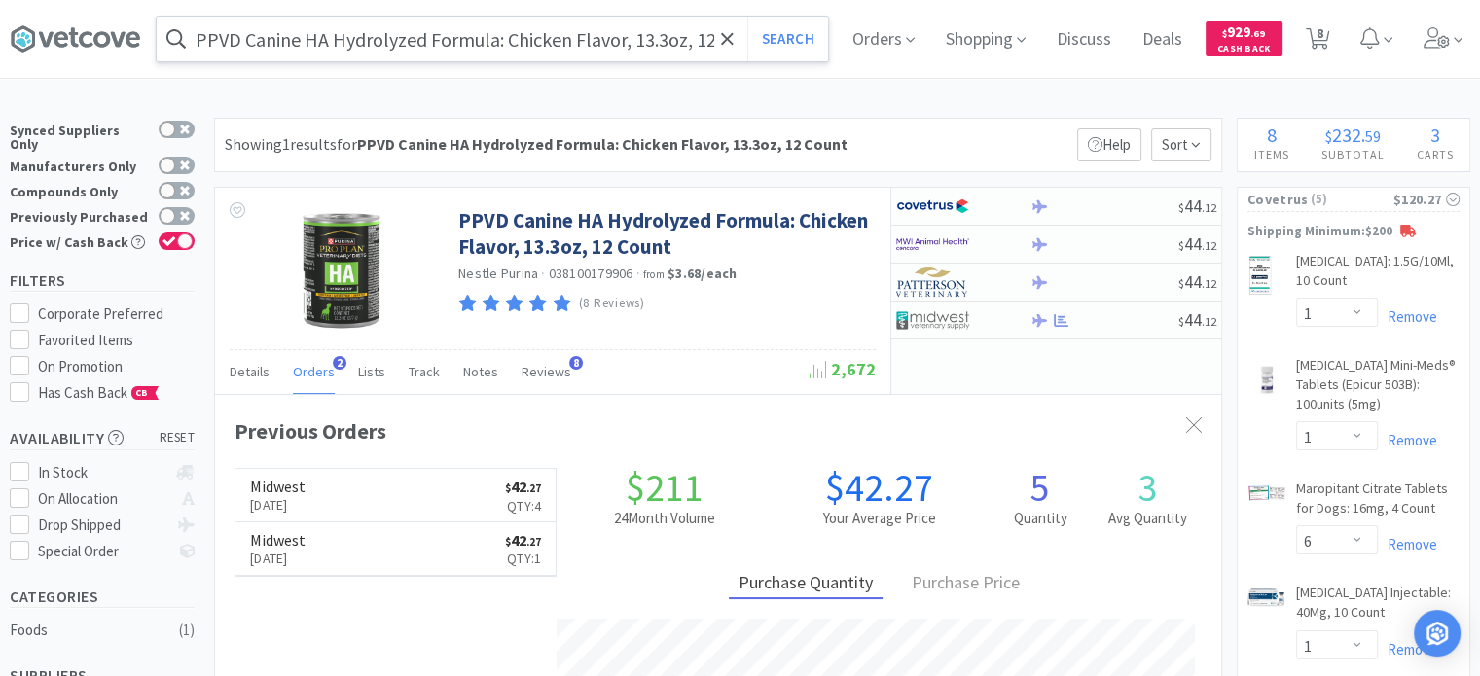
click at [390, 17] on input "PPVD Canine HA Hydrolyzed Formula: Chicken Flavor, 13.3oz, 12 Count" at bounding box center [493, 39] width 672 height 45
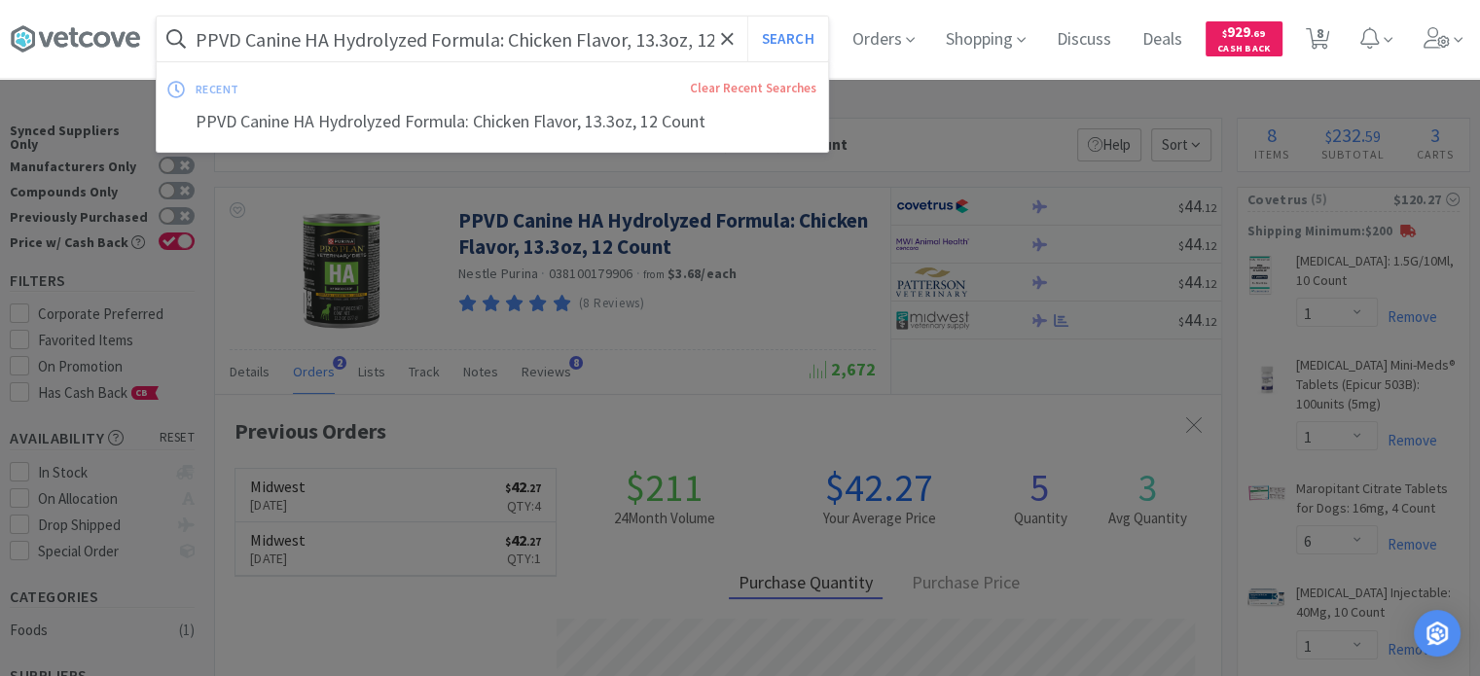
paste input "Maropitant Citrate Tablets: 160mg, 4"
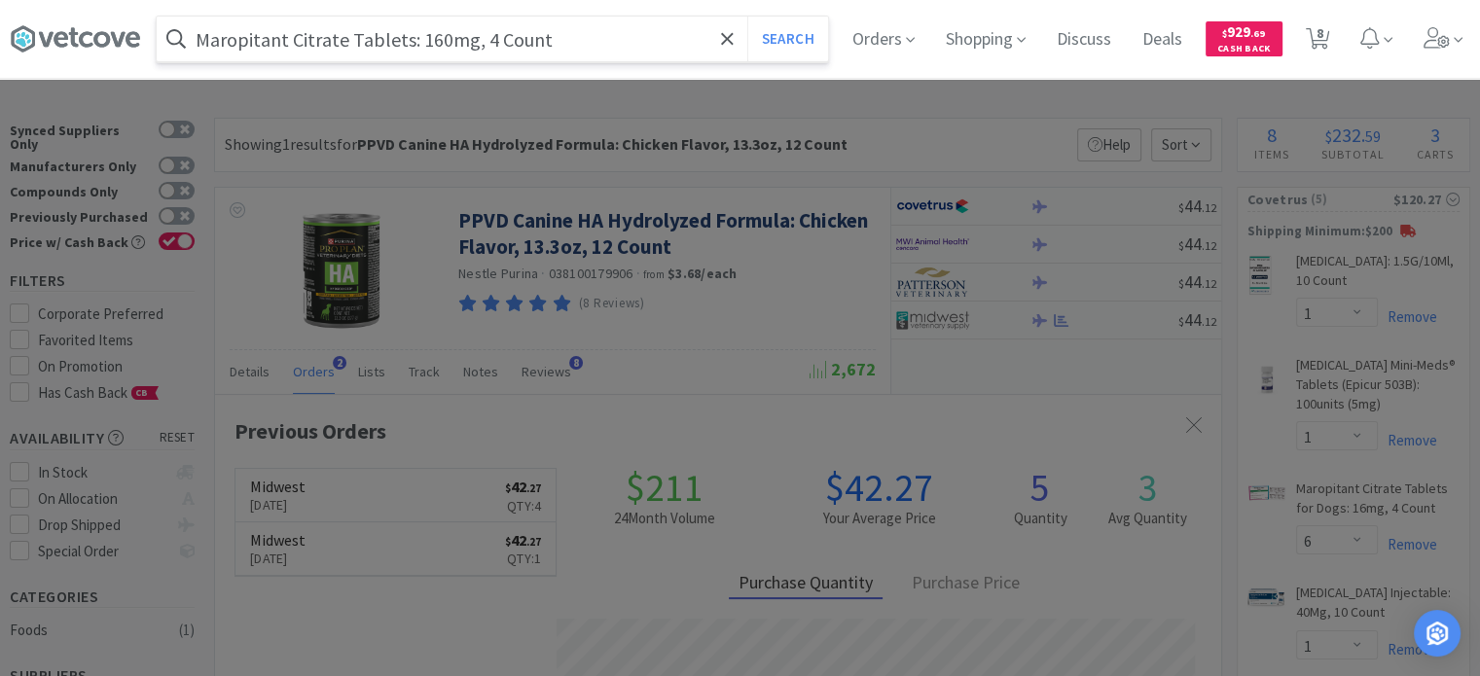
type input "Maropitant Citrate Tablets: 160mg, 4 Count"
click at [748, 17] on button "Search" at bounding box center [788, 39] width 81 height 45
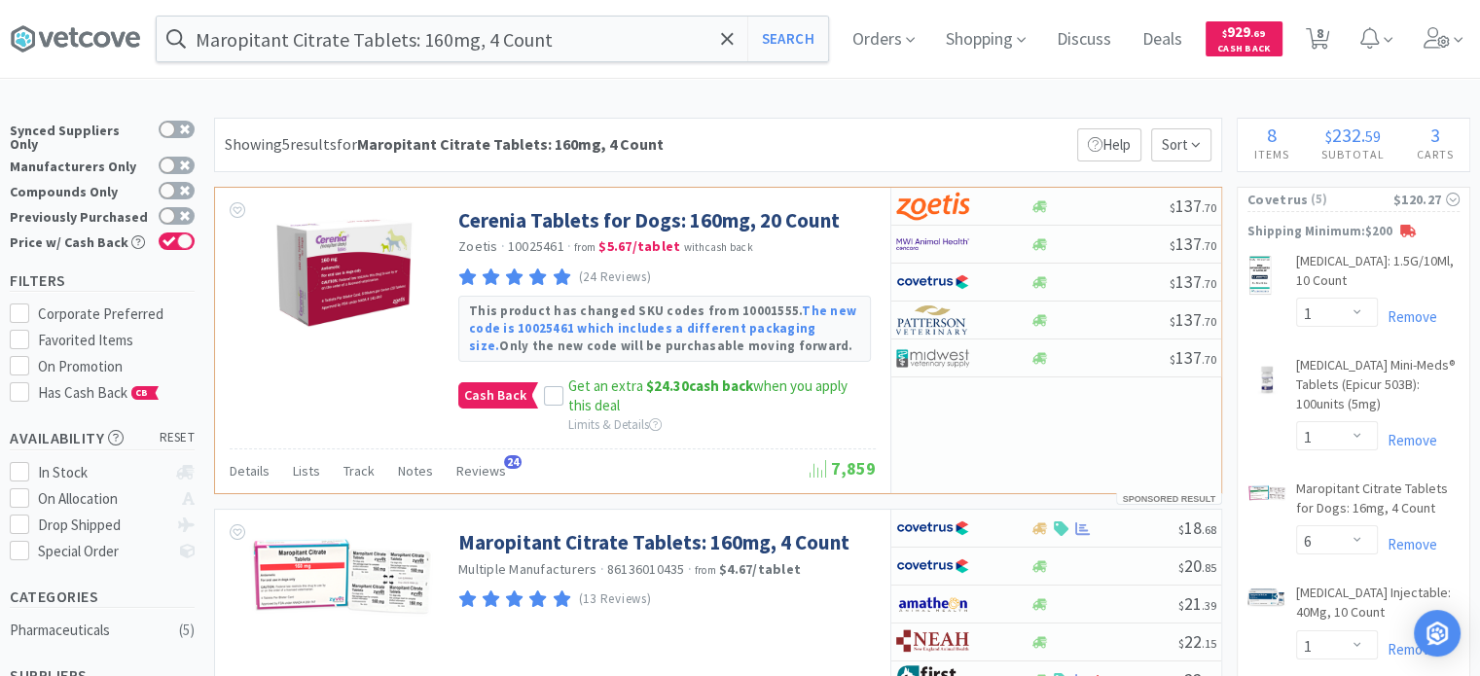
click at [381, 7] on div "Maropitant Citrate Tablets: 160mg, 4 Count Search Orders Shopping Discuss Discu…" at bounding box center [740, 39] width 1461 height 78
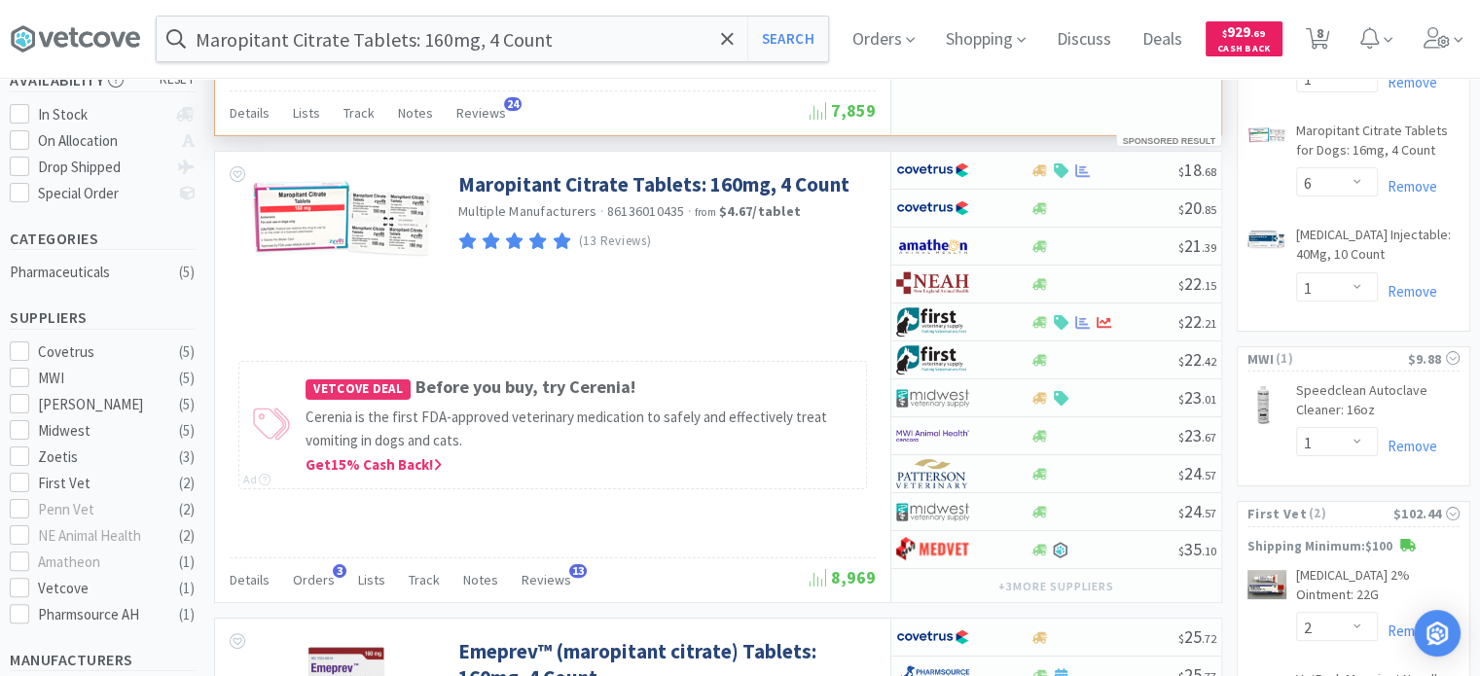
scroll to position [389, 0]
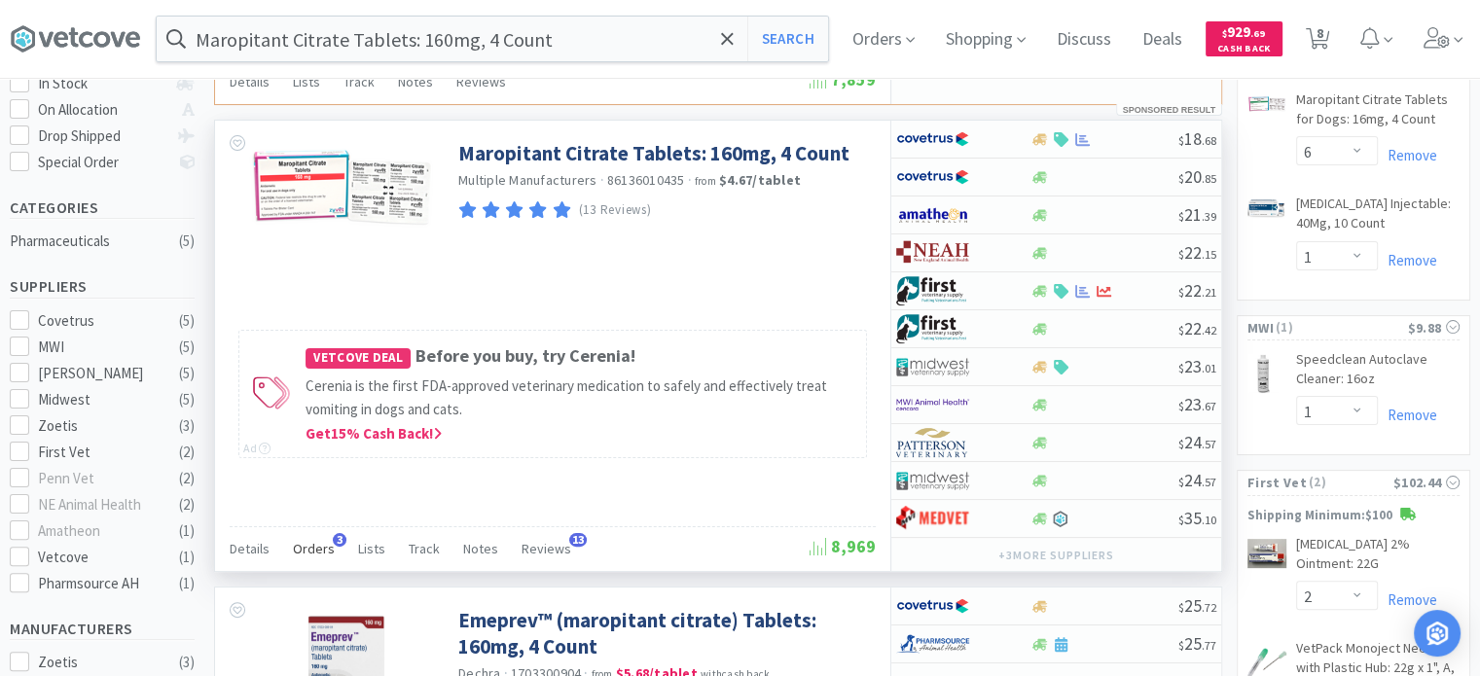
click at [298, 533] on div "Orders 3" at bounding box center [314, 551] width 42 height 37
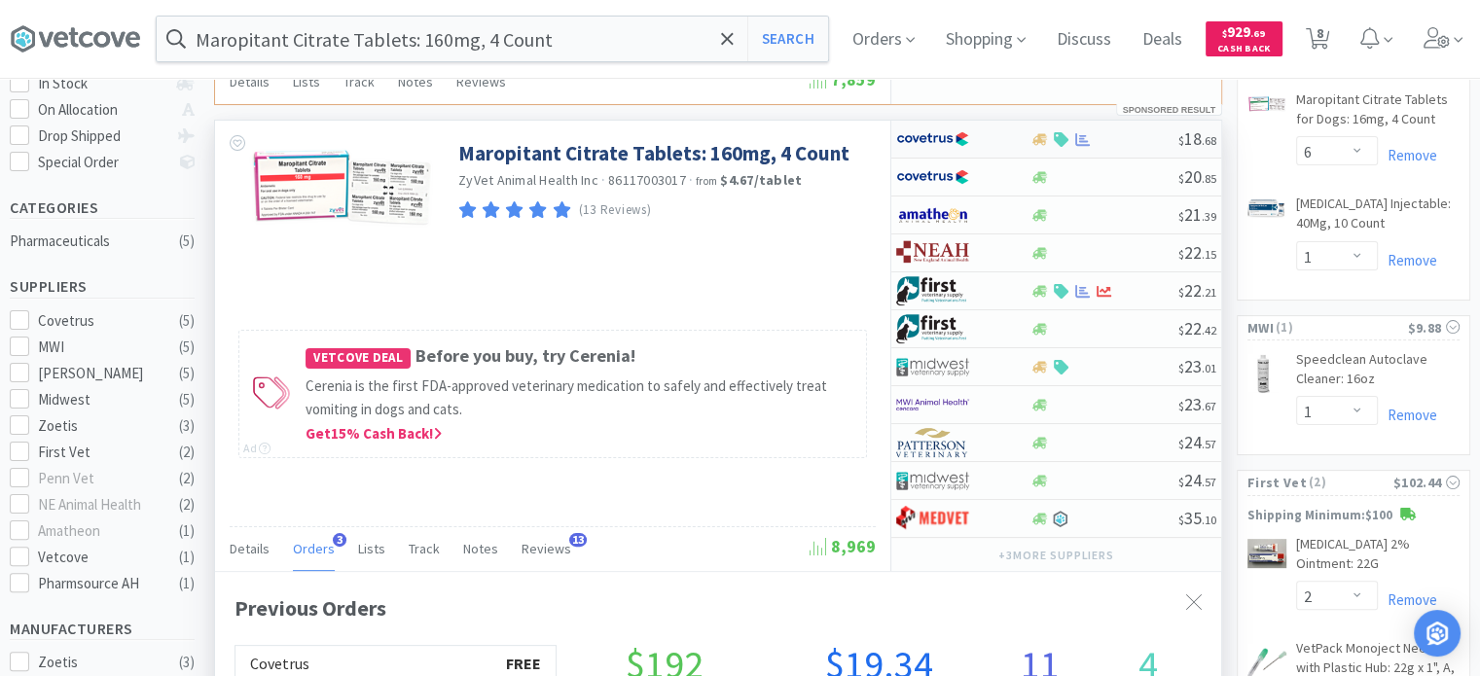
click at [1004, 152] on div at bounding box center [962, 139] width 133 height 33
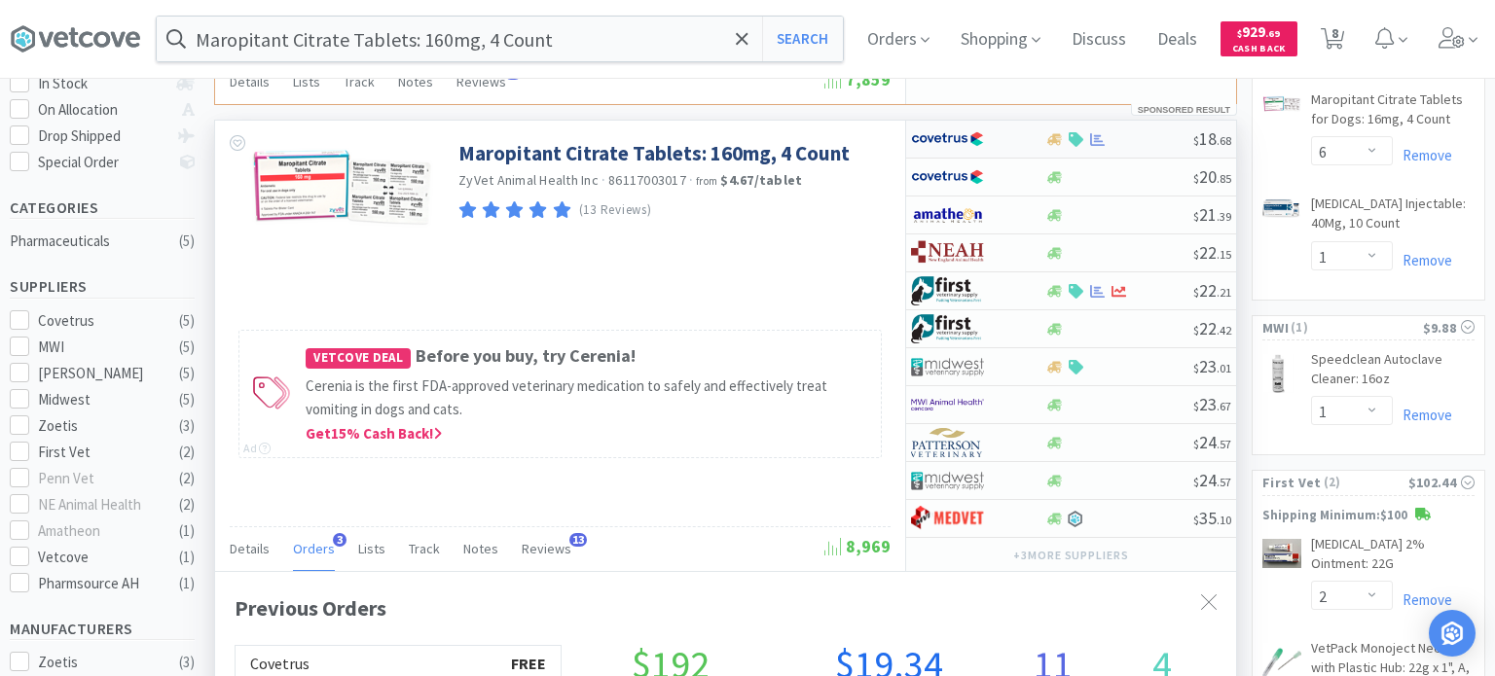
select select "1"
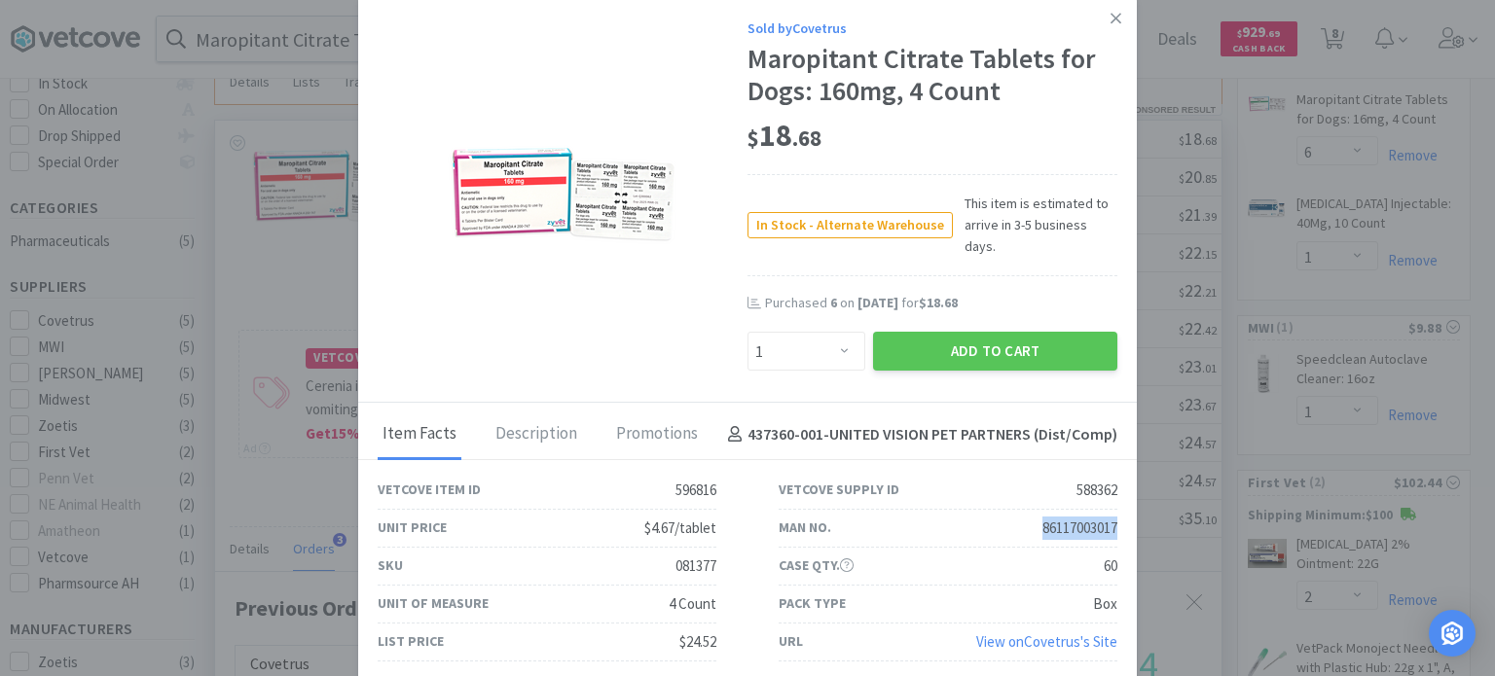
drag, startPoint x: 1036, startPoint y: 507, endPoint x: 1117, endPoint y: 504, distance: 81.8
click at [1117, 510] on div "Man No. 86117003017" at bounding box center [948, 529] width 401 height 38
click at [1111, 27] on icon at bounding box center [1116, 19] width 11 height 18
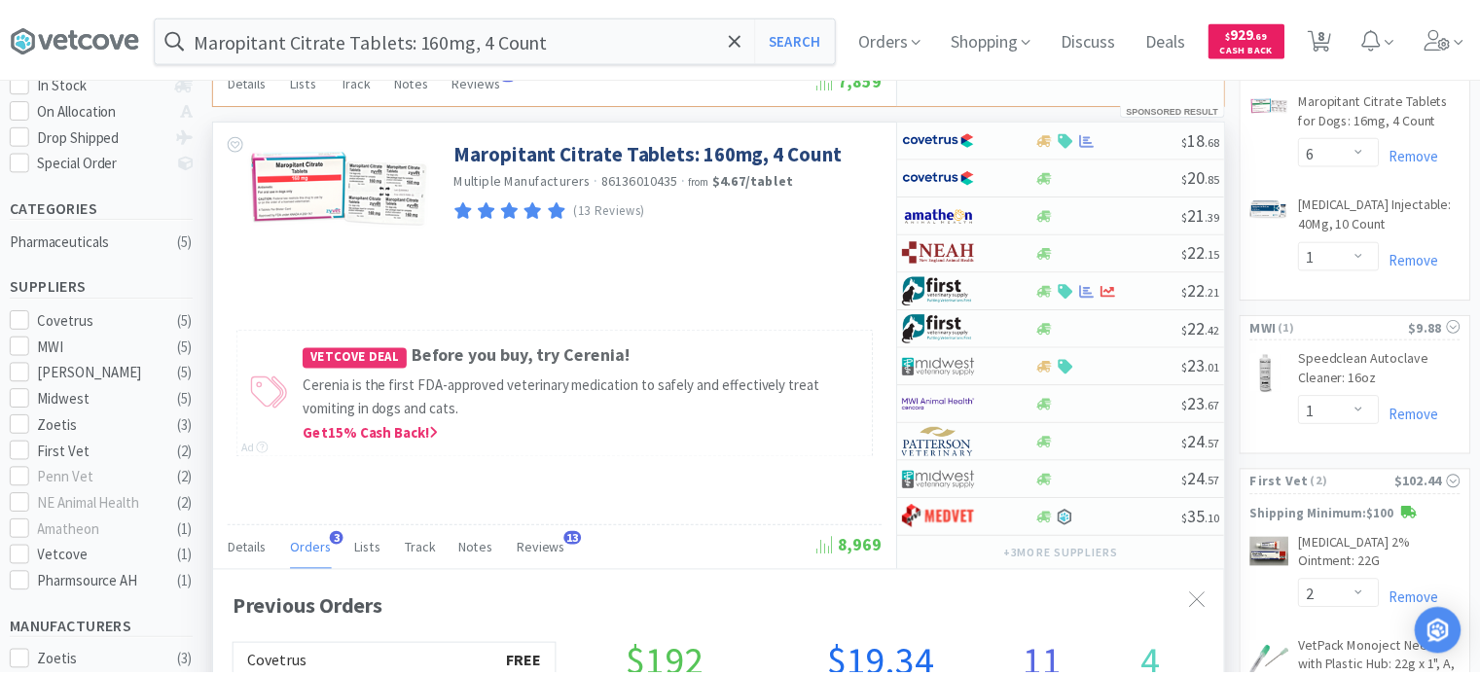
scroll to position [972873, 972365]
